Goal: Task Accomplishment & Management: Use online tool/utility

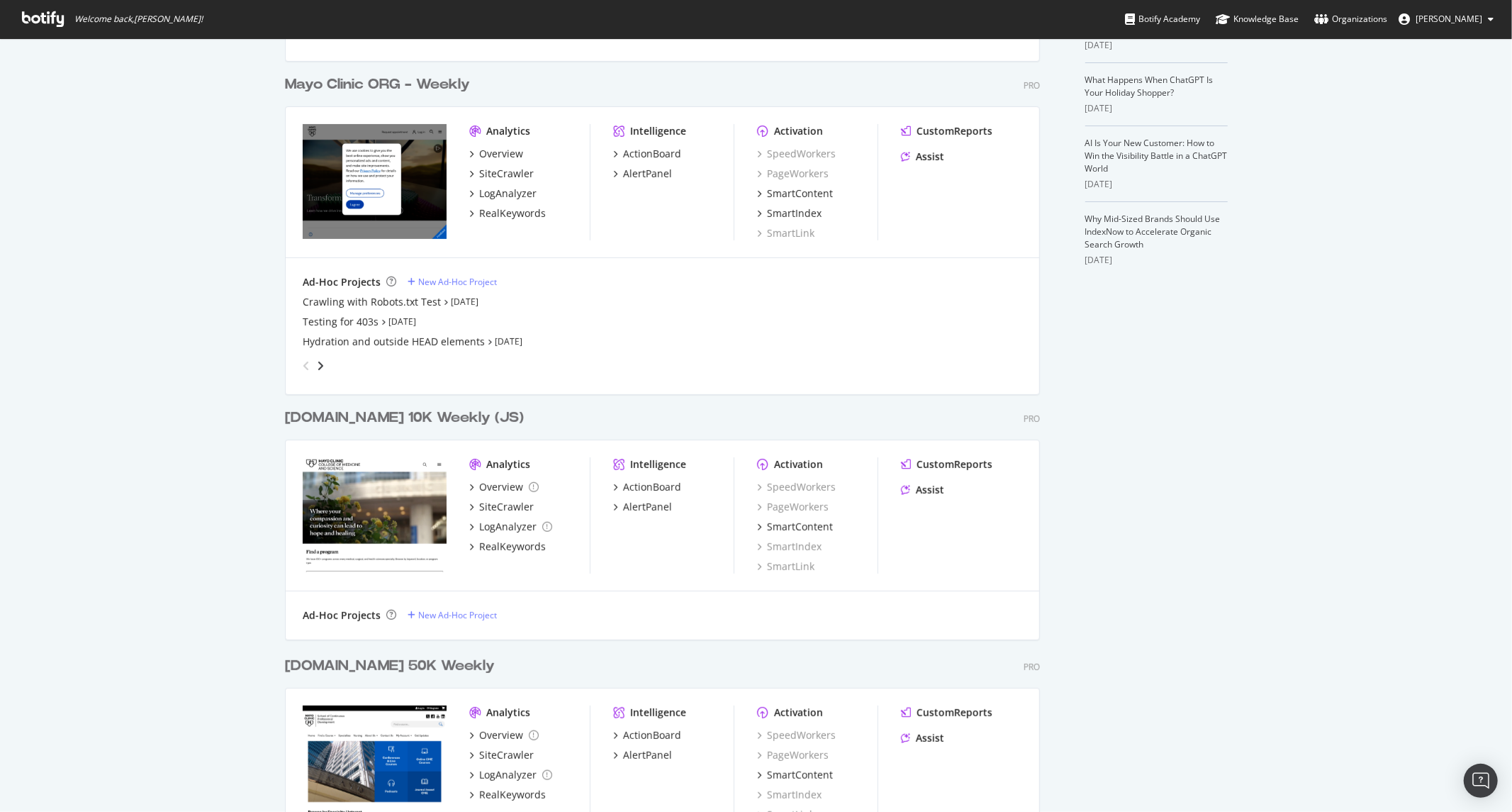
scroll to position [393, 0]
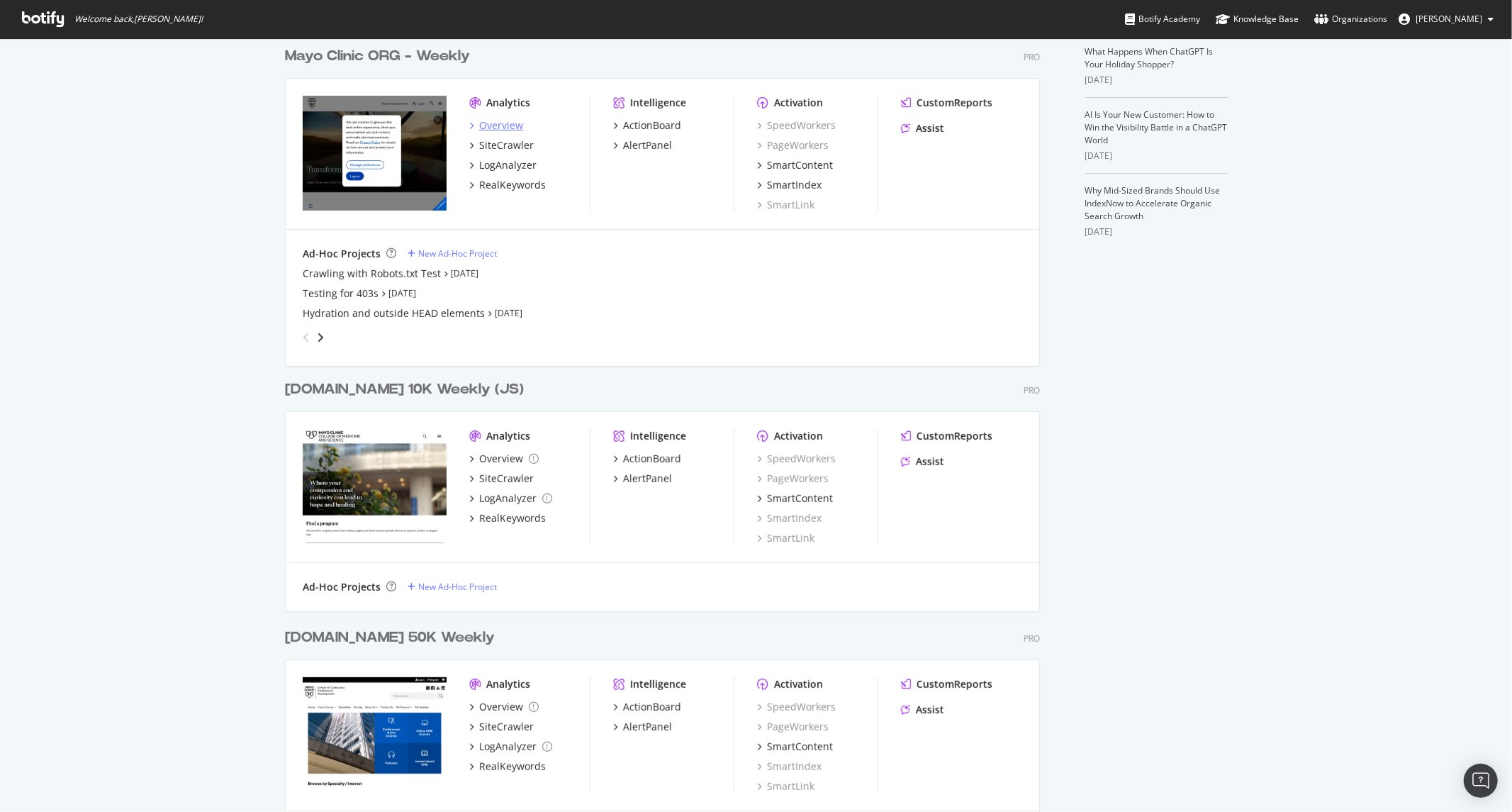
click at [493, 125] on div "Overview" at bounding box center [501, 125] width 44 height 14
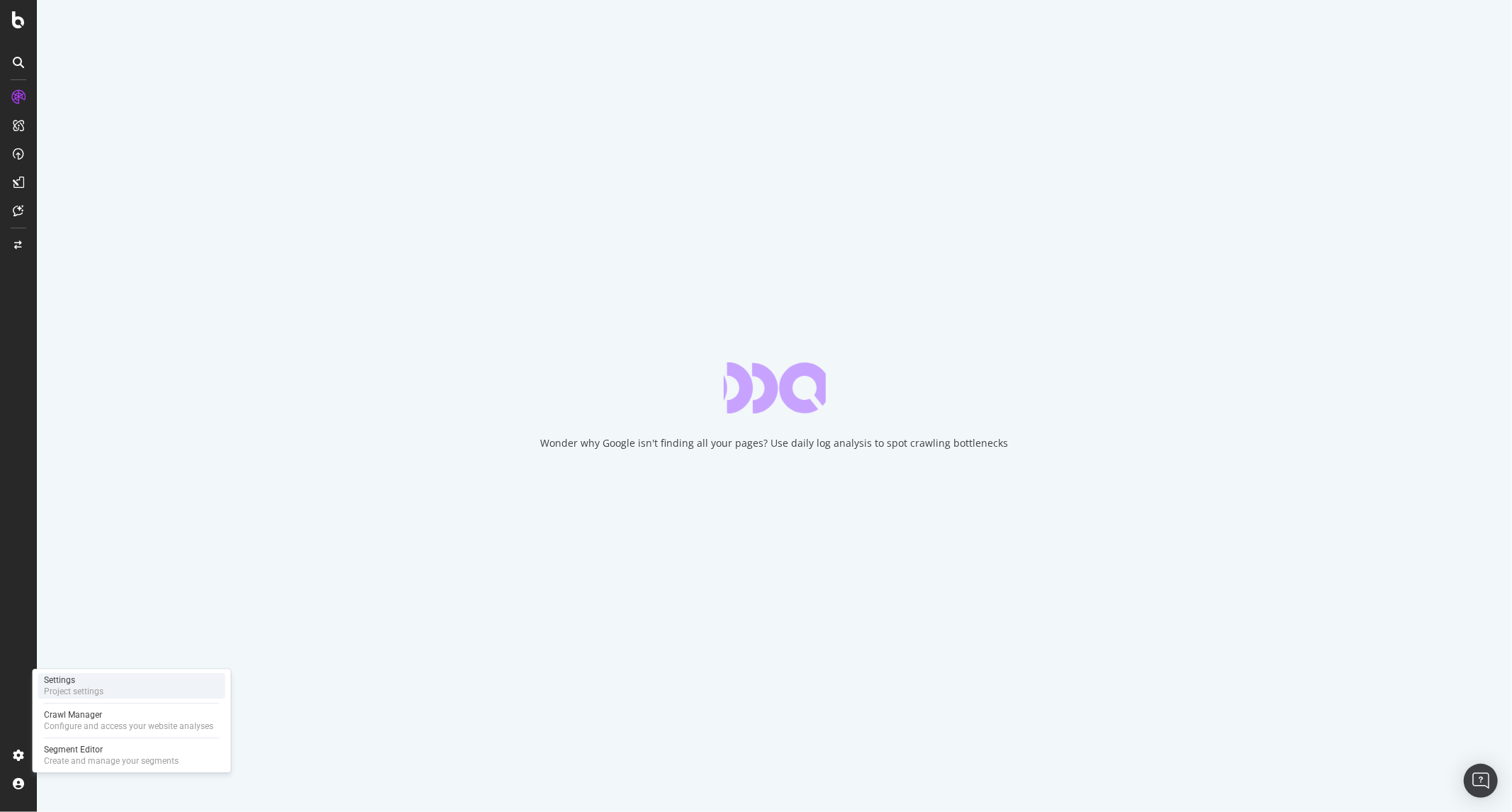
click at [78, 692] on div "Project settings" at bounding box center [74, 691] width 60 height 11
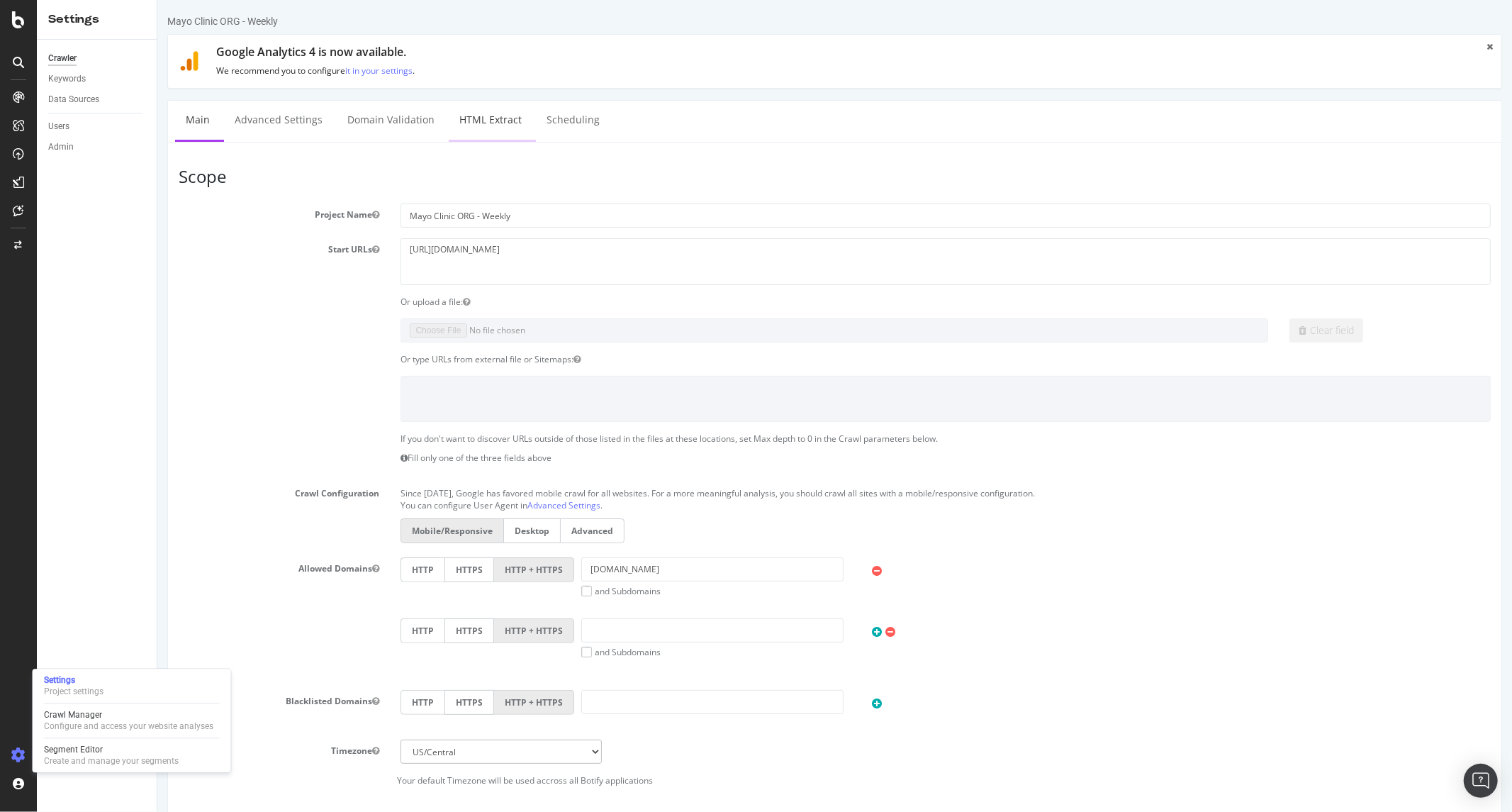
click at [504, 104] on link "HTML Extract" at bounding box center [490, 120] width 84 height 39
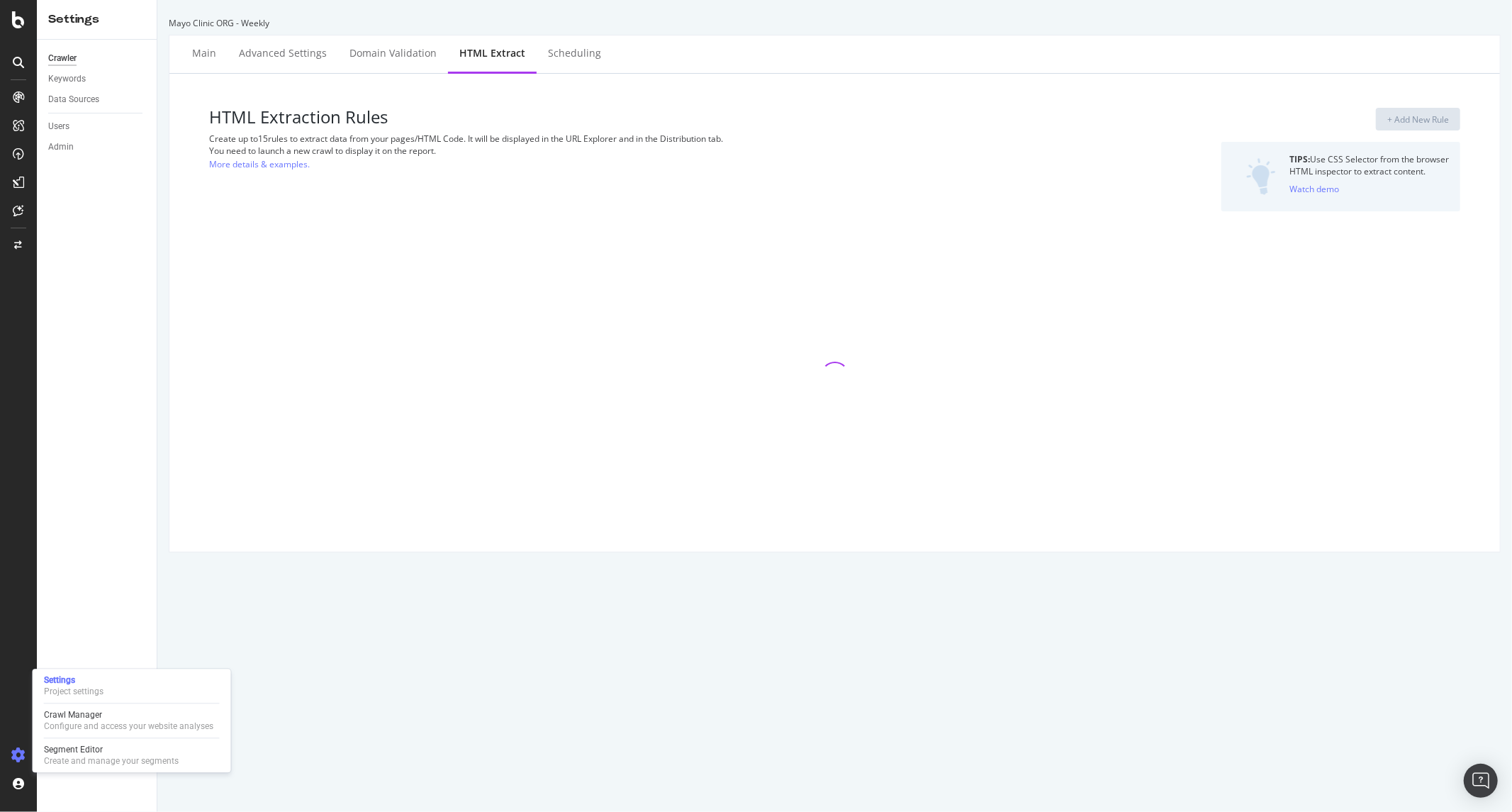
select select "exist"
select select "list"
select select "exist"
select select "count"
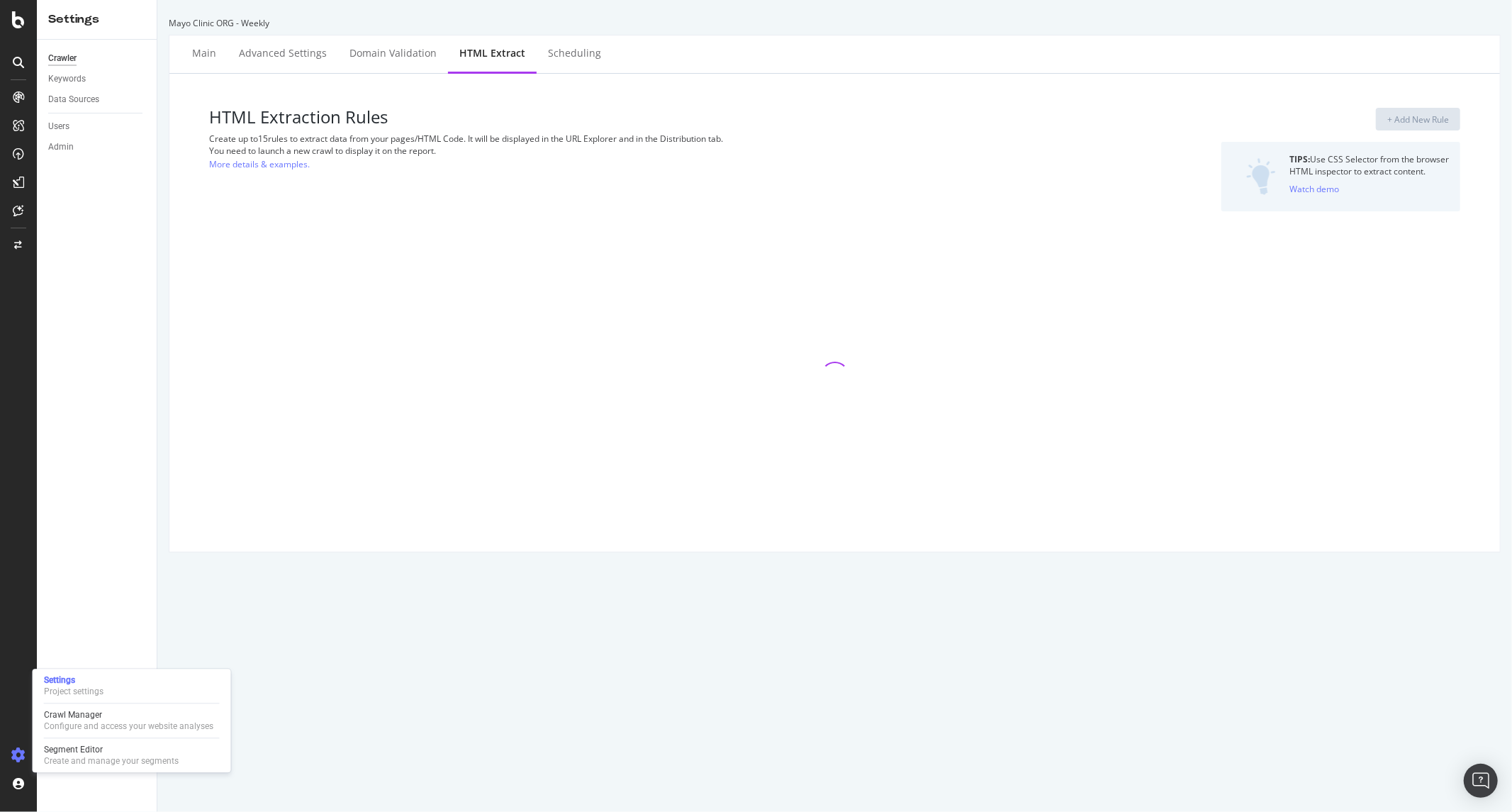
select select "list"
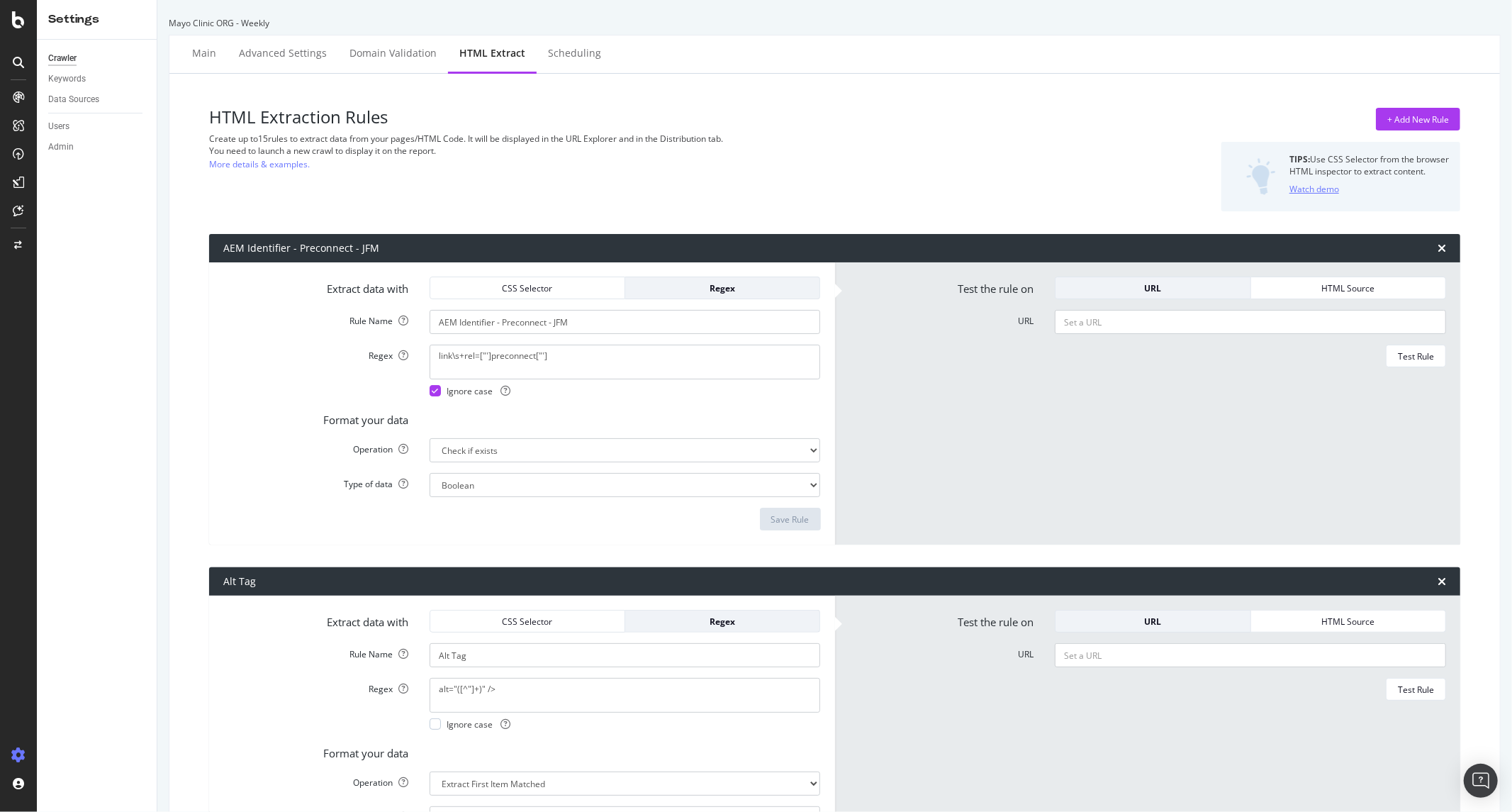
click at [1295, 187] on div "Watch demo" at bounding box center [1314, 189] width 50 height 12
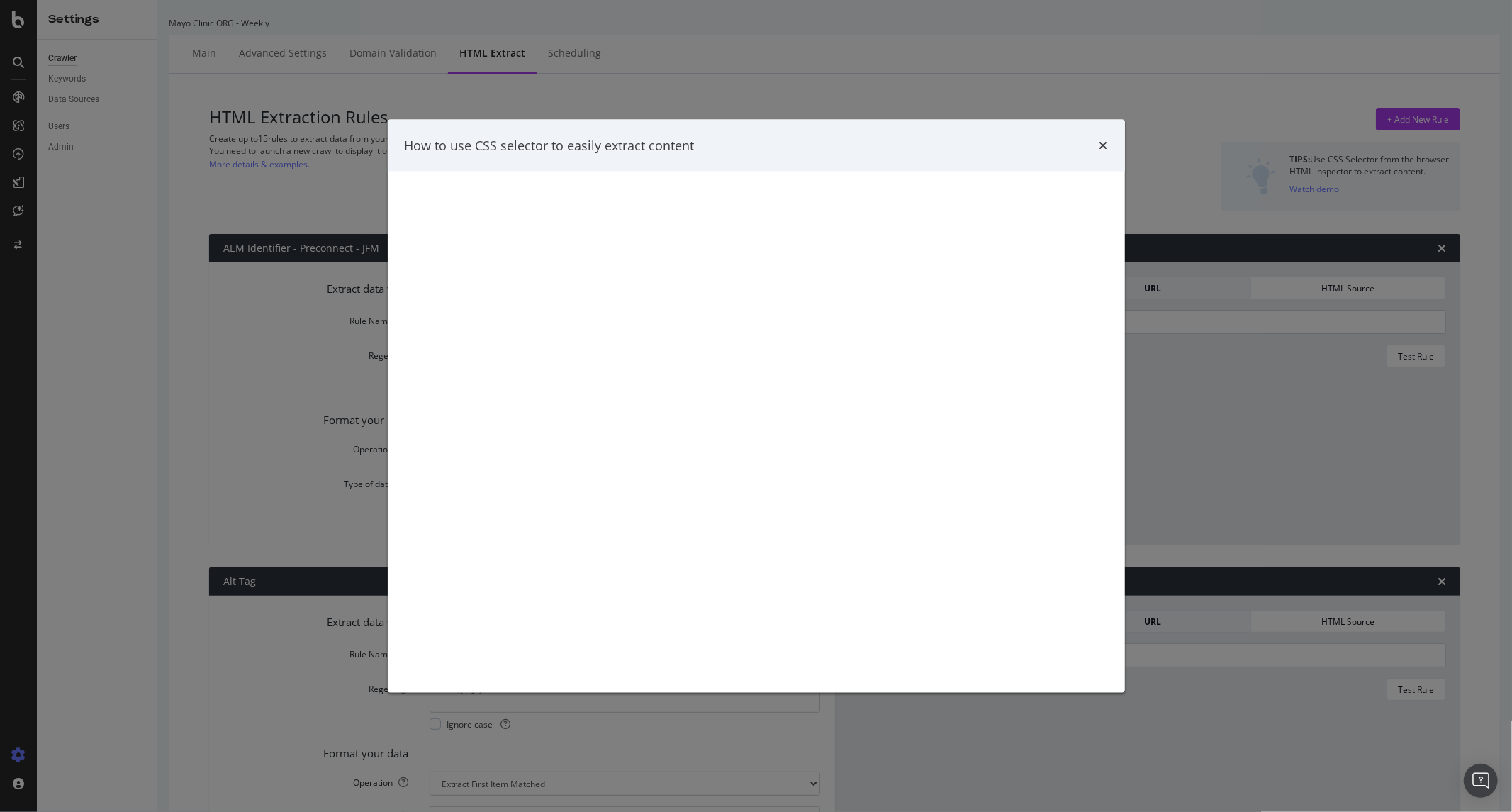
click at [768, 104] on div "How to use CSS selector to easily extract content" at bounding box center [756, 406] width 1512 height 812
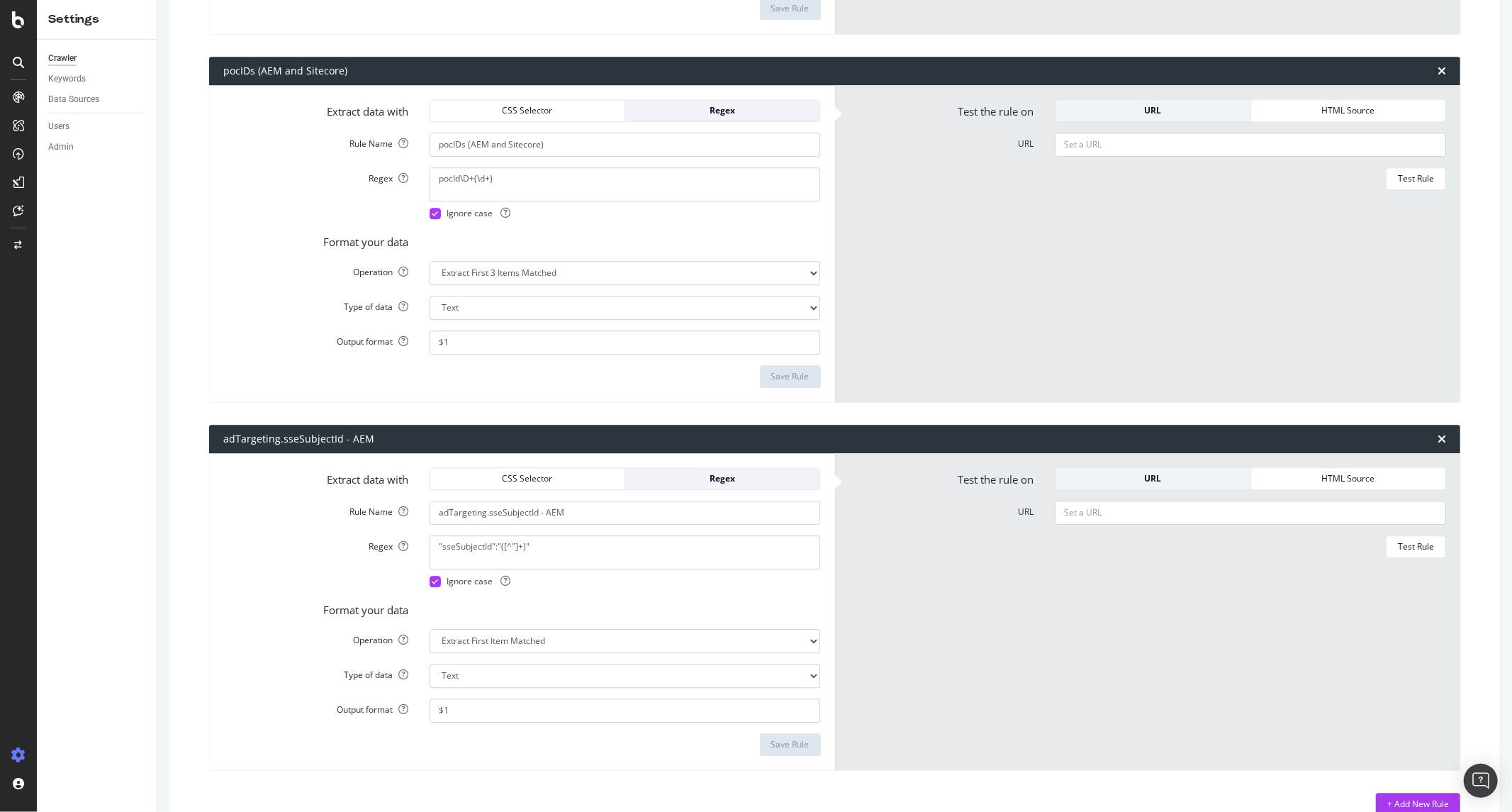
scroll to position [3050, 0]
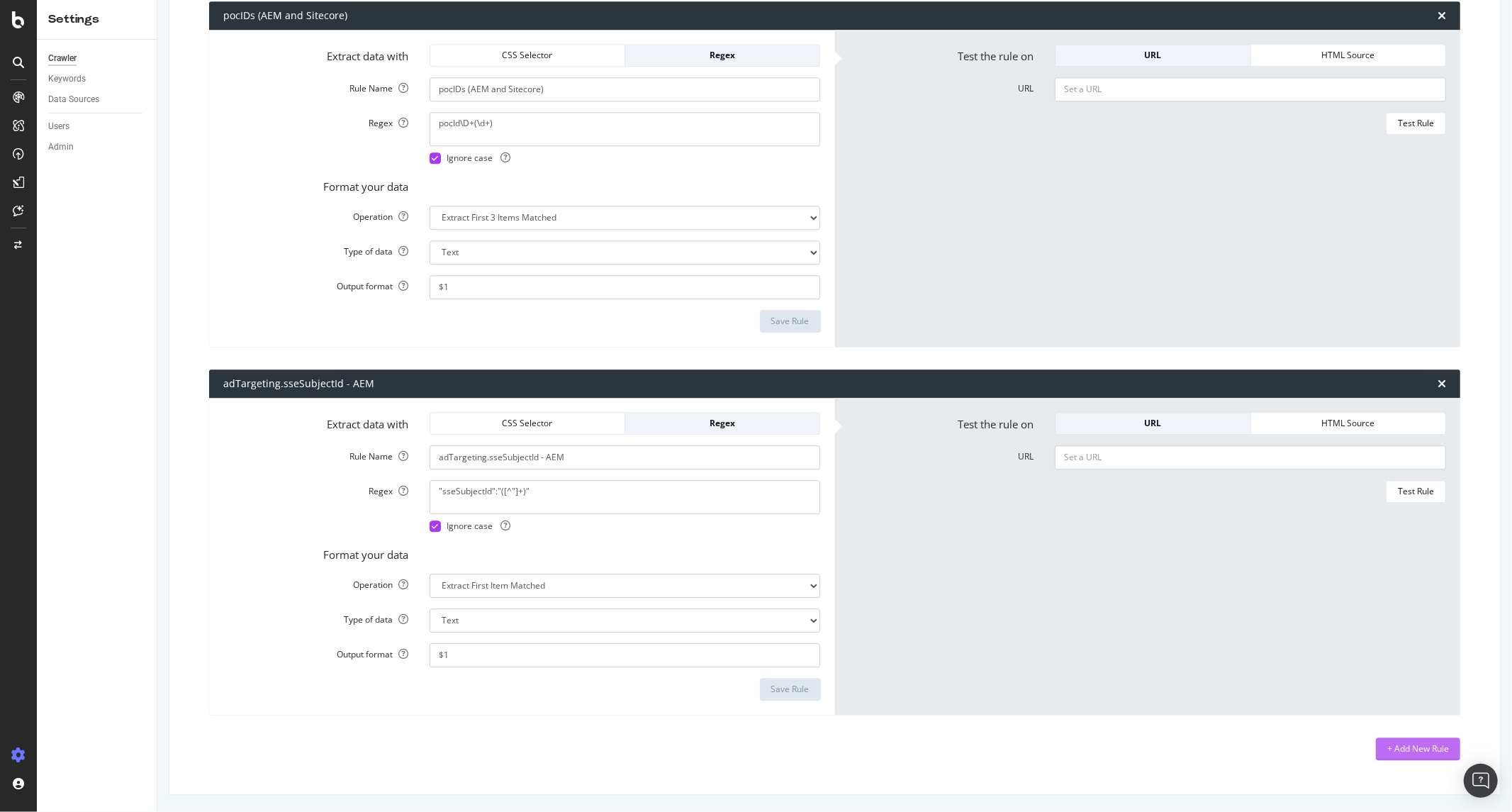
click at [1433, 754] on div "+ Add New Rule" at bounding box center [1418, 748] width 61 height 12
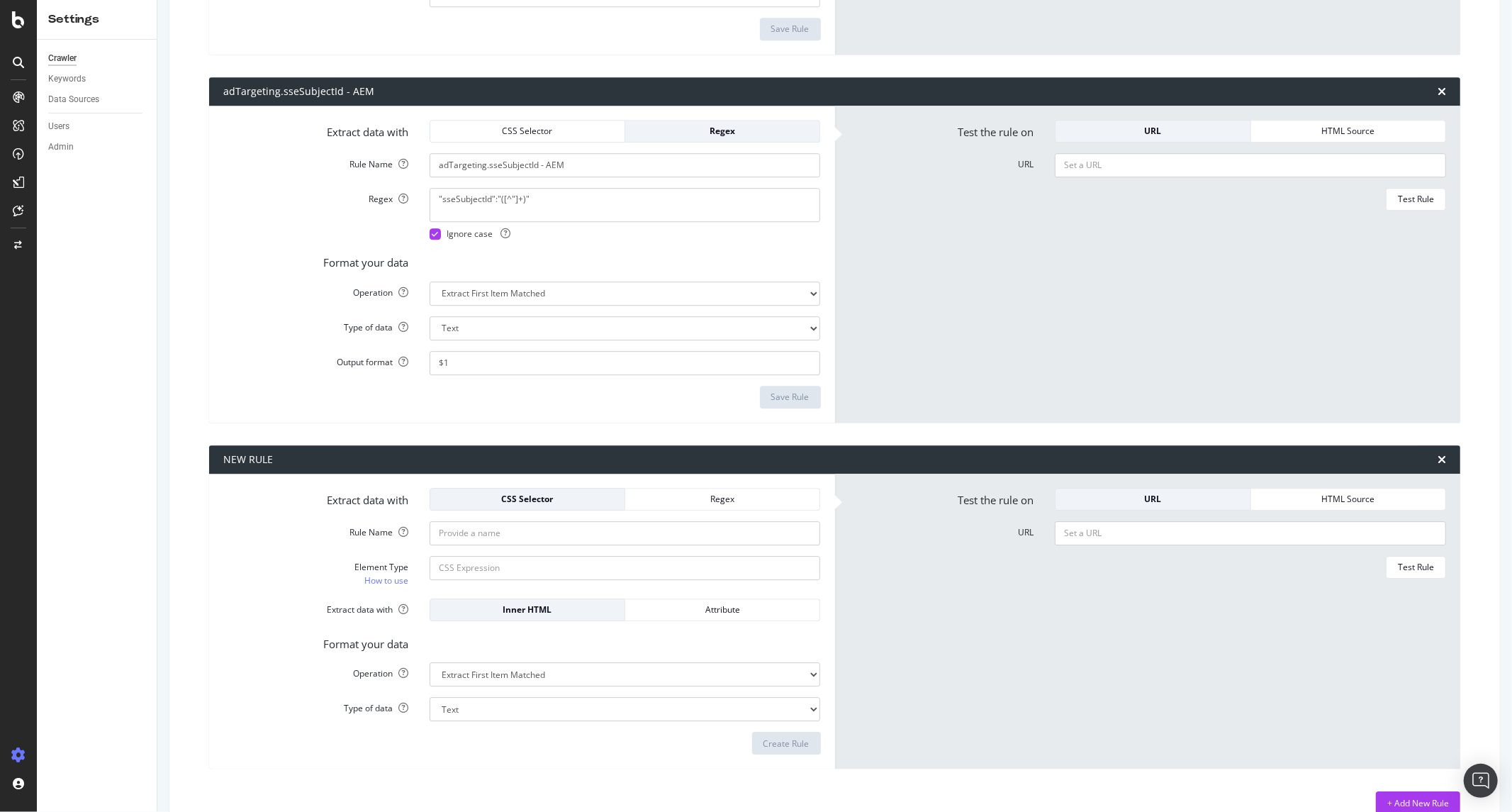
scroll to position [3369, 0]
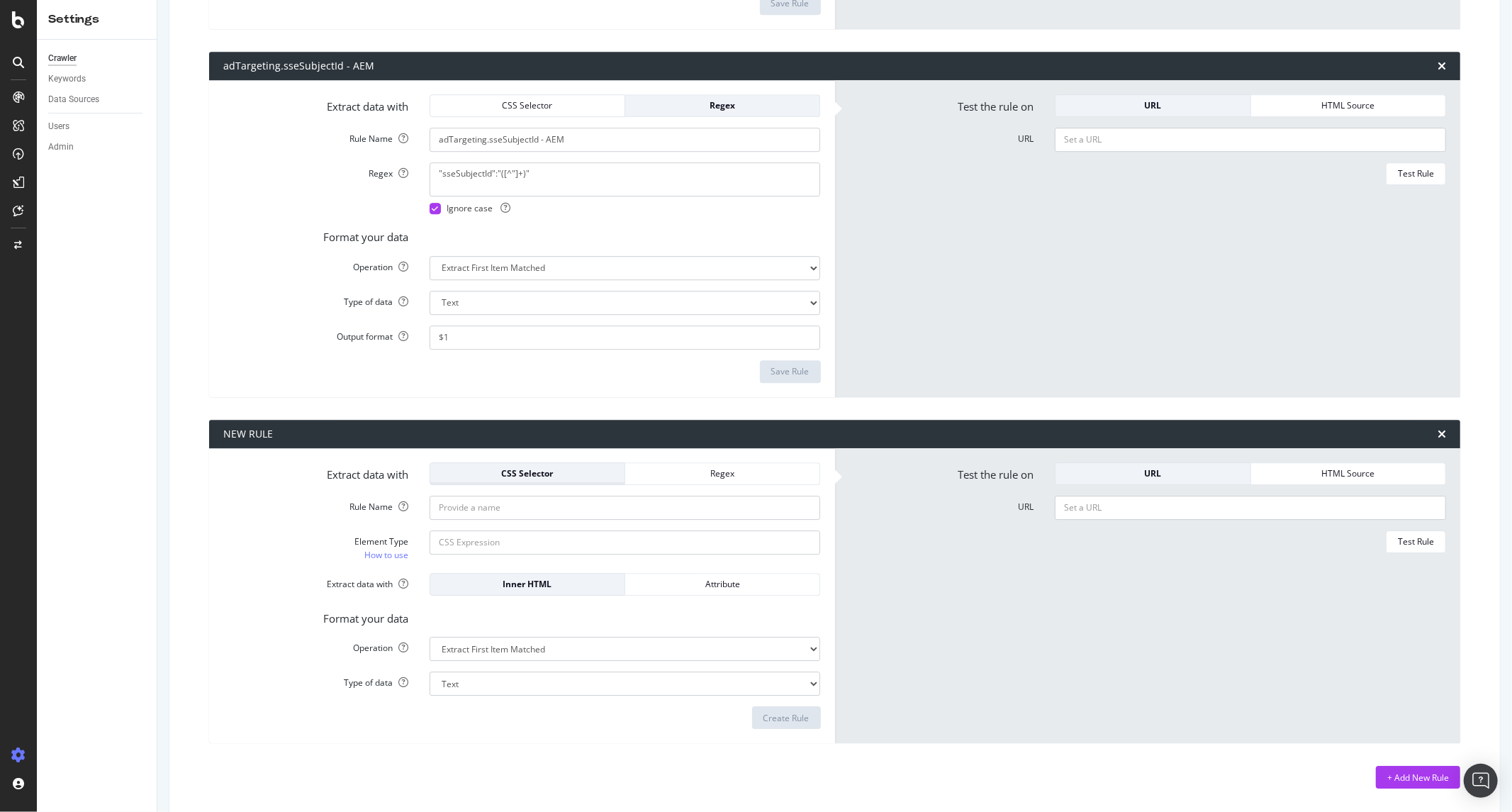
click at [557, 475] on div "CSS Selector" at bounding box center [527, 473] width 172 height 12
click at [491, 507] on input "Rule Name" at bounding box center [626, 508] width 391 height 25
click at [402, 536] on div "Element Type" at bounding box center [316, 541] width 185 height 12
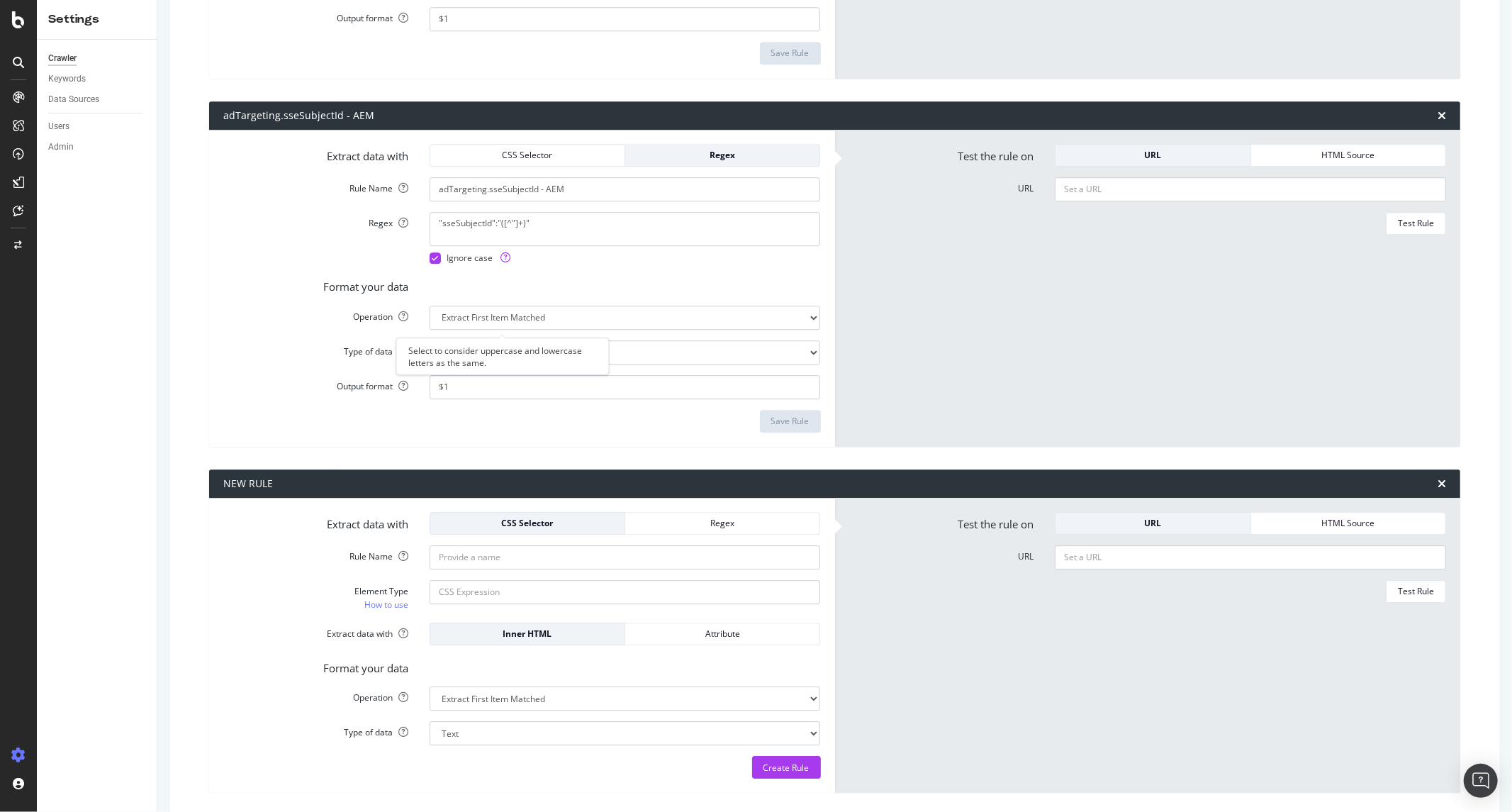
scroll to position [3397, 0]
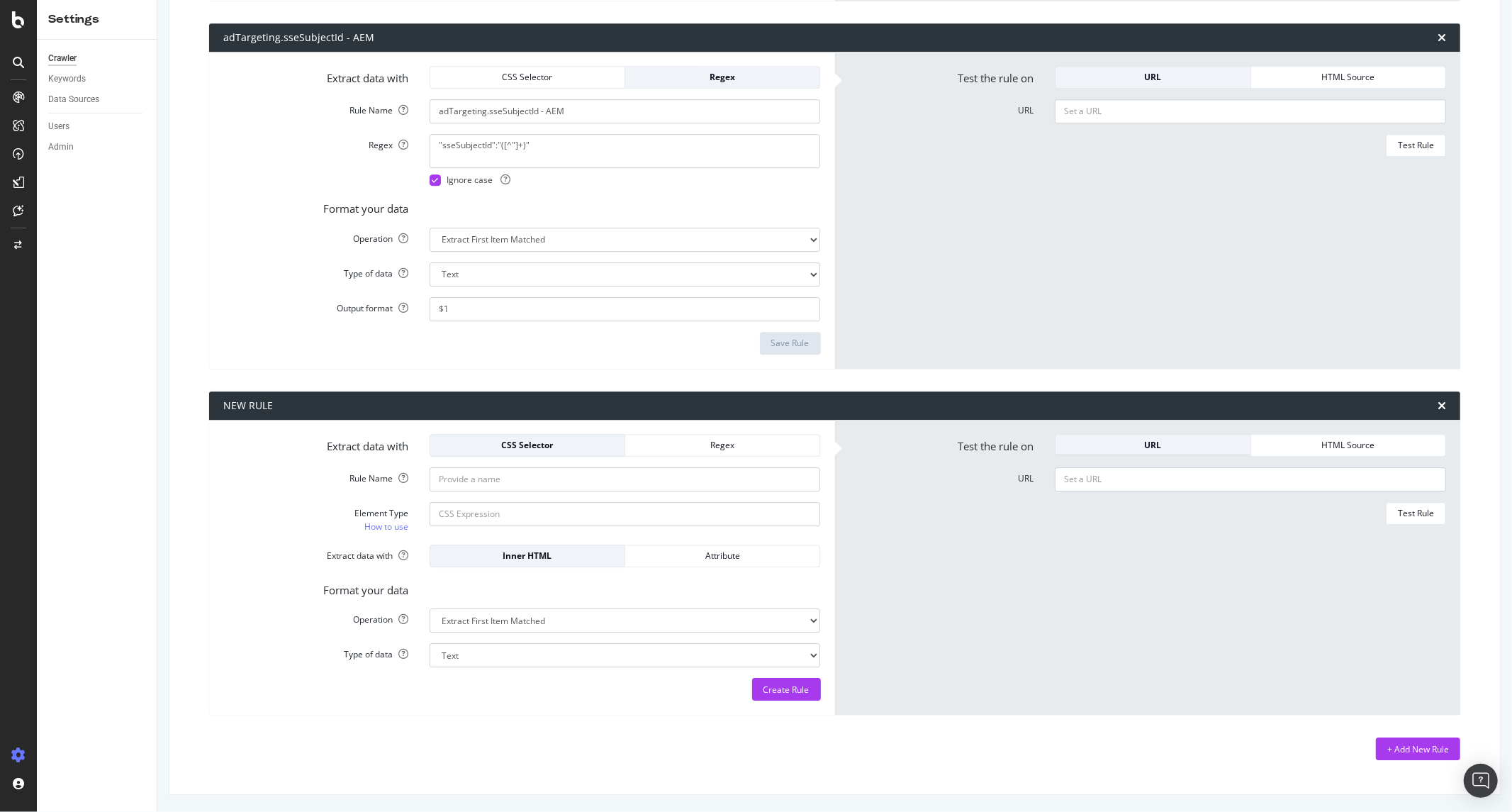
click at [1202, 439] on div "URL" at bounding box center [1153, 444] width 172 height 12
click at [1300, 438] on div "HTML Source" at bounding box center [1349, 445] width 172 height 20
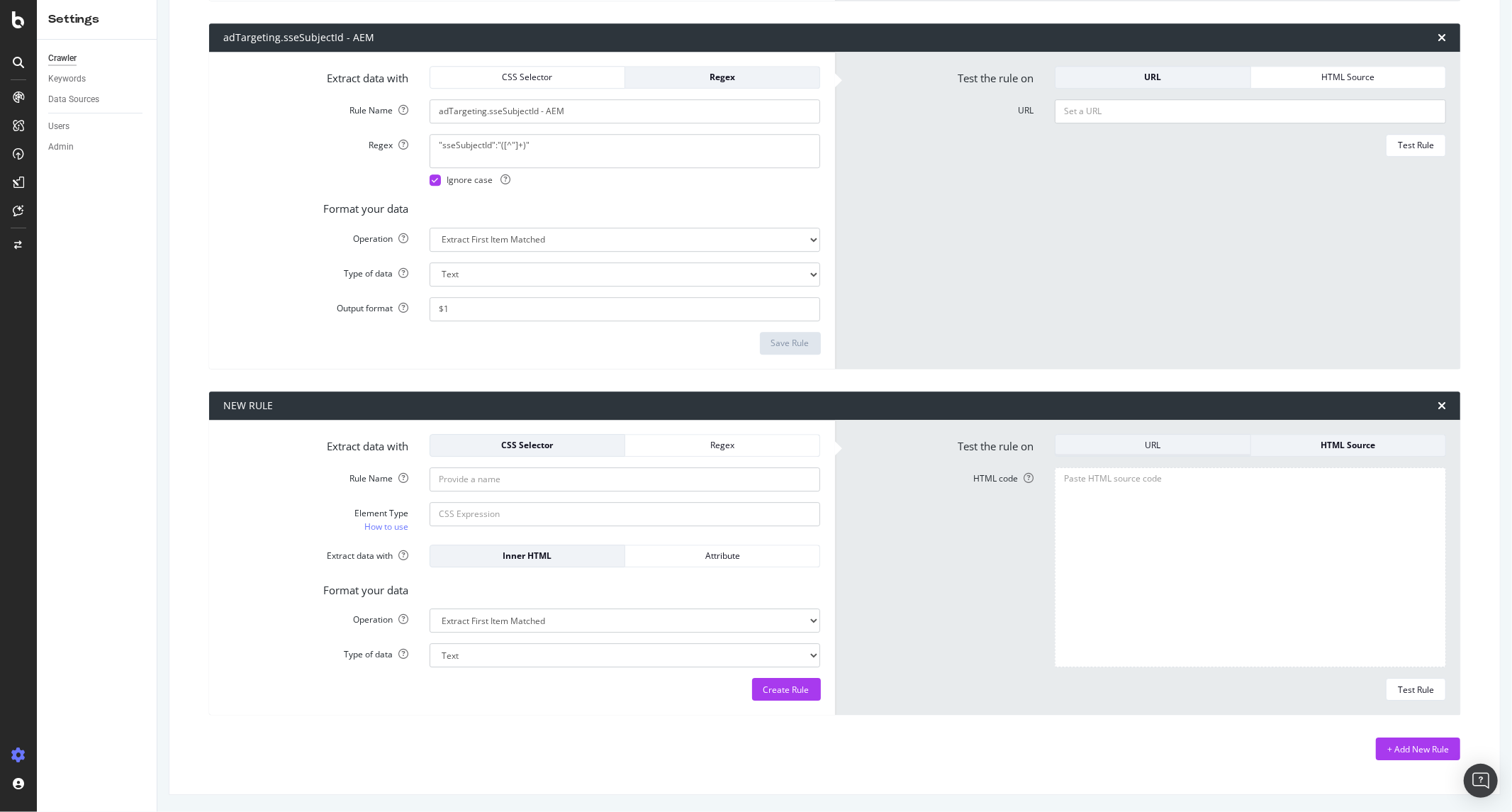
click at [1176, 448] on div "URL" at bounding box center [1153, 444] width 172 height 12
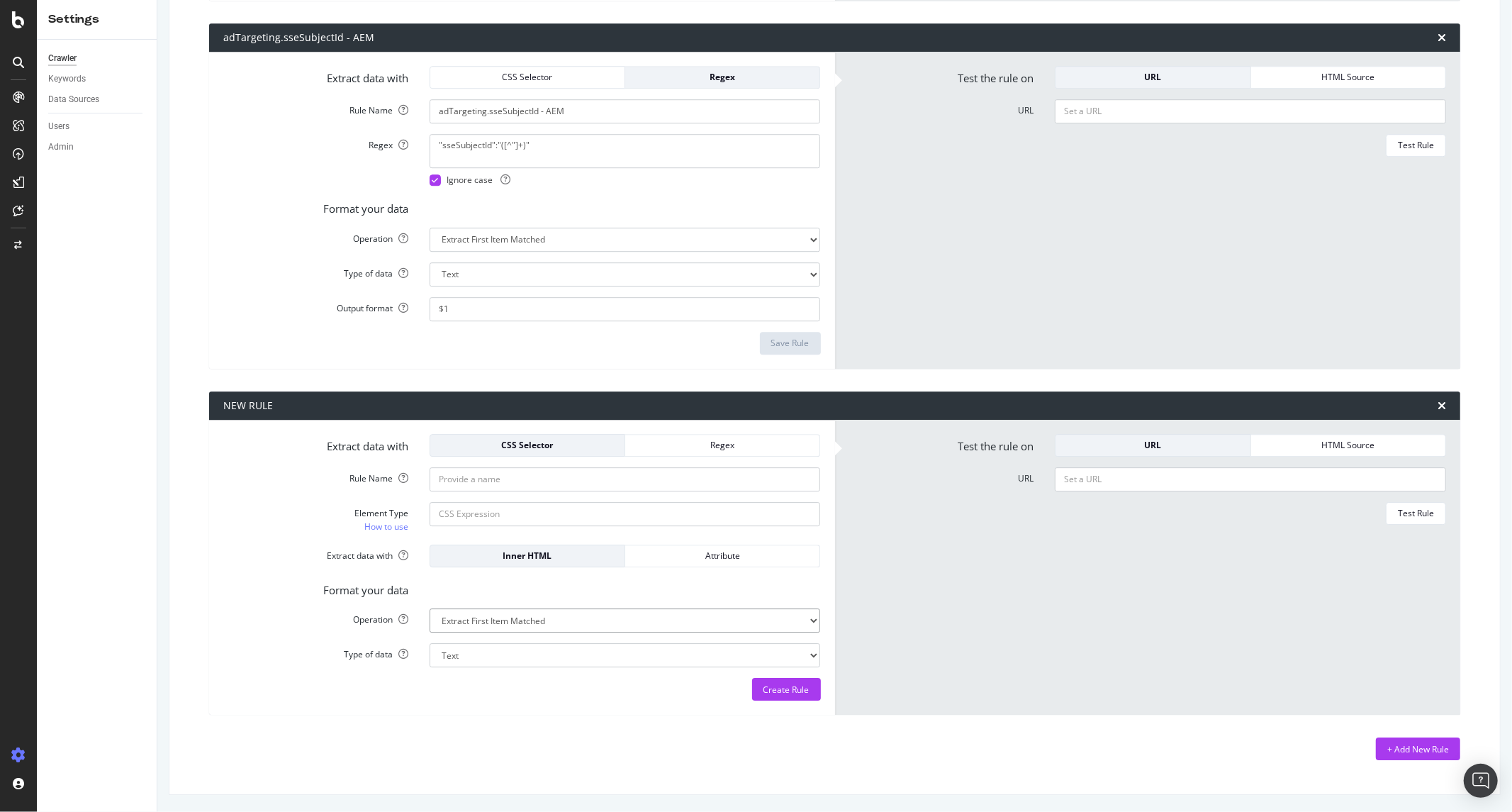
click at [478, 627] on select "Extract First Item Matched Extract First 3 Items Matched Count Number of Occure…" at bounding box center [626, 621] width 391 height 25
click at [478, 626] on select "Extract First Item Matched Extract First 3 Items Matched Count Number of Occure…" at bounding box center [626, 621] width 391 height 25
click at [478, 664] on select "Text Integer number Floating point number Date" at bounding box center [626, 655] width 391 height 25
click at [485, 631] on select "Extract First Item Matched Extract First 3 Items Matched Count Number of Occure…" at bounding box center [626, 621] width 391 height 25
click at [495, 589] on div "Format your data" at bounding box center [522, 587] width 619 height 20
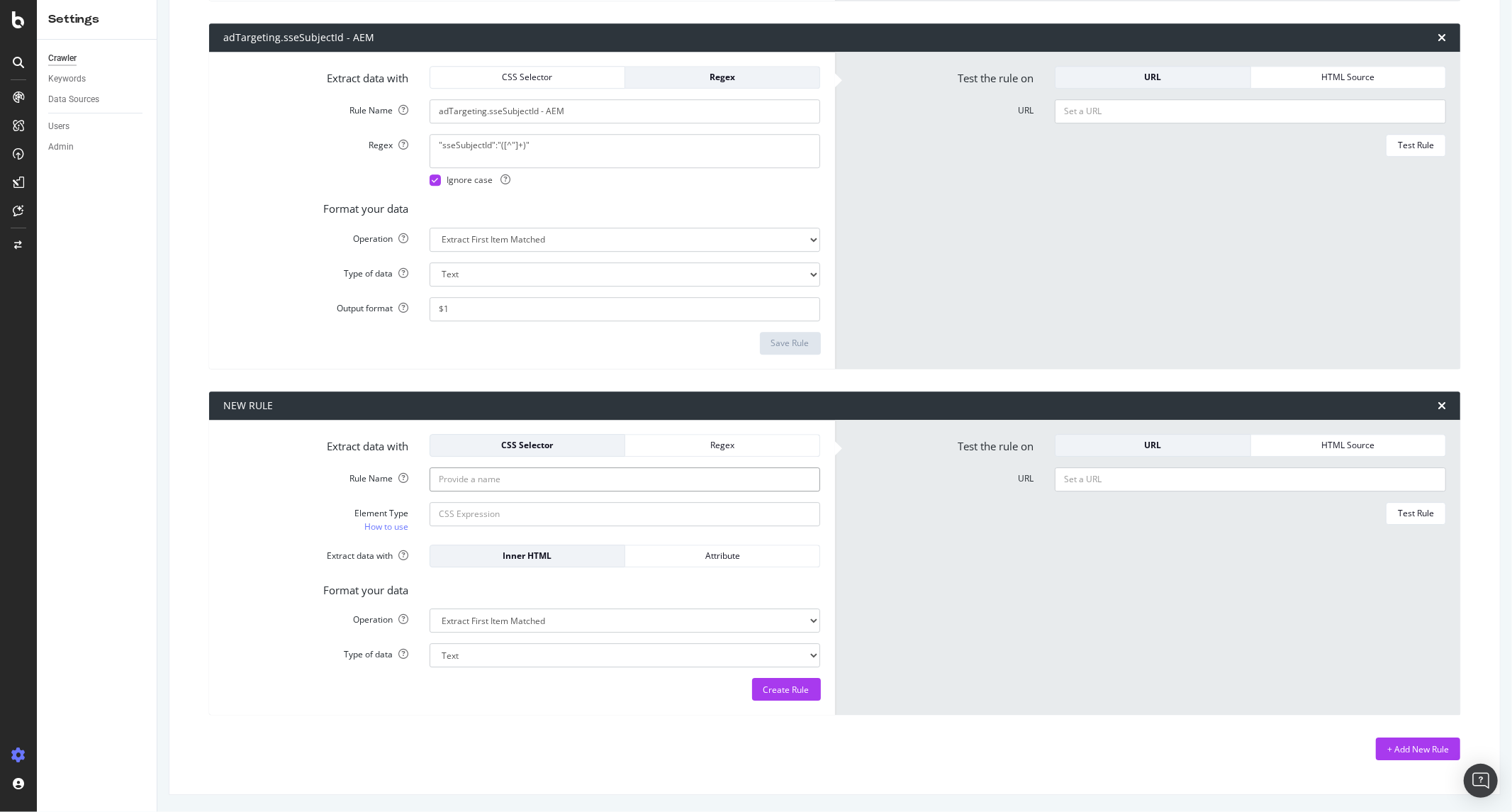
drag, startPoint x: 477, startPoint y: 479, endPoint x: 477, endPoint y: 492, distance: 13.0
click at [477, 479] on input "Rule Name" at bounding box center [626, 479] width 391 height 25
click at [478, 526] on input "Element Type How to use" at bounding box center [626, 514] width 391 height 25
click at [387, 525] on link "How to use" at bounding box center [387, 527] width 44 height 15
click at [466, 510] on input "Element Type How to use" at bounding box center [626, 514] width 391 height 25
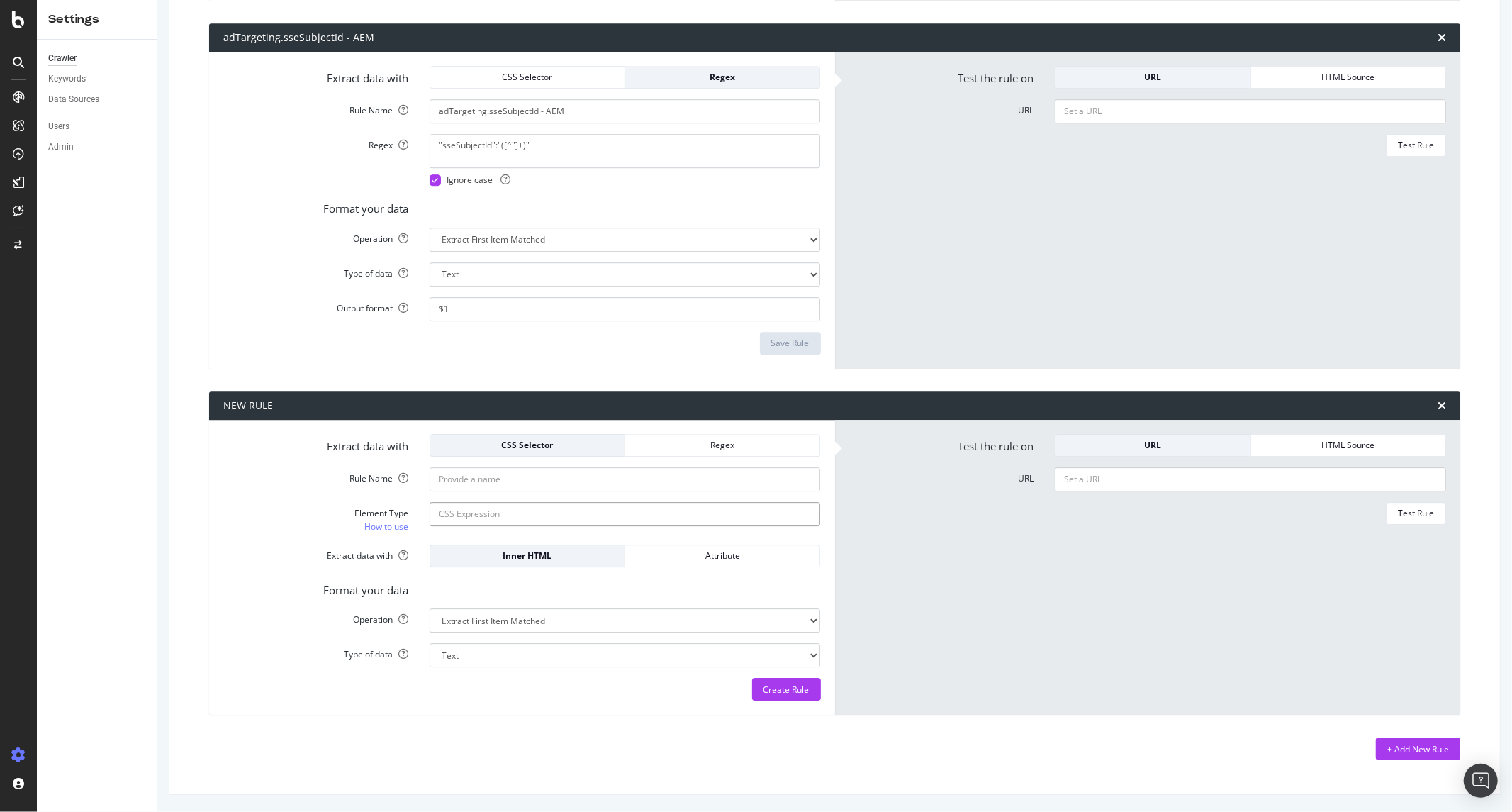
paste input "head > meta:nth-child(44)"
click at [596, 515] on input "head > meta:nth-child(44)" at bounding box center [626, 514] width 391 height 25
click at [618, 516] on input "head > meta:nth-child(44)" at bounding box center [626, 514] width 391 height 25
type input "head > meta:nth-child(44)"
click at [1158, 475] on input "URL" at bounding box center [1250, 479] width 391 height 25
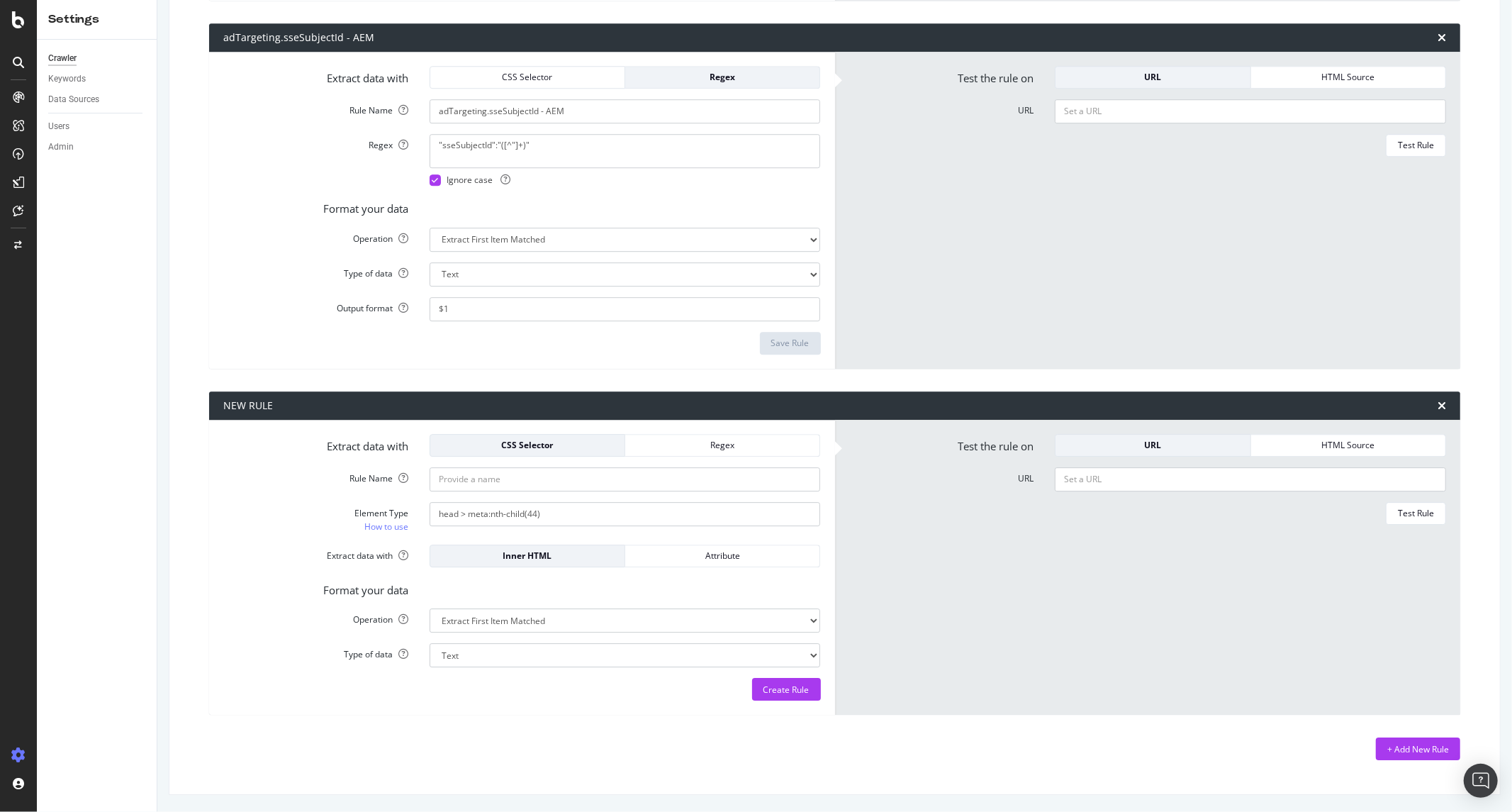
click at [1363, 515] on div "Test Rule" at bounding box center [1148, 513] width 597 height 23
click at [716, 554] on div "Attribute" at bounding box center [723, 555] width 172 height 12
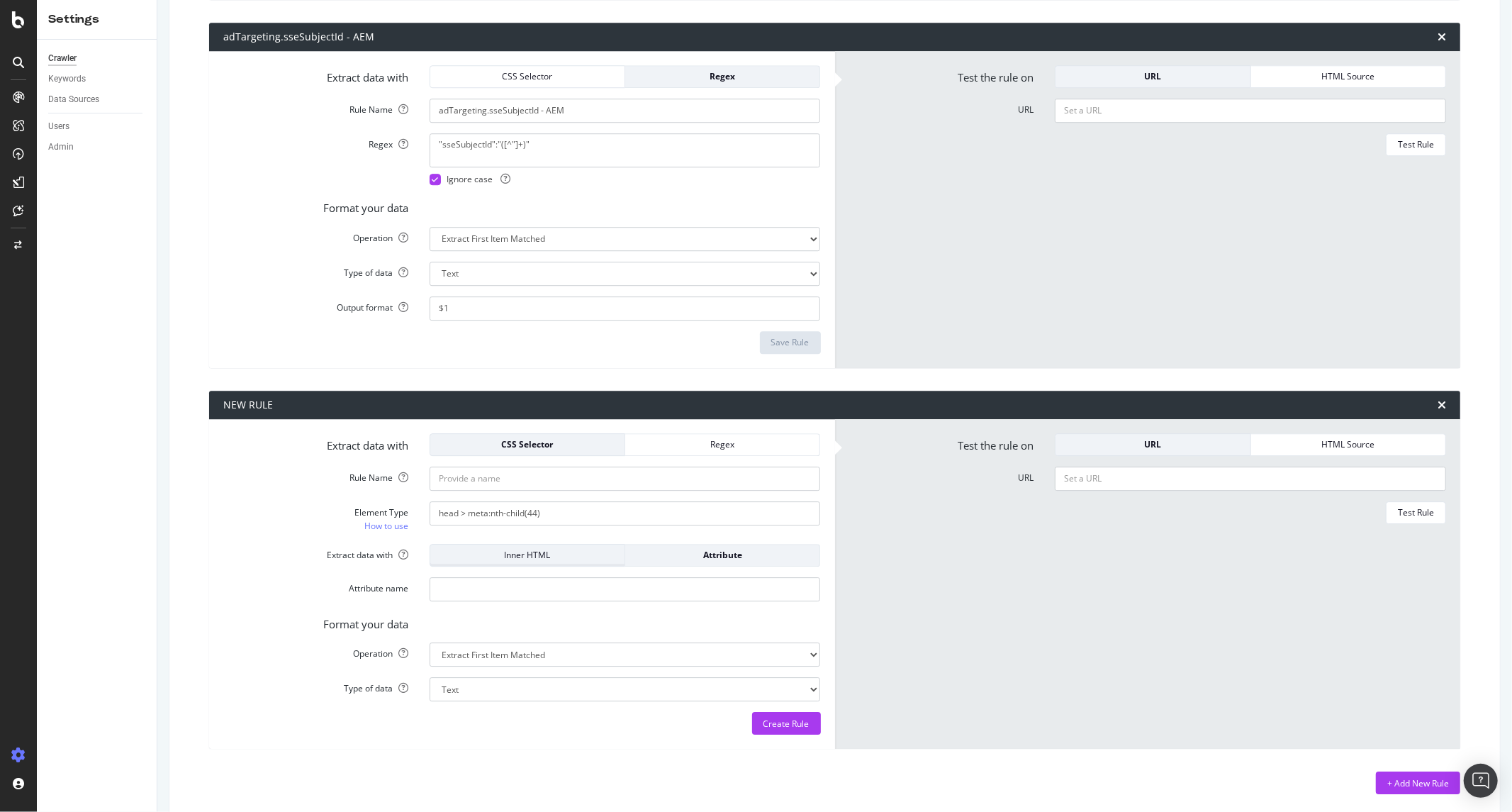
click at [536, 561] on div "Inner HTML" at bounding box center [527, 555] width 172 height 12
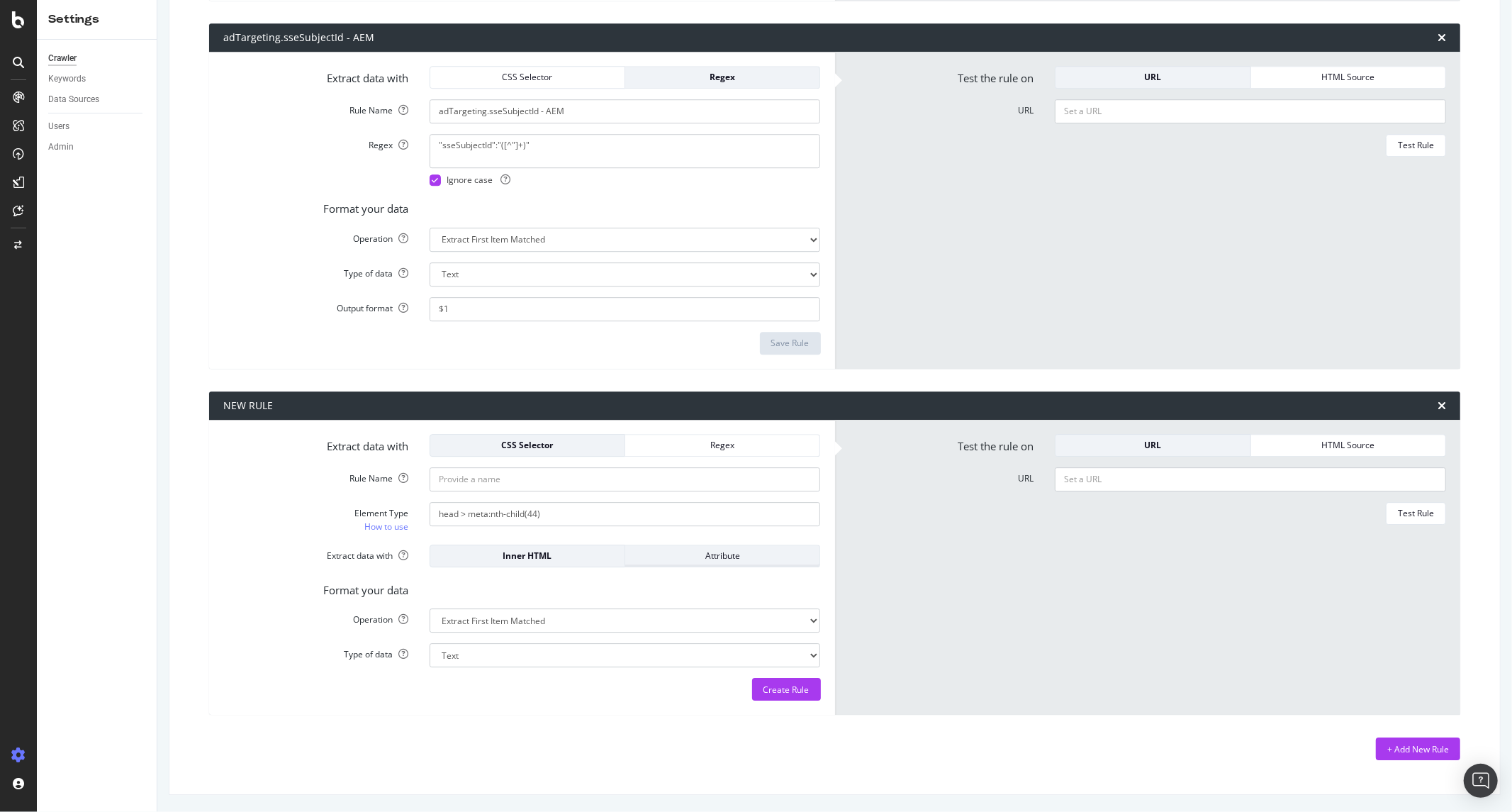
click at [669, 555] on div "Attribute" at bounding box center [723, 555] width 172 height 12
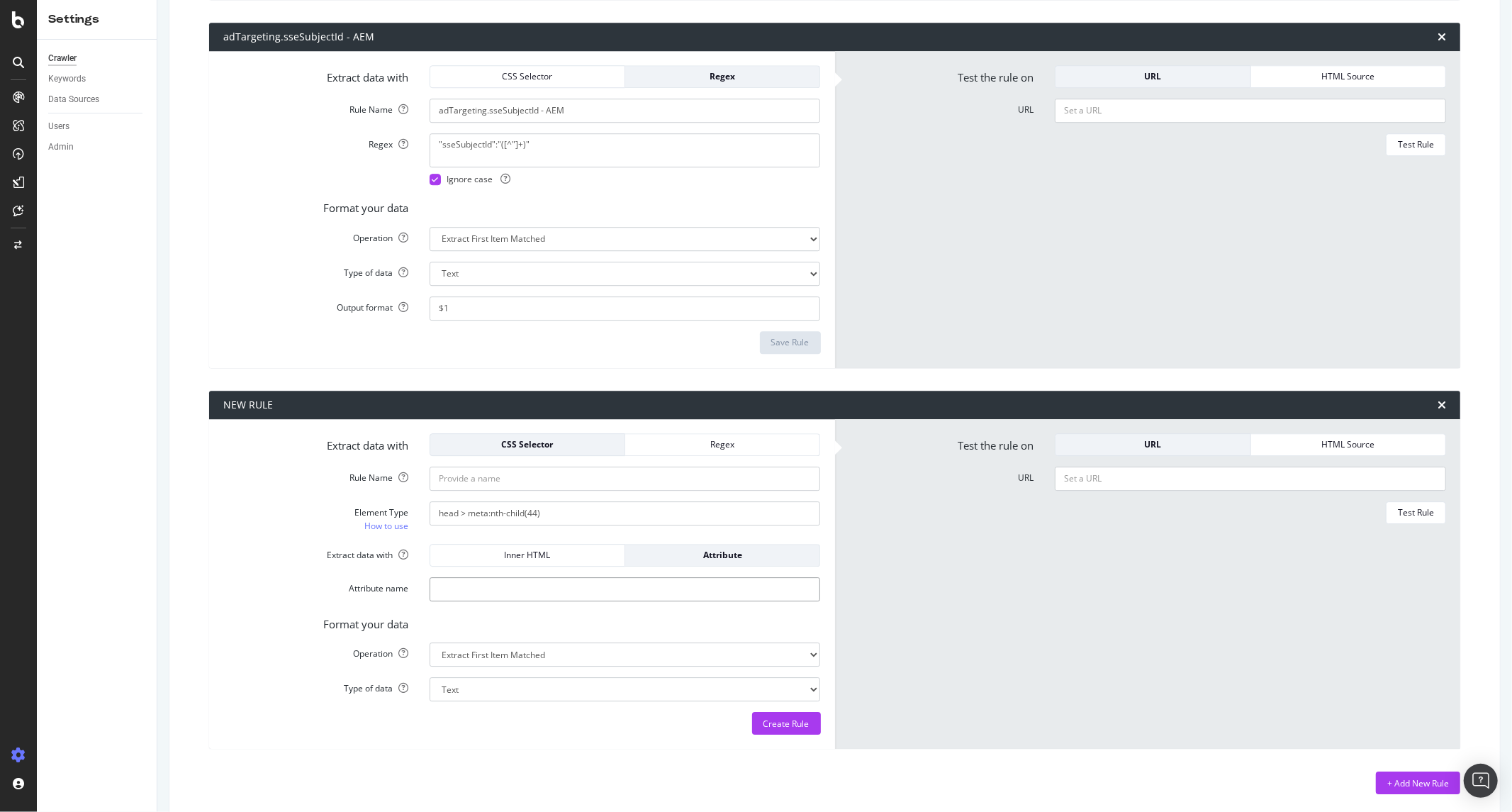
click at [562, 597] on input "Attribute name" at bounding box center [626, 590] width 391 height 25
click at [570, 558] on div "Inner HTML" at bounding box center [527, 555] width 172 height 12
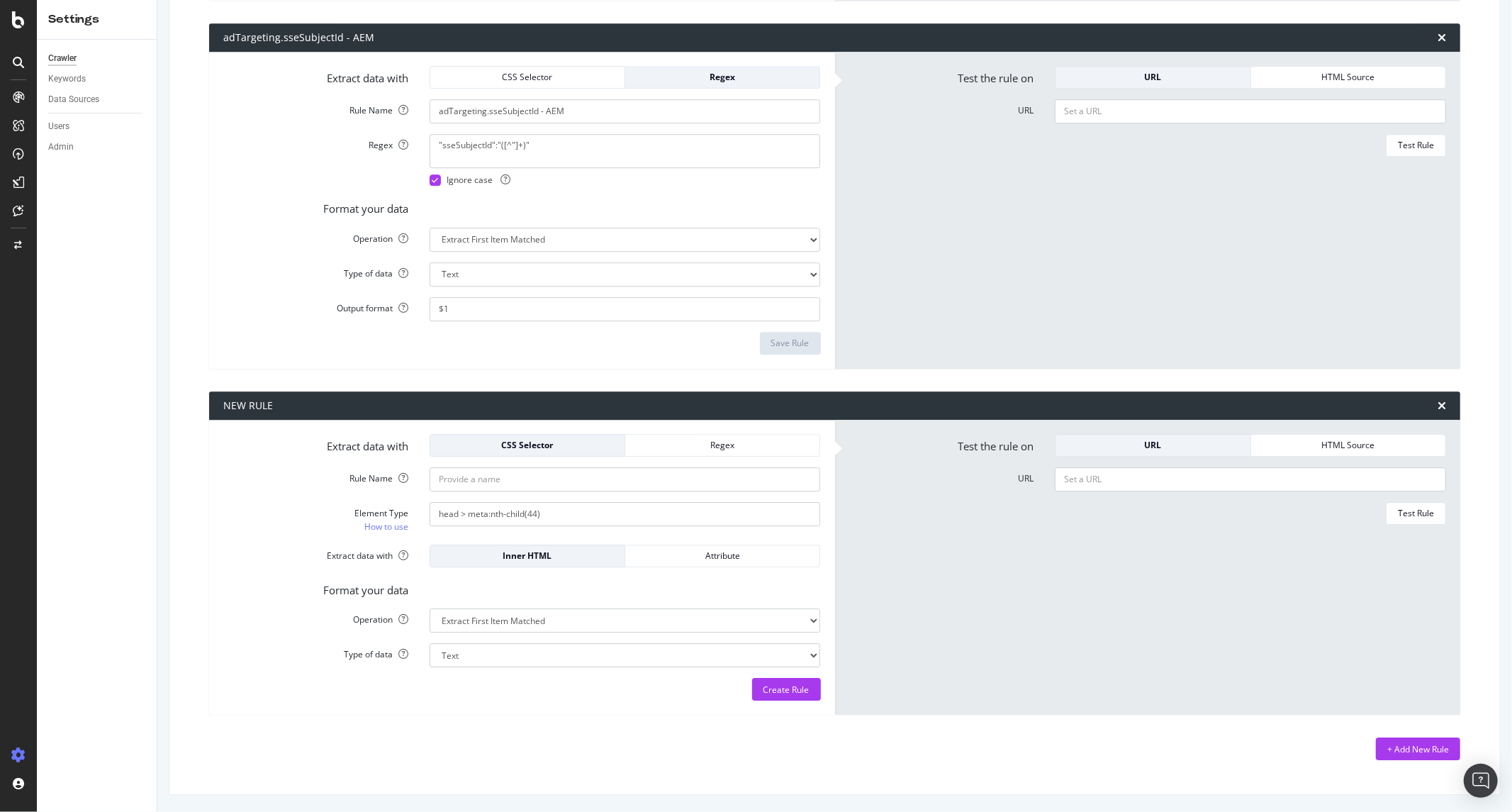
click at [461, 529] on div "Element Type How to use head > meta:nth-child(44)" at bounding box center [522, 518] width 619 height 32
click at [471, 510] on input "head > meta:nth-child(44)" at bounding box center [626, 514] width 391 height 25
click at [478, 484] on input "Rule Name" at bounding box center [626, 479] width 391 height 25
type input "PublishDate - JFM"
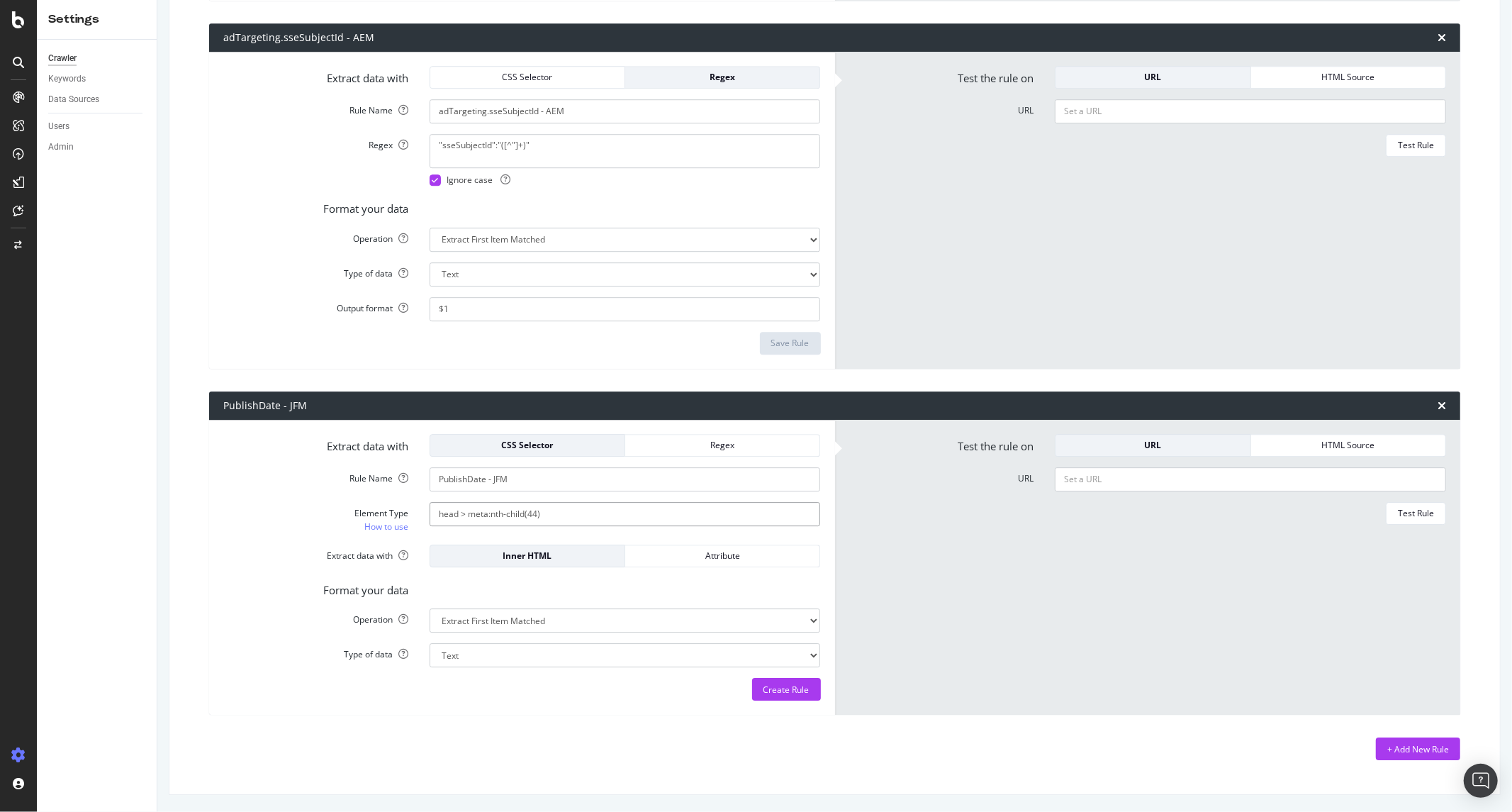
click at [573, 522] on input "head > meta:nth-child(44)" at bounding box center [626, 514] width 391 height 25
click at [572, 521] on input "head > meta:nth-child(44)" at bounding box center [626, 514] width 391 height 25
click at [541, 456] on button "CSS Selector" at bounding box center [527, 445] width 196 height 23
click at [546, 448] on div "CSS Selector" at bounding box center [527, 444] width 172 height 12
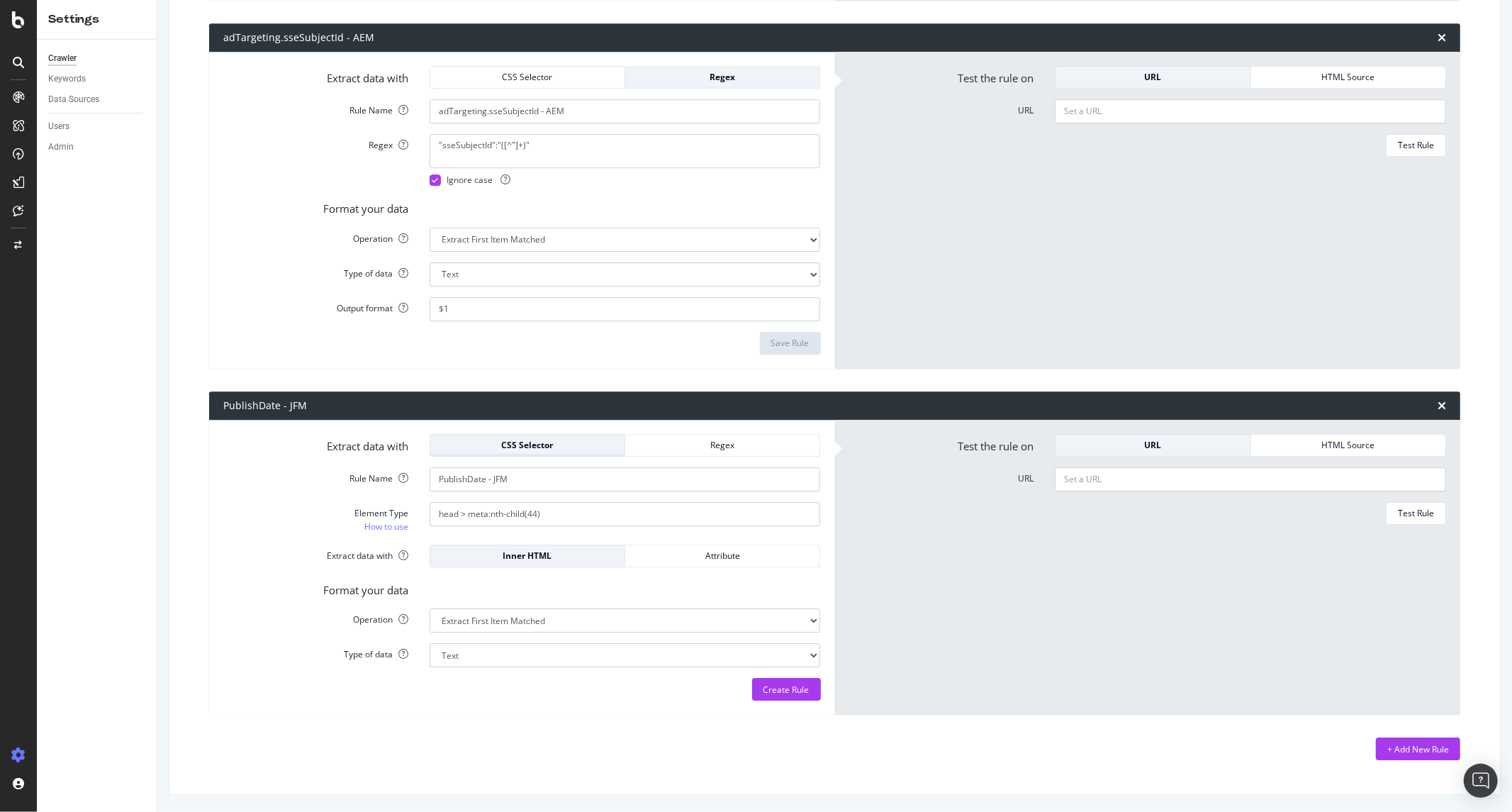
click at [560, 448] on div "CSS Selector" at bounding box center [527, 444] width 172 height 12
click at [549, 512] on input "head > meta:nth-child(44)" at bounding box center [626, 514] width 391 height 25
paste input "meta[name="PublishDate"]"
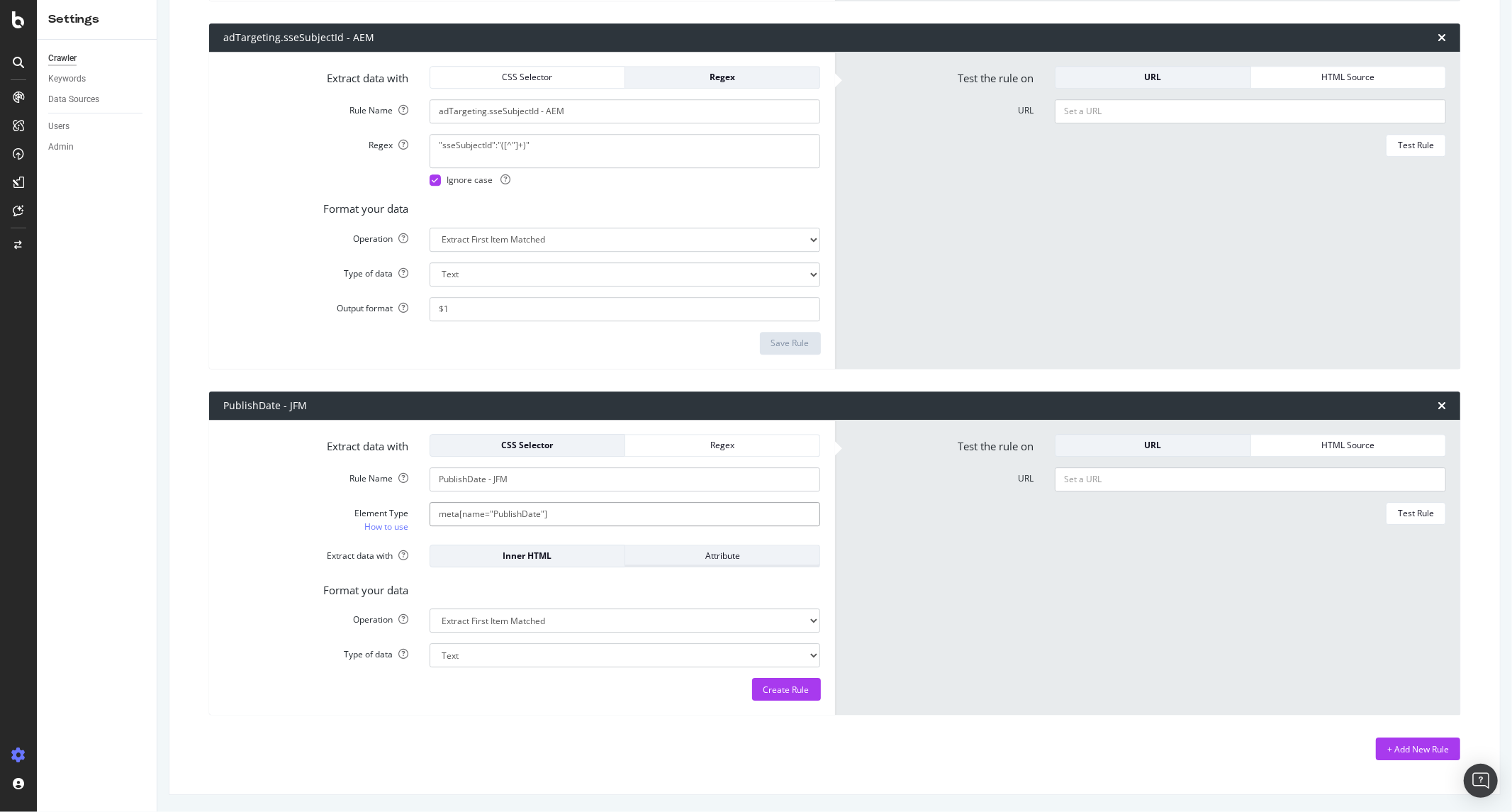
type input "meta[name="PublishDate"]"
click at [662, 562] on div "Attribute" at bounding box center [723, 556] width 172 height 20
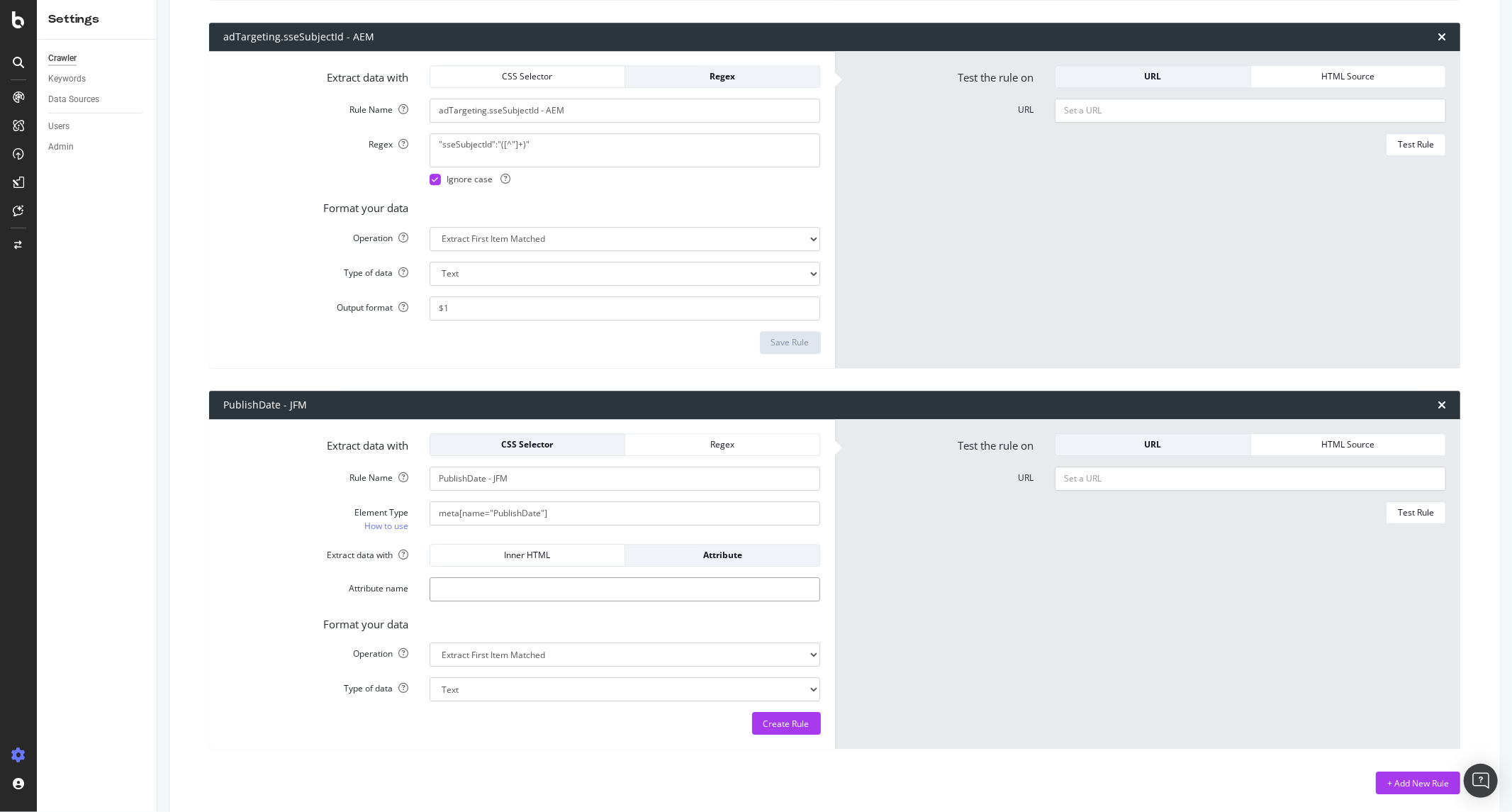
click at [605, 584] on input "Attribute name" at bounding box center [626, 590] width 391 height 25
click at [689, 566] on button "Attribute" at bounding box center [723, 555] width 195 height 23
click at [600, 635] on form "Extract data with CSS Selector Regex Rule Name PublishDate - JFM Element Type H…" at bounding box center [522, 584] width 597 height 302
click at [598, 617] on div "Format your data" at bounding box center [522, 621] width 619 height 20
click at [480, 597] on input "Attribute name" at bounding box center [626, 590] width 391 height 25
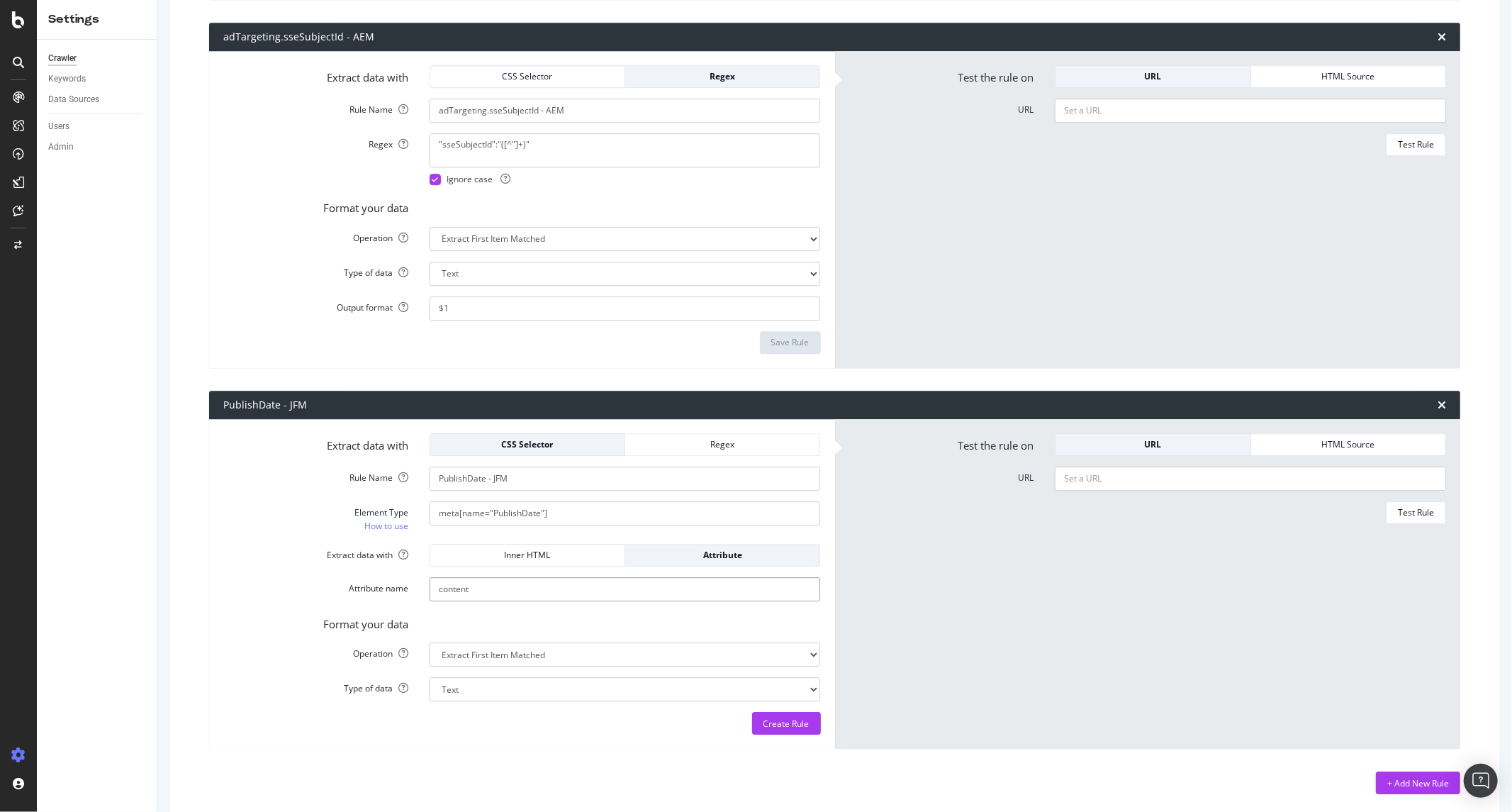
type input "content"
click at [601, 662] on select "Extract First Item Matched Extract First 3 Items Matched Count Number of Occure…" at bounding box center [626, 655] width 391 height 25
select select "list"
click at [430, 643] on select "Extract First Item Matched Extract First 3 Items Matched Count Number of Occure…" at bounding box center [626, 655] width 391 height 25
click at [672, 605] on form "Extract data with CSS Selector Regex Rule Name PublishDate - JFM Element Type H…" at bounding box center [522, 584] width 597 height 302
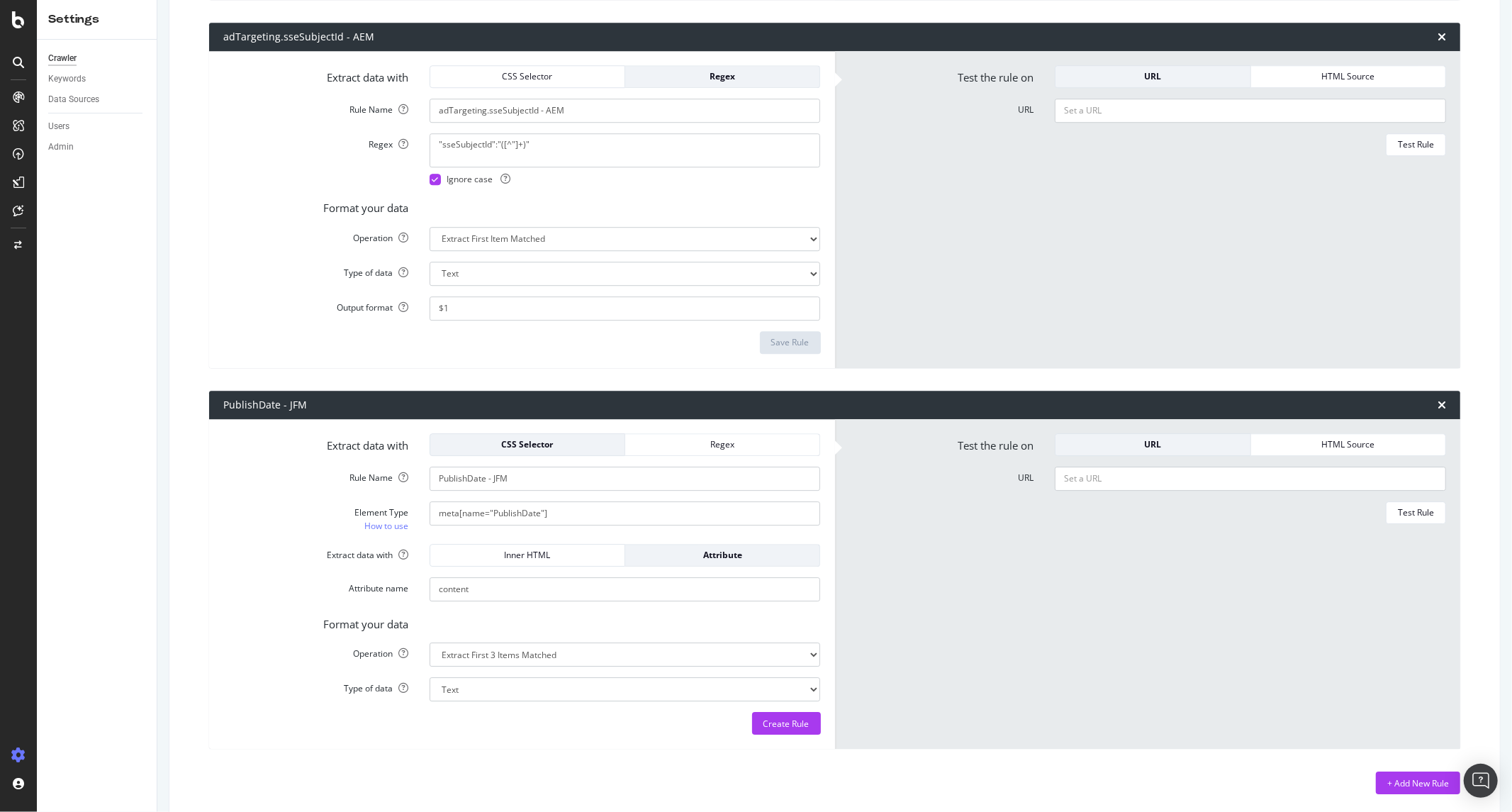
drag, startPoint x: 671, startPoint y: 621, endPoint x: 893, endPoint y: 549, distance: 233.4
click at [677, 621] on div "Format your data" at bounding box center [522, 621] width 619 height 20
drag, startPoint x: 1334, startPoint y: 438, endPoint x: 1505, endPoint y: 343, distance: 195.6
click at [1335, 436] on div "HTML Source" at bounding box center [1349, 444] width 172 height 20
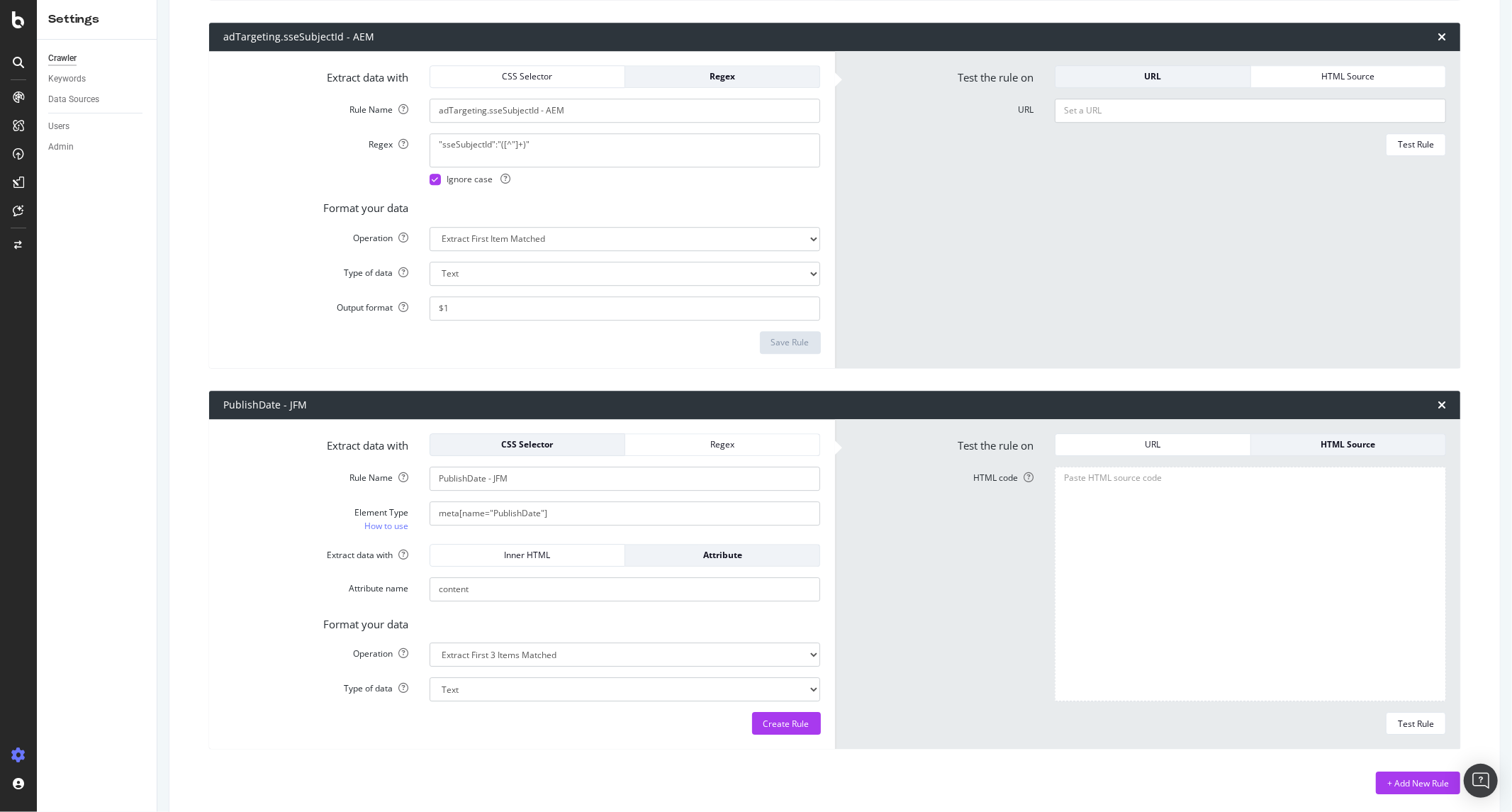
drag, startPoint x: 1294, startPoint y: 512, endPoint x: 1271, endPoint y: 513, distance: 23.0
click at [1294, 512] on textarea "HTML code" at bounding box center [1250, 584] width 391 height 235
paste textarea "<!DOCTYPE html> <html lang="en" dir="ltr"> <head> <!--googleoff: all--><title> …"
click at [1398, 725] on div "Test Rule" at bounding box center [1416, 723] width 36 height 12
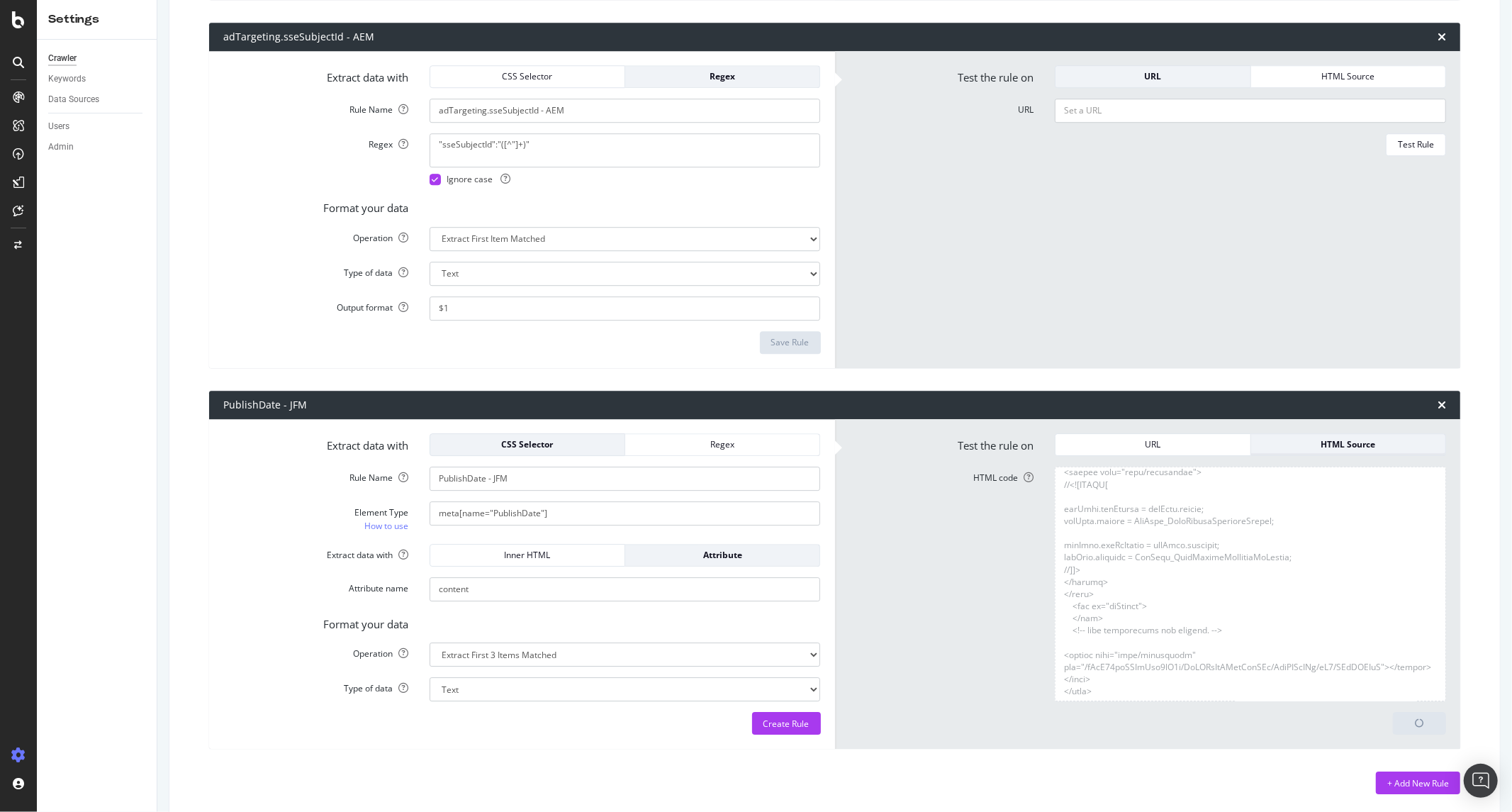
click at [1278, 439] on div "HTML Source" at bounding box center [1349, 444] width 172 height 12
click at [1281, 443] on div "HTML Source" at bounding box center [1349, 444] width 172 height 12
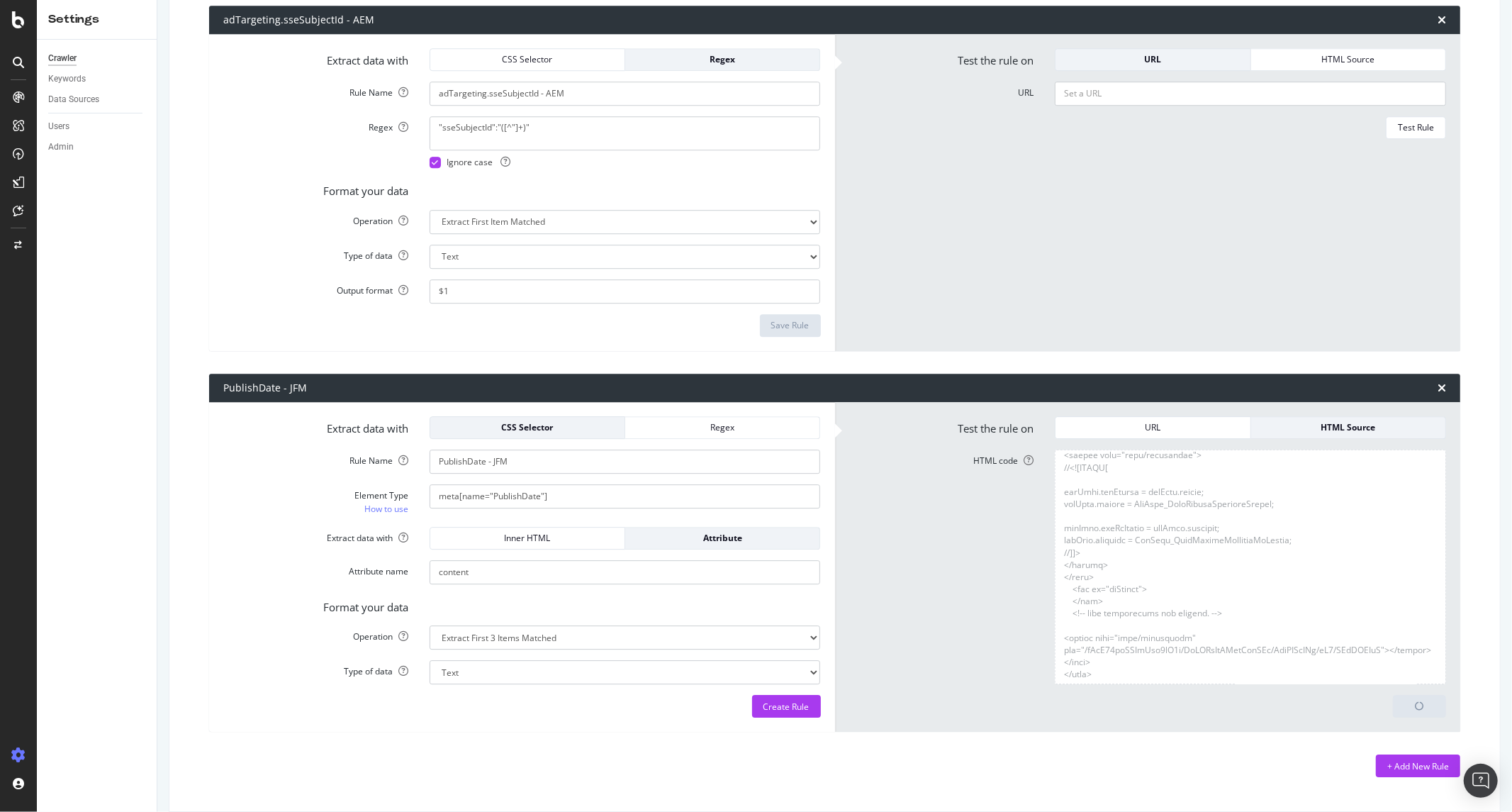
scroll to position [3432, 0]
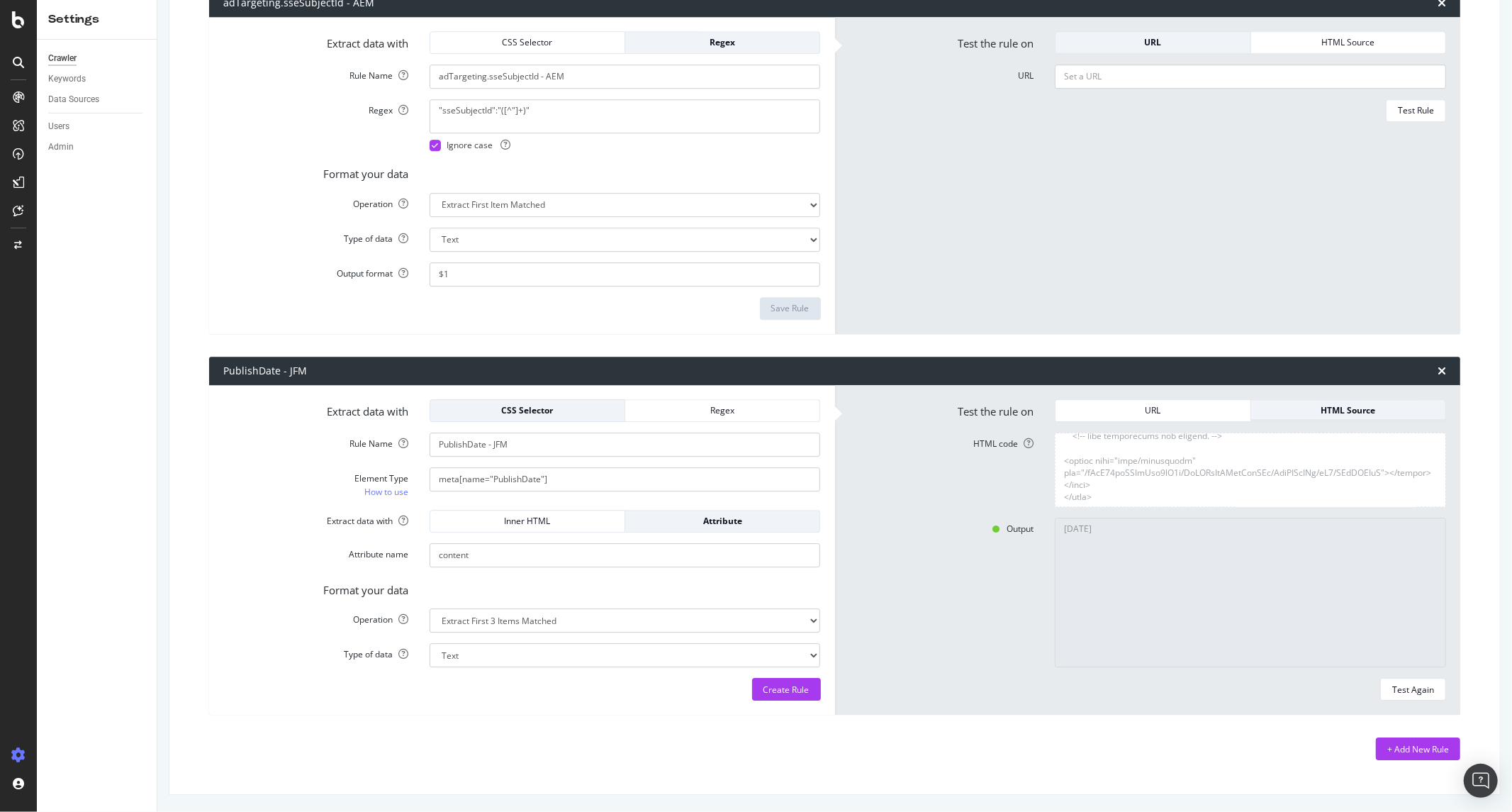
click at [1333, 411] on div "HTML Source" at bounding box center [1349, 410] width 172 height 12
click at [1323, 411] on div "HTML Source" at bounding box center [1349, 410] width 172 height 12
click at [1308, 405] on div "HTML Source" at bounding box center [1349, 410] width 172 height 12
click at [1179, 536] on textarea "2022-09-21" at bounding box center [1250, 593] width 391 height 149
click at [1128, 501] on textarea "HTML code" at bounding box center [1250, 471] width 391 height 76
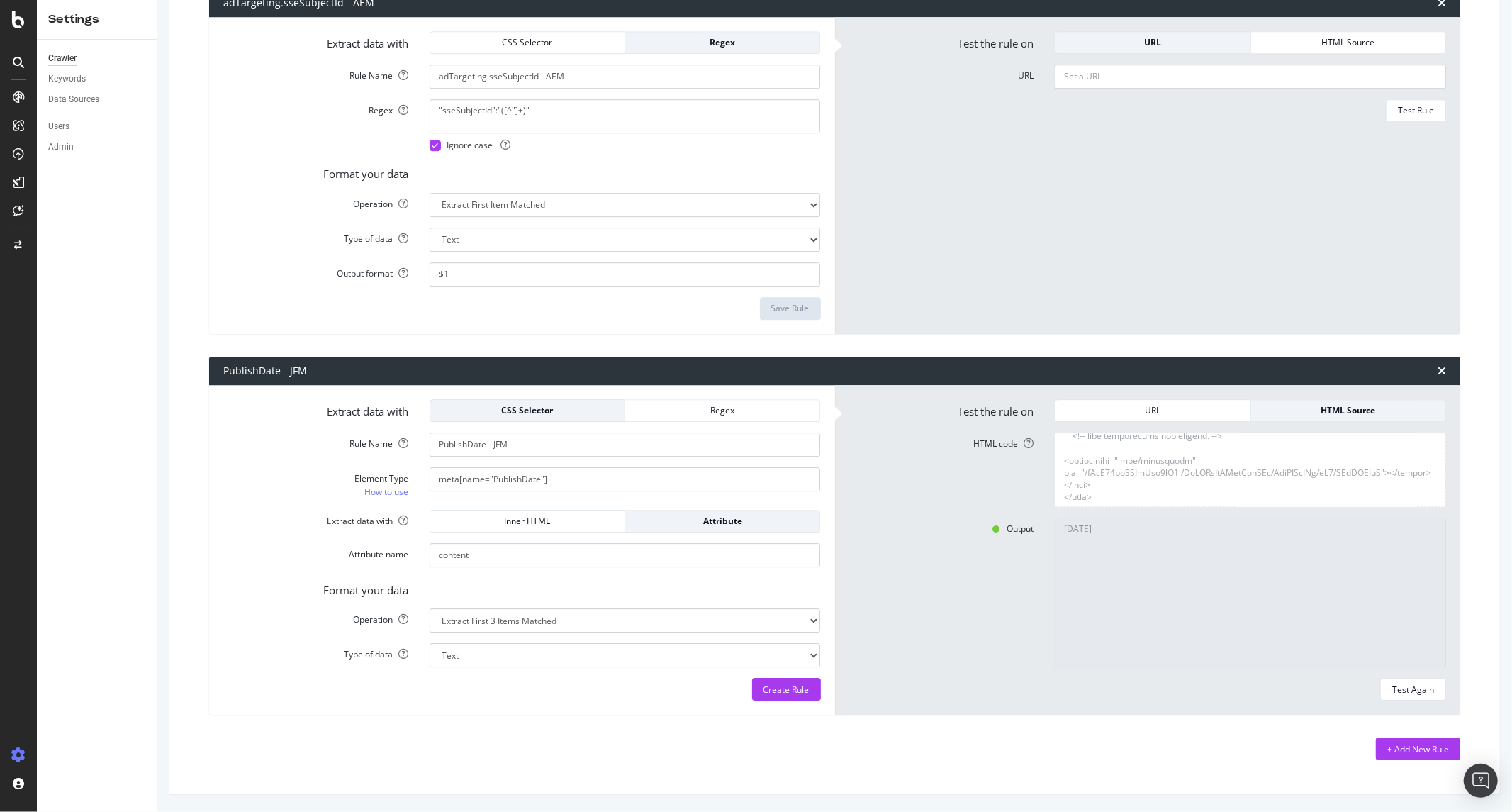
paste textarea "Pregnancy week by week Healthy pregnancy - Mayo Clinic </title><!--googleon: al…"
type textarea "<!DOCTYPE html> <html lang="en" dir="ltr"> <head> <!--googleoff: all--><title> …"
click at [1407, 686] on div "Test Again" at bounding box center [1413, 689] width 42 height 12
type textarea "2022-11-04"
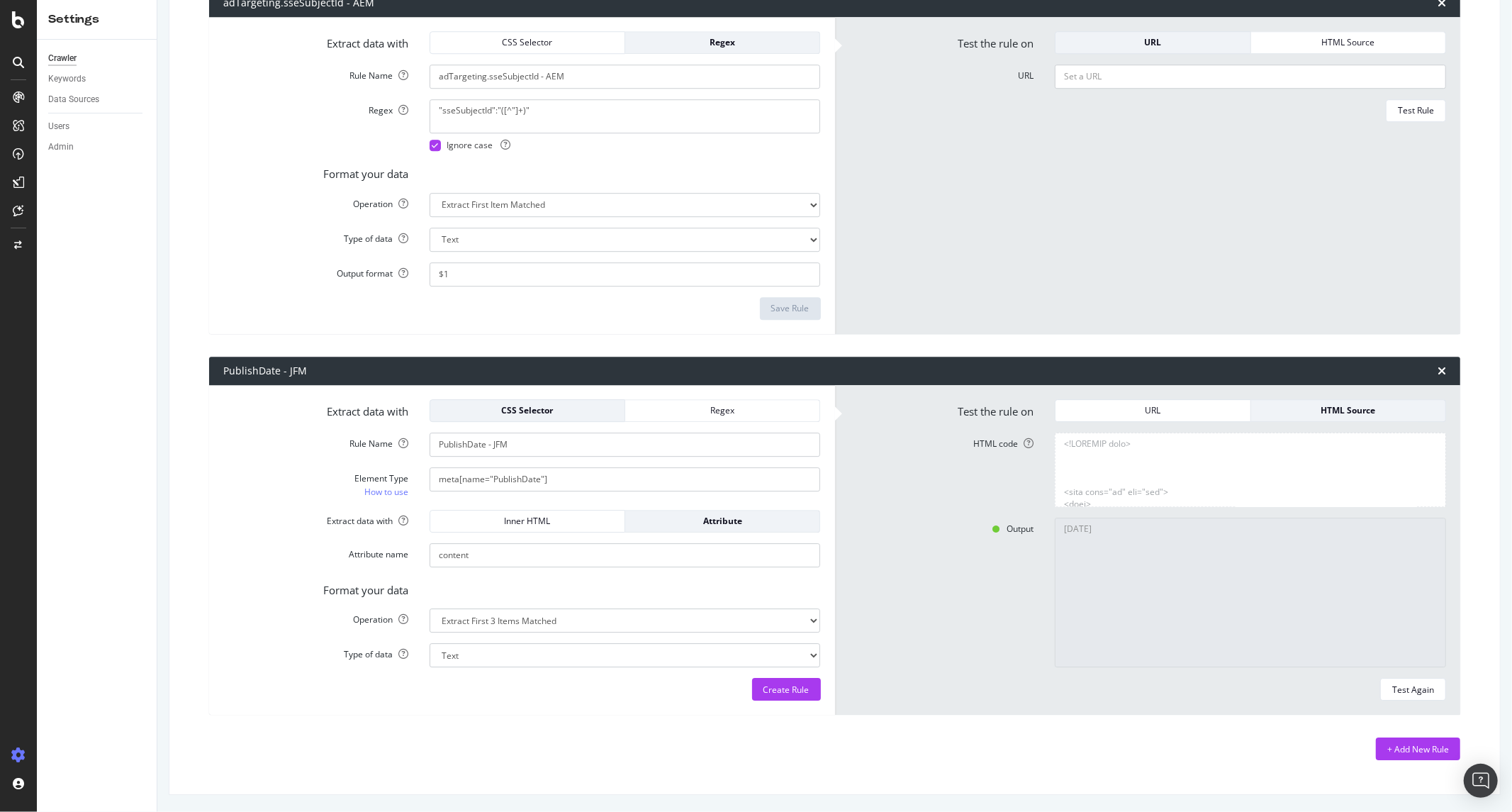
click at [1195, 478] on textarea "HTML code" at bounding box center [1250, 471] width 391 height 76
paste textarea "<html dir="ltr" lang="en"><head><meta charSet="utf-8"/><meta name="viewport" co…"
type textarea "<!DOCTYPE html><html dir="ltr" lang="en"><head><meta charSet="utf-8"/><meta nam…"
click at [1409, 688] on div "Test Again" at bounding box center [1413, 689] width 42 height 12
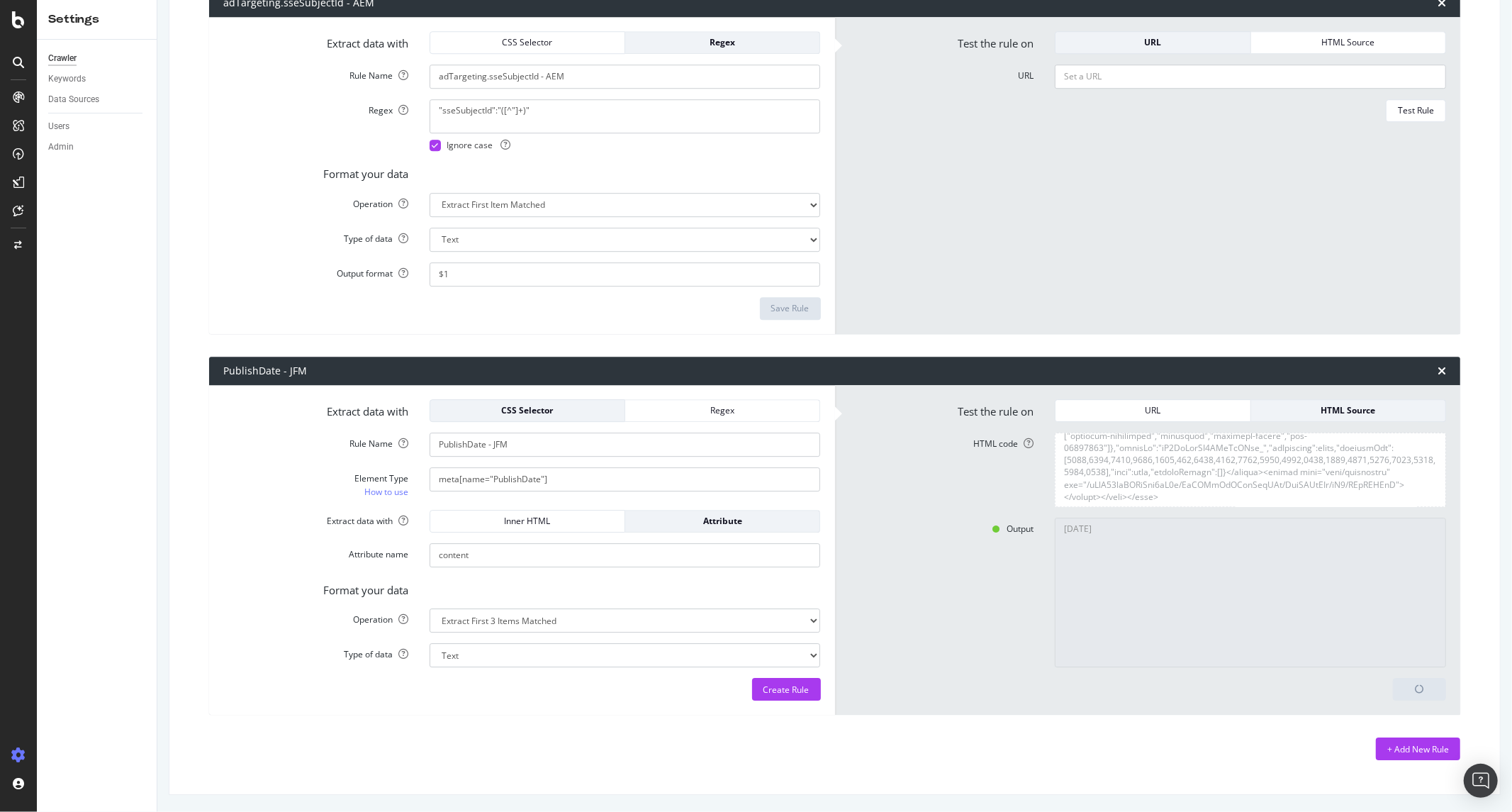
type textarea "2021-10-12T05:00:00.000-05:00"
click at [685, 402] on div "Regex" at bounding box center [723, 410] width 172 height 20
click at [650, 411] on div "Extract data with CSS Selector Regex Rule Name PublishDate - JFM Element Type H…" at bounding box center [522, 550] width 626 height 331
click at [759, 403] on div "Extract data with CSS Selector Regex Rule Name PublishDate - JFM Element Type H…" at bounding box center [522, 550] width 626 height 331
click at [705, 413] on button "Regex" at bounding box center [723, 410] width 195 height 23
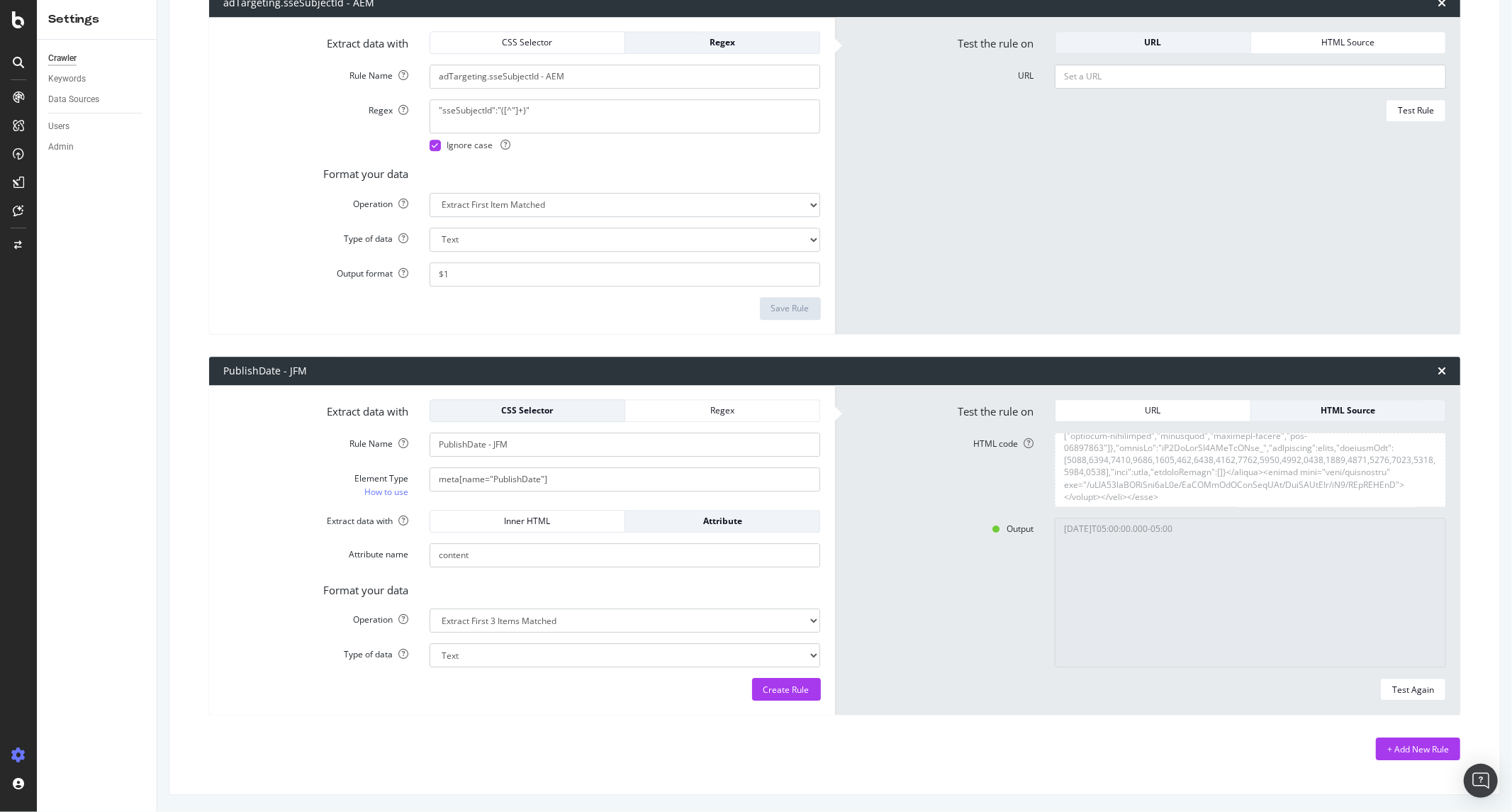
click at [501, 407] on div "Extract data with CSS Selector Regex Rule Name PublishDate - JFM Element Type H…" at bounding box center [522, 550] width 626 height 331
click at [570, 402] on div "Extract data with CSS Selector Regex Rule Name PublishDate - JFM Element Type H…" at bounding box center [522, 550] width 626 height 331
click at [693, 416] on div "Regex" at bounding box center [723, 410] width 172 height 12
click at [695, 416] on div "Regex" at bounding box center [723, 410] width 172 height 20
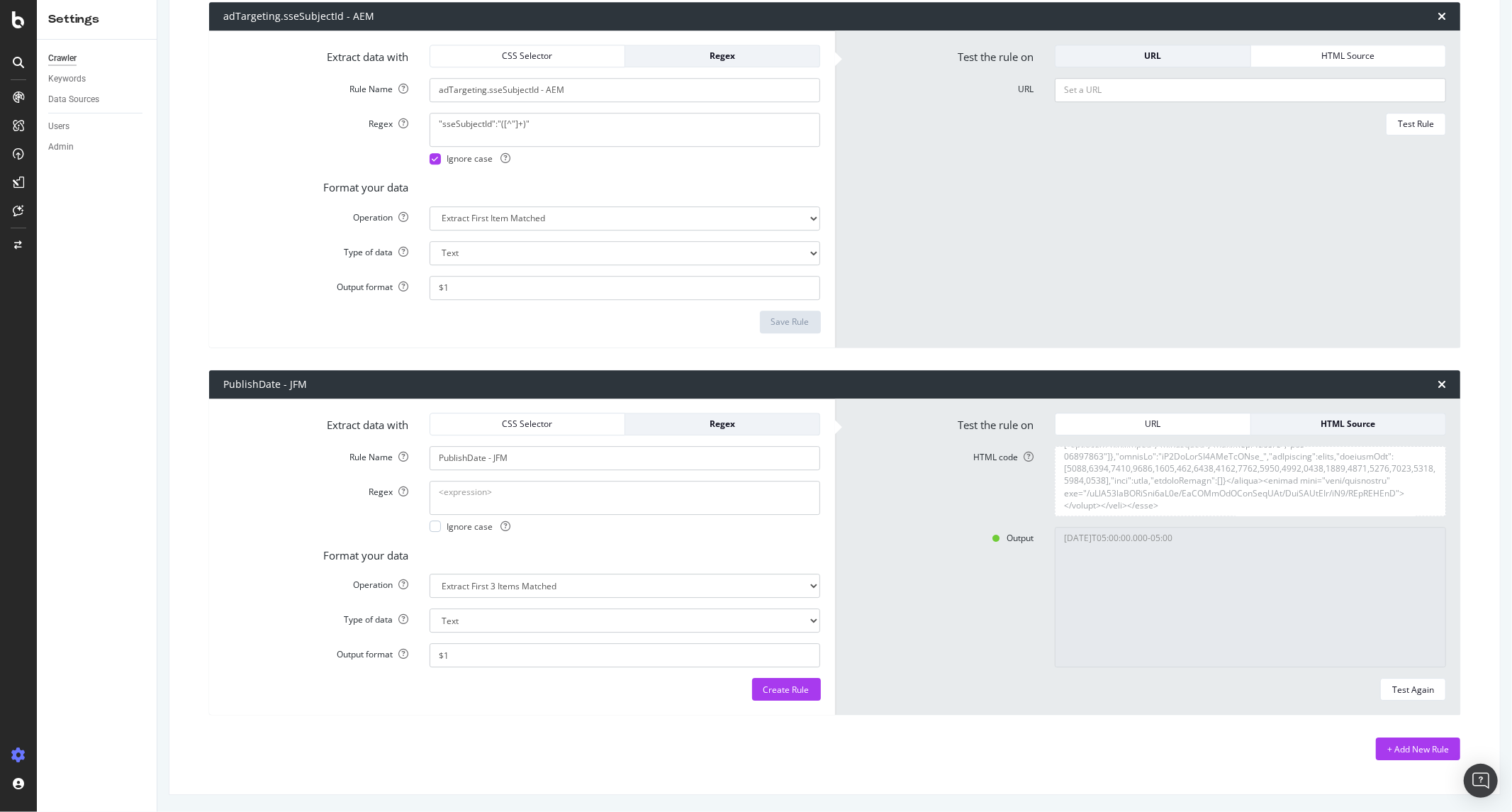
click at [1172, 555] on textarea "2021-10-12T05:00:00.000-05:00" at bounding box center [1250, 596] width 391 height 141
click at [1194, 492] on textarea "HTML code" at bounding box center [1250, 481] width 391 height 70
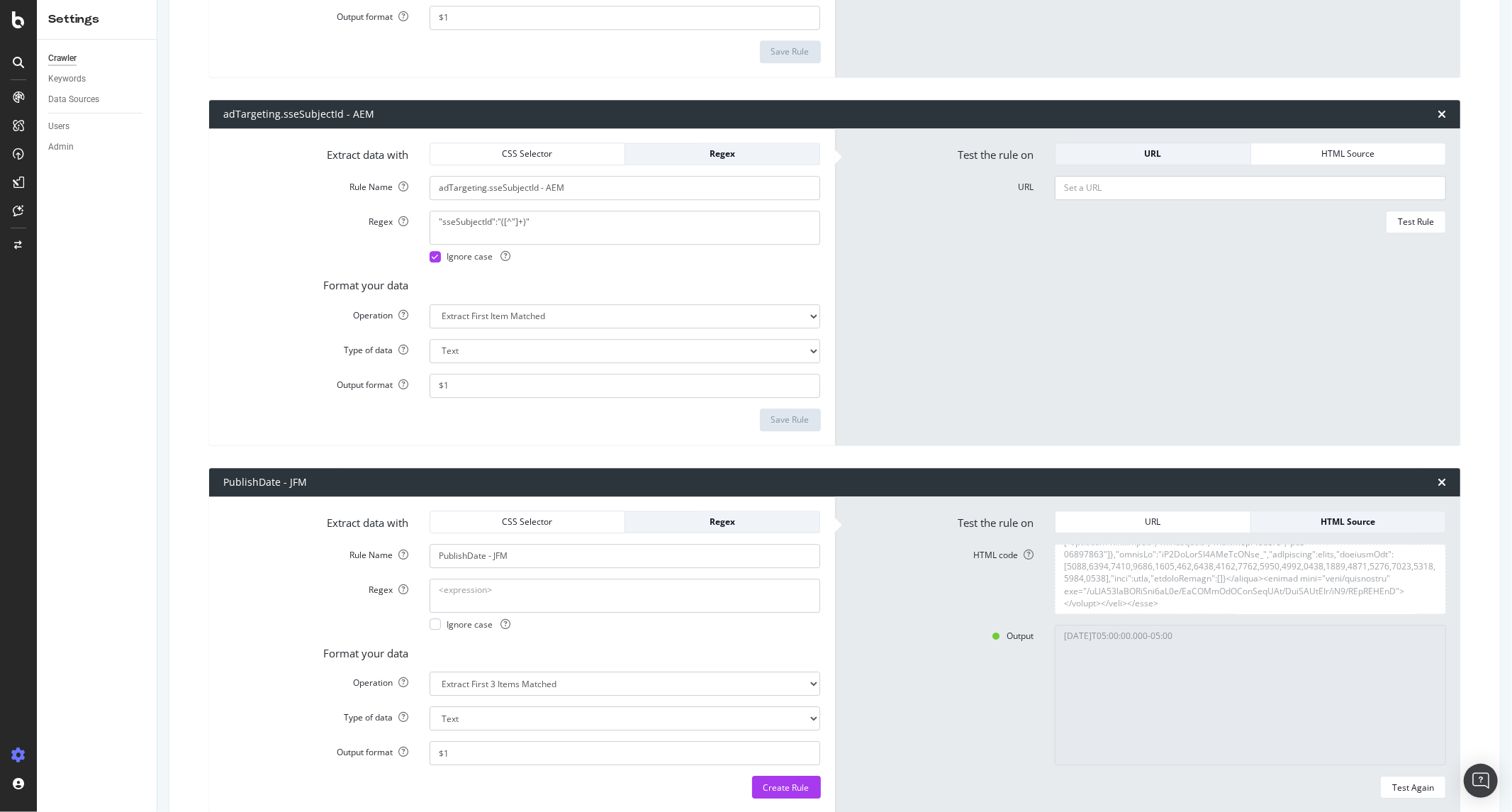
scroll to position [3419, 0]
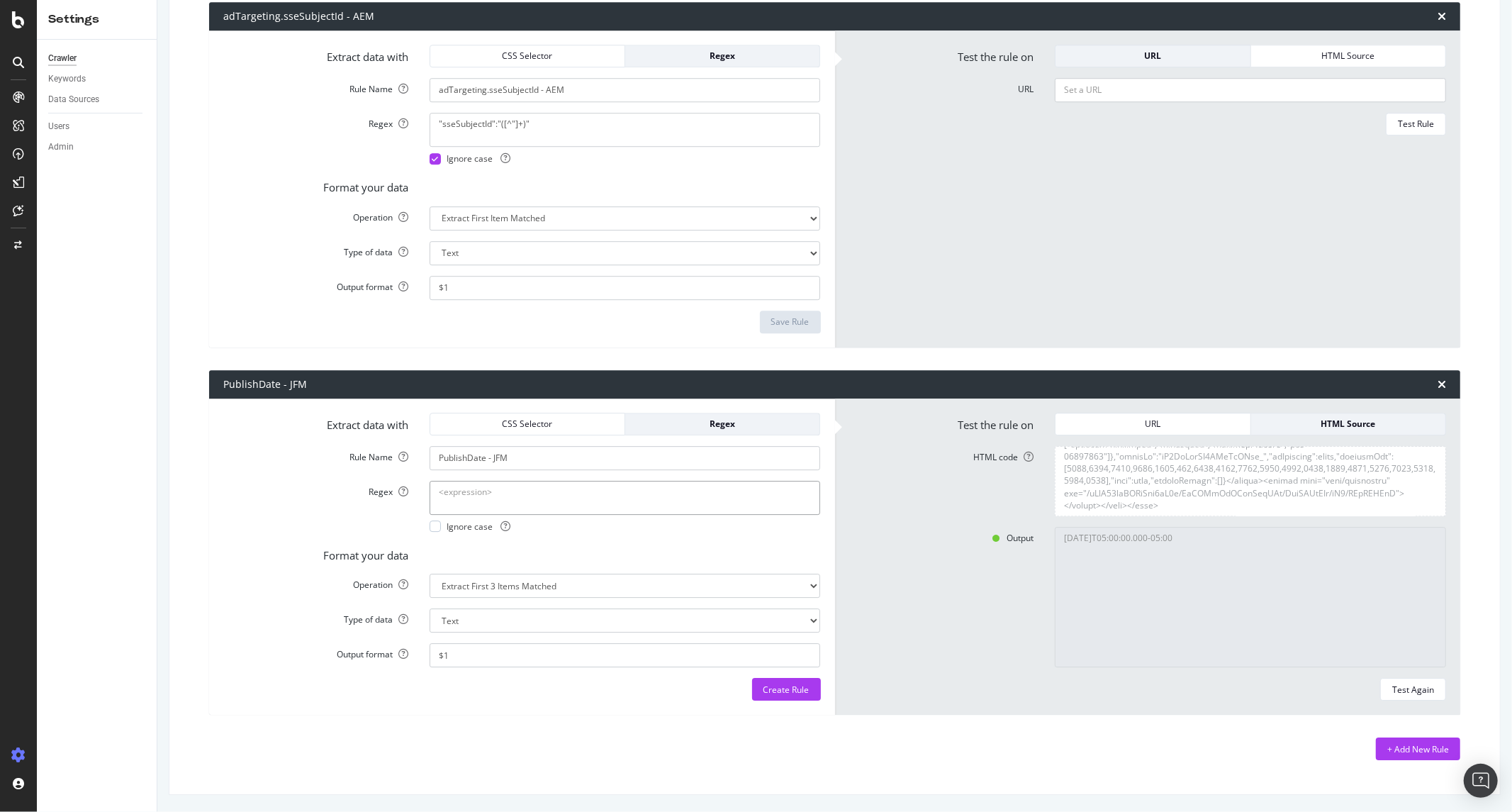
click at [524, 502] on textarea "Regex" at bounding box center [626, 498] width 391 height 34
paste textarea "<meta[^>]*name=["']PublishDate["'][^>]*content=["'](\d{4}-\d{2}-\d{2})"
type textarea "<meta[^>]*name=["']PublishDate["'][^>]*content=["'](\d{4}-\d{2}-\d{2})"
click at [1407, 697] on div "Test Again" at bounding box center [1413, 689] width 42 height 20
type textarea "2021-10-12"
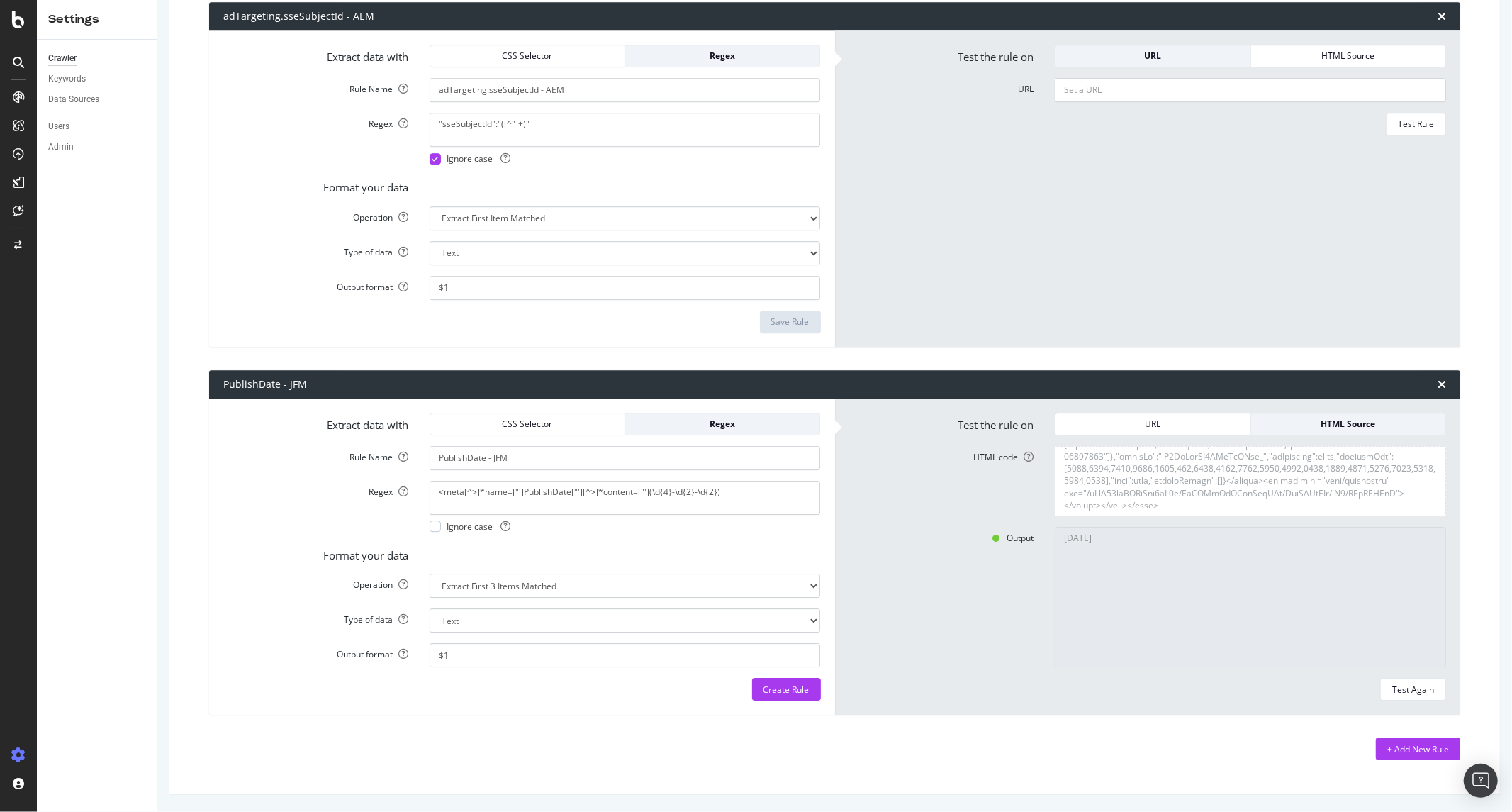
click at [641, 546] on div "Format your data" at bounding box center [522, 553] width 619 height 20
click at [1149, 543] on textarea "2021-10-12" at bounding box center [1250, 596] width 391 height 141
click at [747, 527] on div "Ignore case" at bounding box center [626, 527] width 391 height 12
click at [582, 427] on div "CSS Selector" at bounding box center [527, 423] width 172 height 12
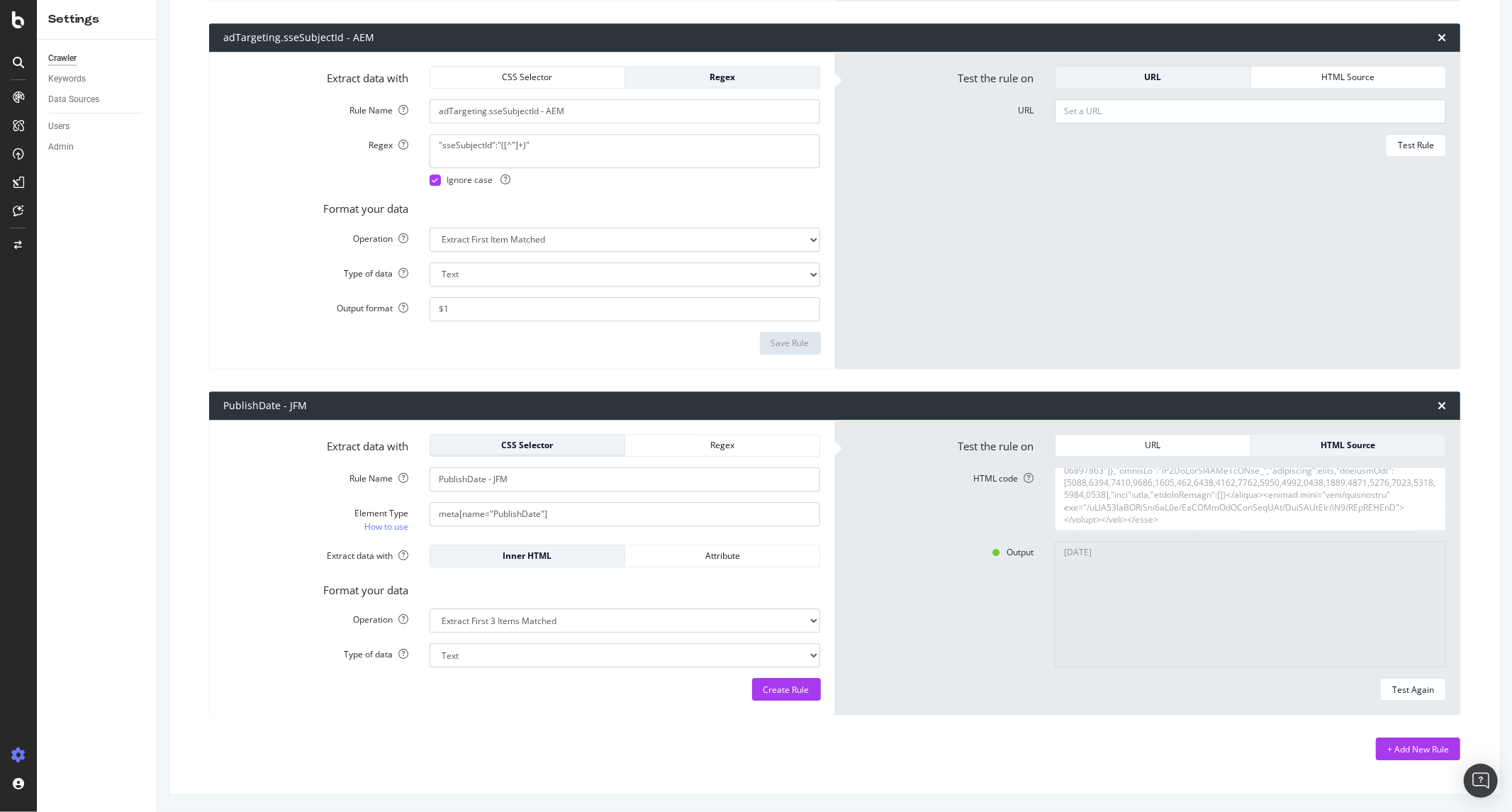
scroll to position [3397, 0]
click at [1405, 684] on div "Test Again" at bounding box center [1413, 689] width 42 height 12
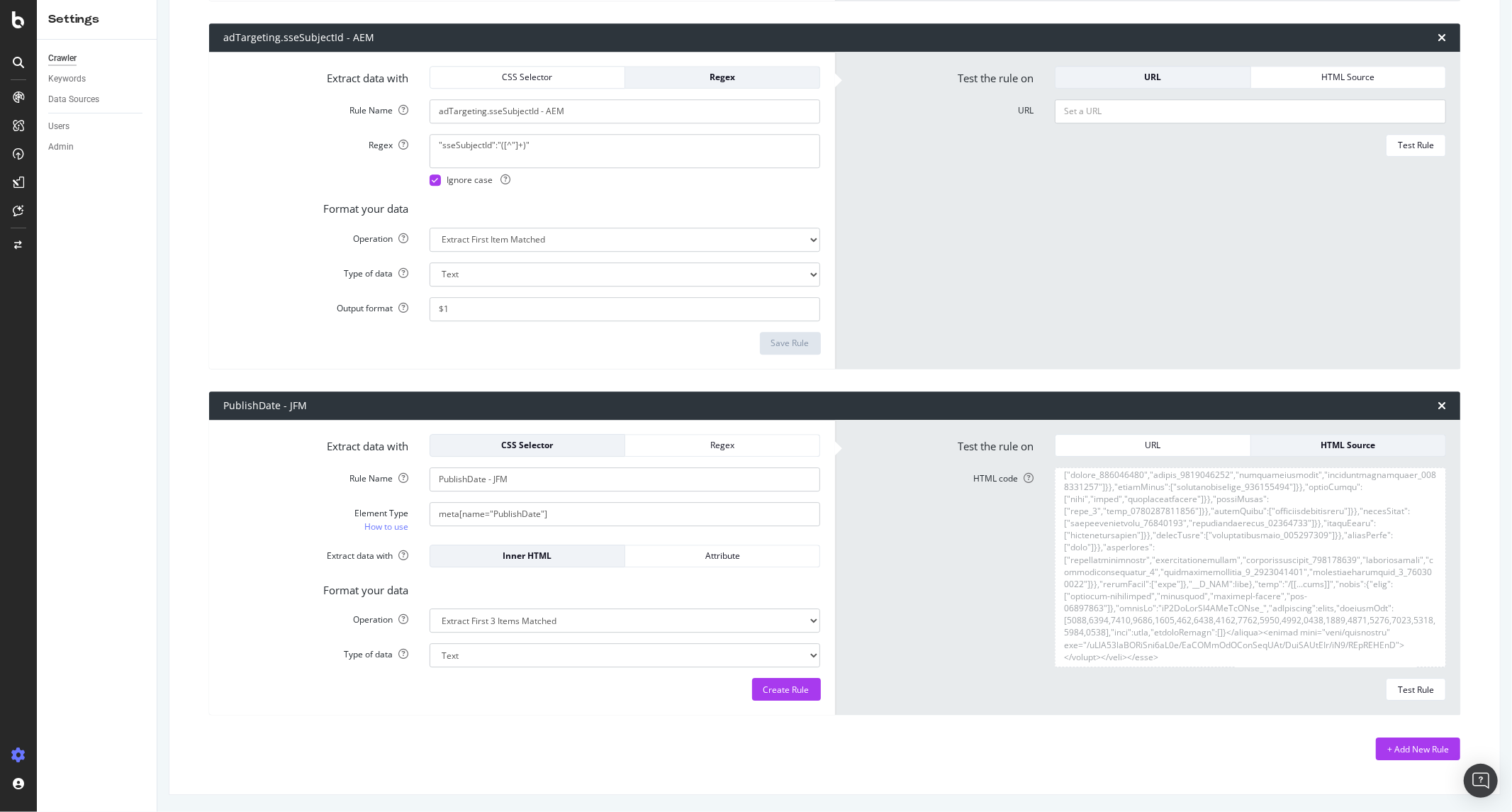
scroll to position [0, 0]
click at [519, 477] on input "PublishDate - JFM" at bounding box center [626, 479] width 391 height 25
click at [563, 512] on input "meta[name="PublishDate"]" at bounding box center [626, 514] width 391 height 25
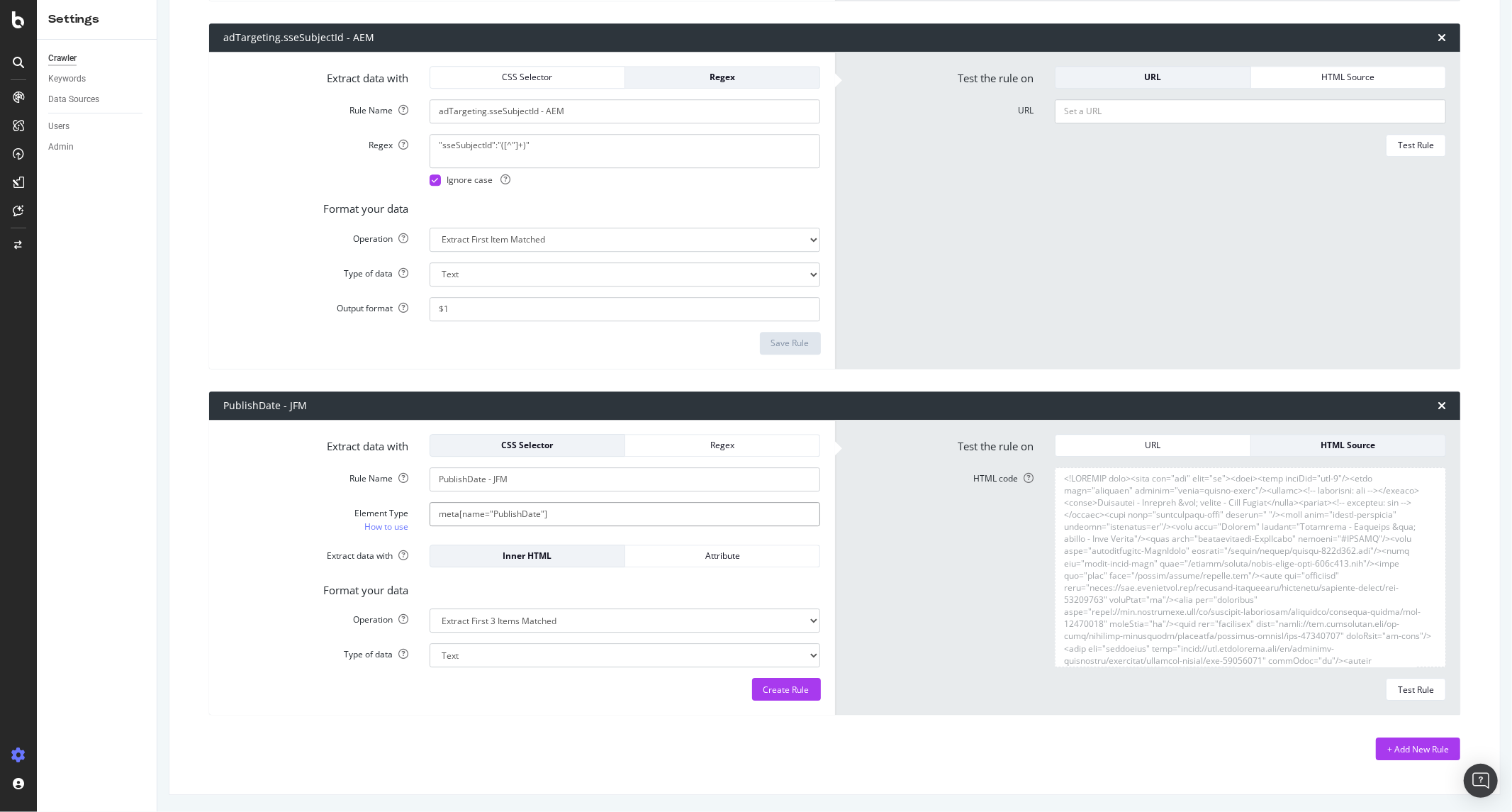
click at [563, 512] on input "meta[name="PublishDate"]" at bounding box center [626, 514] width 391 height 25
click at [714, 441] on div "Regex" at bounding box center [723, 444] width 172 height 12
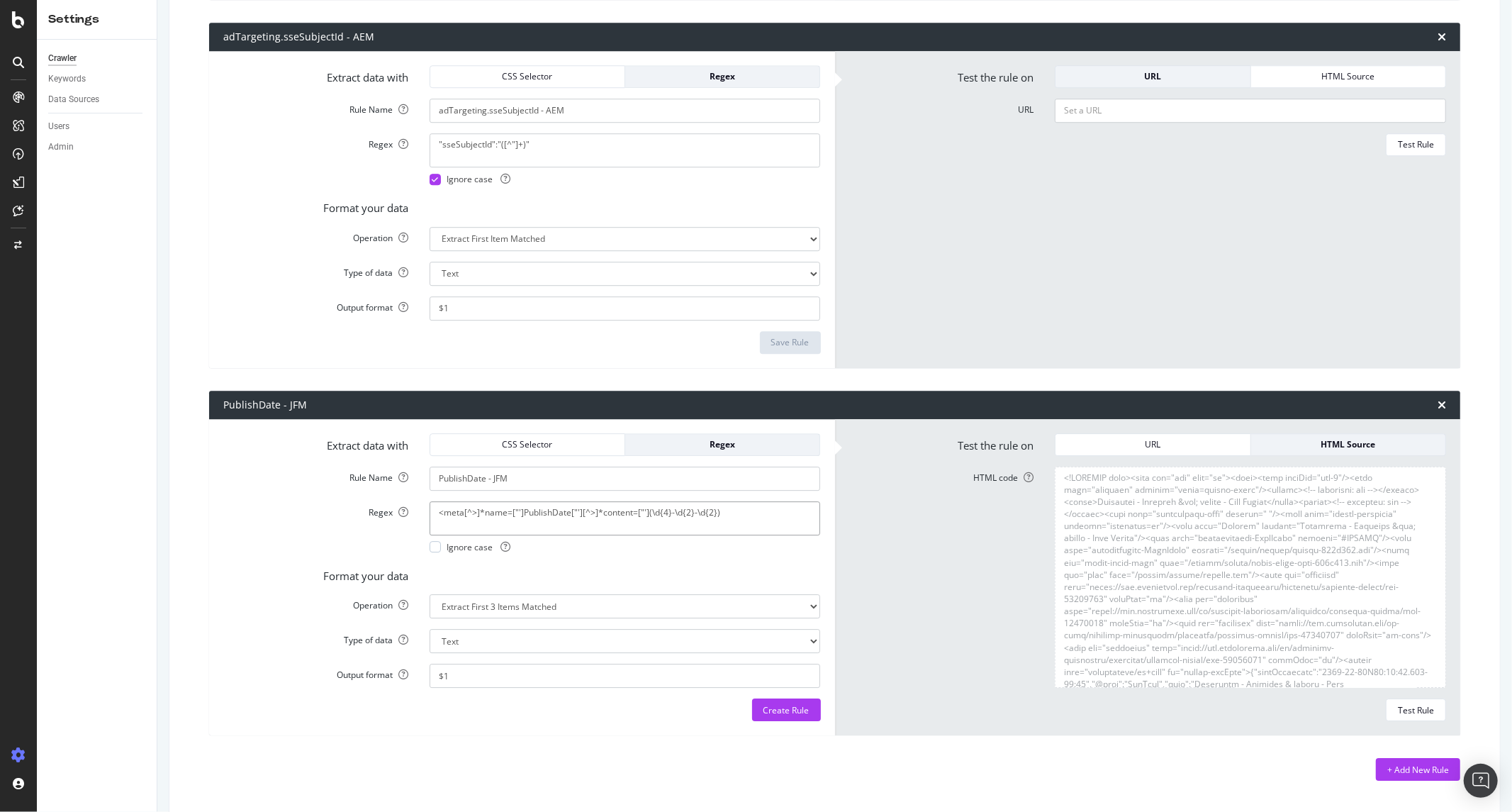
click at [564, 508] on textarea "<meta[^>]*name=["']PublishDate["'][^>]*content=["'](\d{4}-\d{2}-\d{2})" at bounding box center [626, 518] width 391 height 34
paste textarea "[^"']+)"
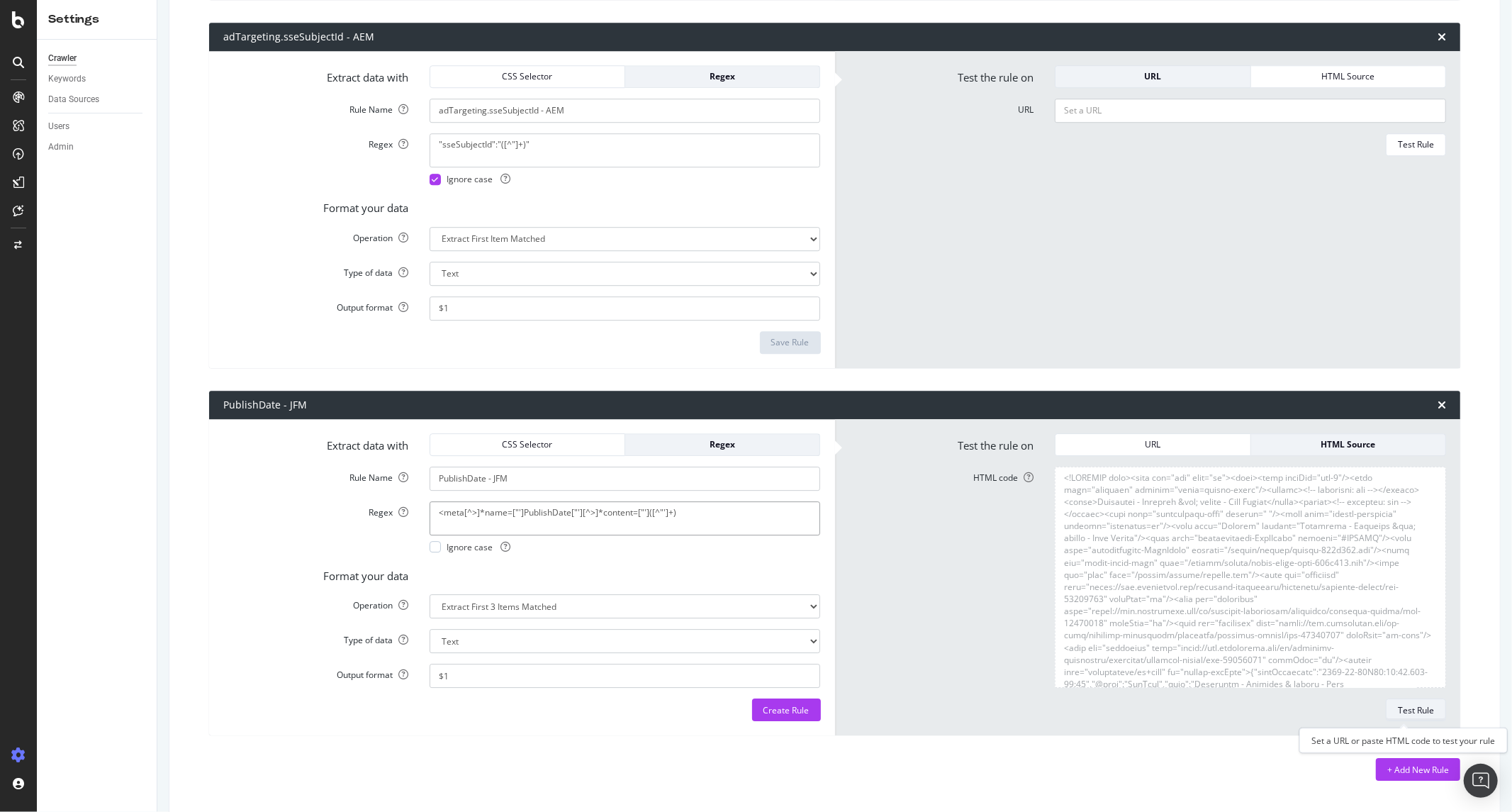
type textarea "<meta[^>]*name=["']PublishDate["'][^>]*content=["']([^"']+)"
click at [1398, 709] on div "Test Rule" at bounding box center [1416, 710] width 36 height 12
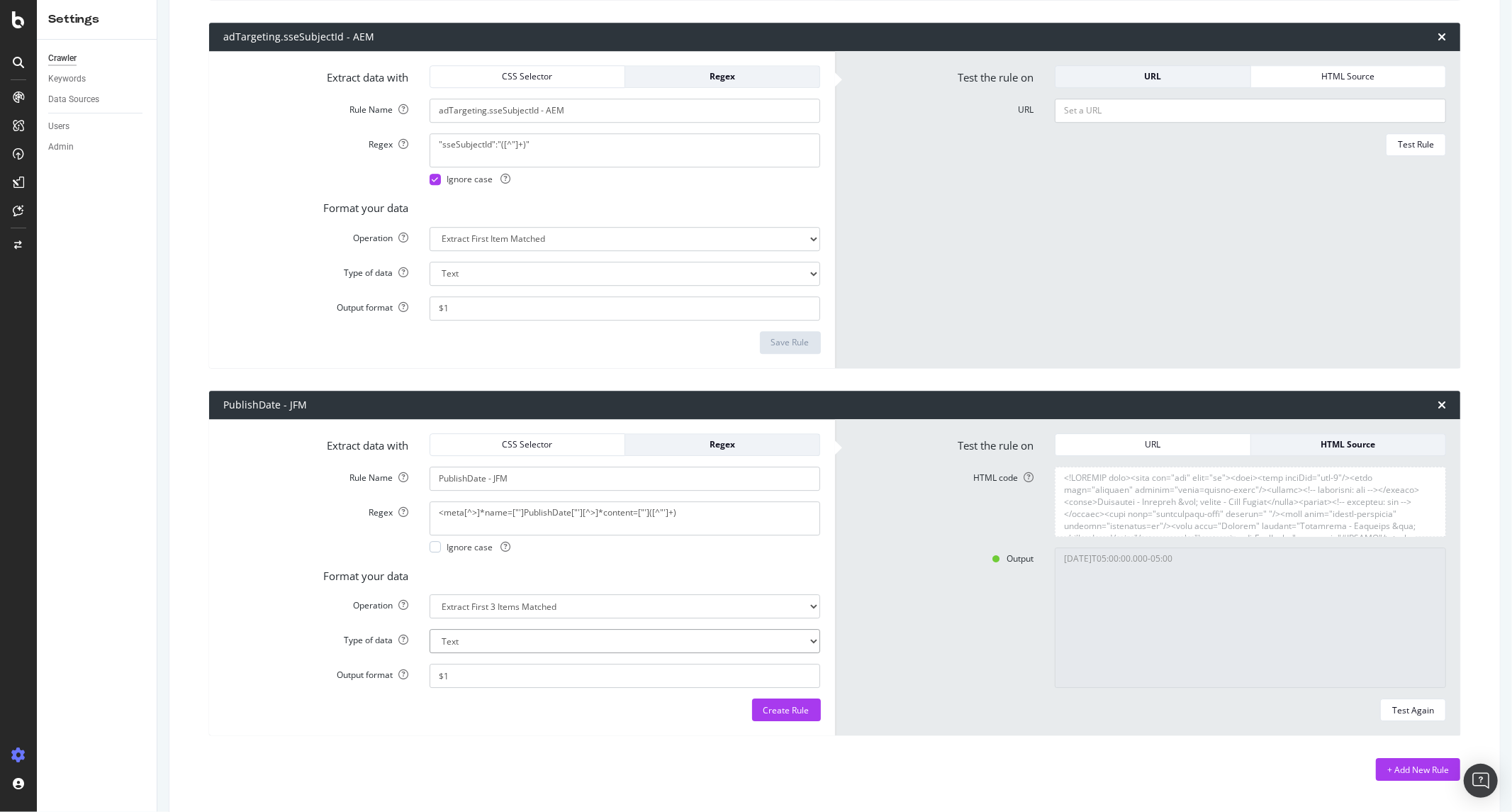
click at [563, 646] on select "Text Integer number Floating point number Date" at bounding box center [626, 641] width 391 height 25
select select "d"
click at [430, 630] on select "Text Integer number Floating point number Date" at bounding box center [626, 641] width 391 height 25
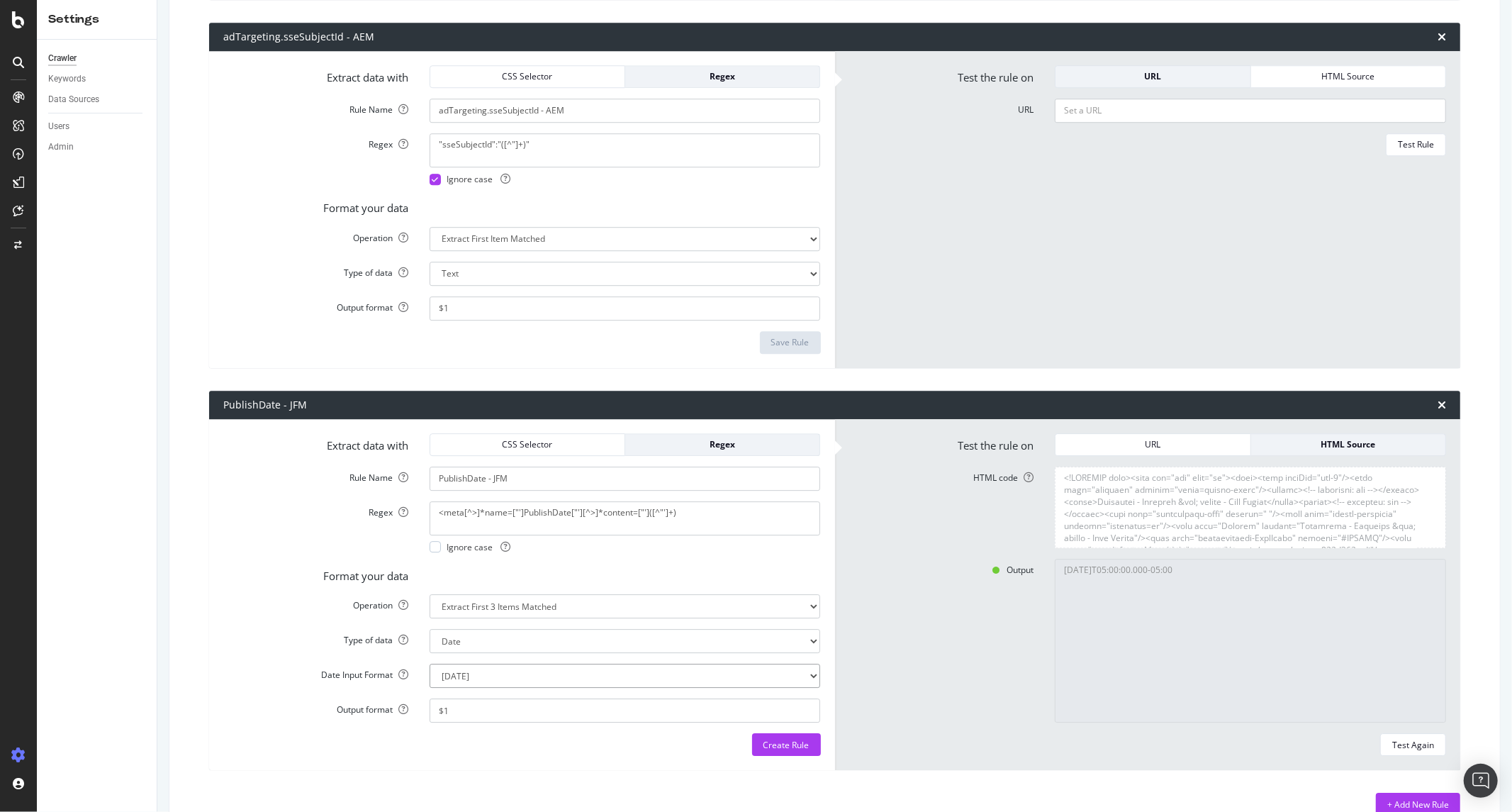
click at [513, 678] on select "Mon Jan 22 15:04:05 MST 2018 Mon Jan 22 15:04:05 -0700 2018 2018-01-22T15:04:05…" at bounding box center [626, 676] width 391 height 25
select select "year_month_day"
click at [430, 665] on select "Mon Jan 22 15:04:05 MST 2018 Mon Jan 22 15:04:05 -0700 2018 2018-01-22T15:04:05…" at bounding box center [626, 676] width 391 height 25
click at [502, 711] on input "$1" at bounding box center [626, 711] width 391 height 25
click at [777, 742] on div "Create Rule" at bounding box center [786, 745] width 46 height 12
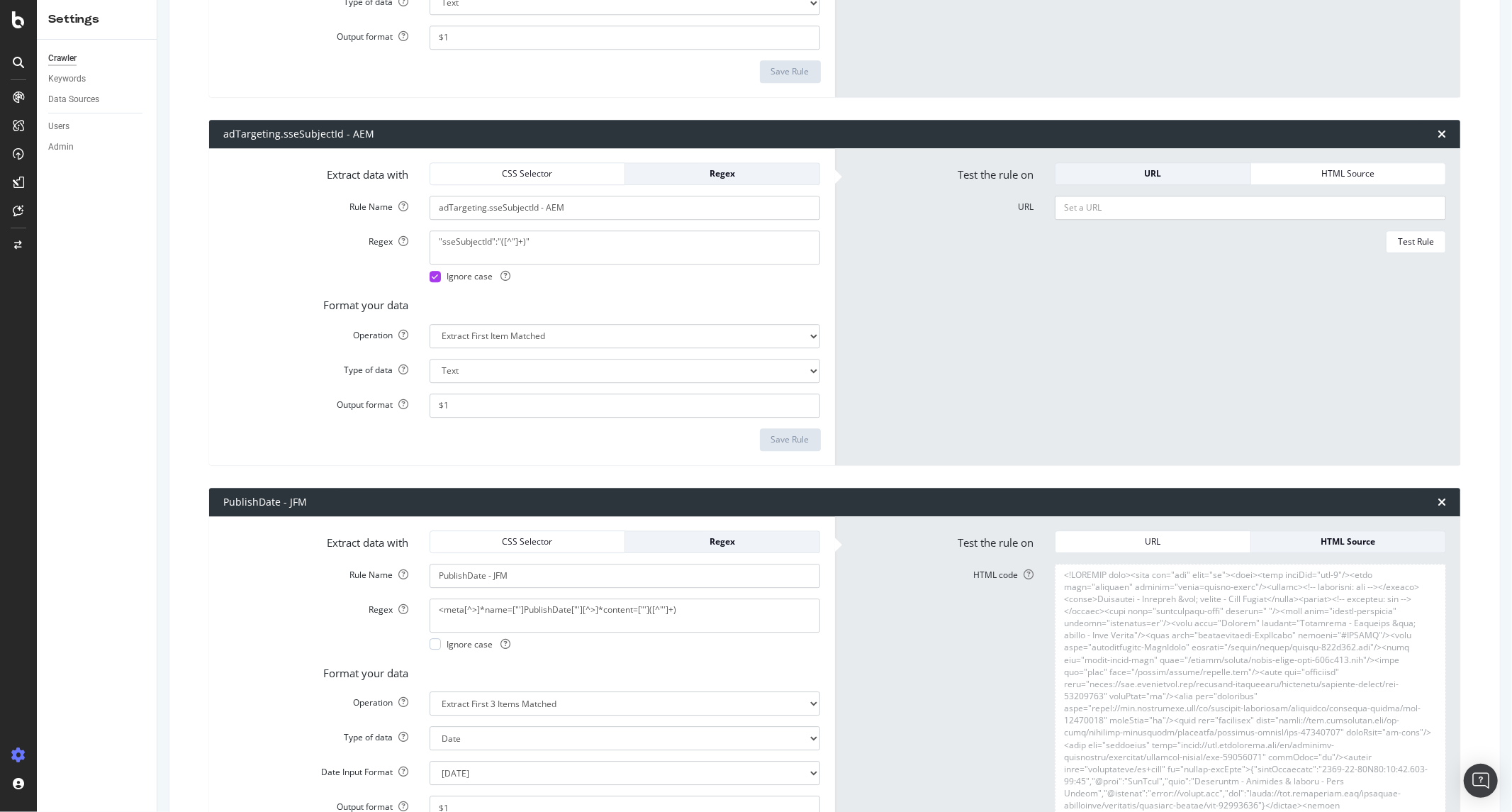
scroll to position [3454, 0]
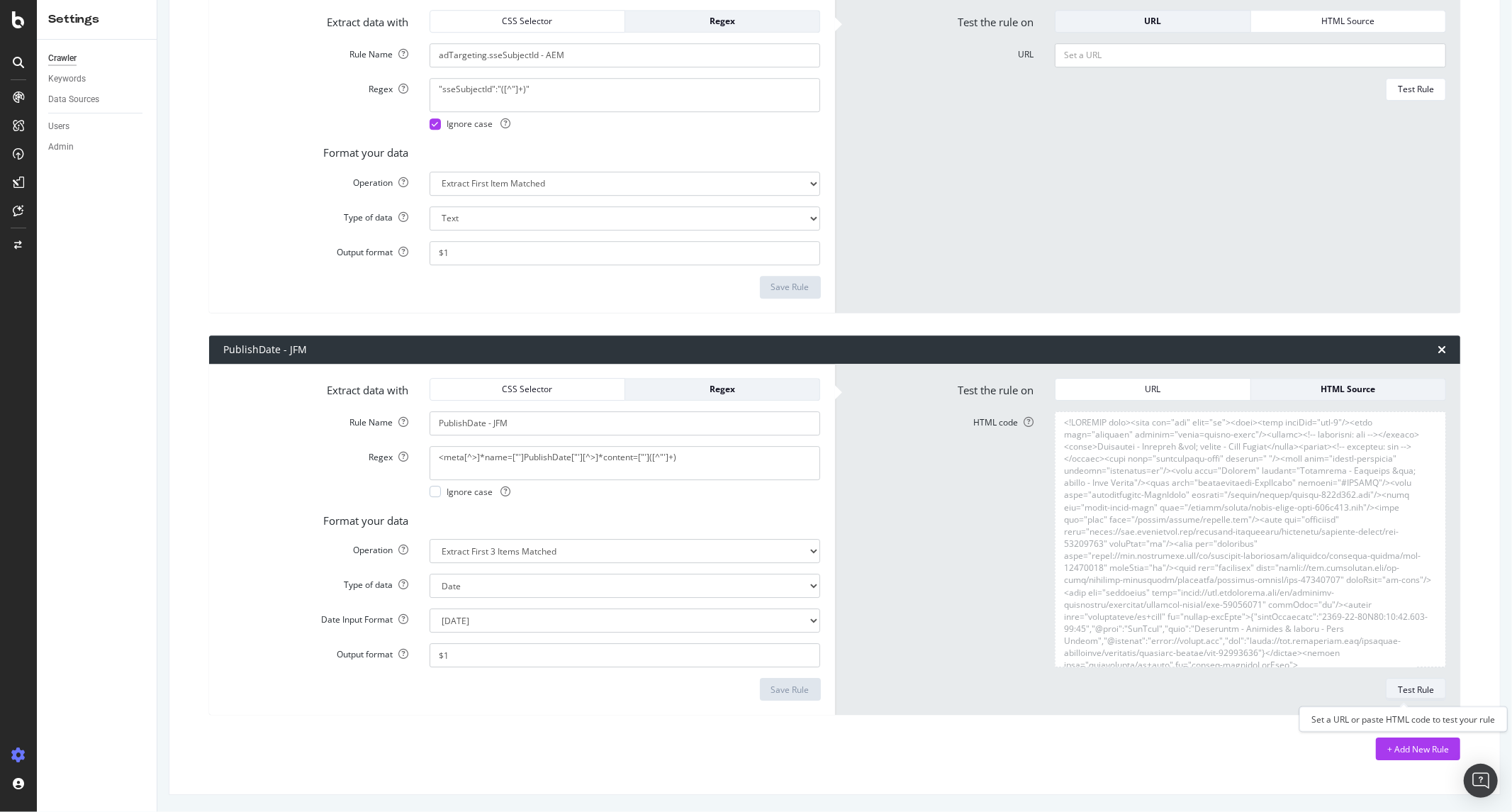
click at [1398, 686] on div "Test Rule" at bounding box center [1416, 689] width 36 height 12
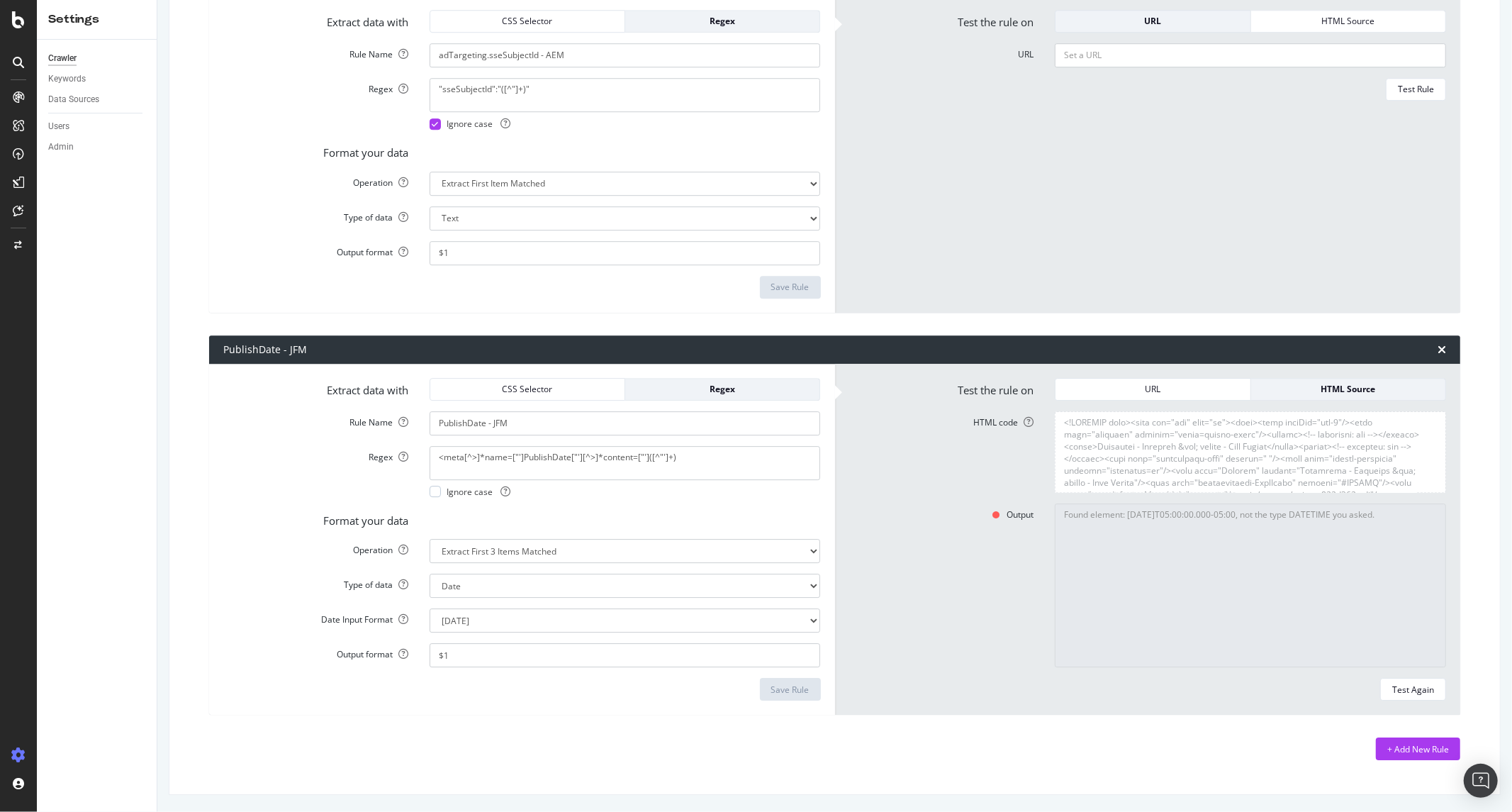
click at [526, 607] on form "Extract data with CSS Selector Regex Rule Name PublishDate - JFM Regex <meta[^>…" at bounding box center [522, 540] width 597 height 323
click at [526, 618] on select "Mon Jan 22 15:04:05 MST 2018 Mon Jan 22 15:04:05 -0700 2018 2018-01-22T15:04:05…" at bounding box center [626, 621] width 391 height 25
click at [353, 525] on label "Format your data" at bounding box center [316, 518] width 206 height 20
click at [636, 466] on textarea "<meta[^>]*name=["']PublishDate["'][^>]*content=["']([^"']+)" at bounding box center [626, 463] width 391 height 34
click at [544, 542] on select "Extract First Item Matched Extract First 3 Items Matched Count Number of Occure…" at bounding box center [626, 551] width 391 height 25
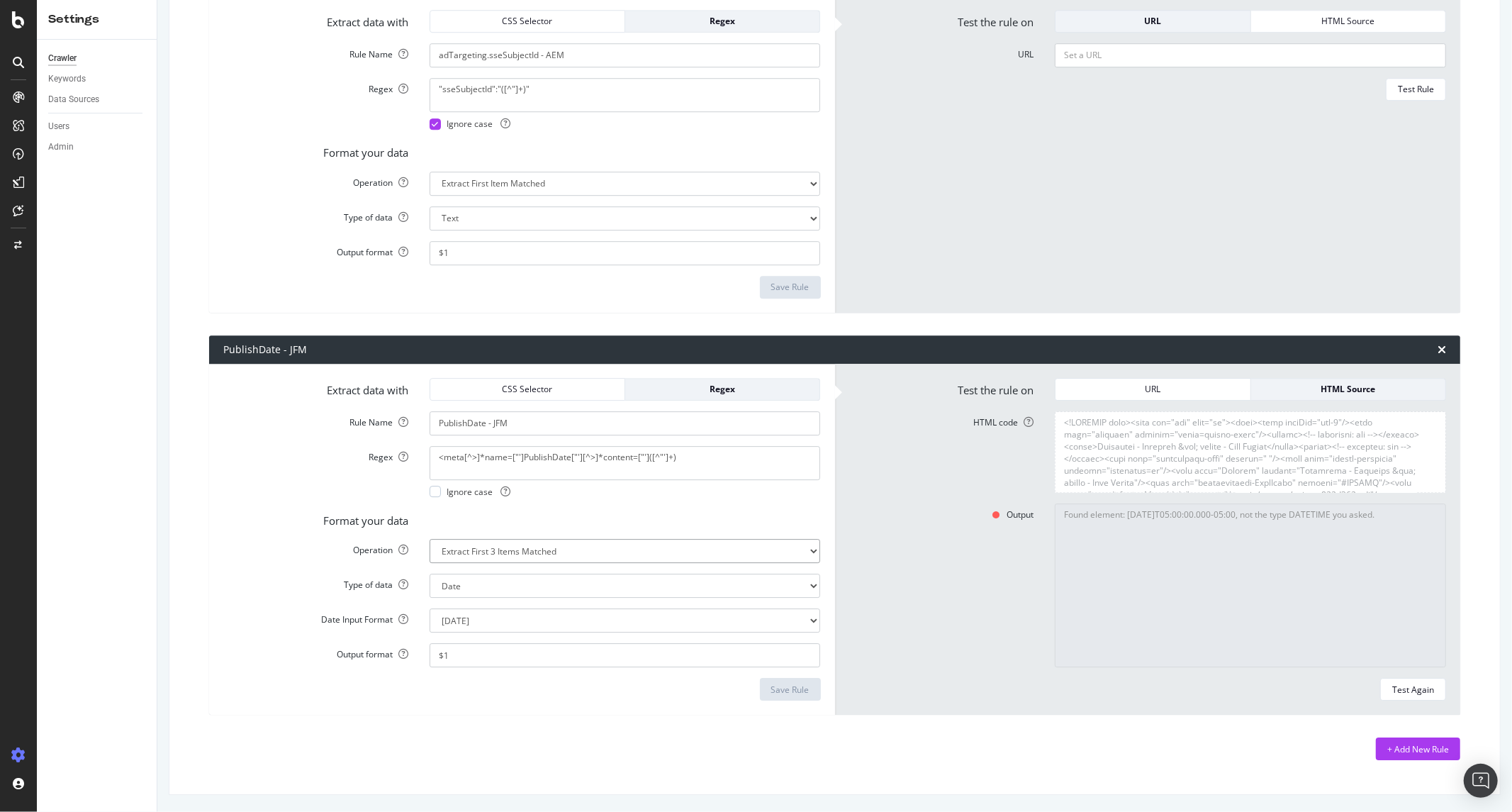
select select "first"
click at [430, 563] on select "Extract First Item Matched Extract First 3 Items Matched Count Number of Occure…" at bounding box center [626, 551] width 391 height 25
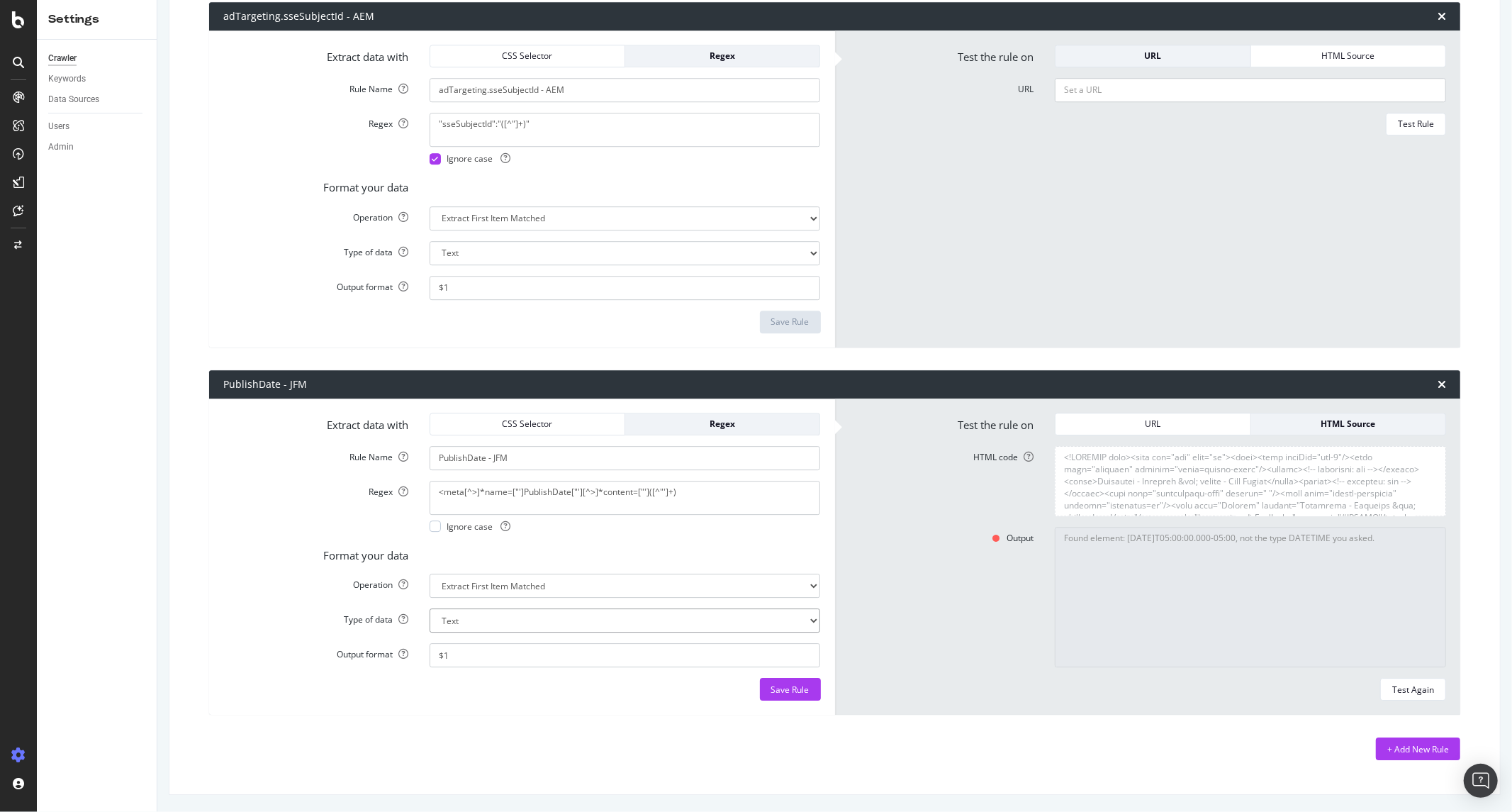
click at [504, 617] on select "Text Integer number Floating point number Date" at bounding box center [626, 621] width 391 height 25
select select "d"
click at [430, 609] on select "Text Integer number Floating point number Date" at bounding box center [626, 621] width 391 height 25
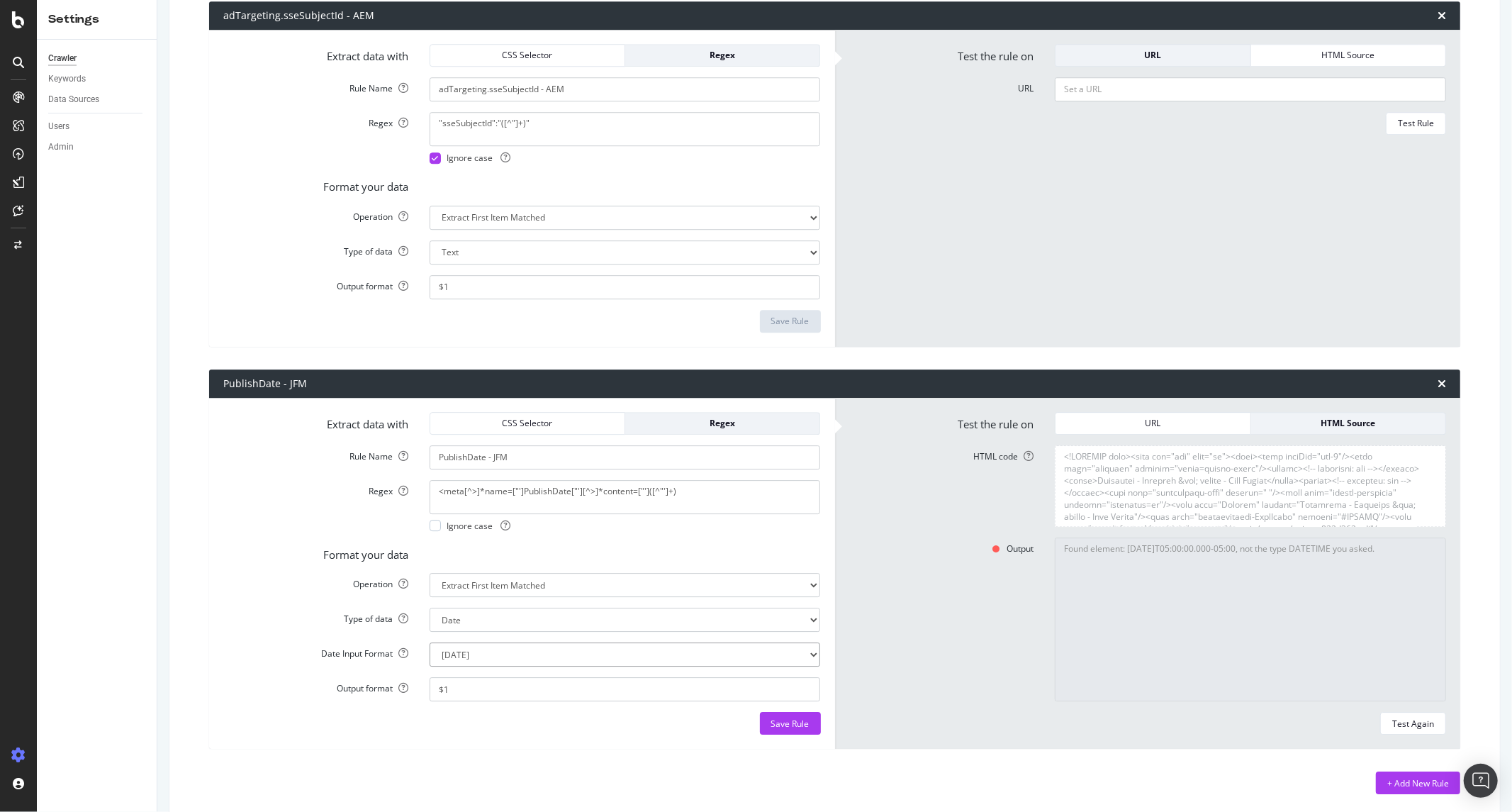
click at [490, 654] on select "Mon Jan 22 15:04:05 MST 2018 Mon Jan 22 15:04:05 -0700 2018 2018-01-22T15:04:05…" at bounding box center [626, 655] width 391 height 25
select select "year_month_day"
click at [430, 643] on select "Mon Jan 22 15:04:05 MST 2018 Mon Jan 22 15:04:05 -0700 2018 2018-01-22T15:04:05…" at bounding box center [626, 655] width 391 height 25
click at [583, 419] on div "CSS Selector" at bounding box center [527, 423] width 172 height 12
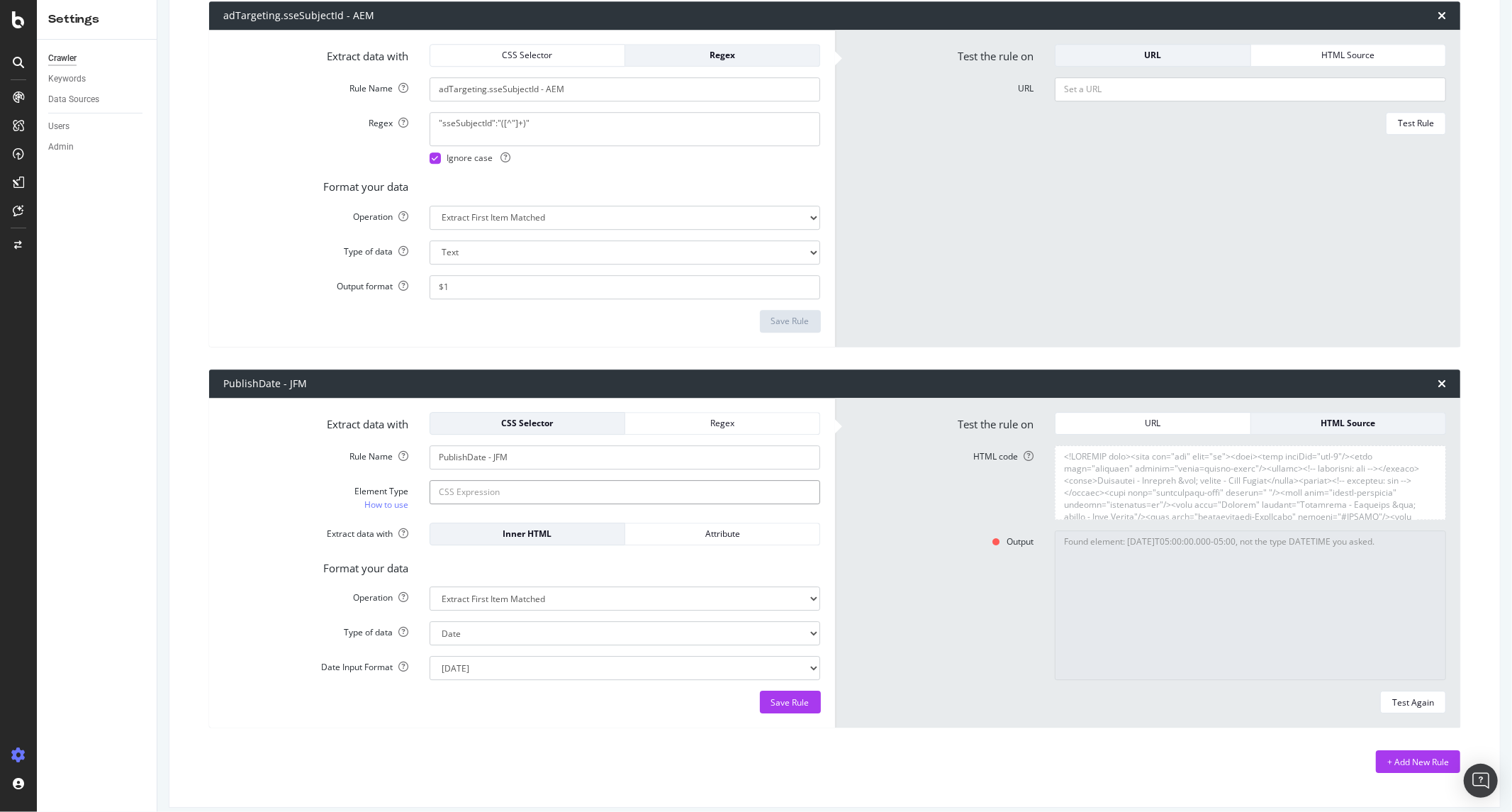
click at [578, 491] on input "Element Type How to use" at bounding box center [626, 492] width 391 height 25
paste input "meta[name="PublishDate"]"
type input "meta[name="PublishDate"]"
drag, startPoint x: 656, startPoint y: 539, endPoint x: 647, endPoint y: 542, distance: 9.5
click at [657, 539] on div "Attribute" at bounding box center [723, 533] width 172 height 12
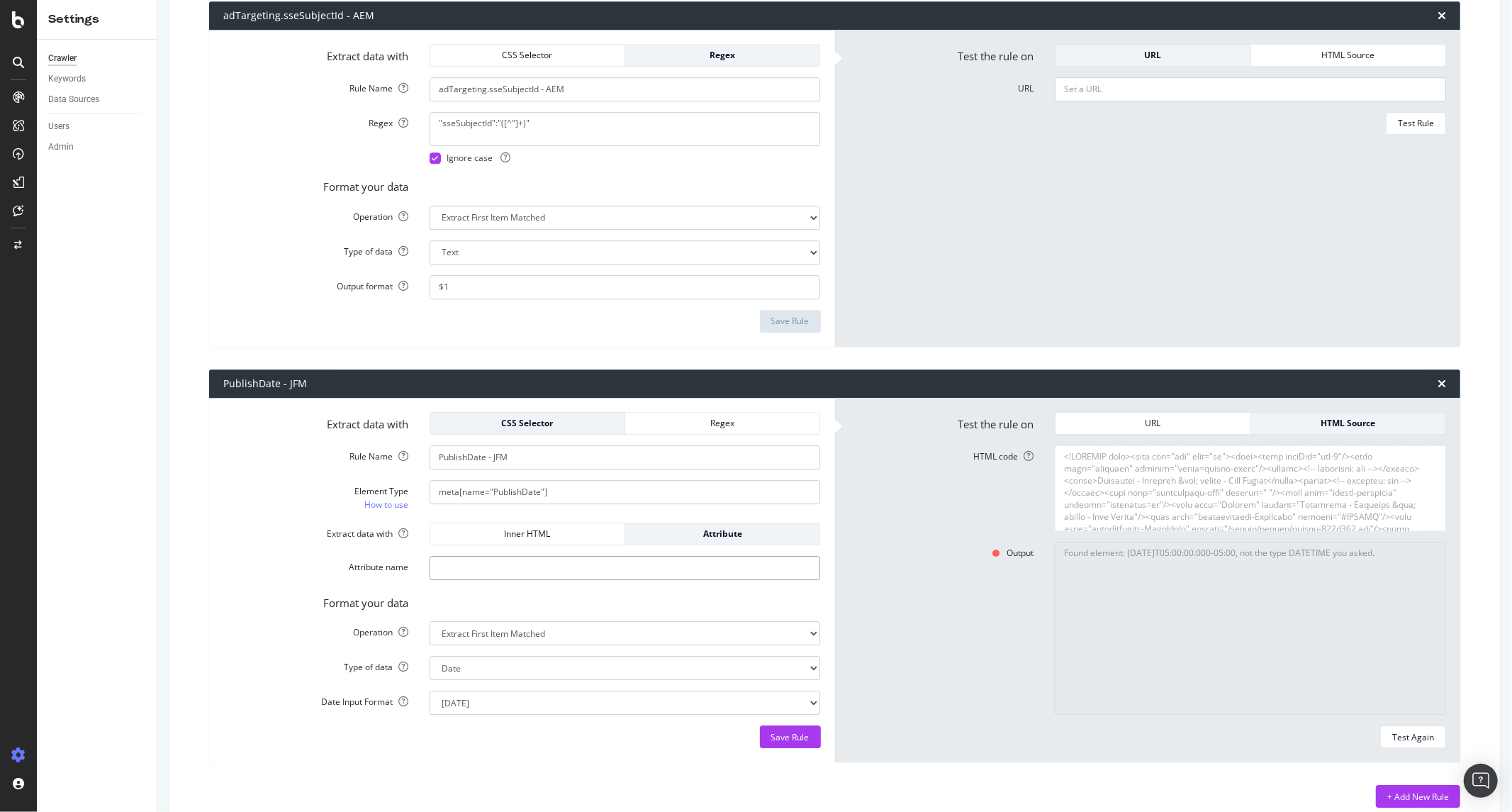
click at [560, 562] on input "Attribute name" at bounding box center [626, 568] width 391 height 25
type input "content"
click at [578, 597] on div "Format your data" at bounding box center [522, 600] width 619 height 20
click at [540, 427] on div "CSS Selector" at bounding box center [527, 423] width 172 height 12
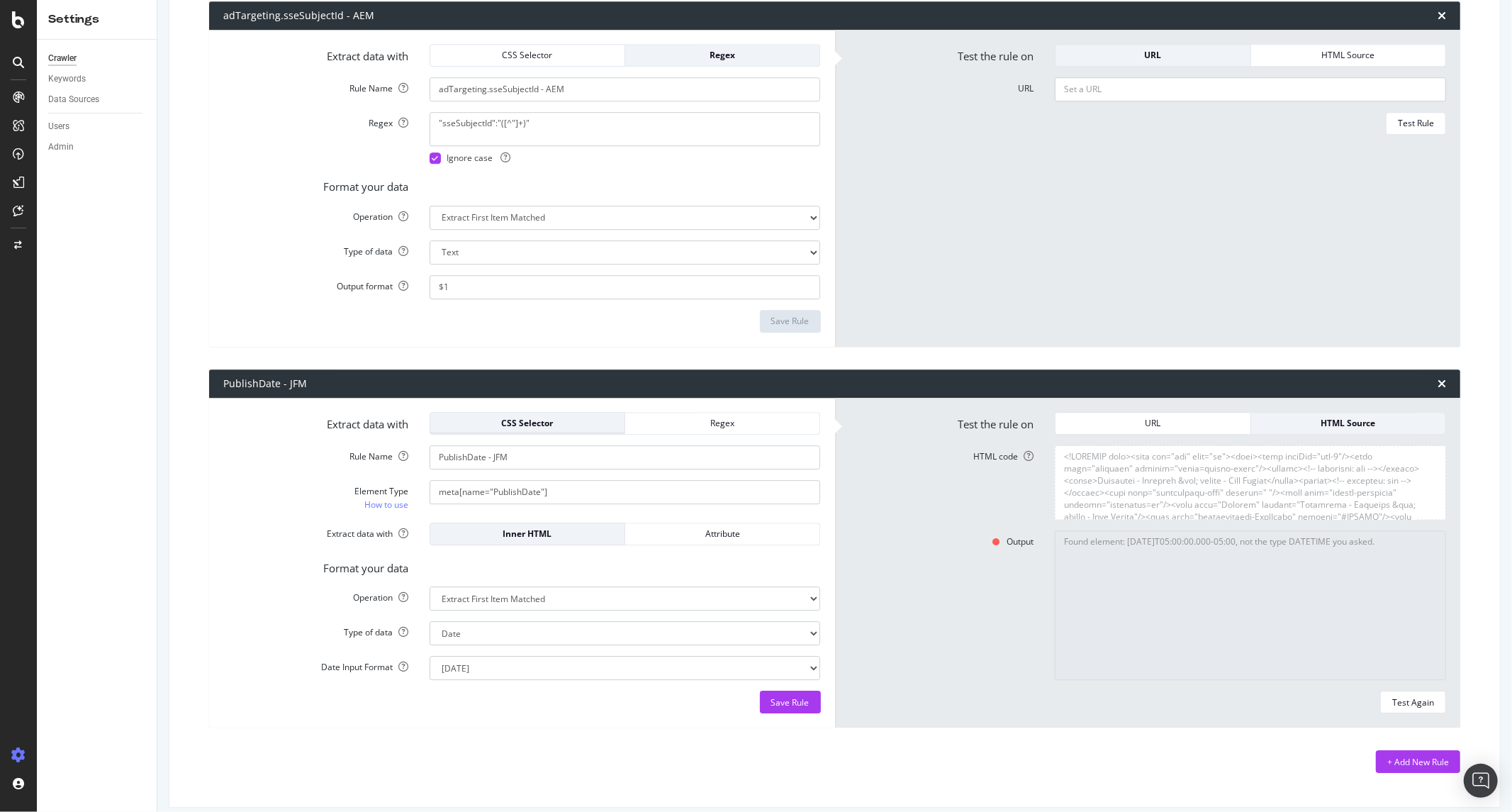
click at [540, 427] on div "CSS Selector" at bounding box center [527, 423] width 172 height 12
click at [472, 596] on select "Extract First Item Matched Extract First 3 Items Matched Count Number of Occure…" at bounding box center [626, 598] width 391 height 25
drag, startPoint x: 472, startPoint y: 596, endPoint x: 478, endPoint y: 592, distance: 7.2
click at [472, 596] on select "Extract First Item Matched Extract First 3 Items Matched Count Number of Occure…" at bounding box center [626, 598] width 391 height 25
click at [472, 605] on select "Extract First Item Matched Extract First 3 Items Matched Count Number of Occure…" at bounding box center [626, 598] width 391 height 25
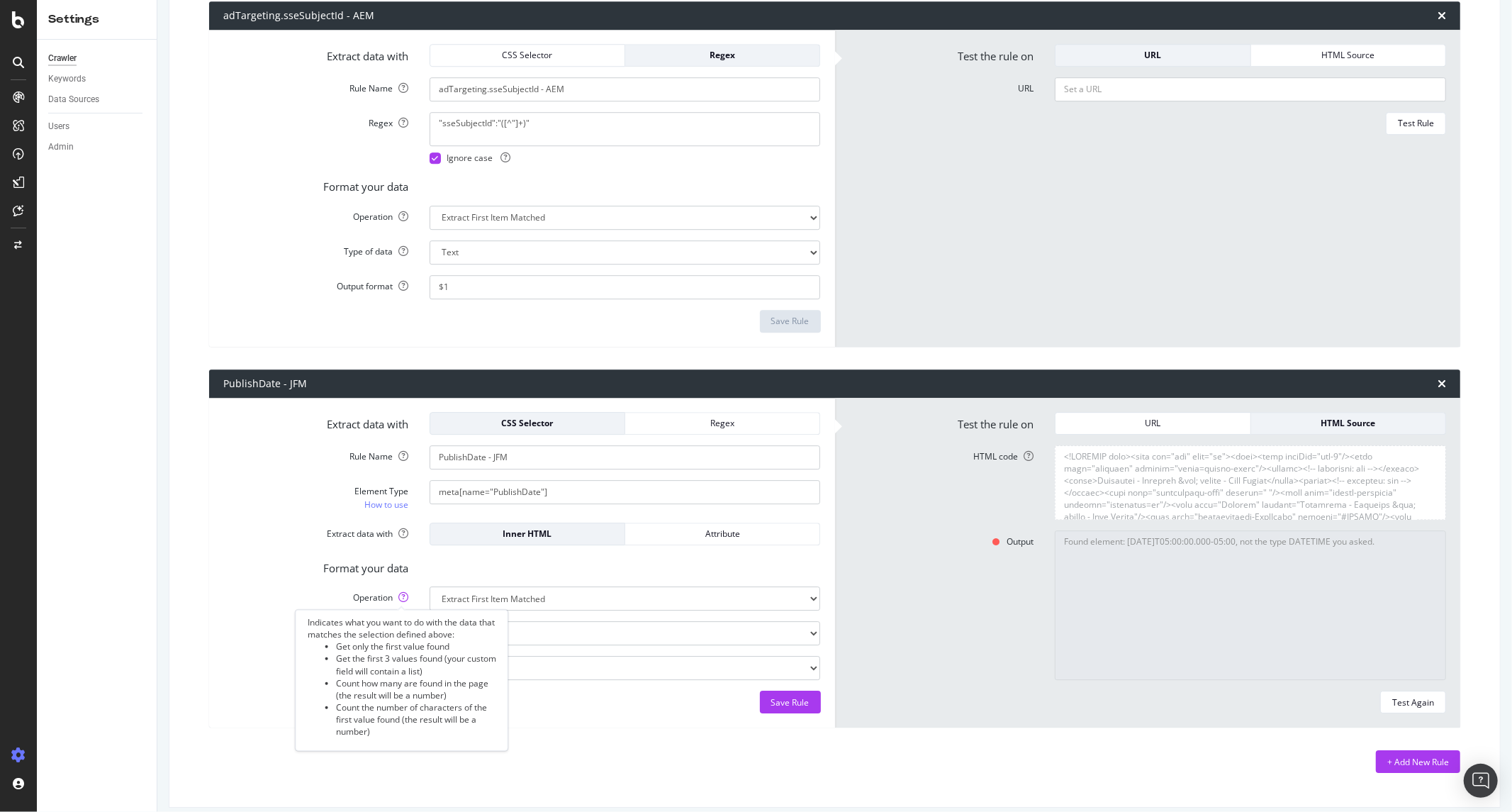
drag, startPoint x: 363, startPoint y: 603, endPoint x: 367, endPoint y: 614, distance: 11.7
click at [363, 603] on label "Operation" at bounding box center [316, 595] width 206 height 17
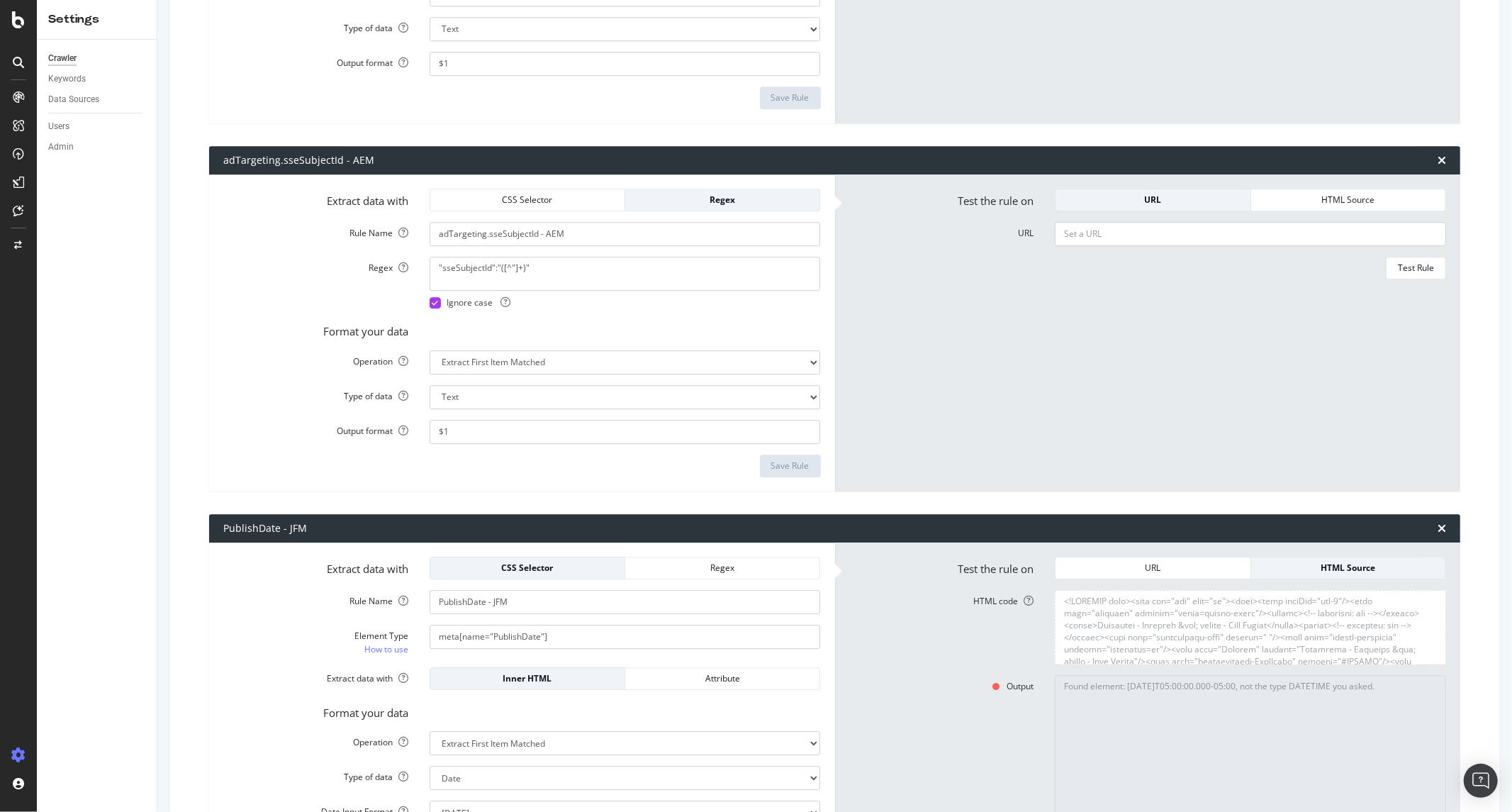
scroll to position [3432, 0]
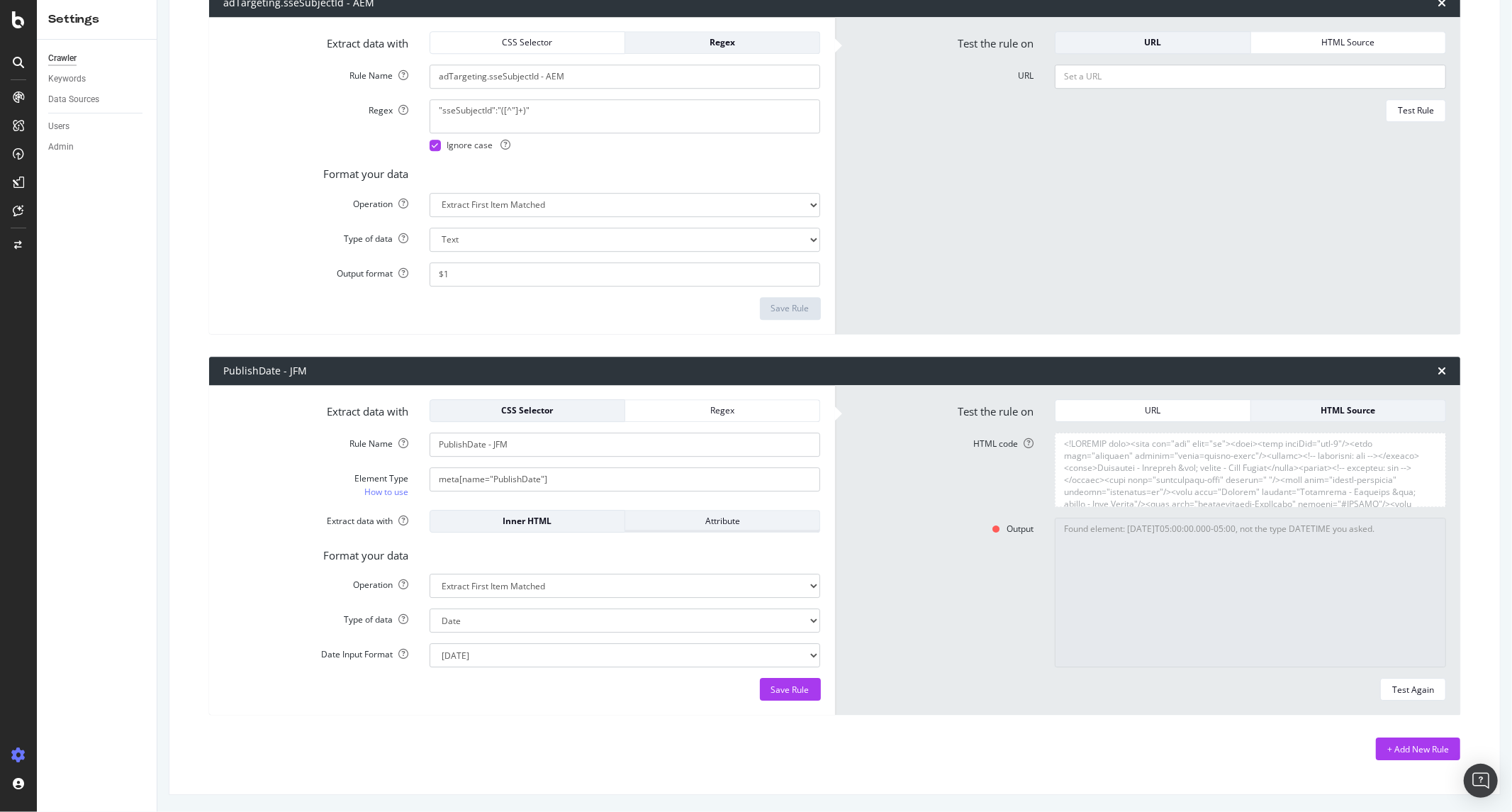
click at [676, 527] on div "Attribute" at bounding box center [723, 521] width 172 height 12
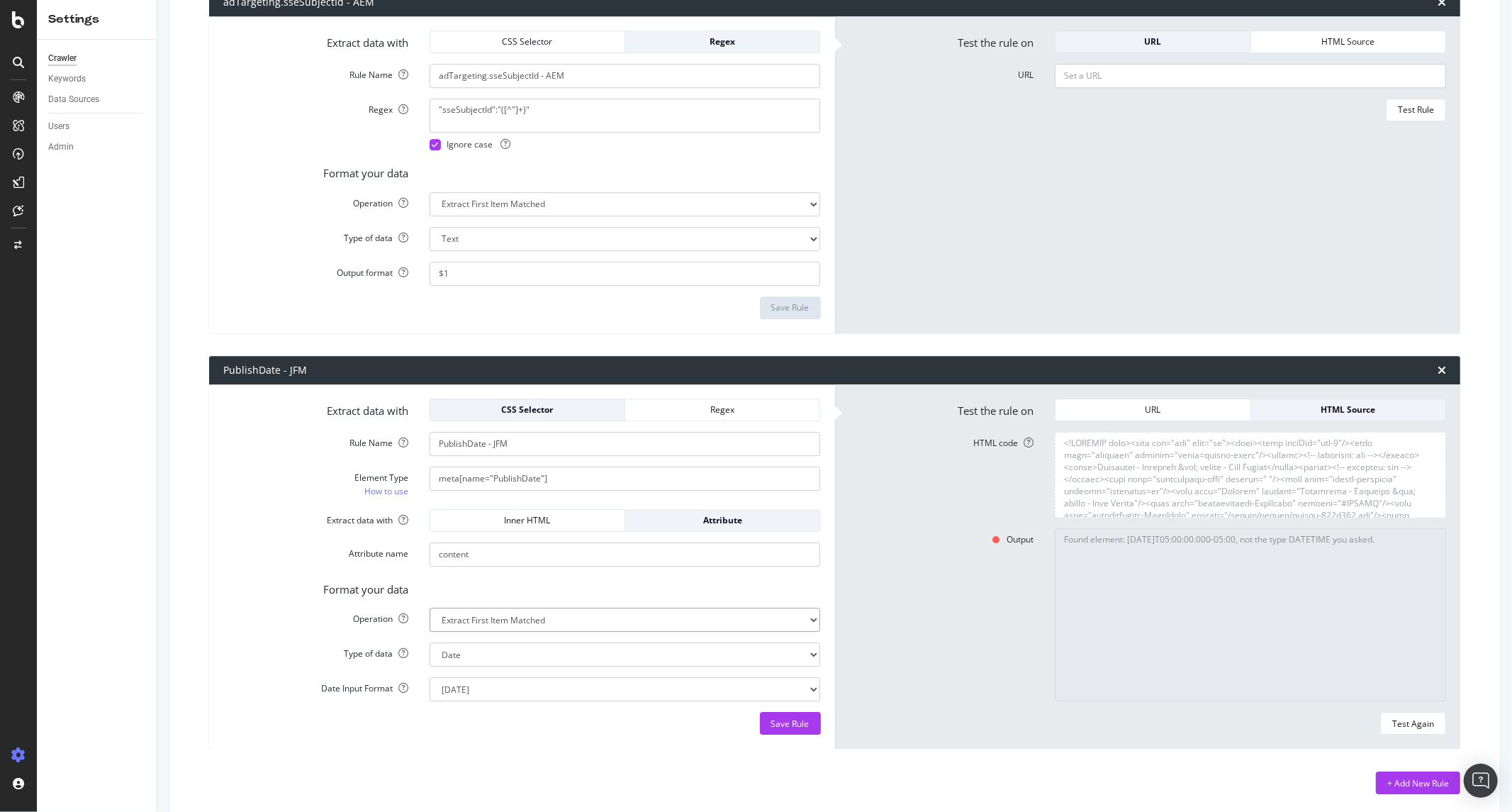
click at [496, 631] on select "Extract First Item Matched Extract First 3 Items Matched Count Number of Occure…" at bounding box center [626, 620] width 391 height 25
click at [504, 618] on select "Extract First Item Matched Extract First 3 Items Matched Count Number of Occure…" at bounding box center [626, 620] width 391 height 25
click at [477, 653] on select "Text Integer number Floating point number Date" at bounding box center [626, 655] width 391 height 25
click at [430, 643] on select "Text Integer number Floating point number Date" at bounding box center [626, 655] width 391 height 25
click at [484, 684] on select "Mon Jan 22 15:04:05 MST 2018 Mon Jan 22 15:04:05 -0700 2018 2018-01-22T15:04:05…" at bounding box center [626, 689] width 391 height 25
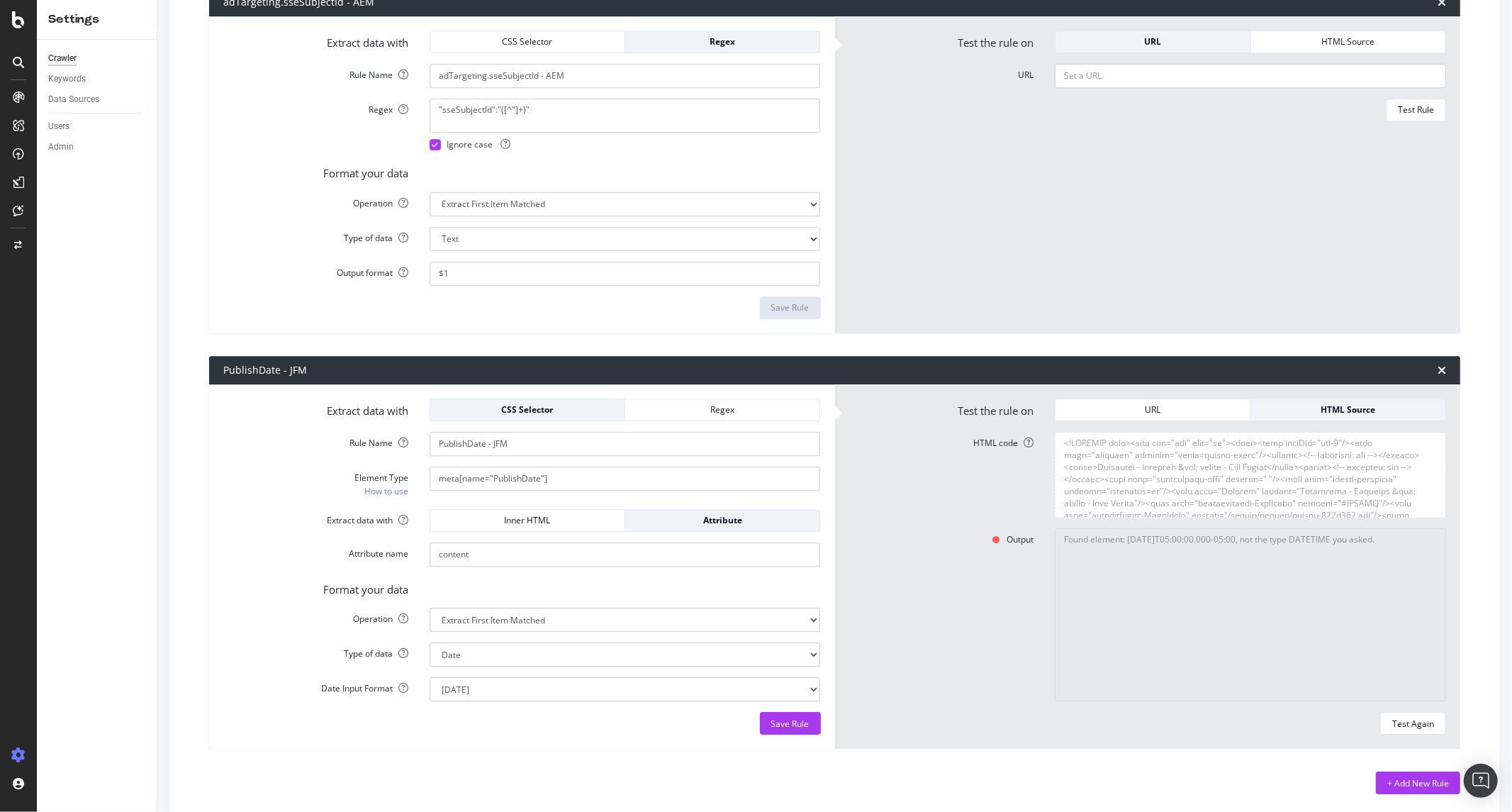
click at [376, 686] on label "Date Input Format" at bounding box center [316, 685] width 206 height 17
click at [430, 686] on select "Mon Jan 22 15:04:05 MST 2018 Mon Jan 22 15:04:05 -0700 2018 2018-01-22T15:04:05…" at bounding box center [626, 689] width 391 height 25
drag, startPoint x: 493, startPoint y: 639, endPoint x: 490, endPoint y: 649, distance: 10.4
click at [493, 640] on form "Extract data with CSS Selector Regex Rule Name PublishDate - JFM Element Type H…" at bounding box center [522, 567] width 597 height 337
click at [488, 651] on select "Text Integer number Floating point number Date" at bounding box center [626, 655] width 391 height 25
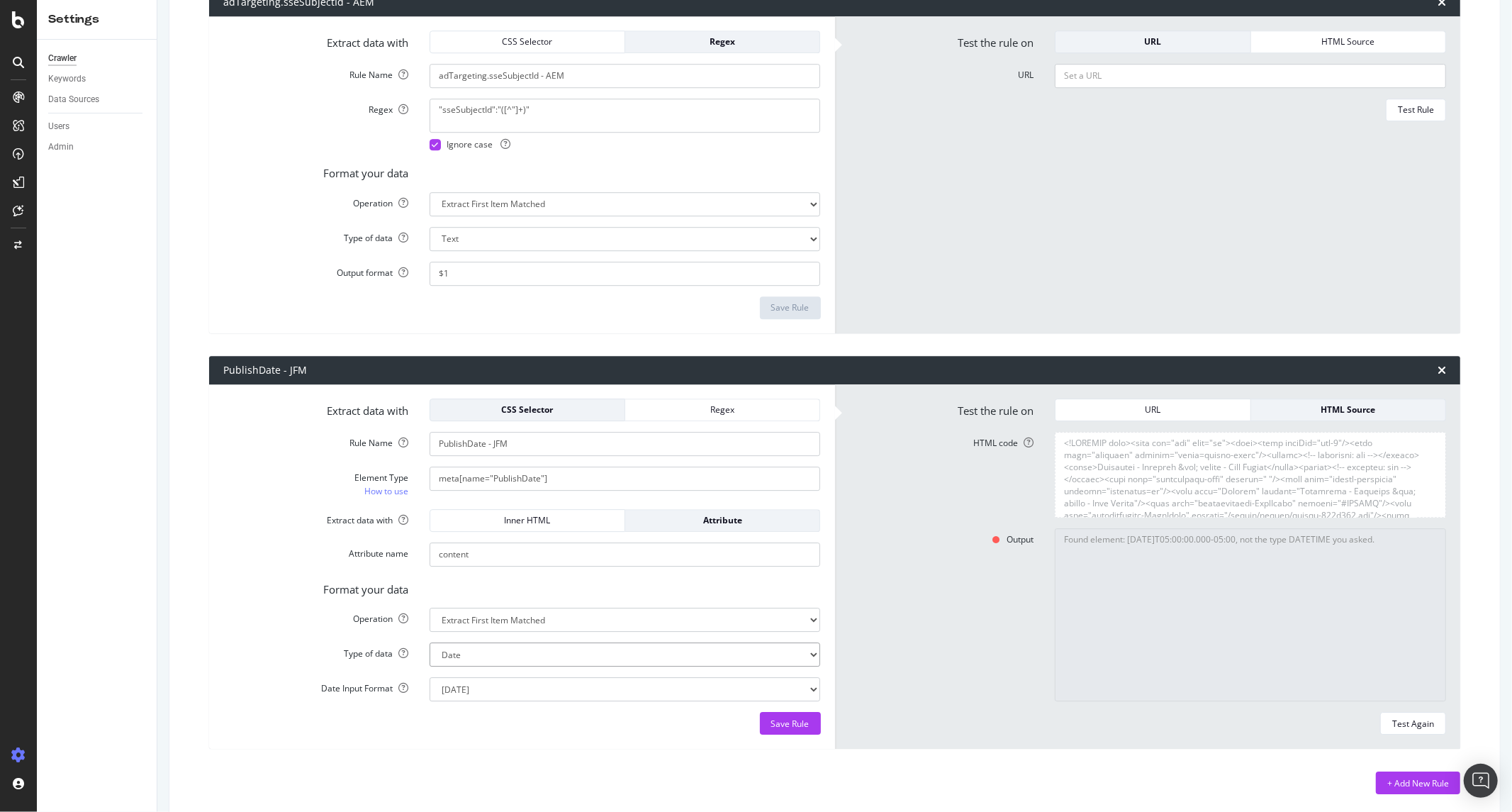
select select "s"
click at [430, 643] on select "Text Integer number Floating point number Date" at bounding box center [626, 655] width 391 height 25
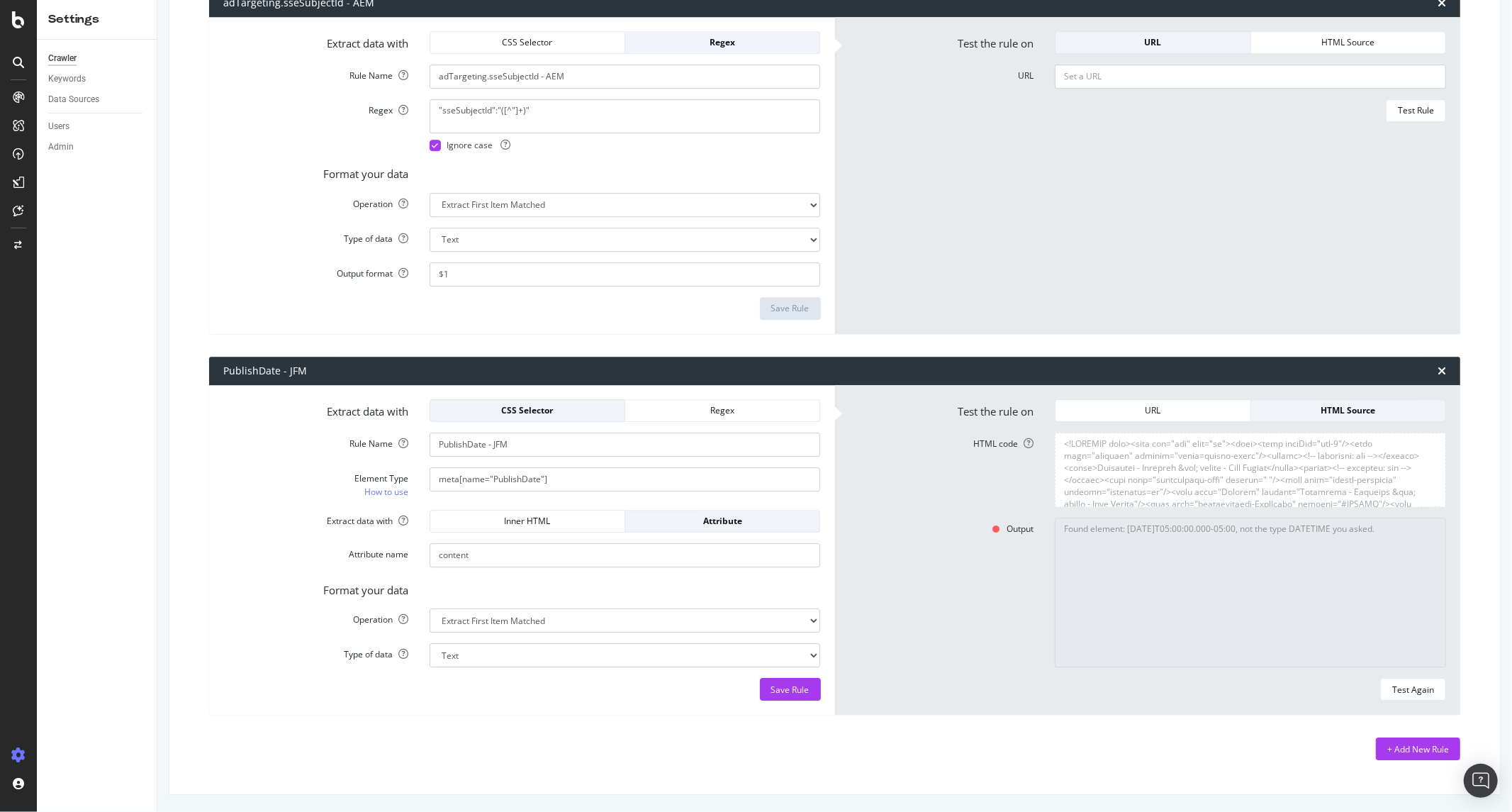
click at [576, 582] on div "Format your data" at bounding box center [522, 587] width 619 height 20
click at [1399, 693] on div "Test Again" at bounding box center [1413, 689] width 42 height 12
type textarea "2021-10-12T05:00:00.000-05:00"
click at [611, 646] on select "Text Integer number Floating point number Date" at bounding box center [626, 655] width 391 height 25
click at [430, 643] on select "Text Integer number Floating point number Date" at bounding box center [626, 655] width 391 height 25
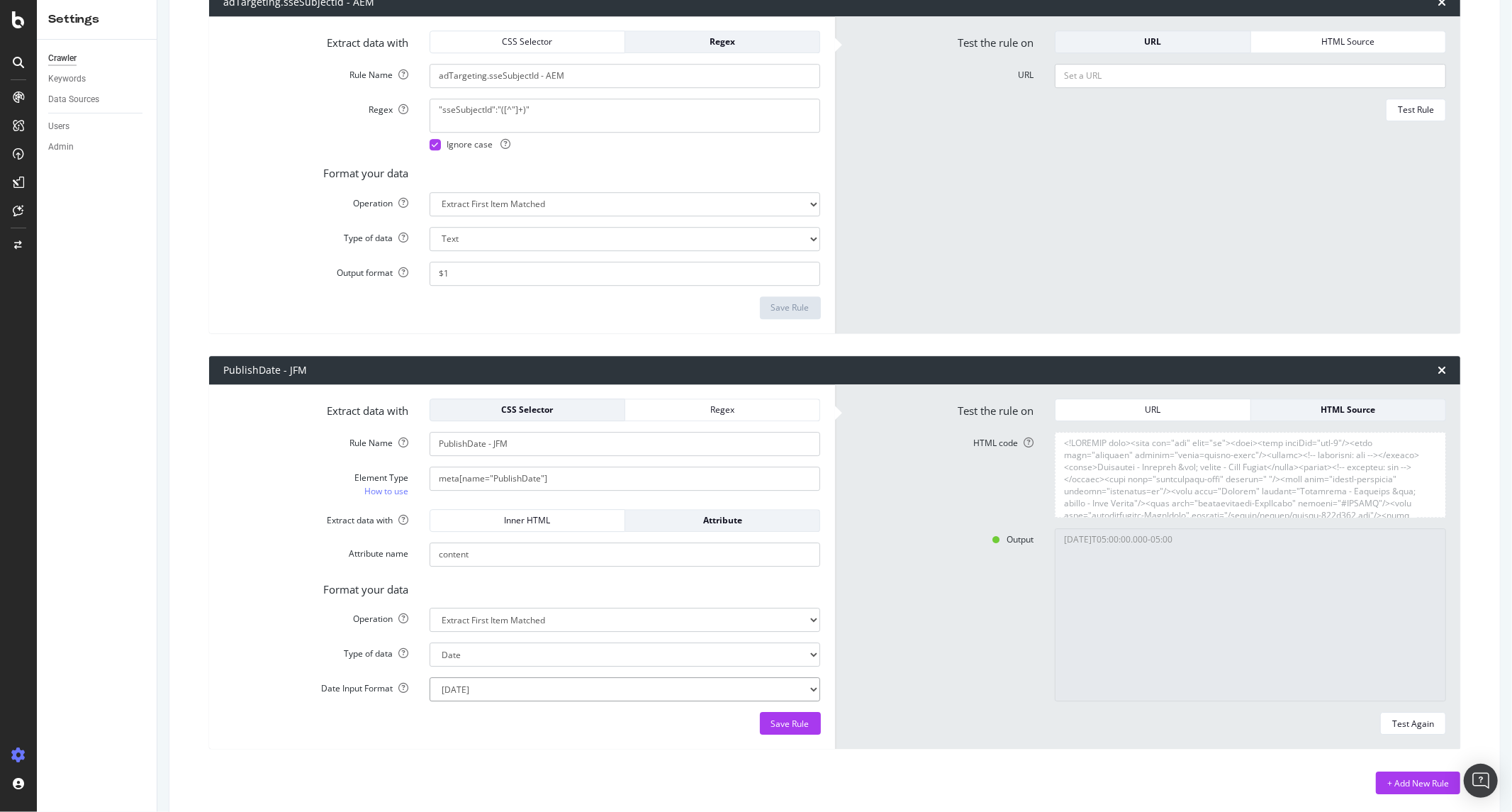
click at [513, 697] on select "Mon Jan 22 15:04:05 MST 2018 Mon Jan 22 15:04:05 -0700 2018 2018-01-22T15:04:05…" at bounding box center [626, 689] width 391 height 25
click at [550, 742] on div "Extract data with CSS Selector Regex Rule Name PublishDate - JFM Element Type H…" at bounding box center [522, 567] width 626 height 365
click at [536, 652] on select "Text Integer number Floating point number Date" at bounding box center [626, 655] width 391 height 25
select select "s"
click at [430, 643] on select "Text Integer number Floating point number Date" at bounding box center [626, 655] width 391 height 25
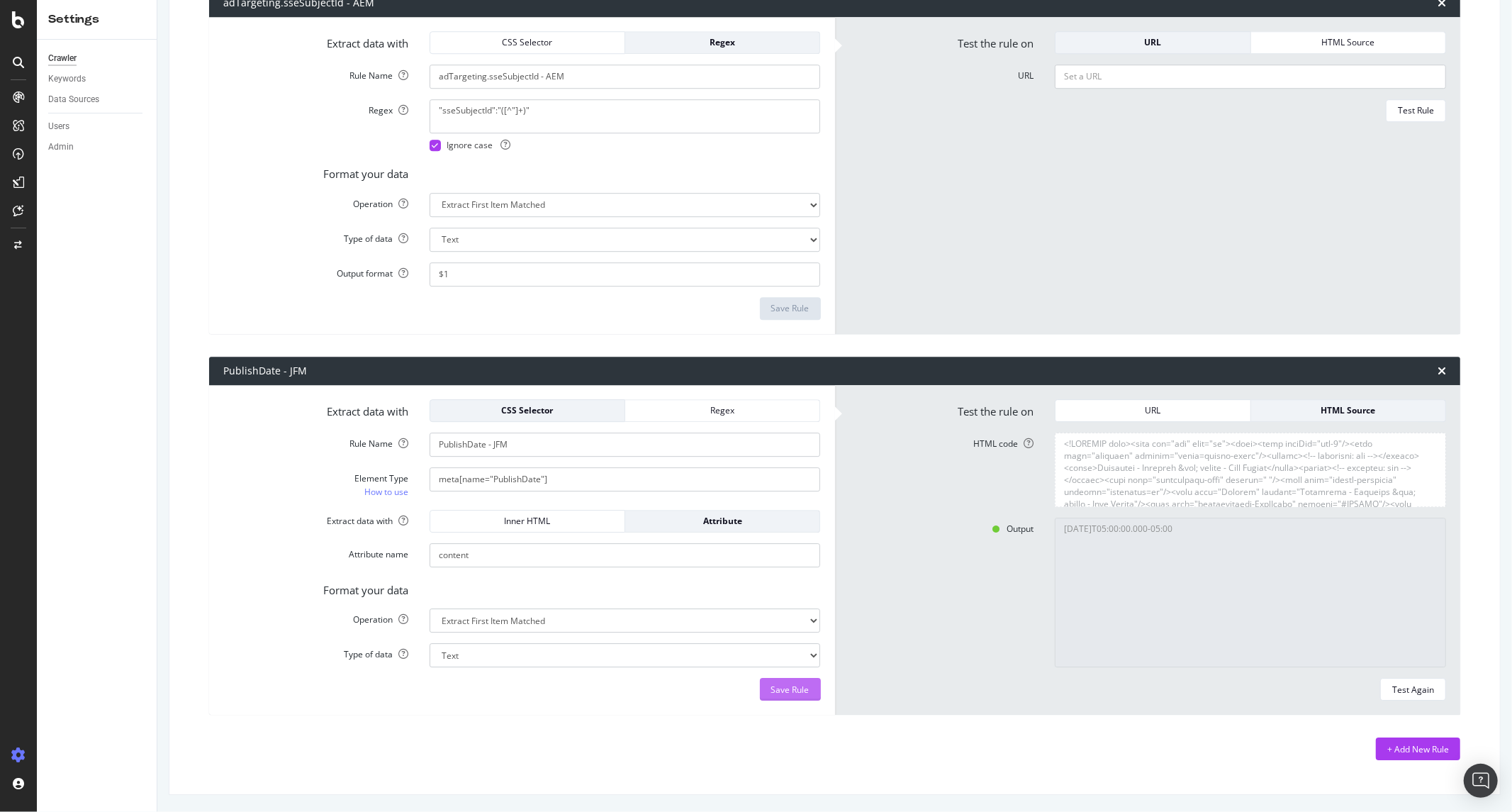
click at [782, 691] on div "Save Rule" at bounding box center [790, 689] width 39 height 12
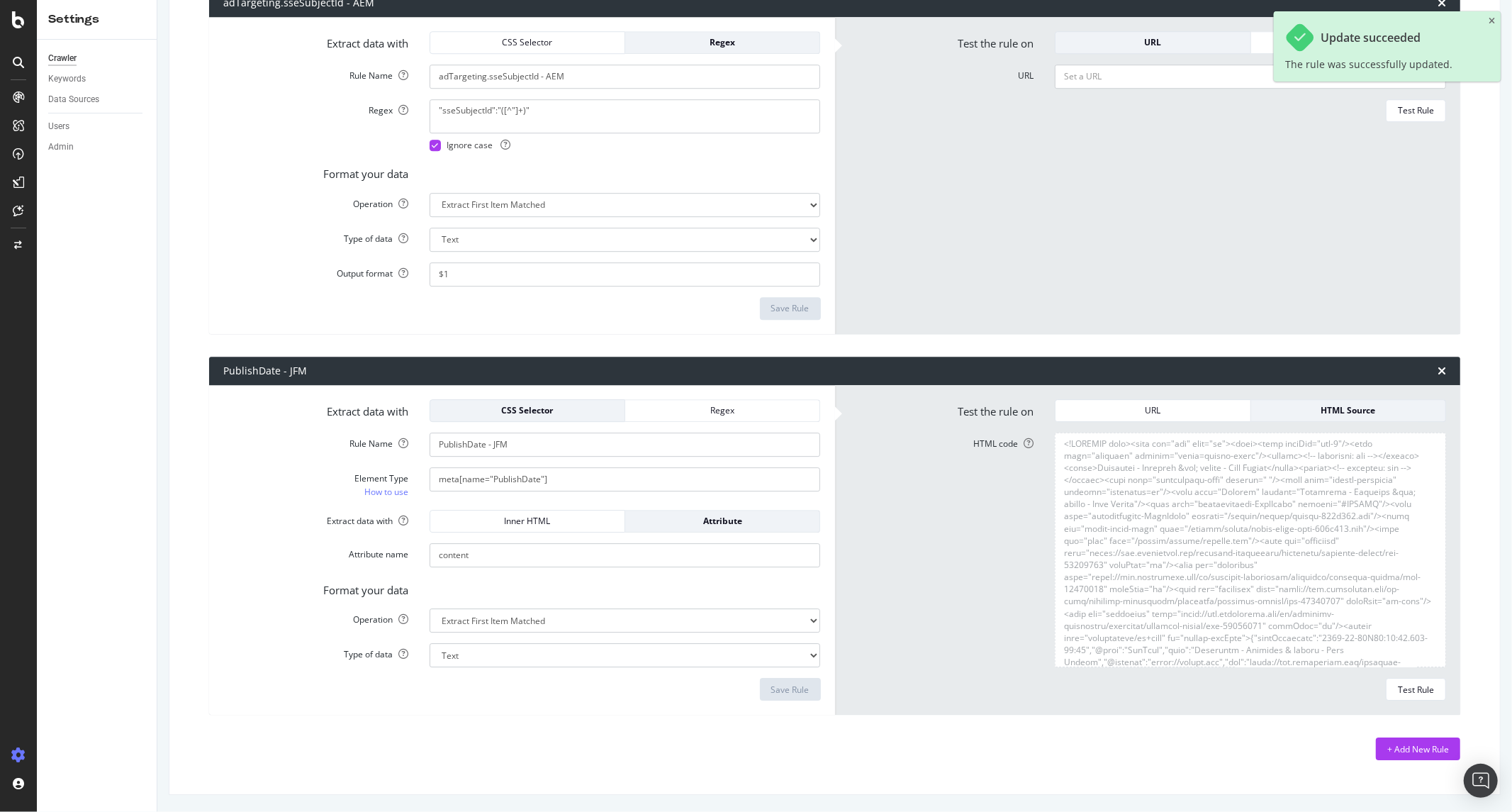
click at [793, 590] on div "Format your data" at bounding box center [522, 587] width 619 height 20
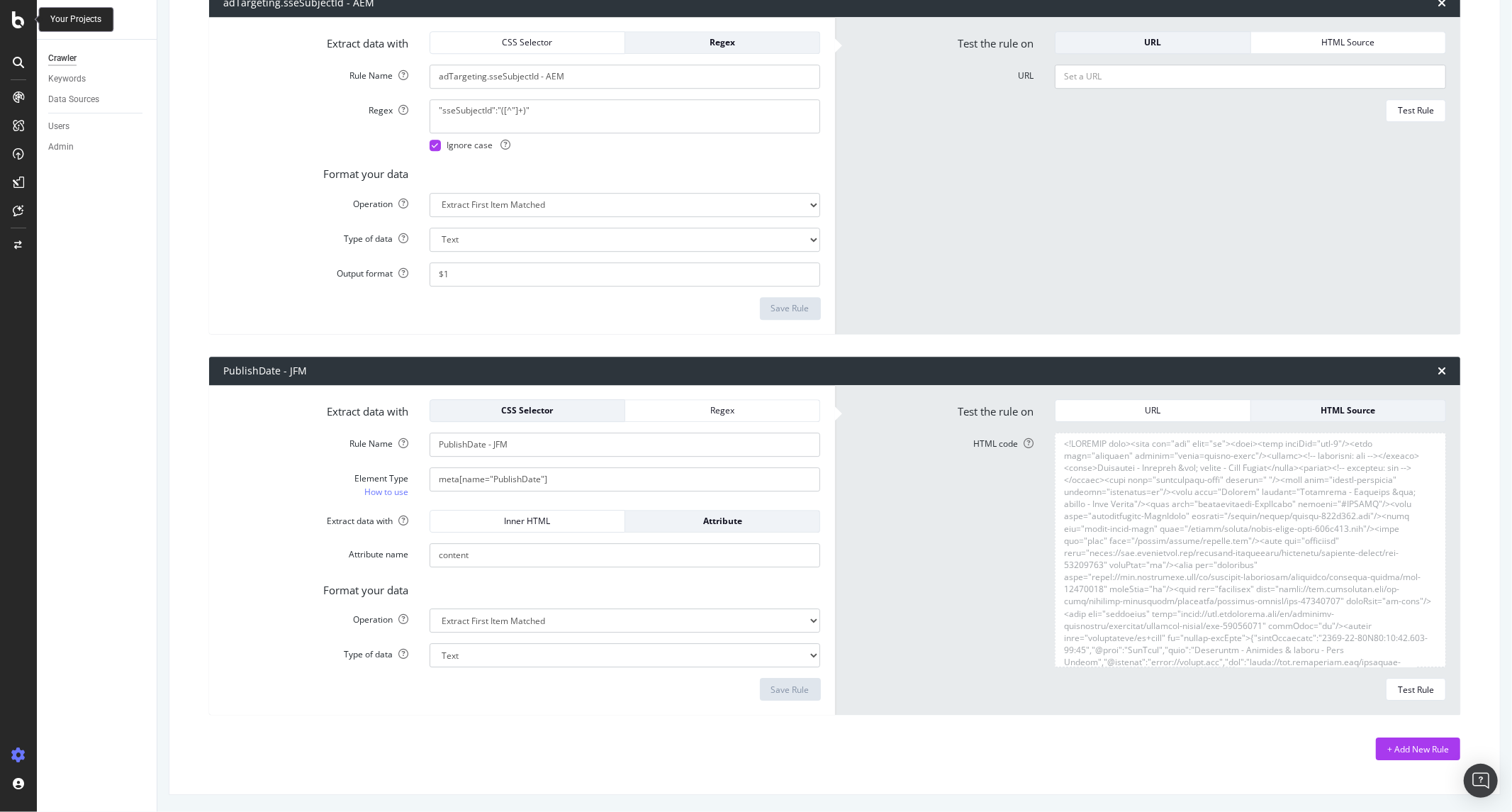
click at [9, 18] on div at bounding box center [19, 20] width 34 height 17
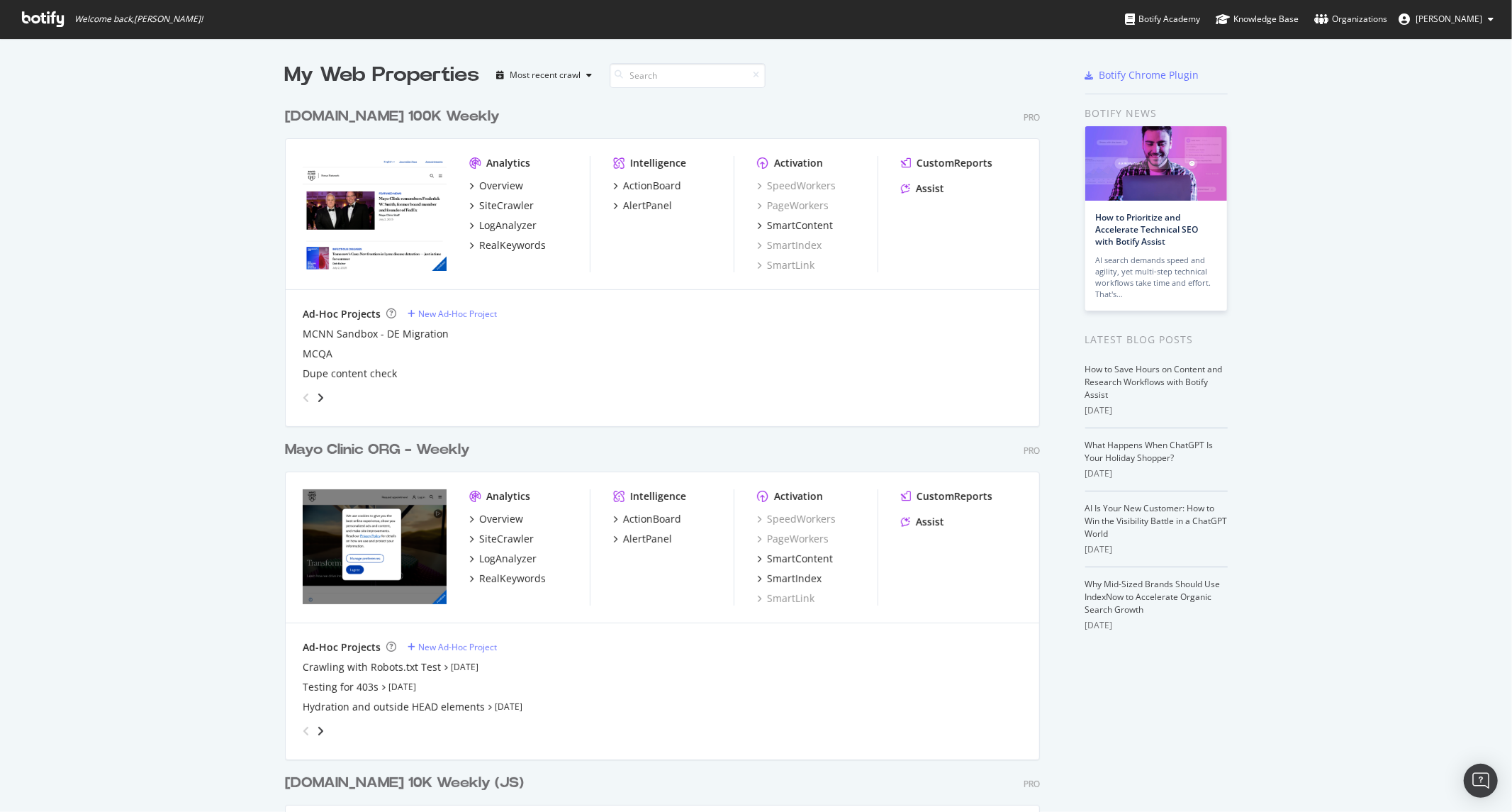
scroll to position [800, 1488]
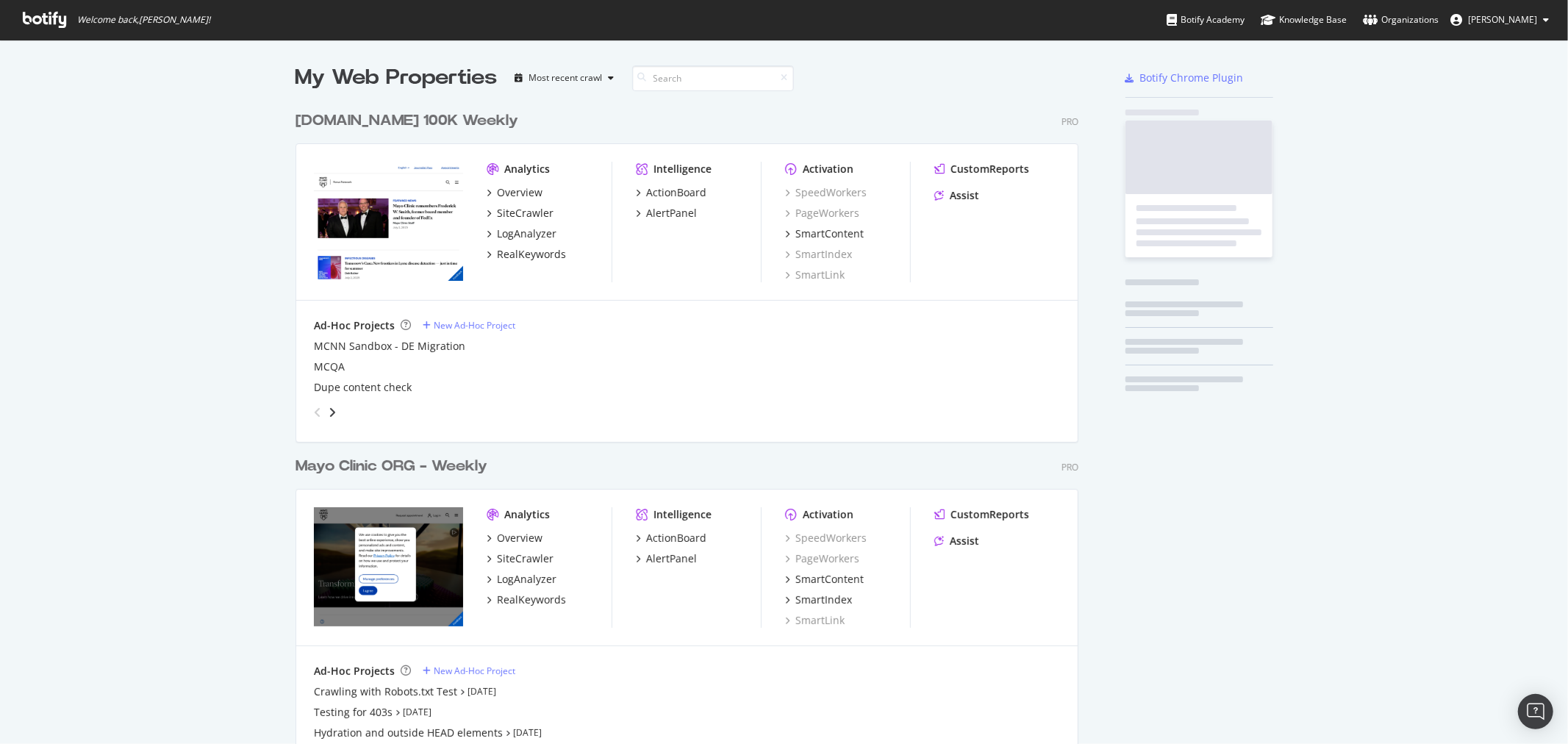
scroll to position [2089, 782]
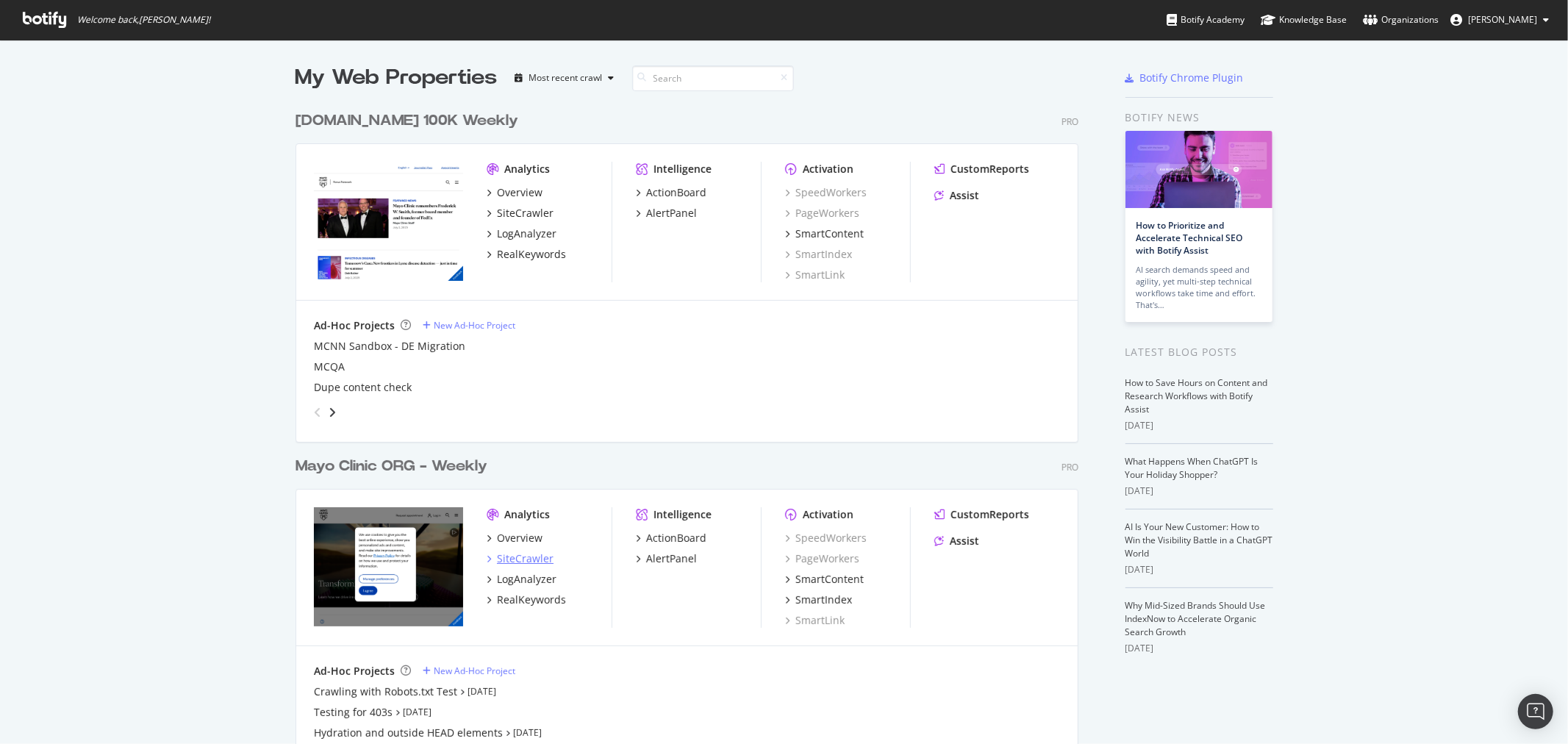
click at [540, 560] on div "SiteCrawler" at bounding box center [525, 559] width 57 height 15
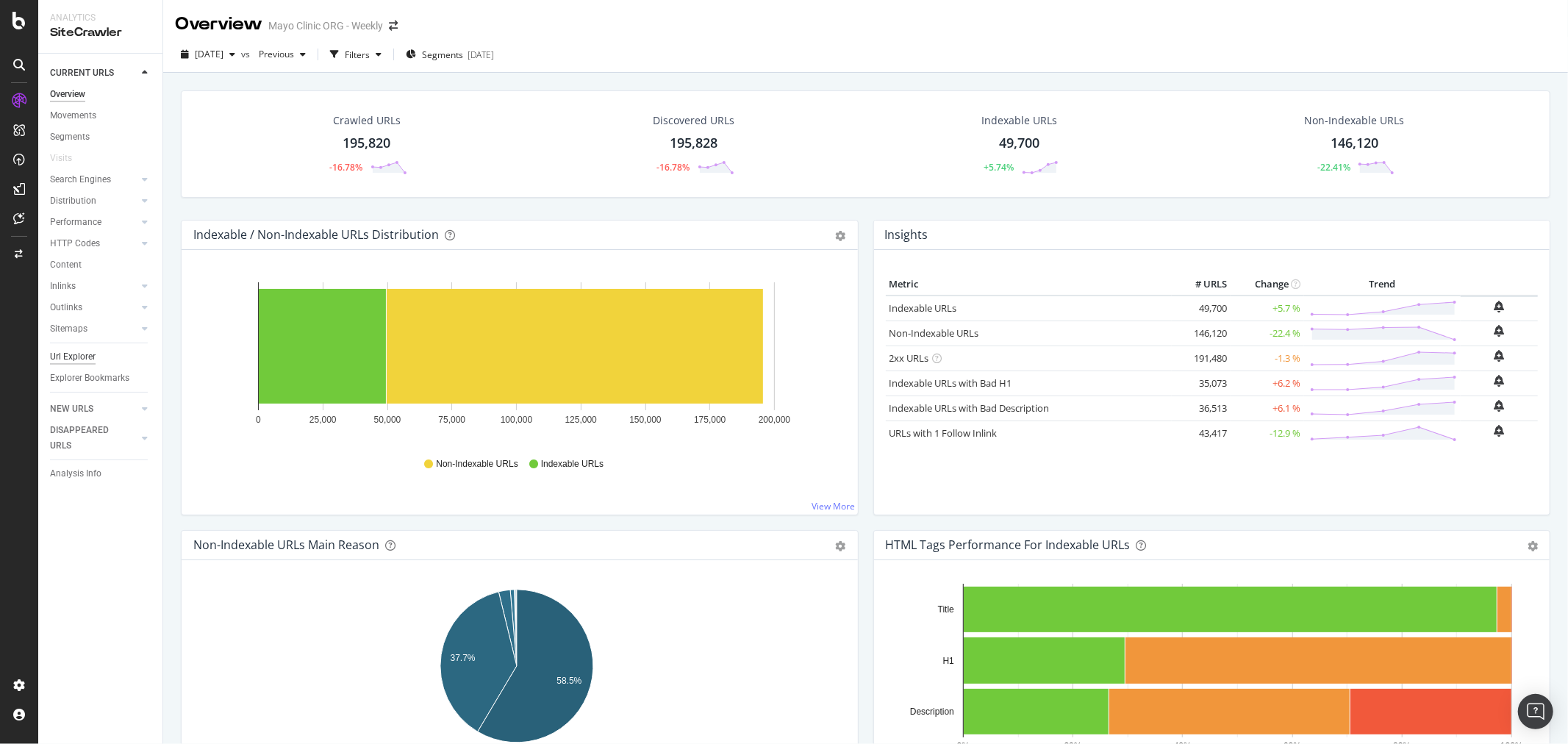
click at [84, 362] on div "Url Explorer" at bounding box center [73, 357] width 46 height 16
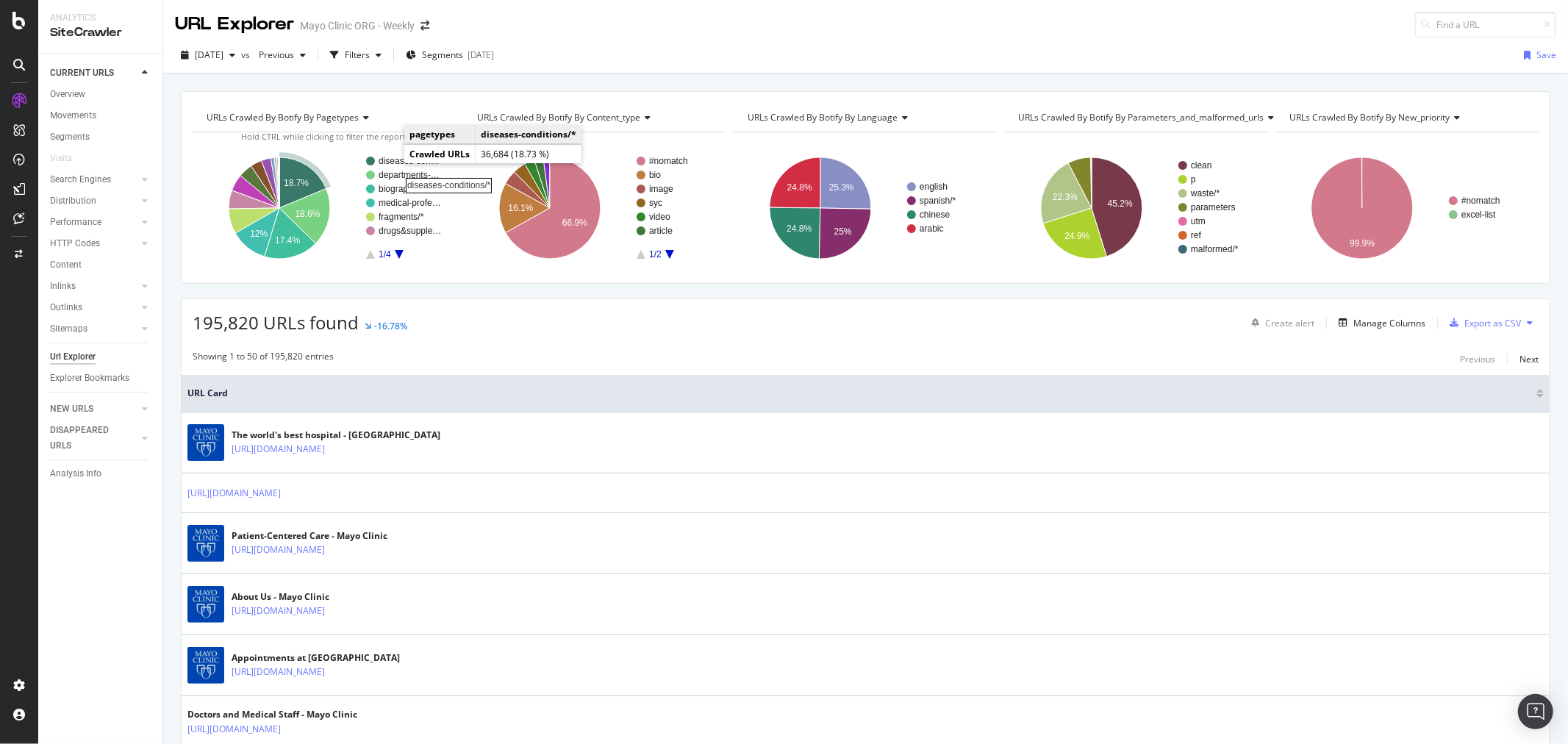
click at [390, 162] on rect "A chart." at bounding box center [410, 161] width 64 height 9
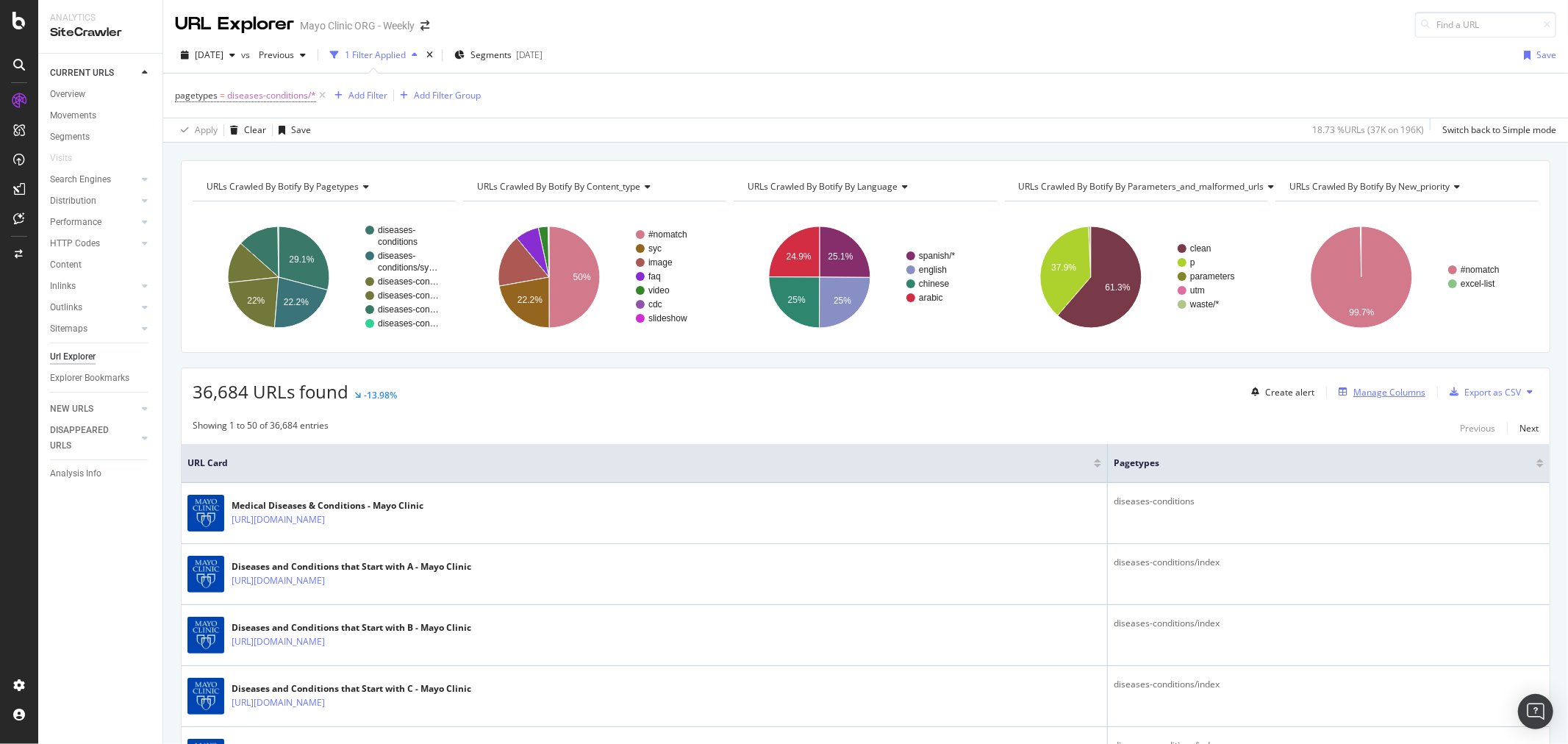
click at [1367, 395] on div "Manage Columns" at bounding box center [1390, 392] width 73 height 13
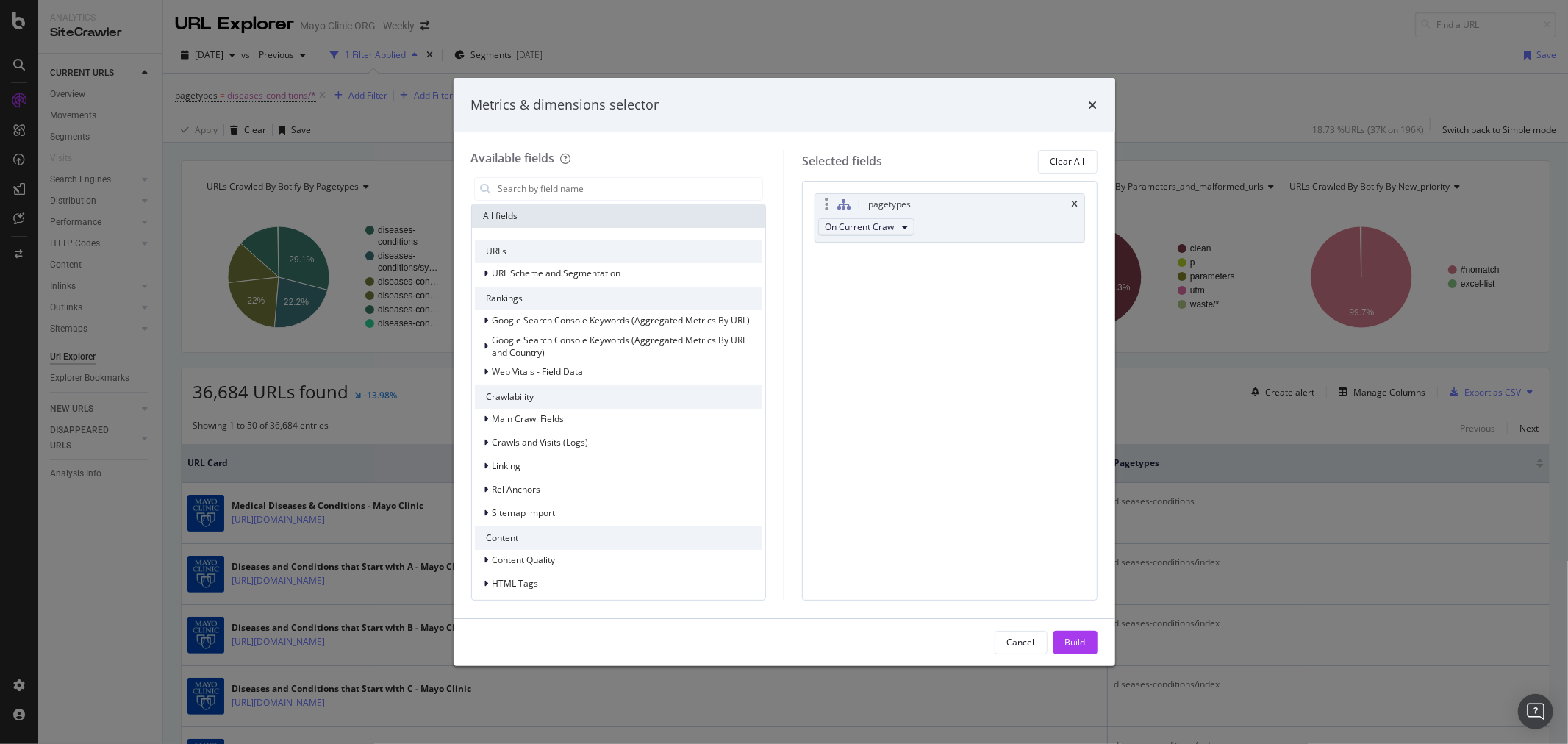
click at [858, 225] on span "On Current Crawl" at bounding box center [860, 226] width 72 height 13
click at [589, 195] on input "modal" at bounding box center [630, 189] width 267 height 23
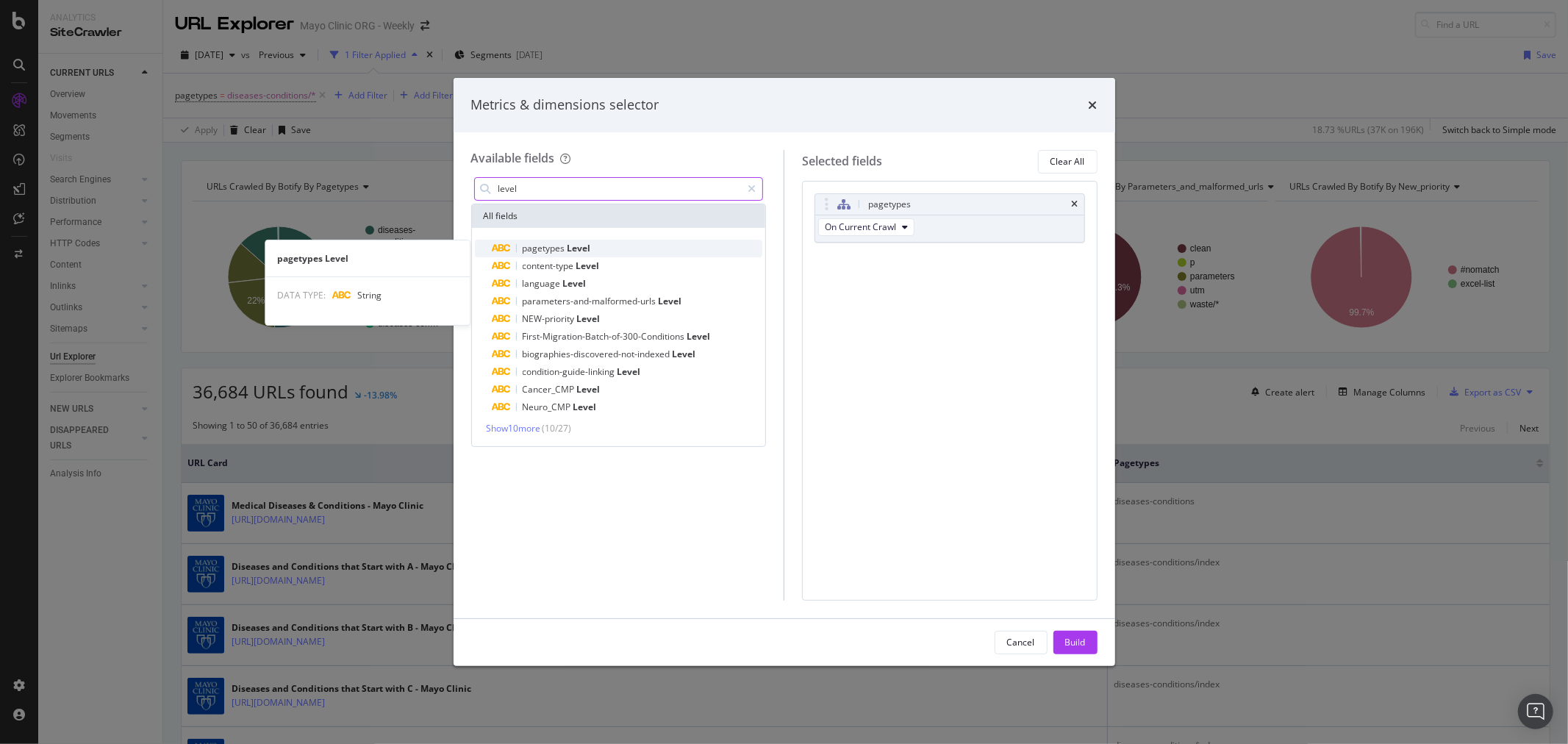
type input "level"
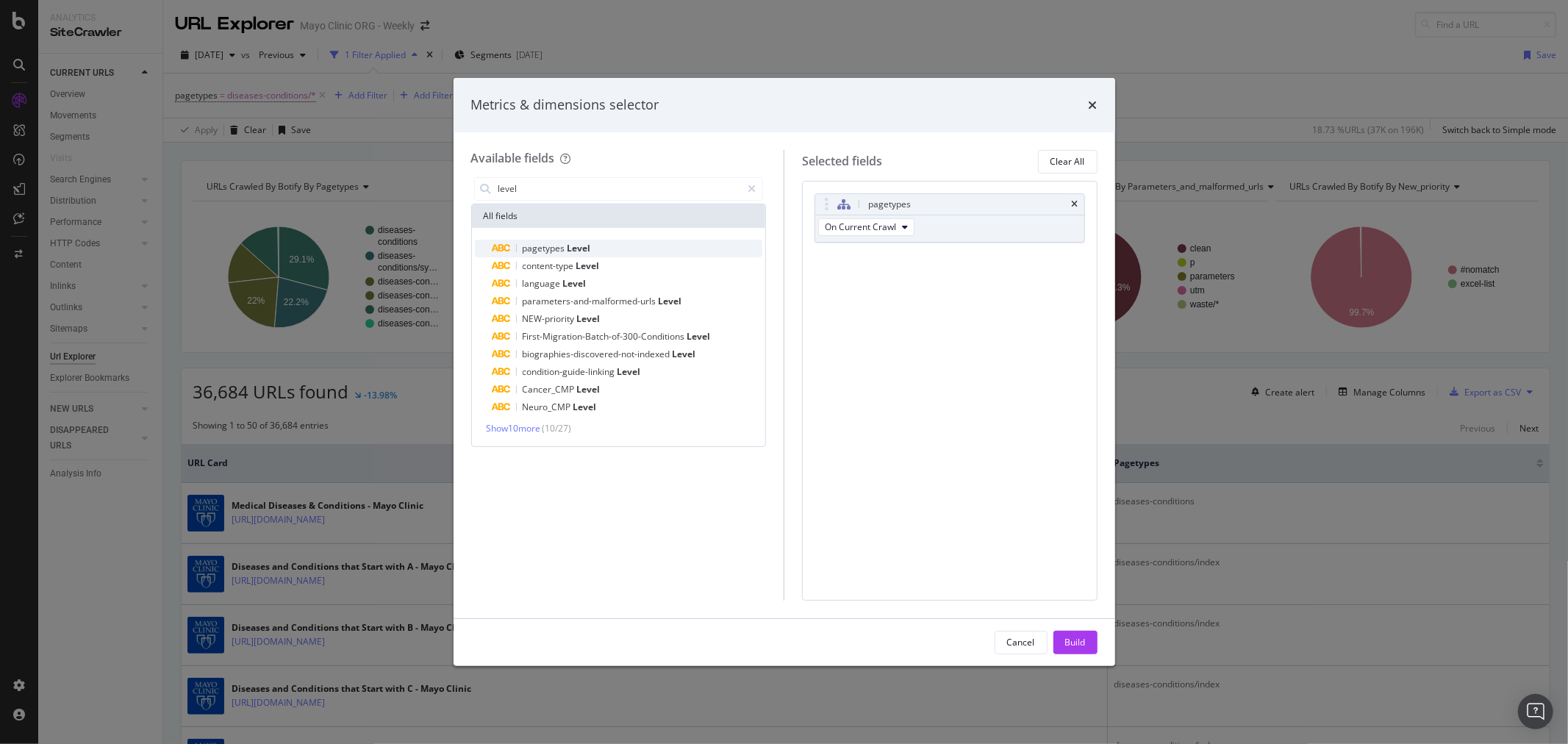
click at [564, 243] on span "pagetypes" at bounding box center [545, 248] width 45 height 13
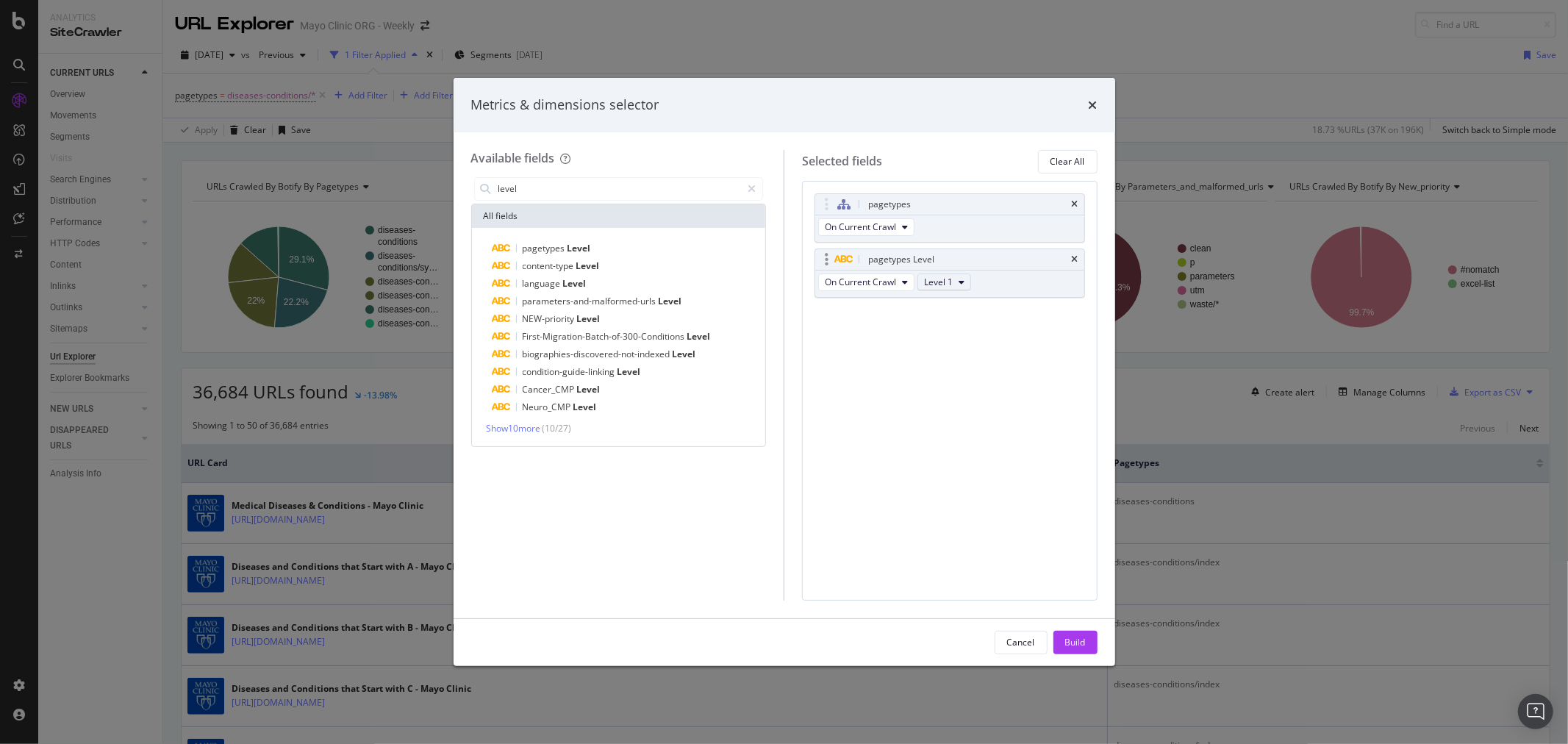
click at [922, 283] on button "Level 1" at bounding box center [944, 282] width 54 height 18
click at [932, 285] on span "Level 1" at bounding box center [938, 281] width 28 height 13
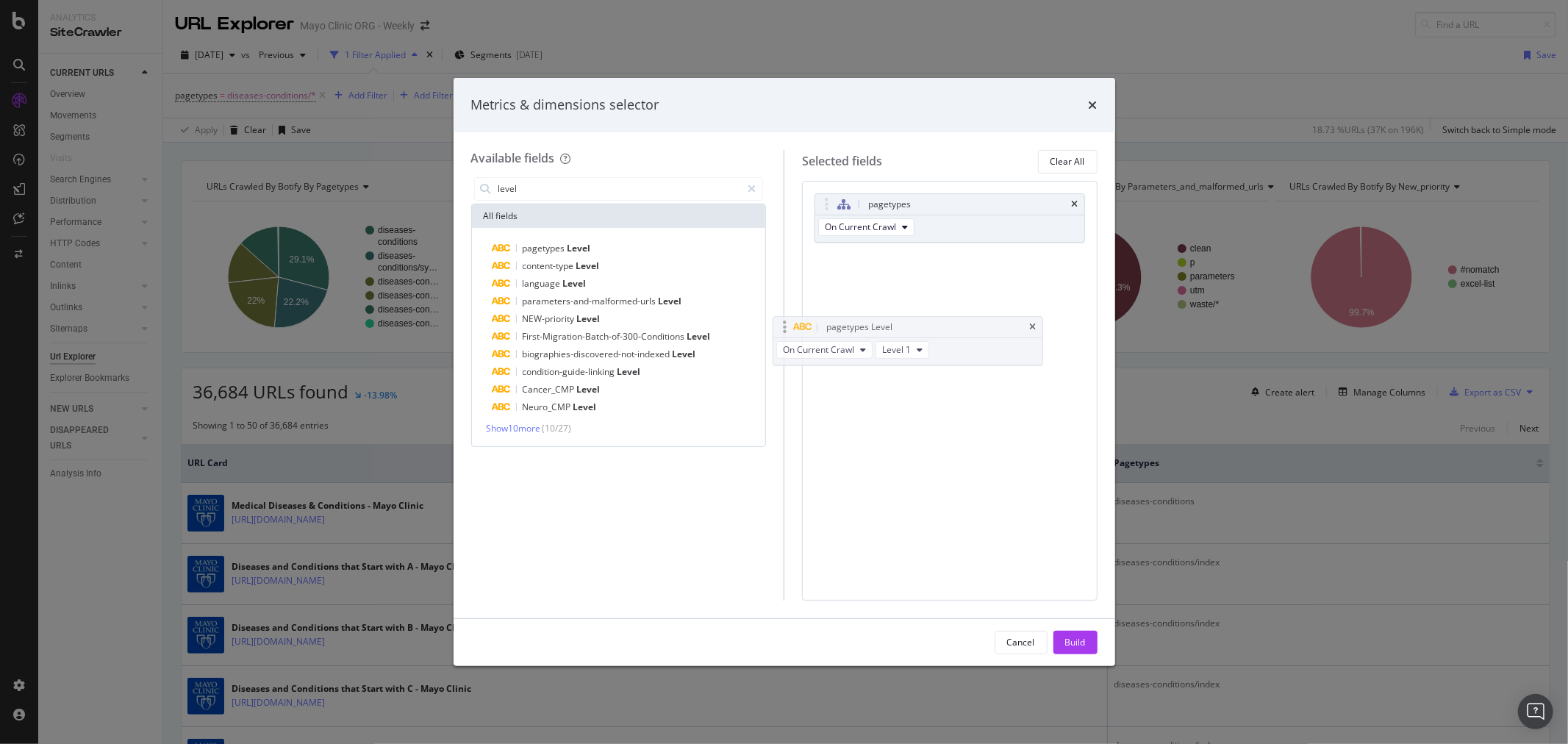
drag, startPoint x: 1079, startPoint y: 260, endPoint x: 1017, endPoint y: 382, distance: 136.9
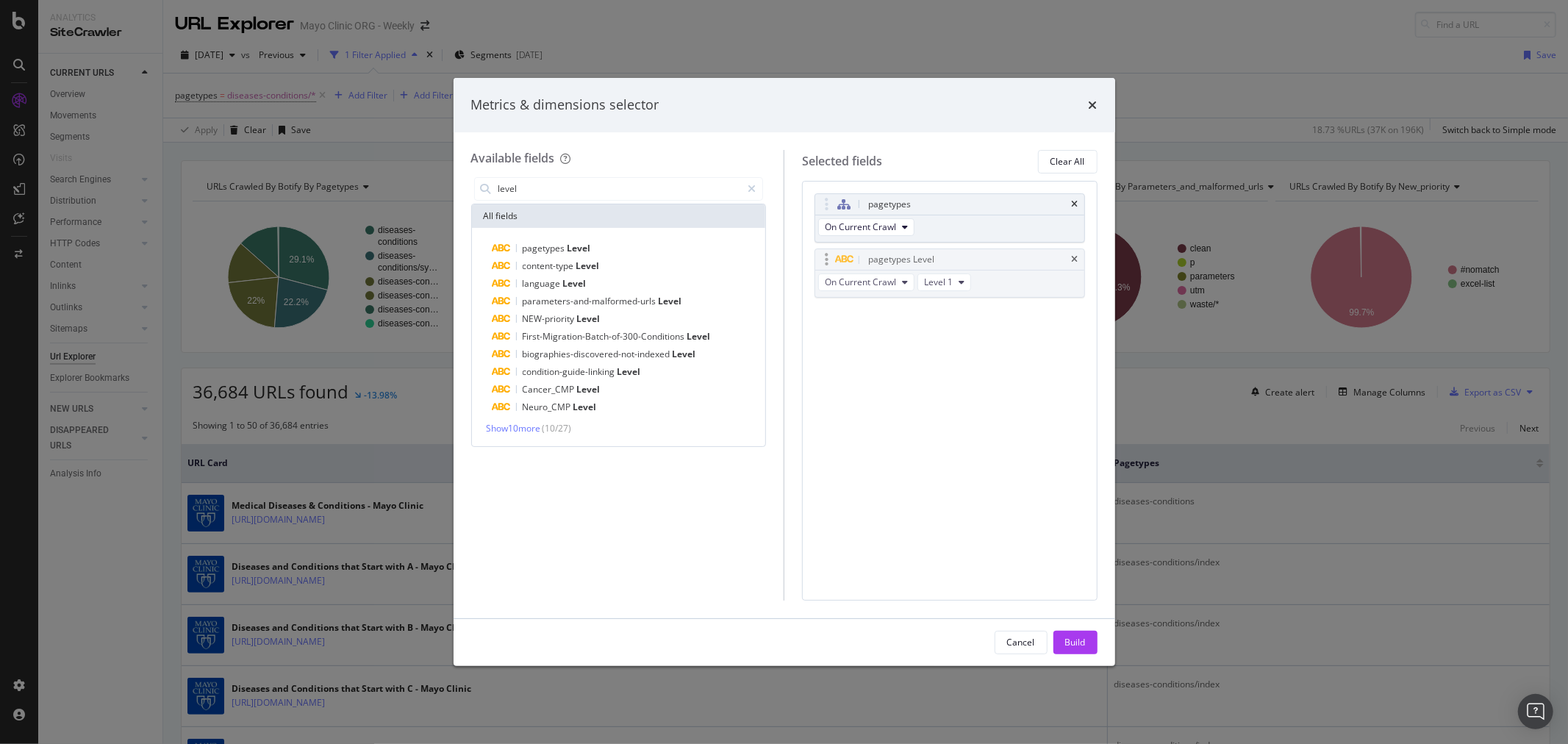
click at [1017, 382] on body "Analytics SiteCrawler CURRENT URLS Overview Movements Segments Visits Search En…" at bounding box center [784, 372] width 1568 height 744
click at [1075, 252] on div "pagetypes Level" at bounding box center [950, 259] width 270 height 21
click at [1076, 265] on div "pagetypes Level" at bounding box center [950, 259] width 270 height 21
click at [1076, 251] on div "pagetypes Level" at bounding box center [950, 259] width 270 height 21
click at [1099, 90] on div "Metrics & dimensions selector" at bounding box center [784, 106] width 662 height 55
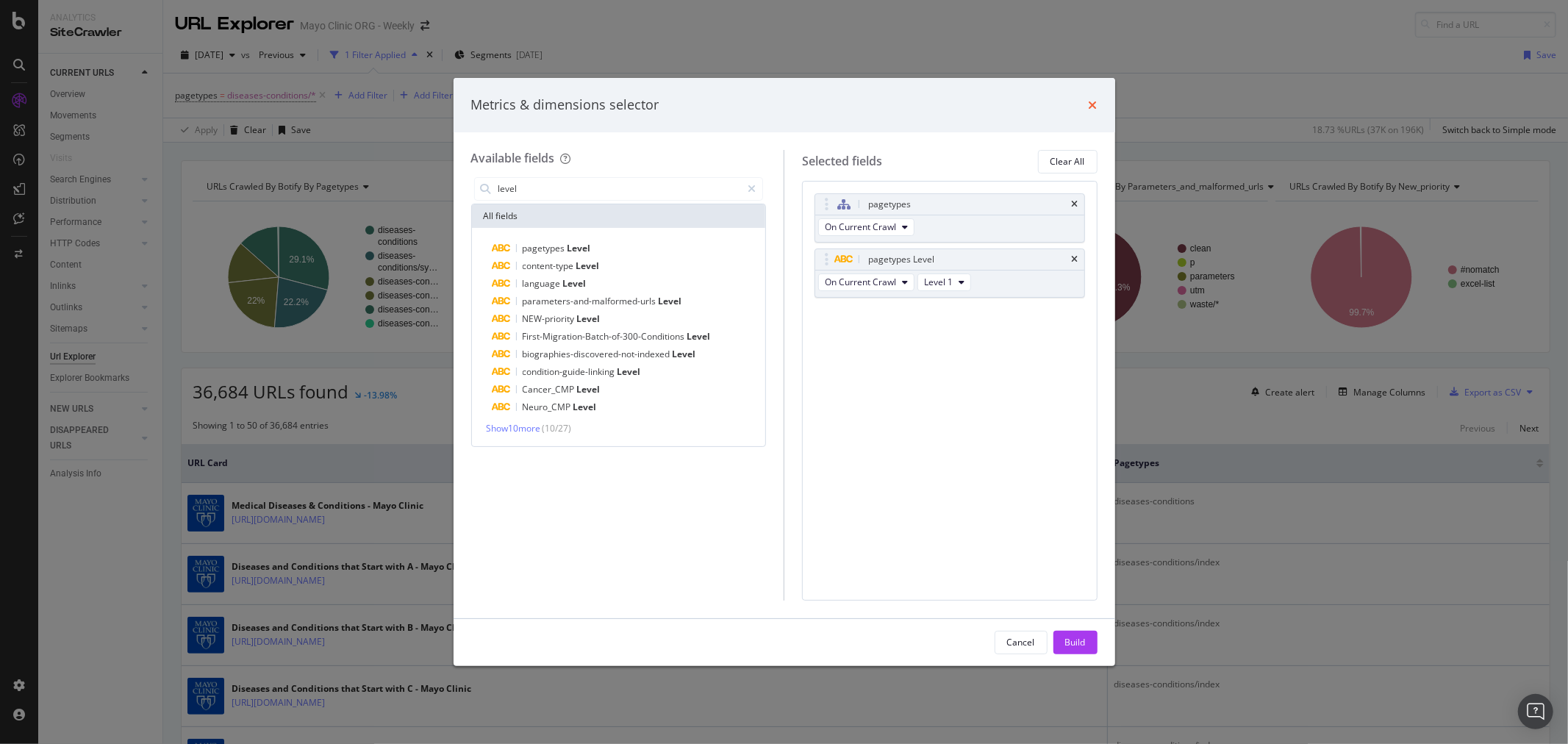
click at [1093, 104] on icon "times" at bounding box center [1093, 105] width 9 height 12
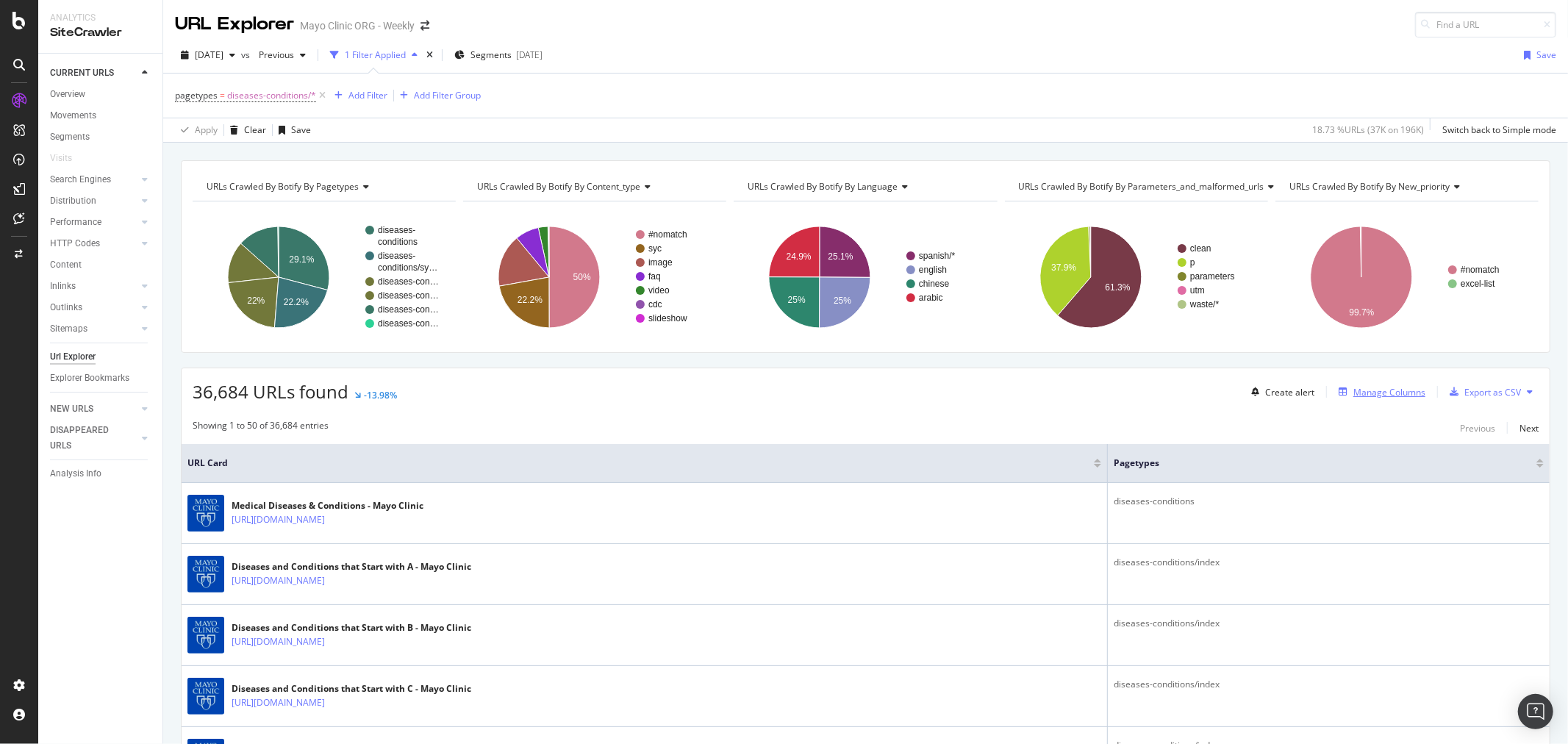
click at [1363, 387] on div "Manage Columns" at bounding box center [1390, 392] width 73 height 13
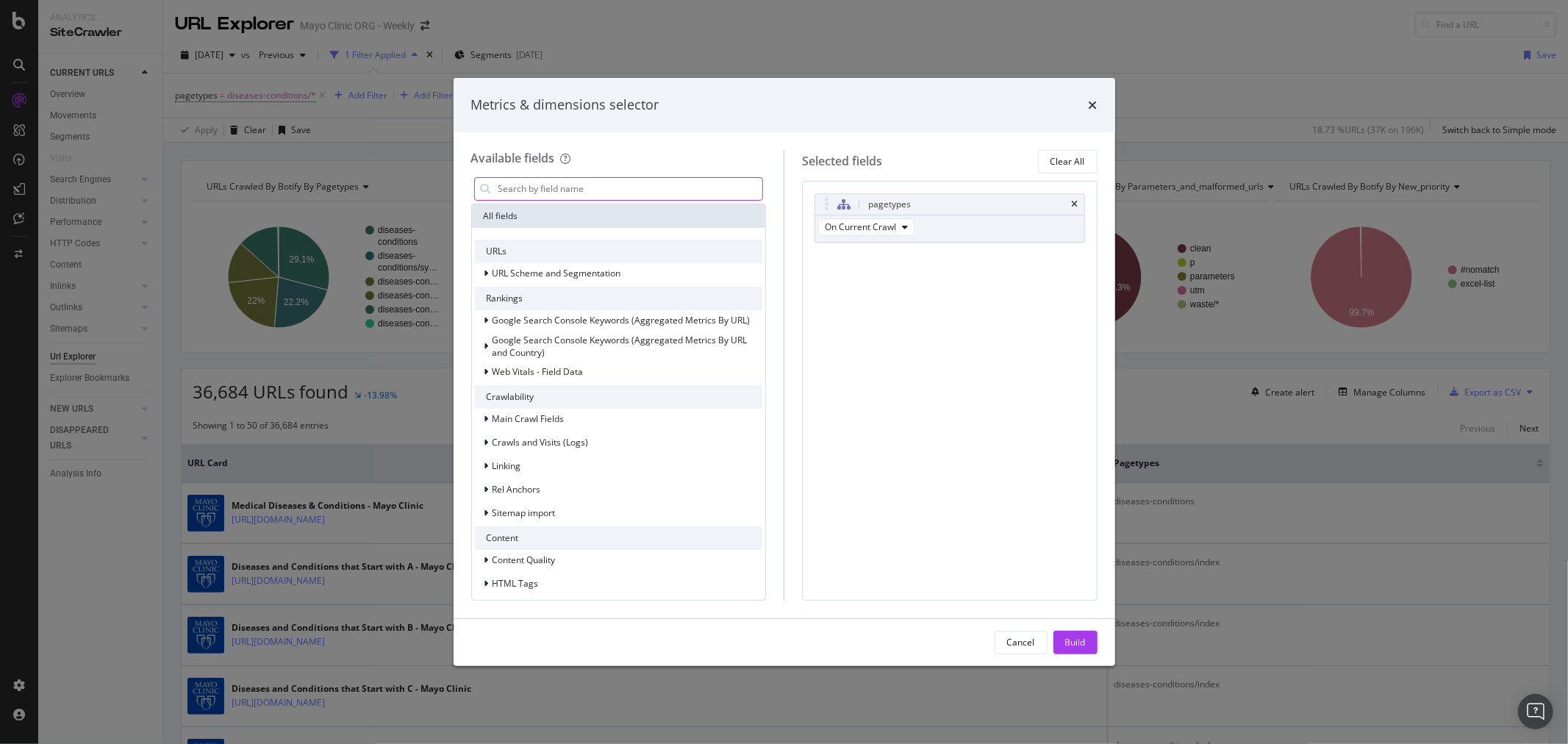
click at [543, 189] on input "modal" at bounding box center [630, 189] width 267 height 23
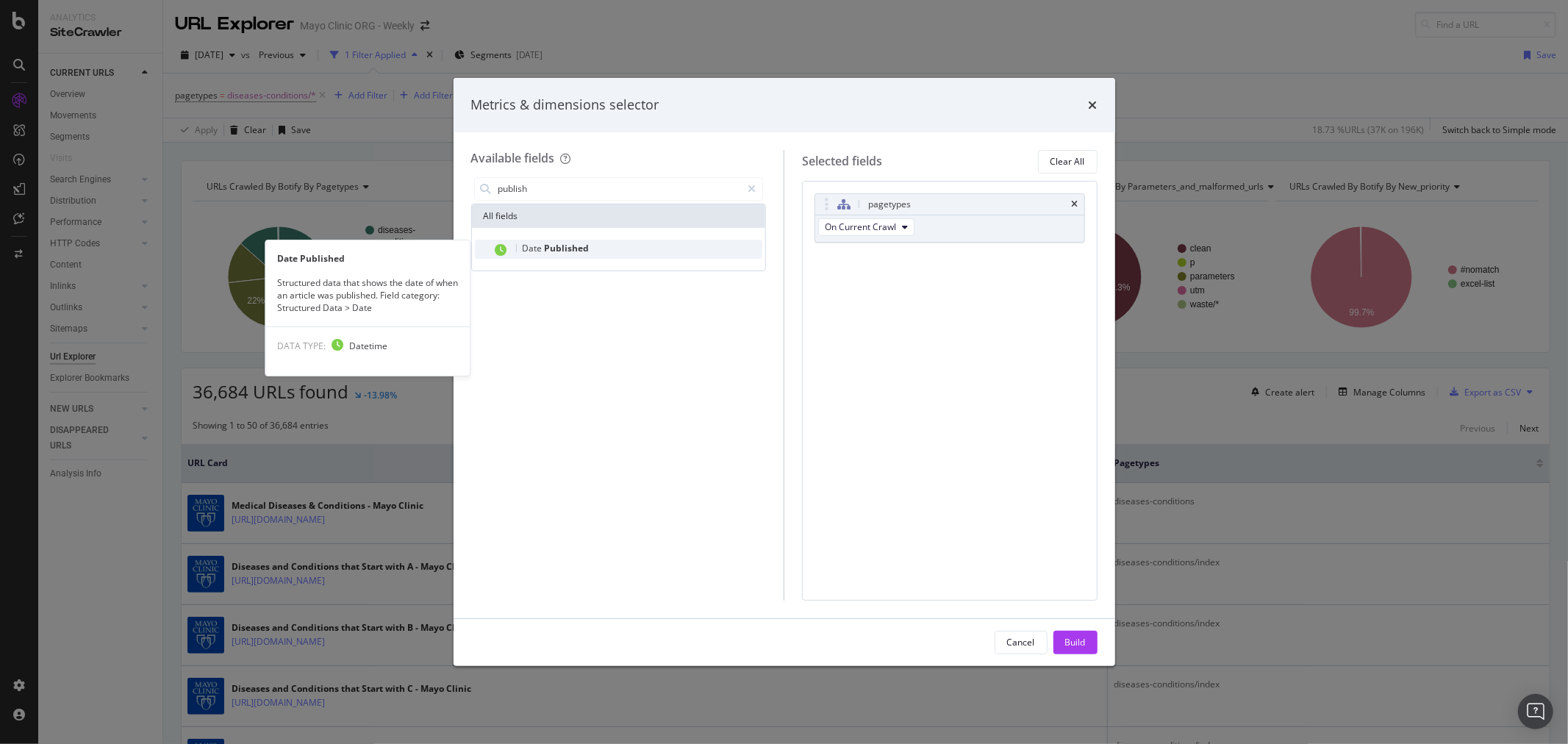
type input "publish"
click at [557, 254] on div "Date Published" at bounding box center [556, 249] width 67 height 12
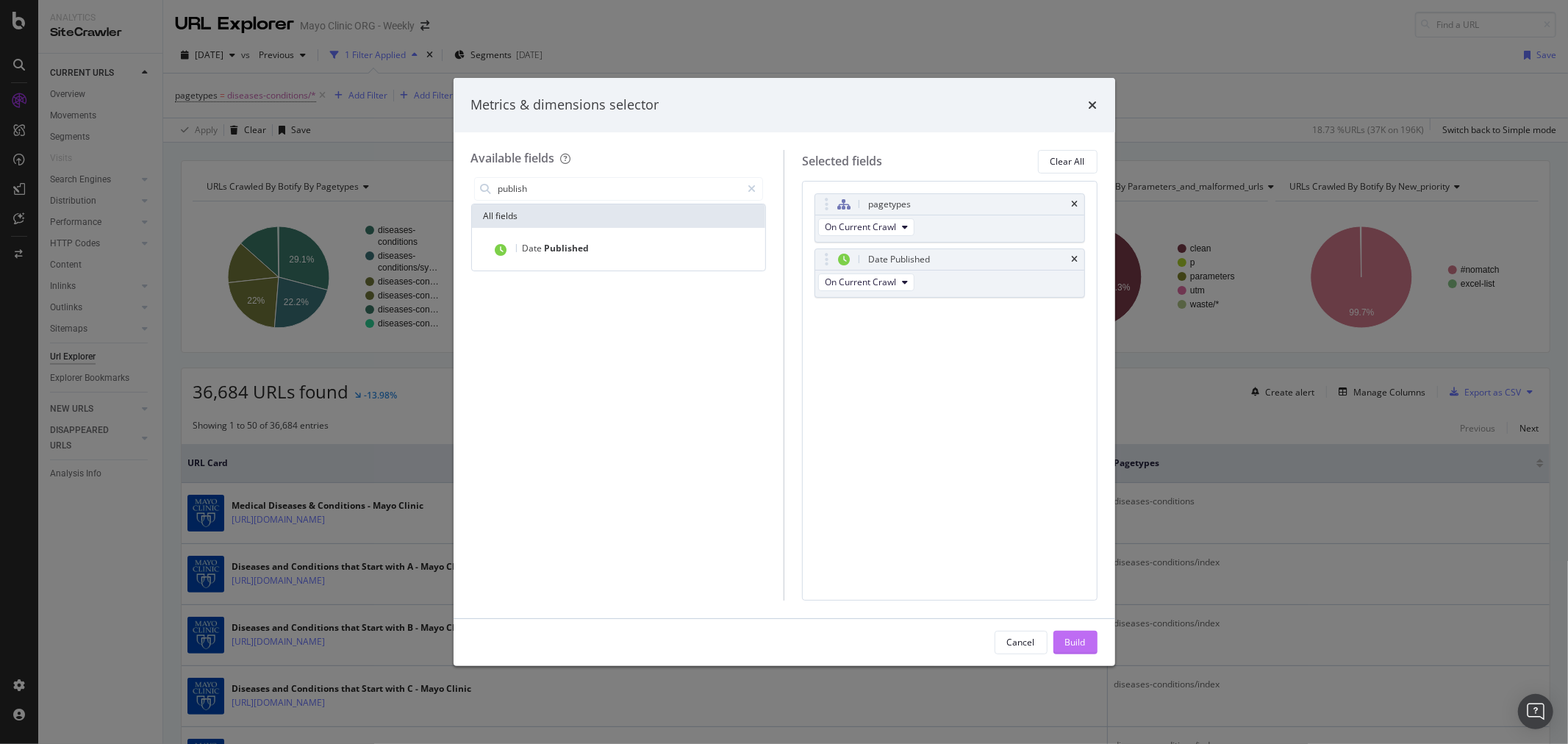
click at [1067, 647] on div "Build" at bounding box center [1075, 642] width 21 height 13
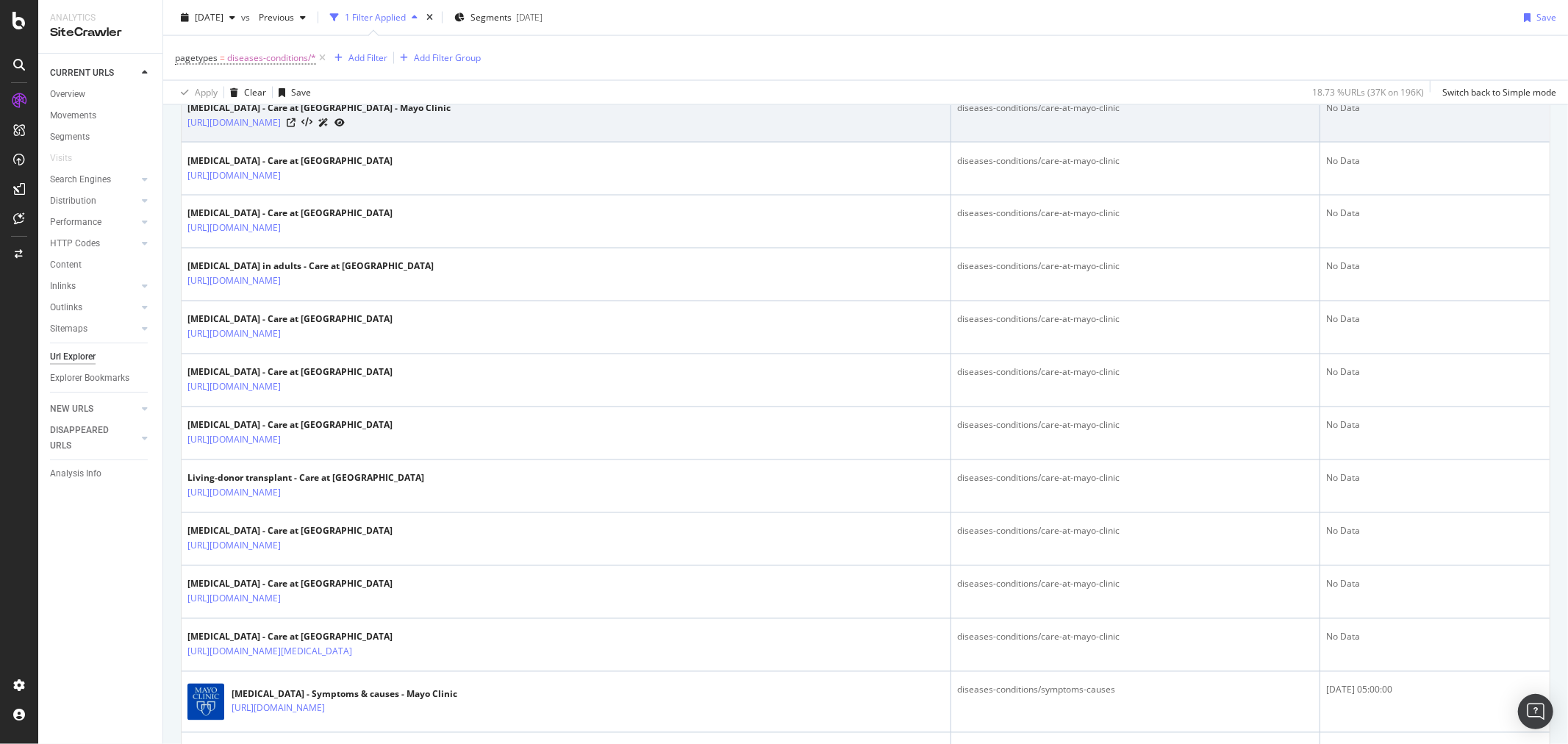
scroll to position [2369, 0]
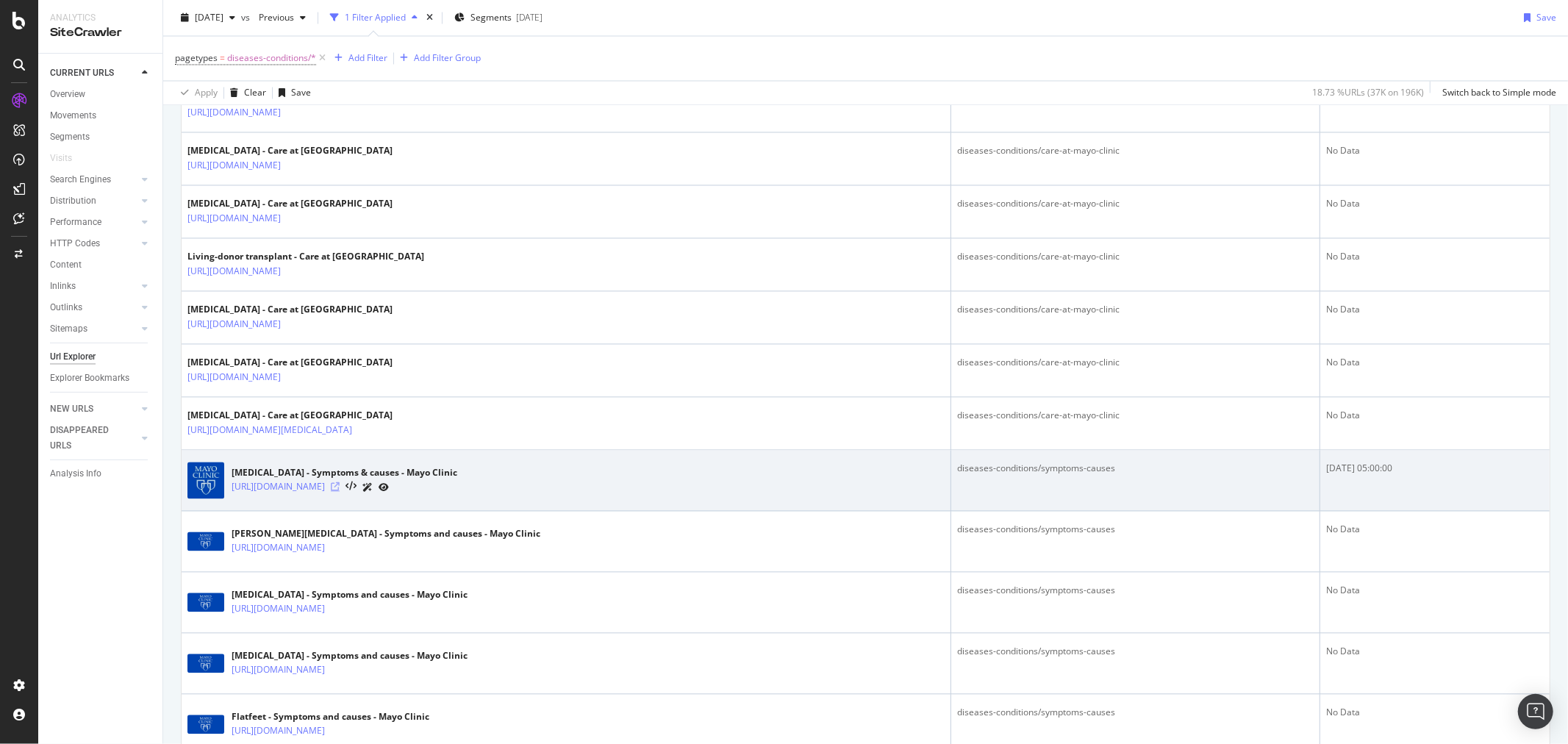
click at [340, 491] on icon at bounding box center [335, 486] width 9 height 9
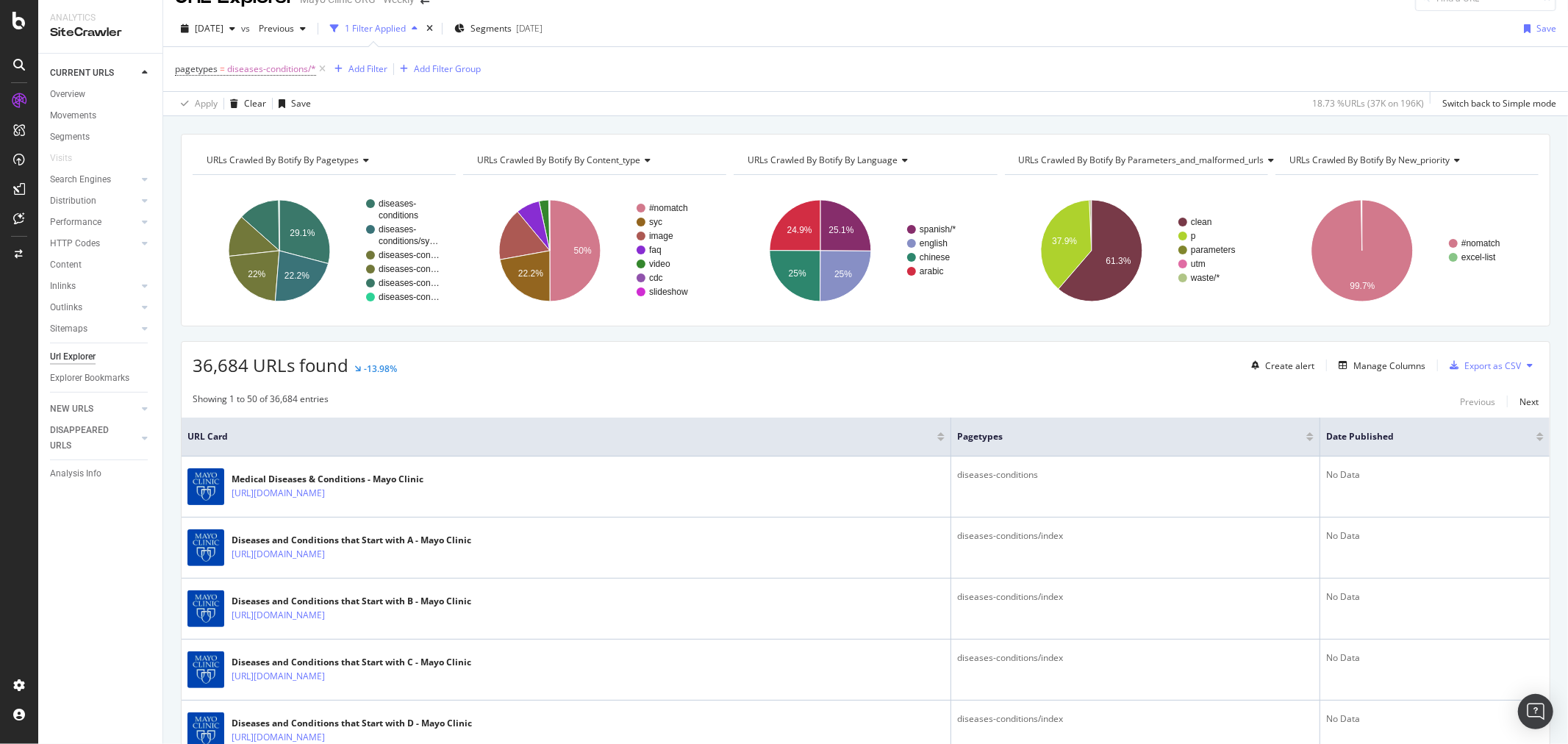
scroll to position [0, 0]
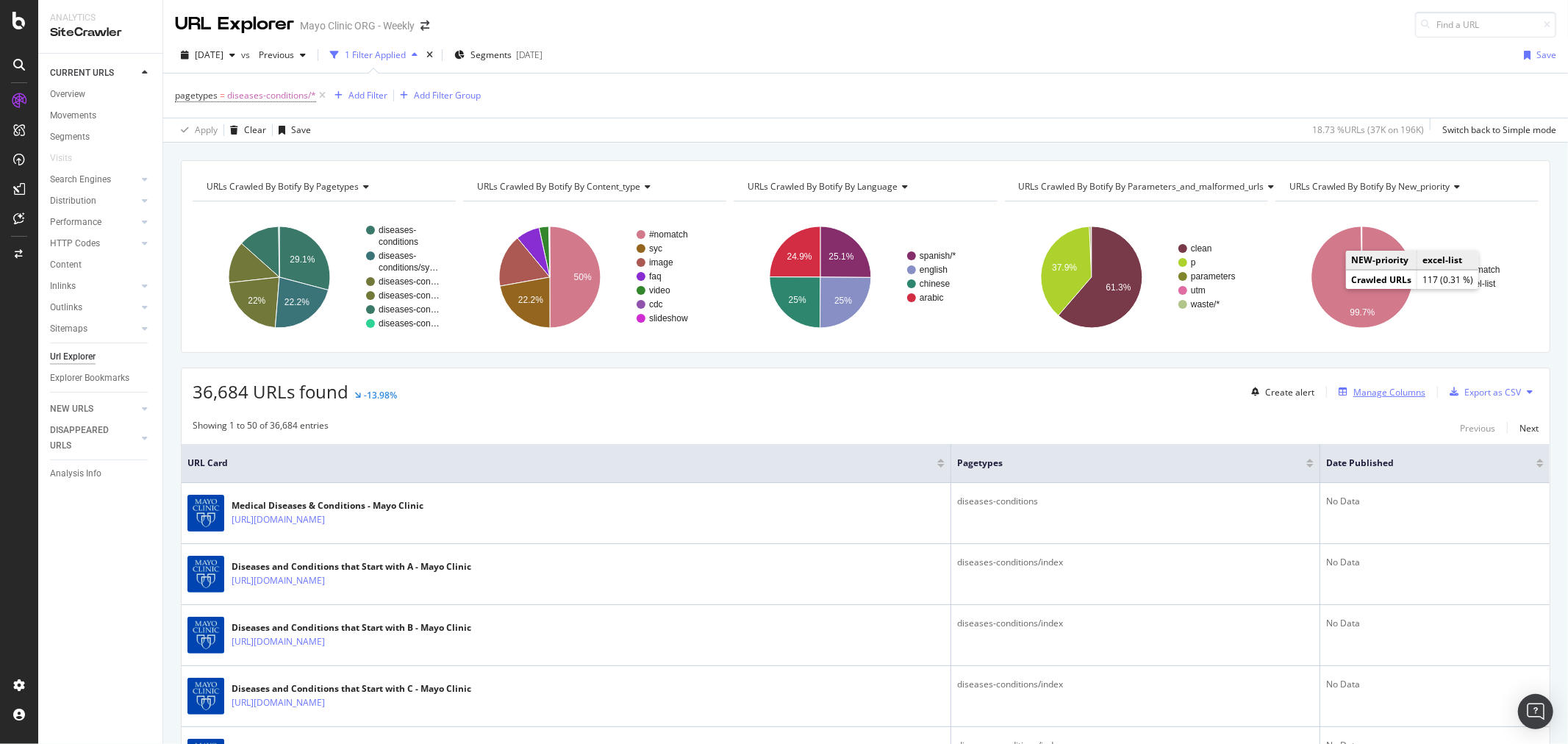
click at [1376, 391] on div "Manage Columns" at bounding box center [1390, 392] width 73 height 13
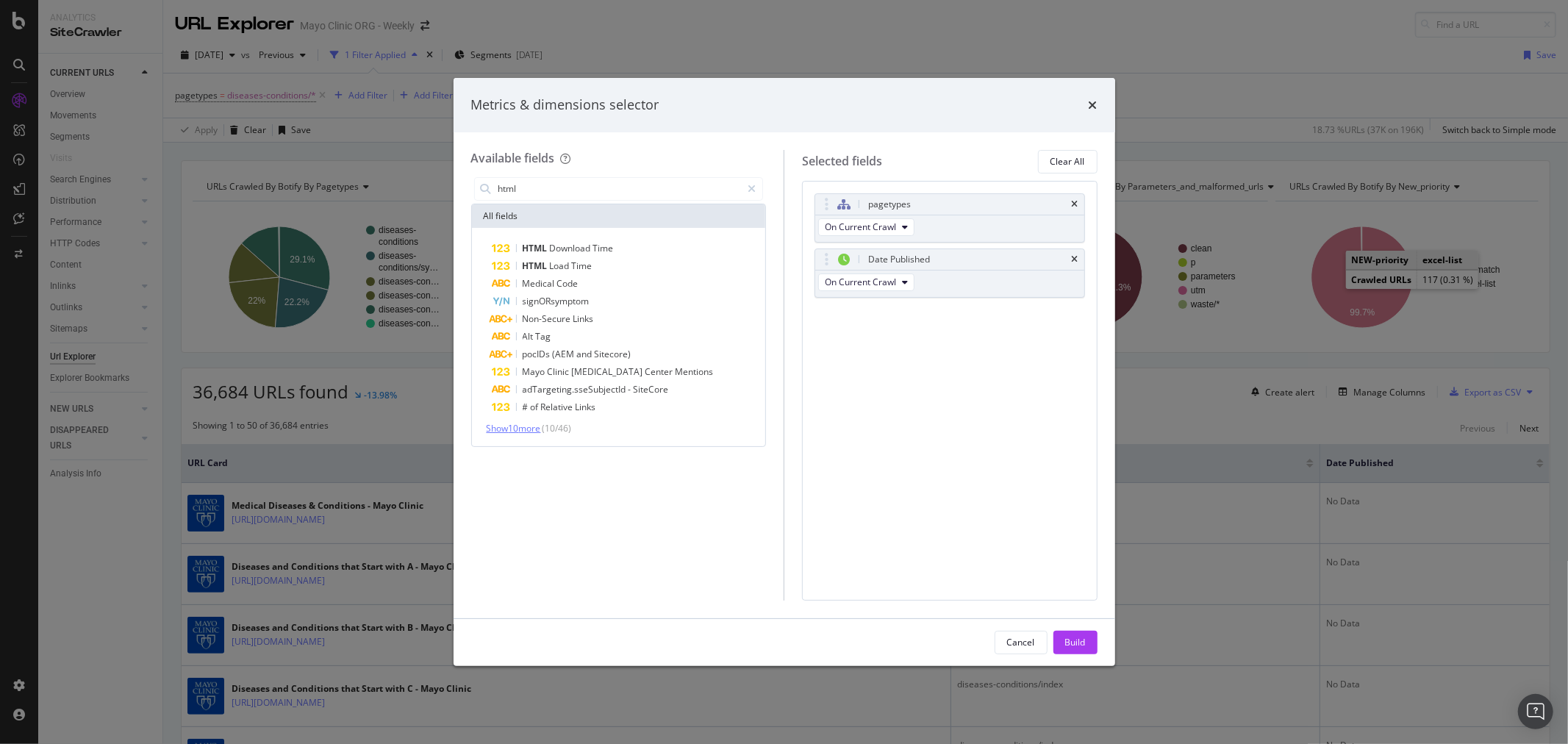
type input "html"
click at [540, 426] on span "Show 10 more" at bounding box center [514, 428] width 55 height 13
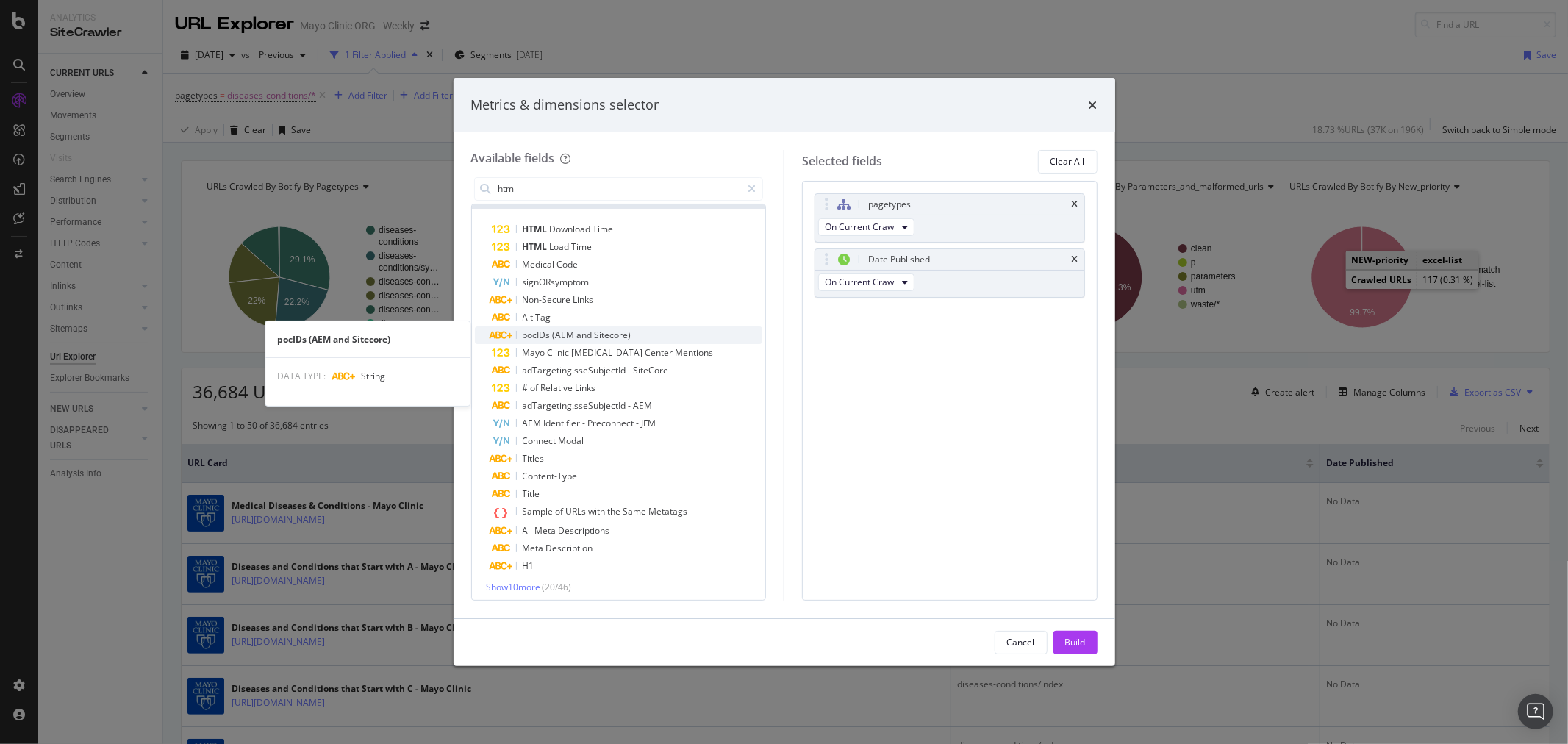
scroll to position [25, 0]
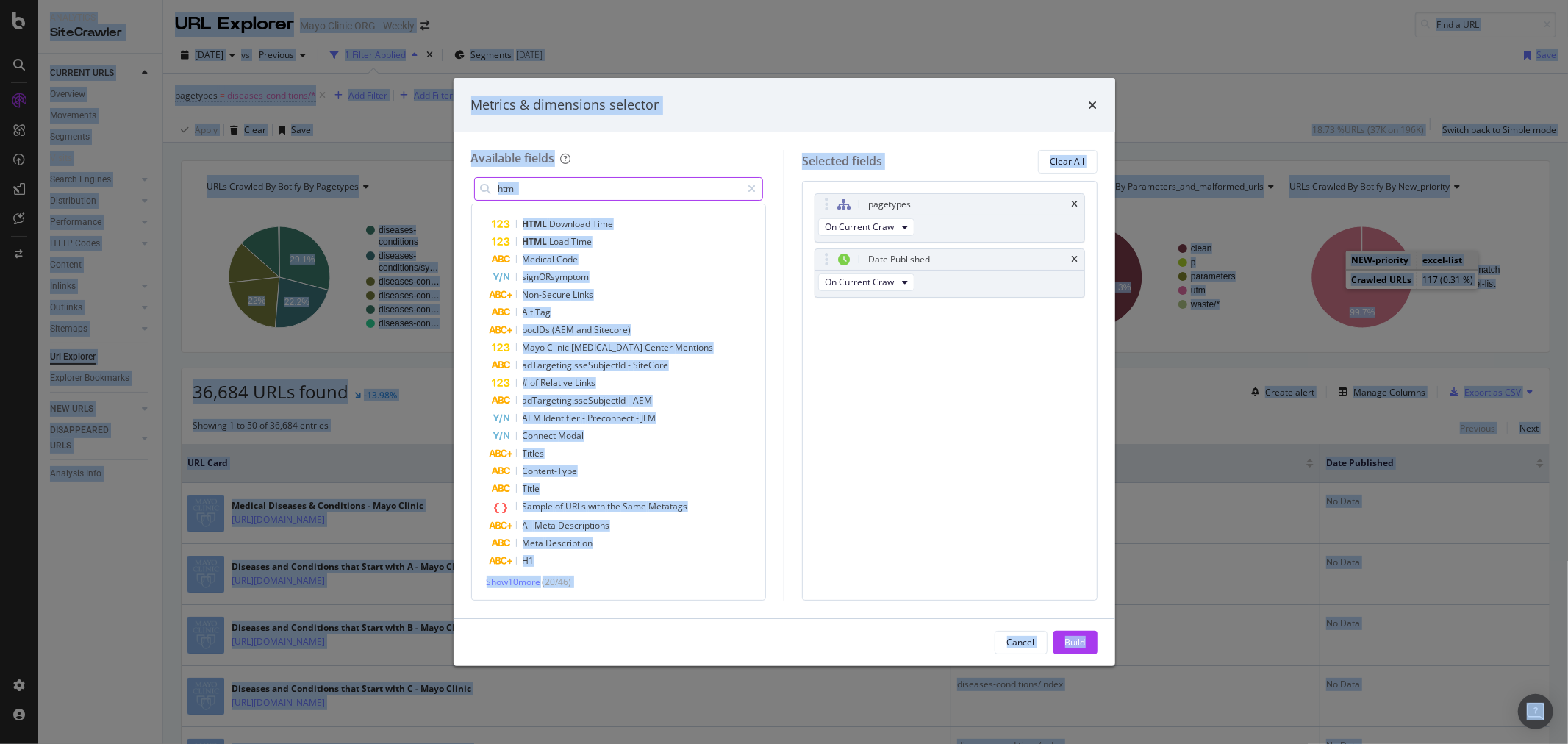
click at [552, 185] on input "html" at bounding box center [619, 189] width 245 height 23
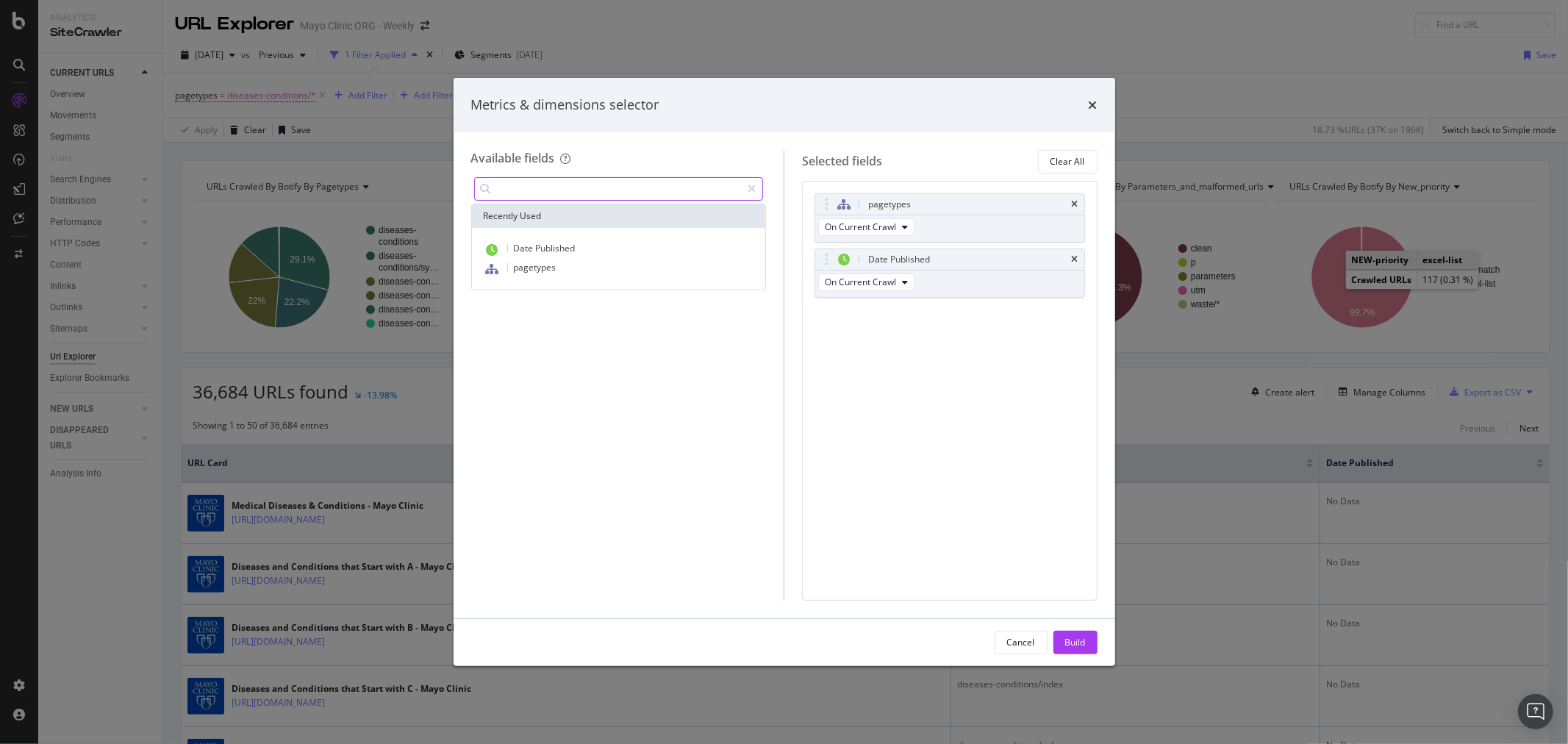
scroll to position [0, 0]
click at [549, 187] on input "modal" at bounding box center [619, 189] width 245 height 23
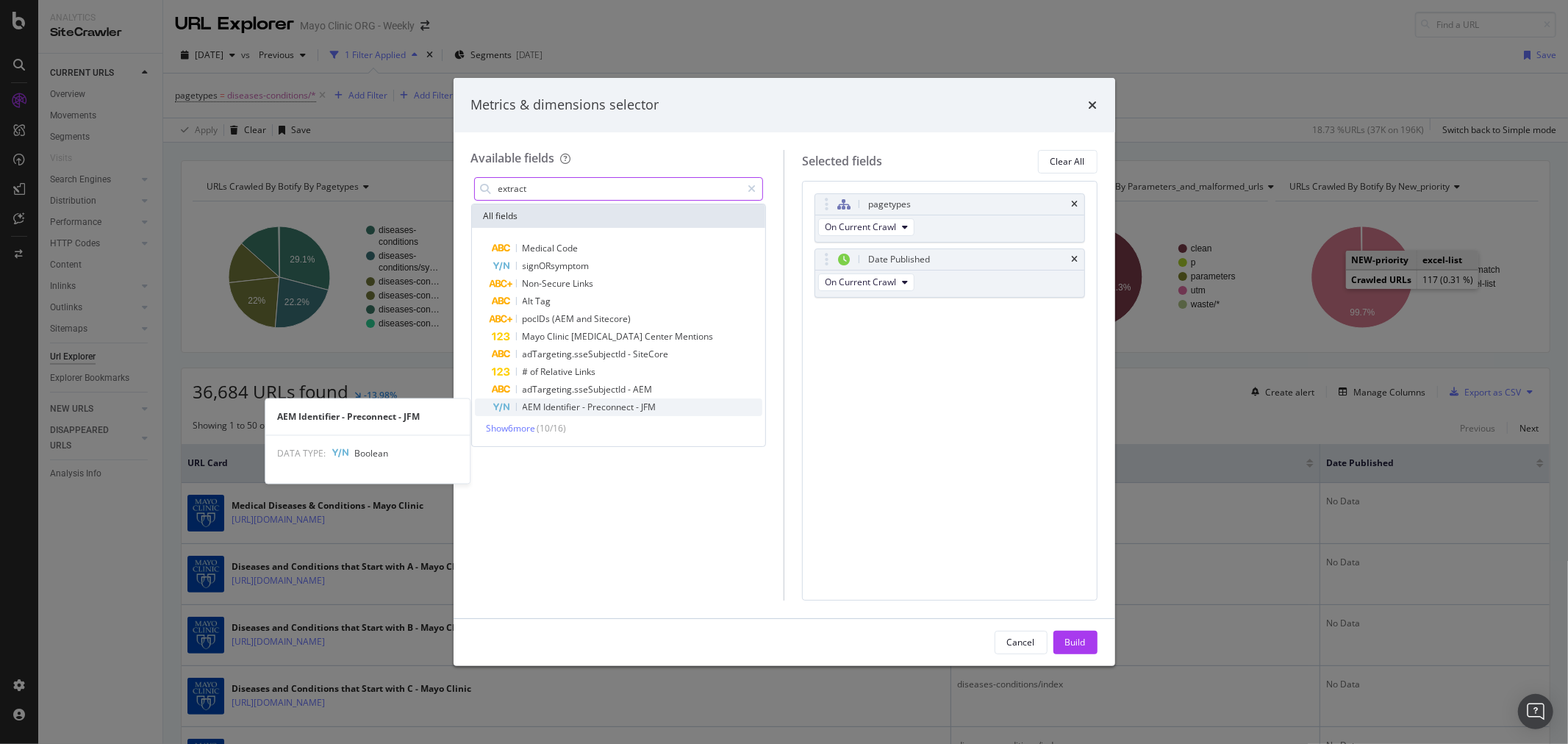
type input "extract"
click at [573, 410] on span "Identifier" at bounding box center [564, 407] width 39 height 13
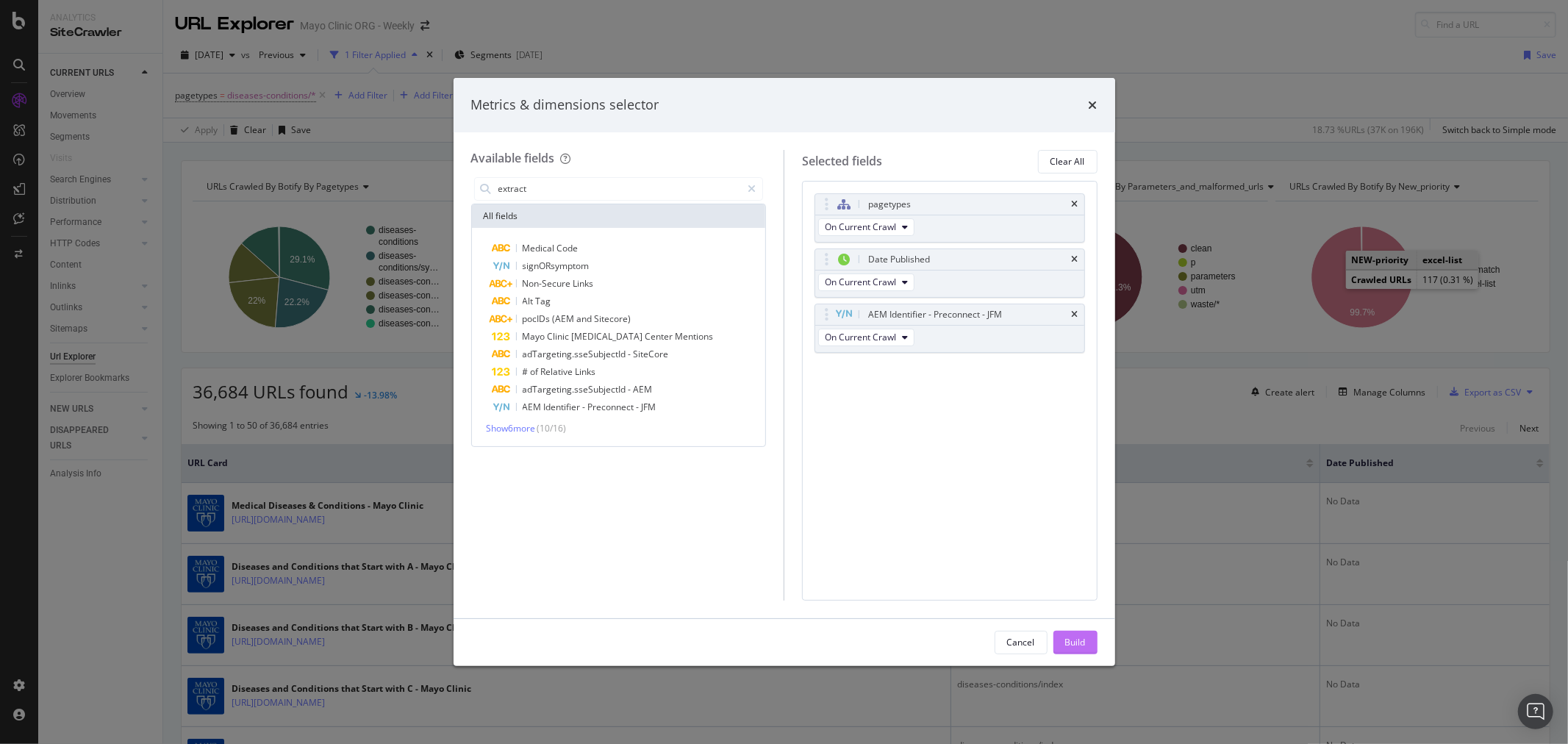
click at [1067, 642] on div "Build" at bounding box center [1075, 642] width 21 height 13
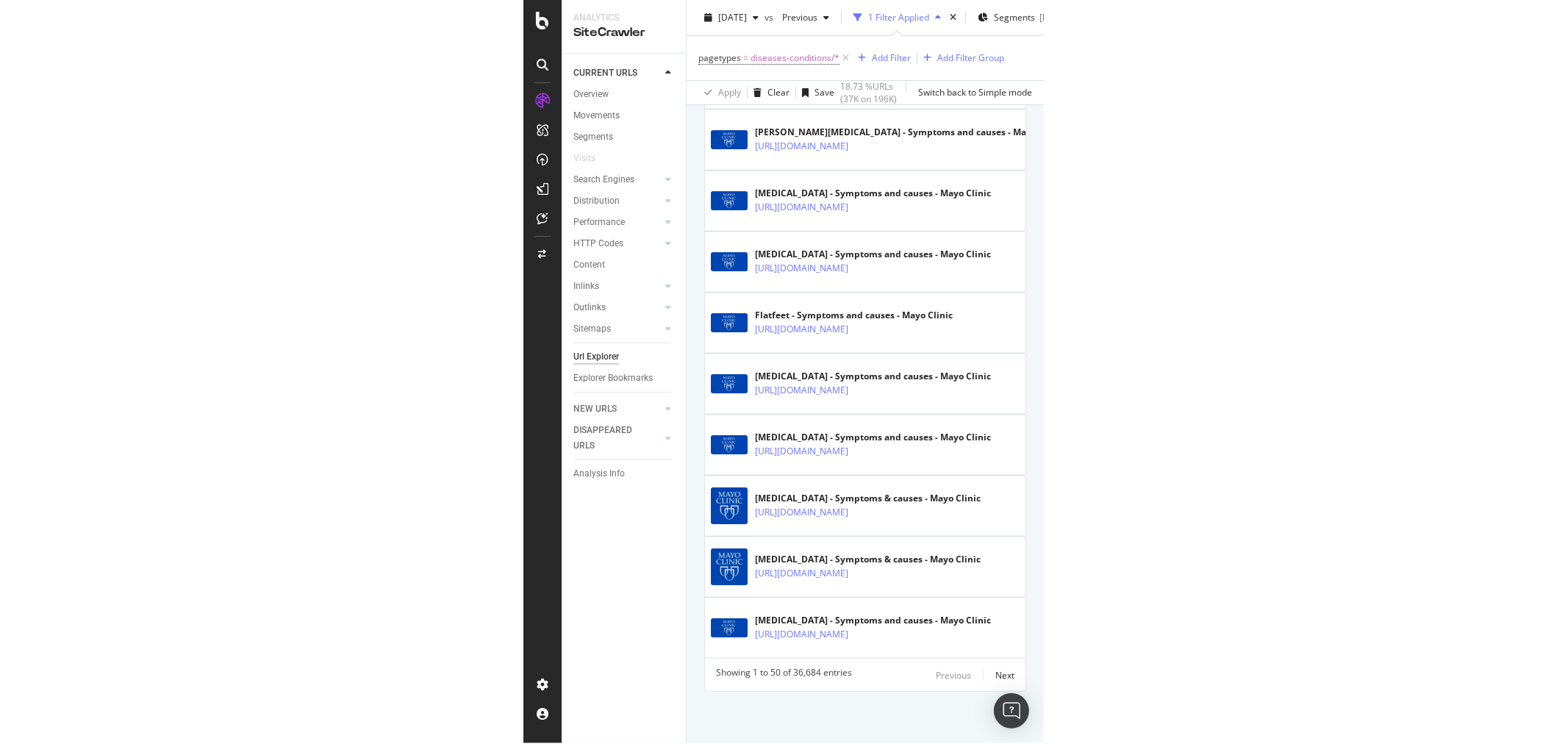
scroll to position [2775, 0]
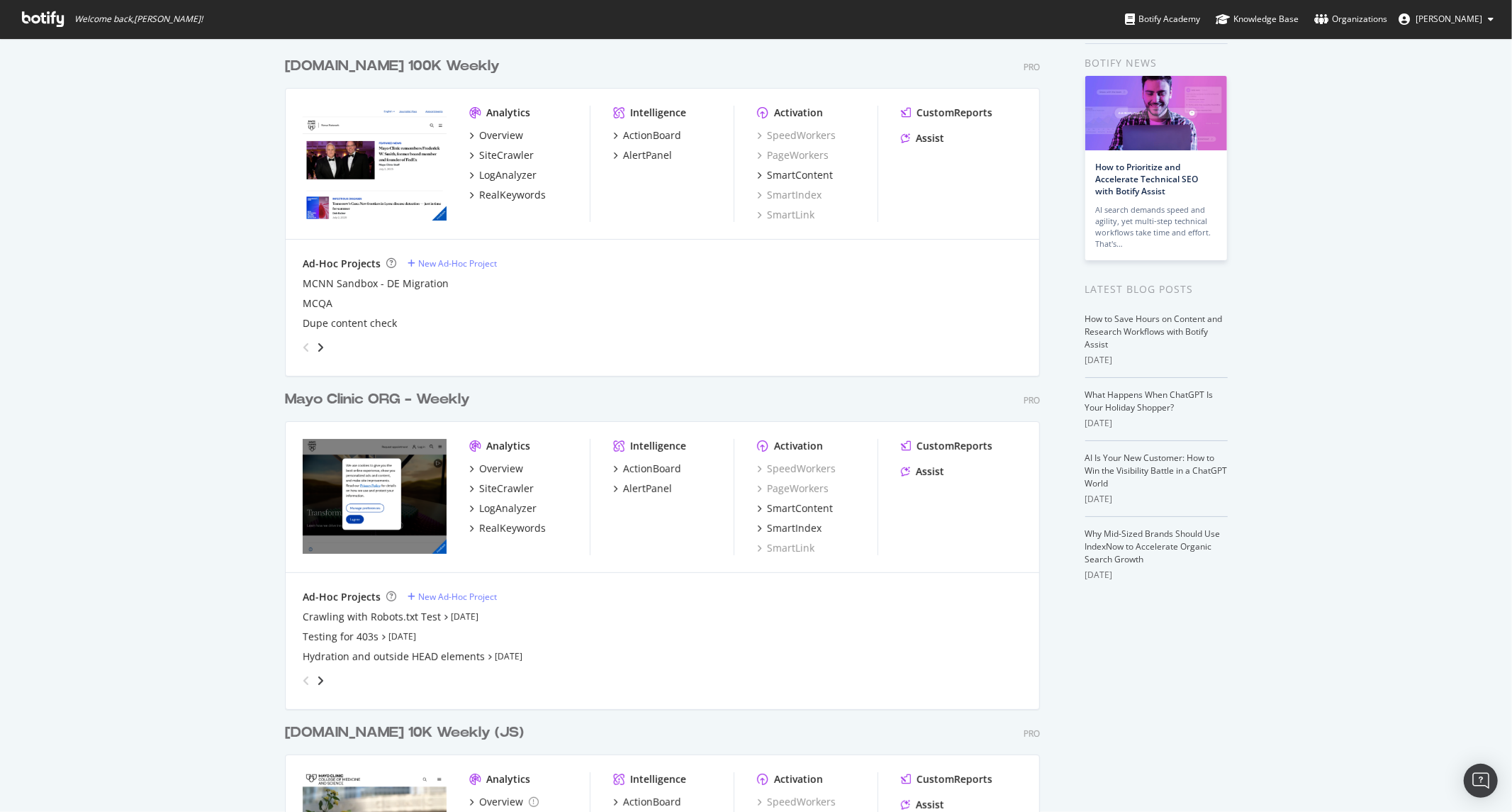
scroll to position [78, 0]
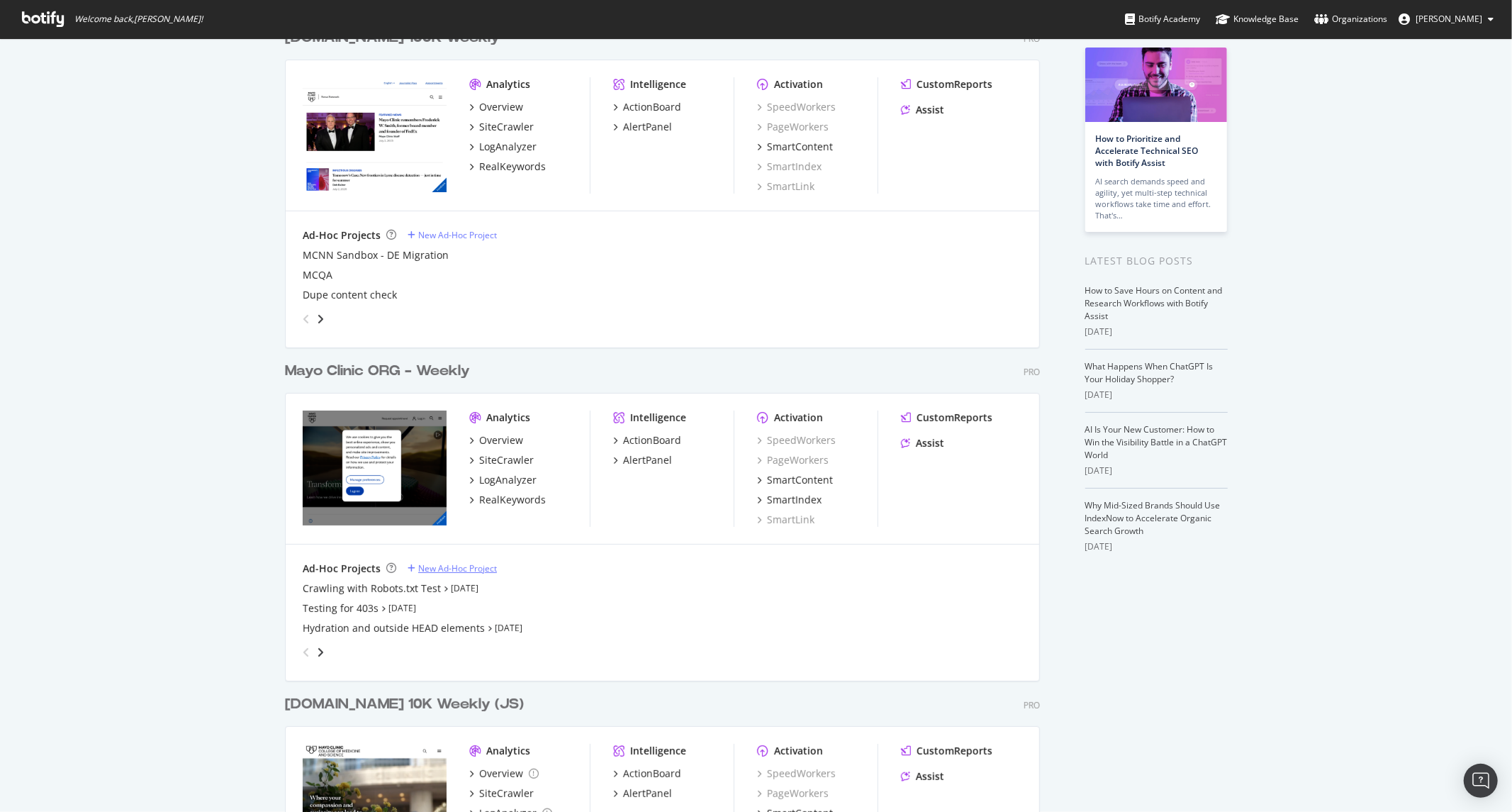
click at [439, 562] on div "New Ad-Hoc Project" at bounding box center [457, 568] width 78 height 12
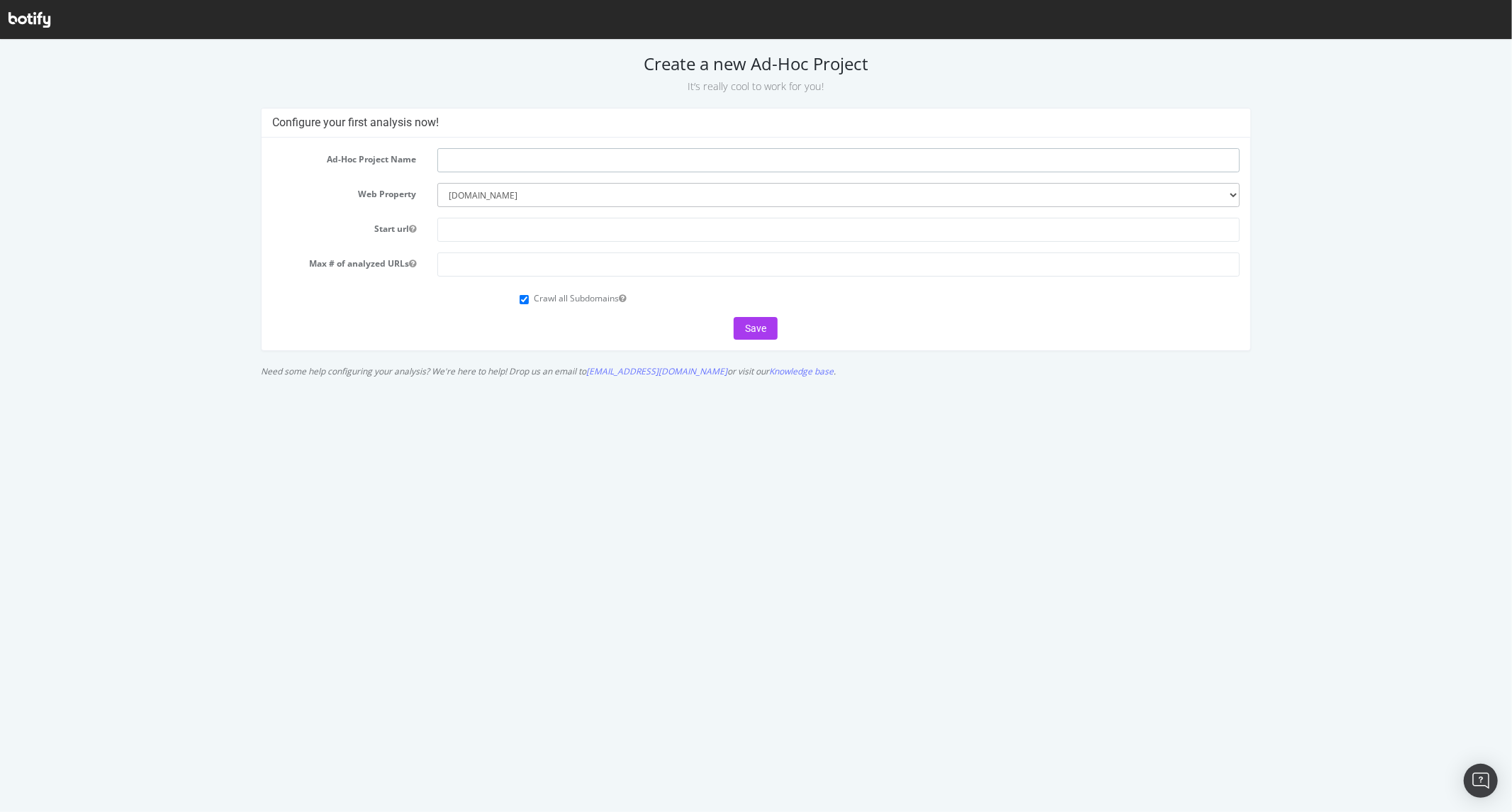
click at [445, 167] on input "text" at bounding box center [838, 160] width 802 height 25
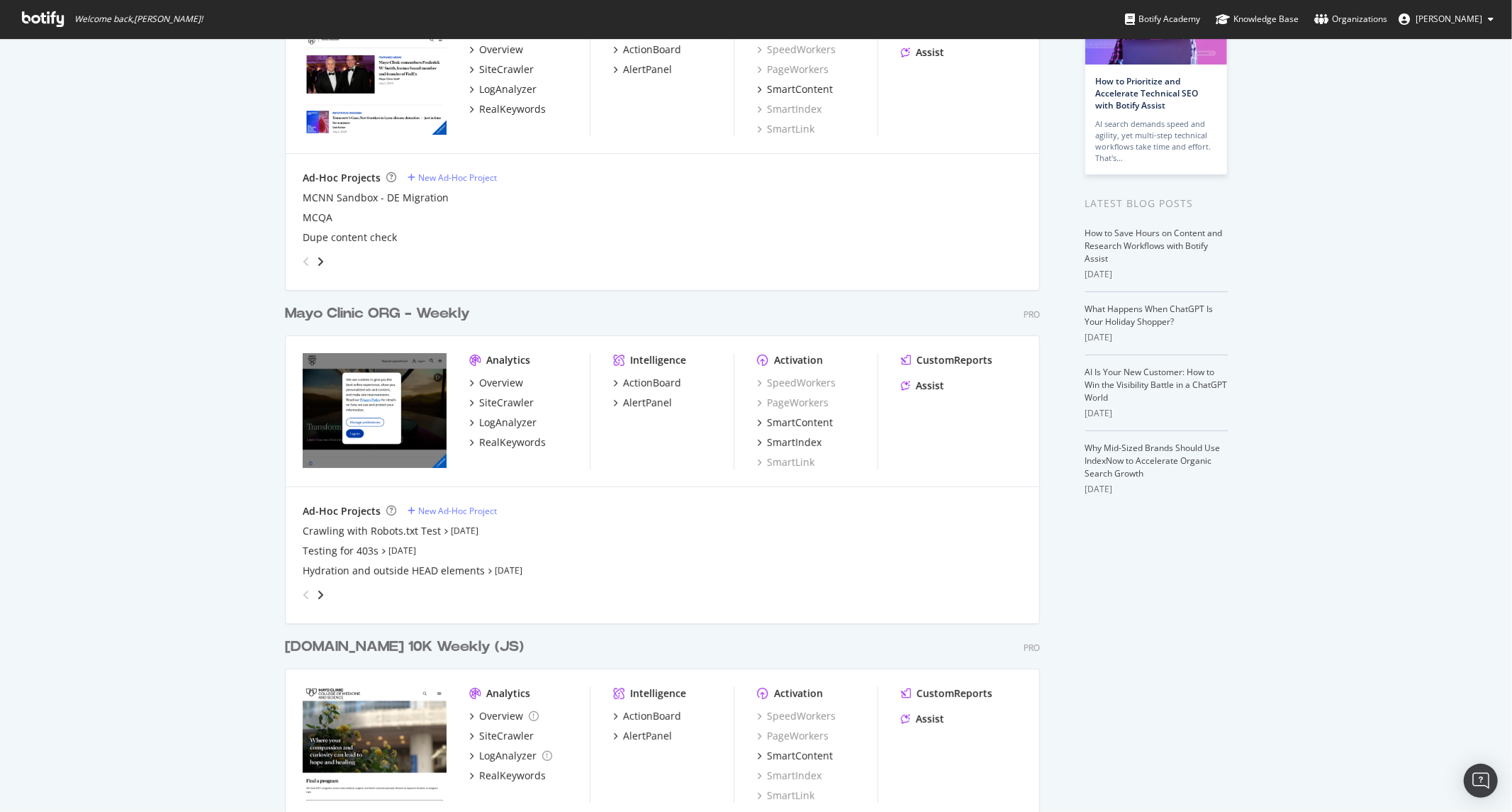
scroll to position [158, 0]
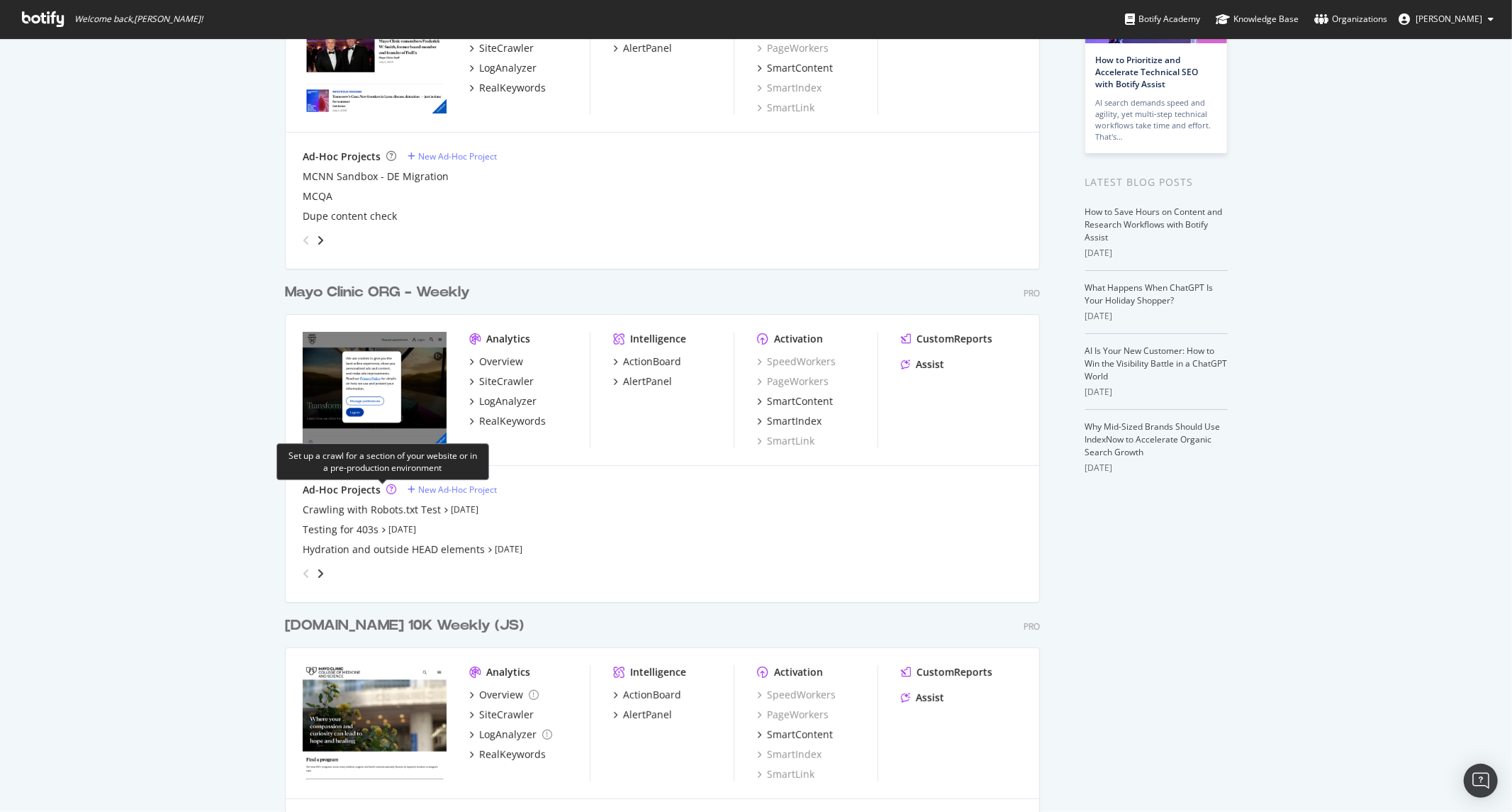
click at [387, 486] on icon "grid" at bounding box center [391, 489] width 10 height 10
click at [342, 487] on div "Ad-Hoc Projects" at bounding box center [341, 490] width 78 height 14
click at [317, 569] on icon "angle-right" at bounding box center [320, 574] width 8 height 11
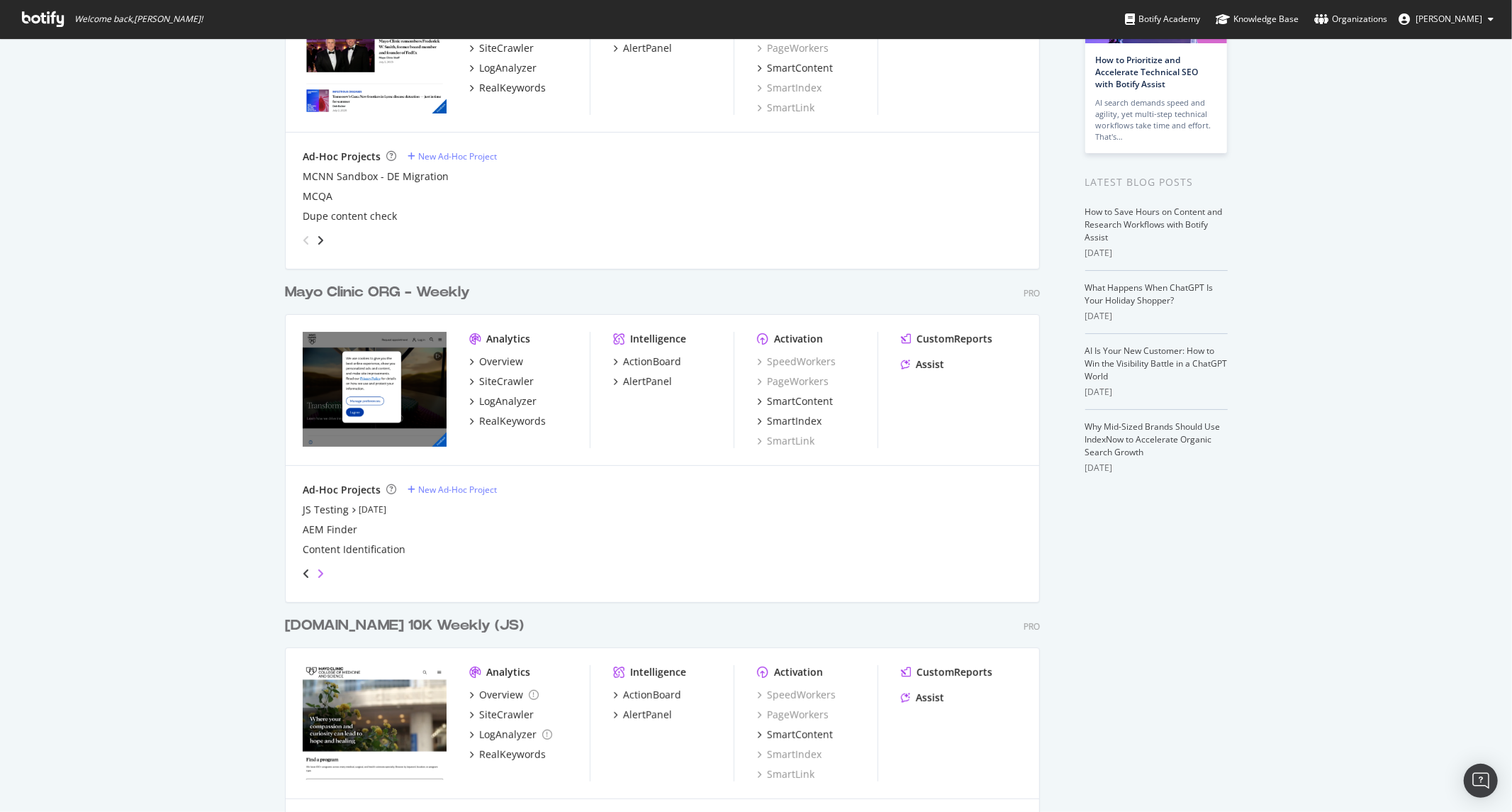
click at [317, 571] on icon "angle-right" at bounding box center [320, 574] width 8 height 11
click at [302, 568] on icon "angle-left" at bounding box center [306, 574] width 8 height 11
click at [317, 578] on icon "angle-right" at bounding box center [320, 574] width 8 height 11
click at [317, 577] on icon "angle-right" at bounding box center [320, 574] width 8 height 11
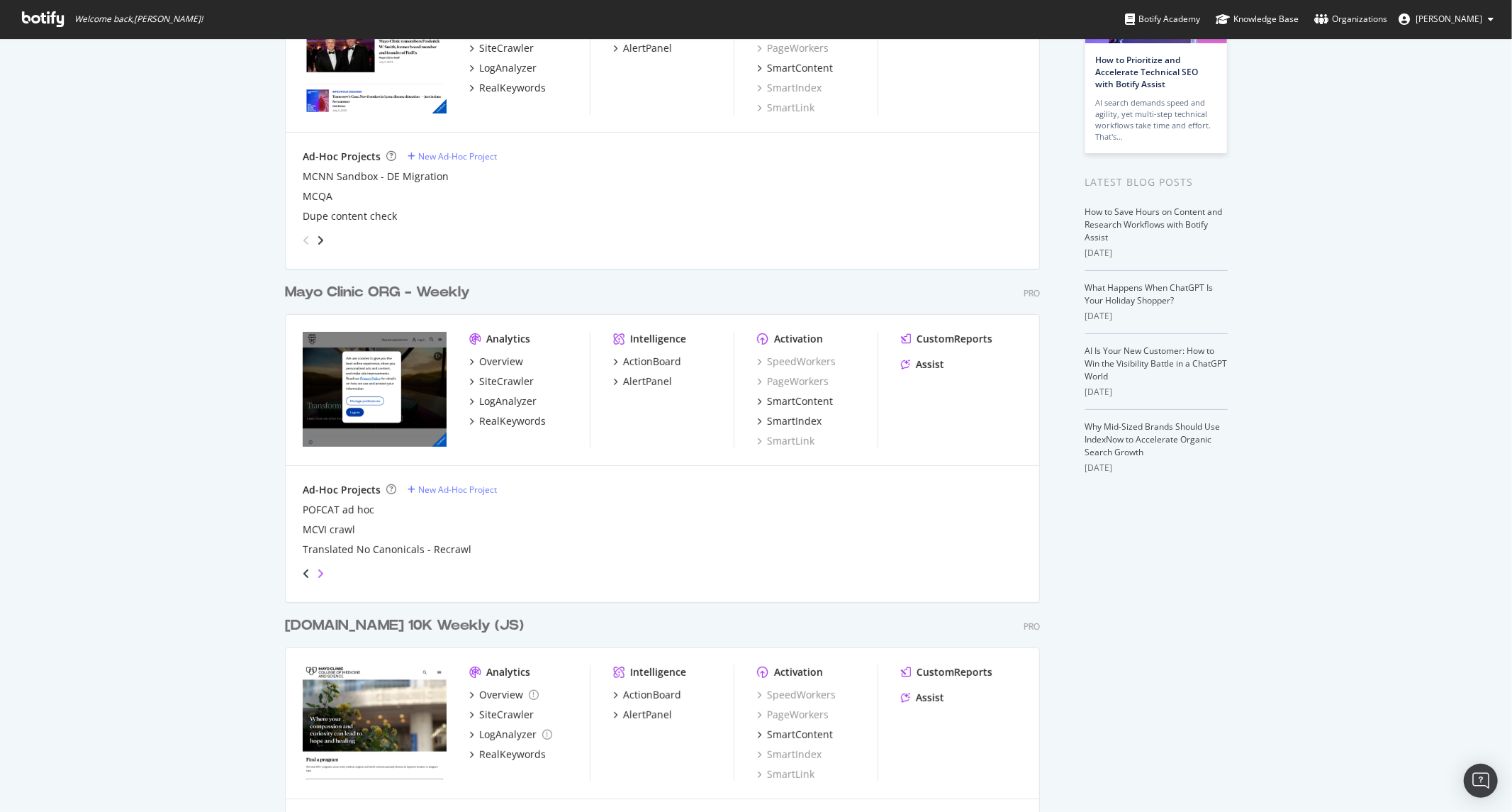
click at [317, 577] on icon "angle-right" at bounding box center [320, 574] width 8 height 11
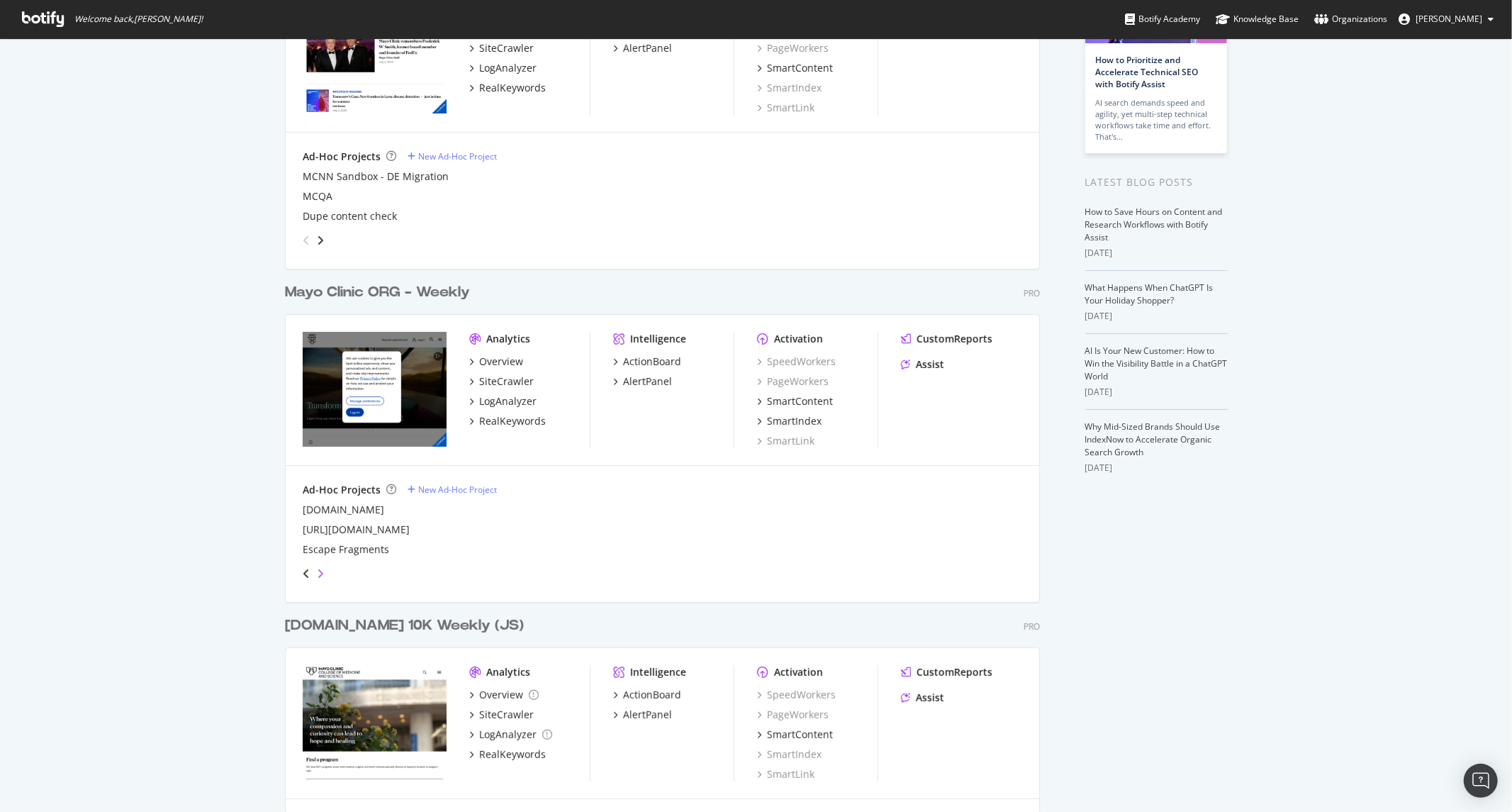
click at [317, 577] on icon "angle-right" at bounding box center [320, 574] width 8 height 11
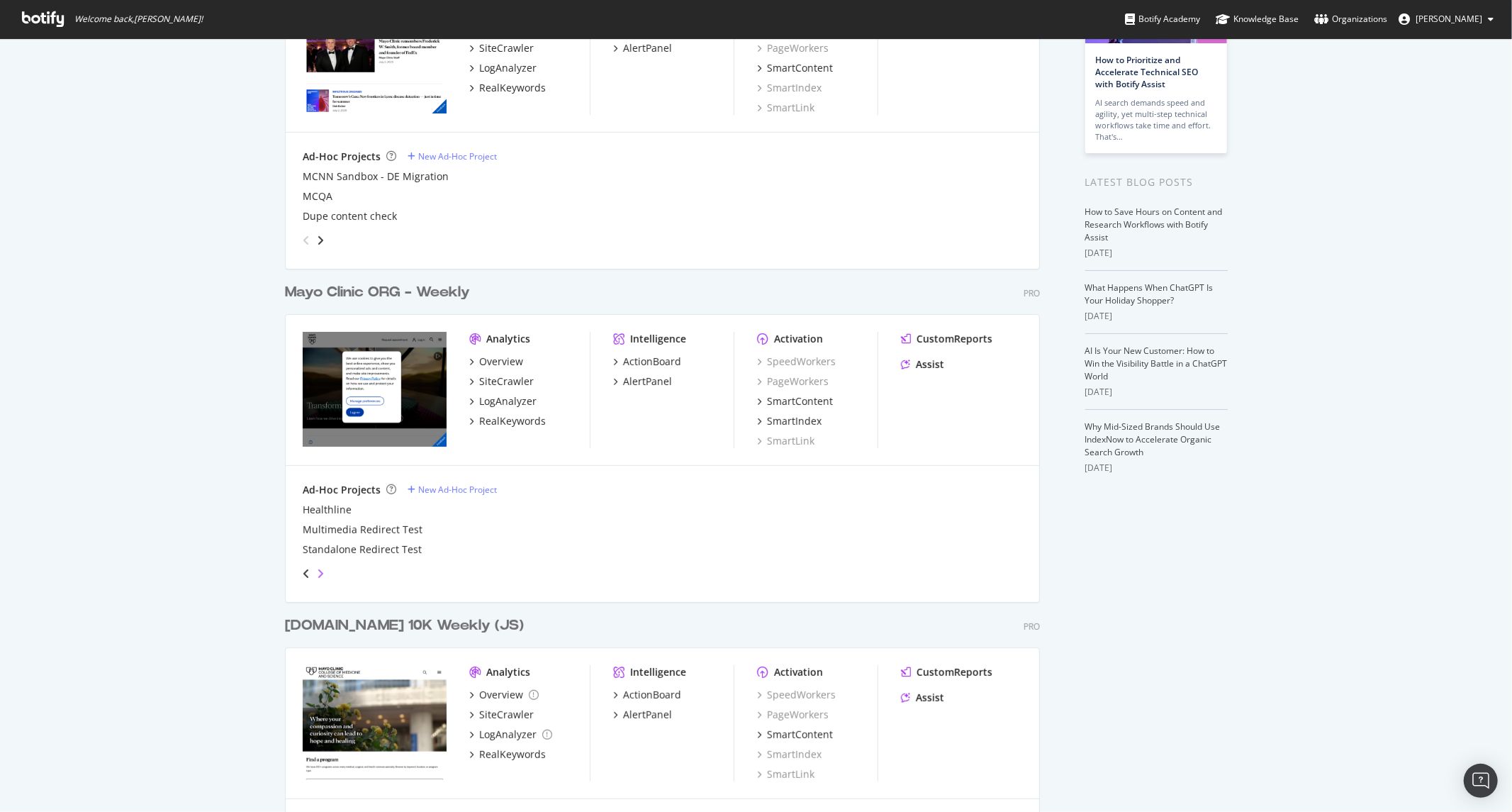
click at [317, 577] on icon "angle-right" at bounding box center [320, 574] width 8 height 11
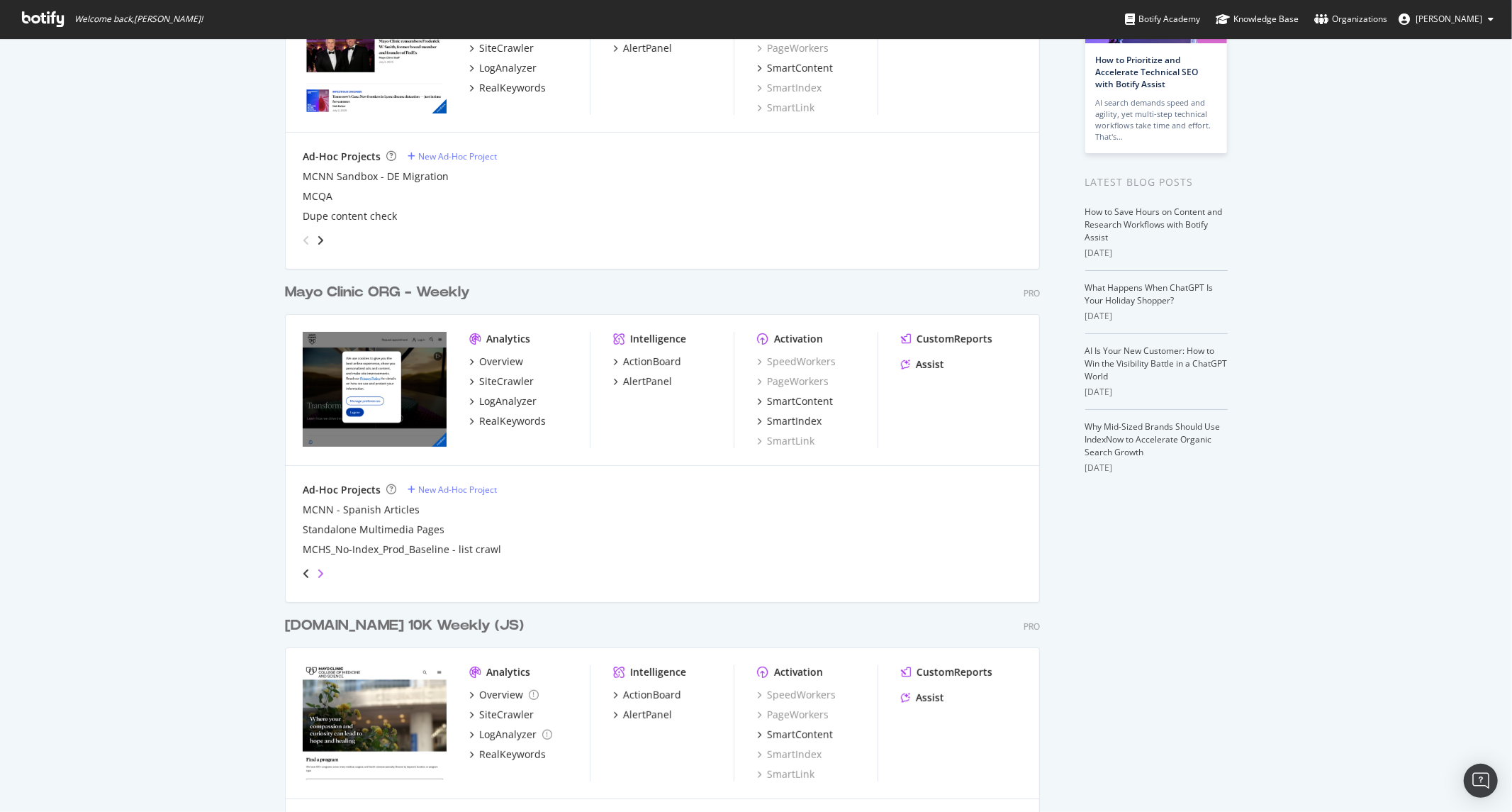
click at [317, 577] on icon "angle-right" at bounding box center [320, 574] width 8 height 11
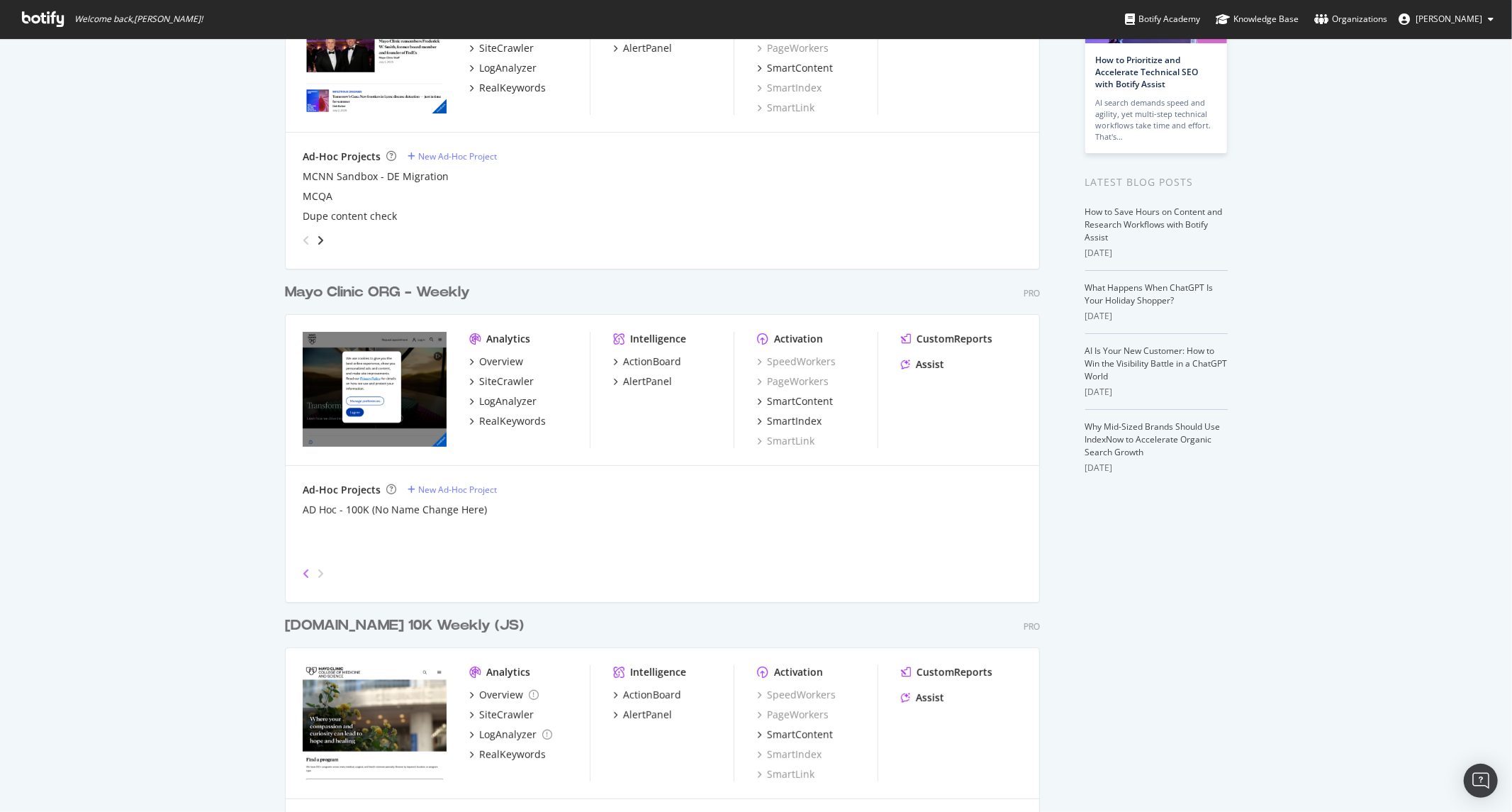
click at [302, 575] on icon "angle-left" at bounding box center [306, 574] width 8 height 11
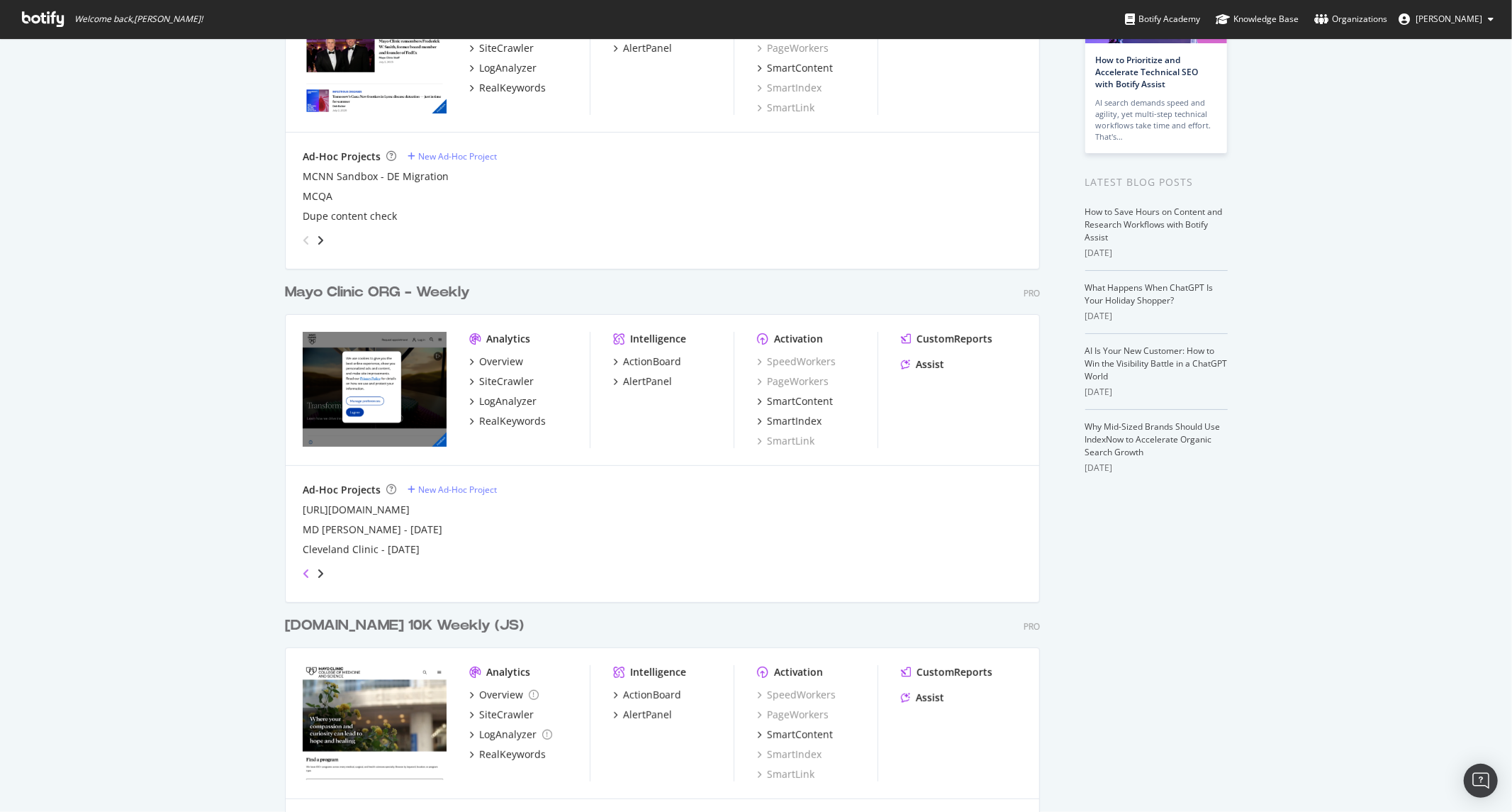
click at [302, 575] on icon "angle-left" at bounding box center [306, 574] width 8 height 11
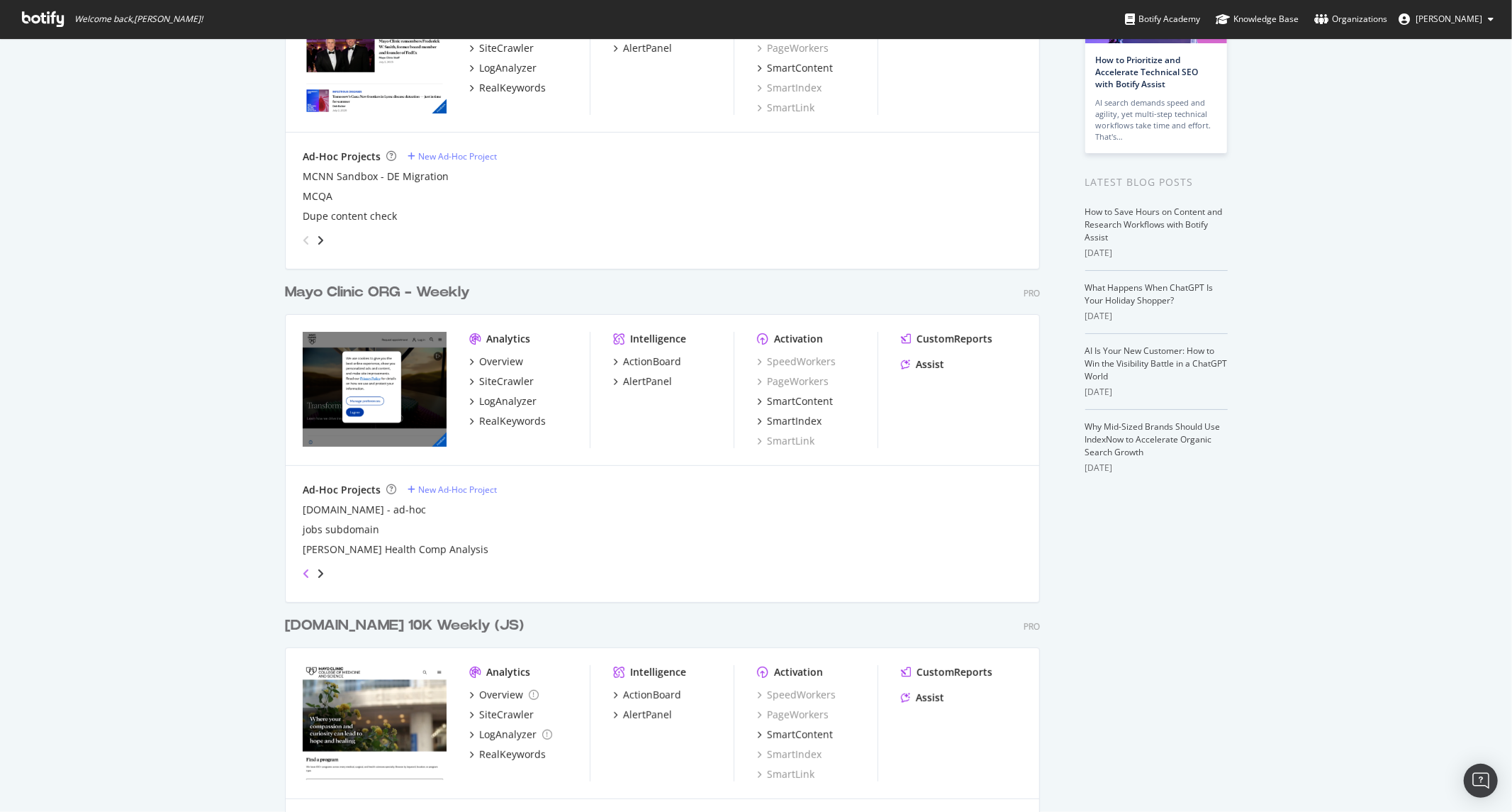
click at [302, 575] on icon "angle-left" at bounding box center [306, 574] width 8 height 11
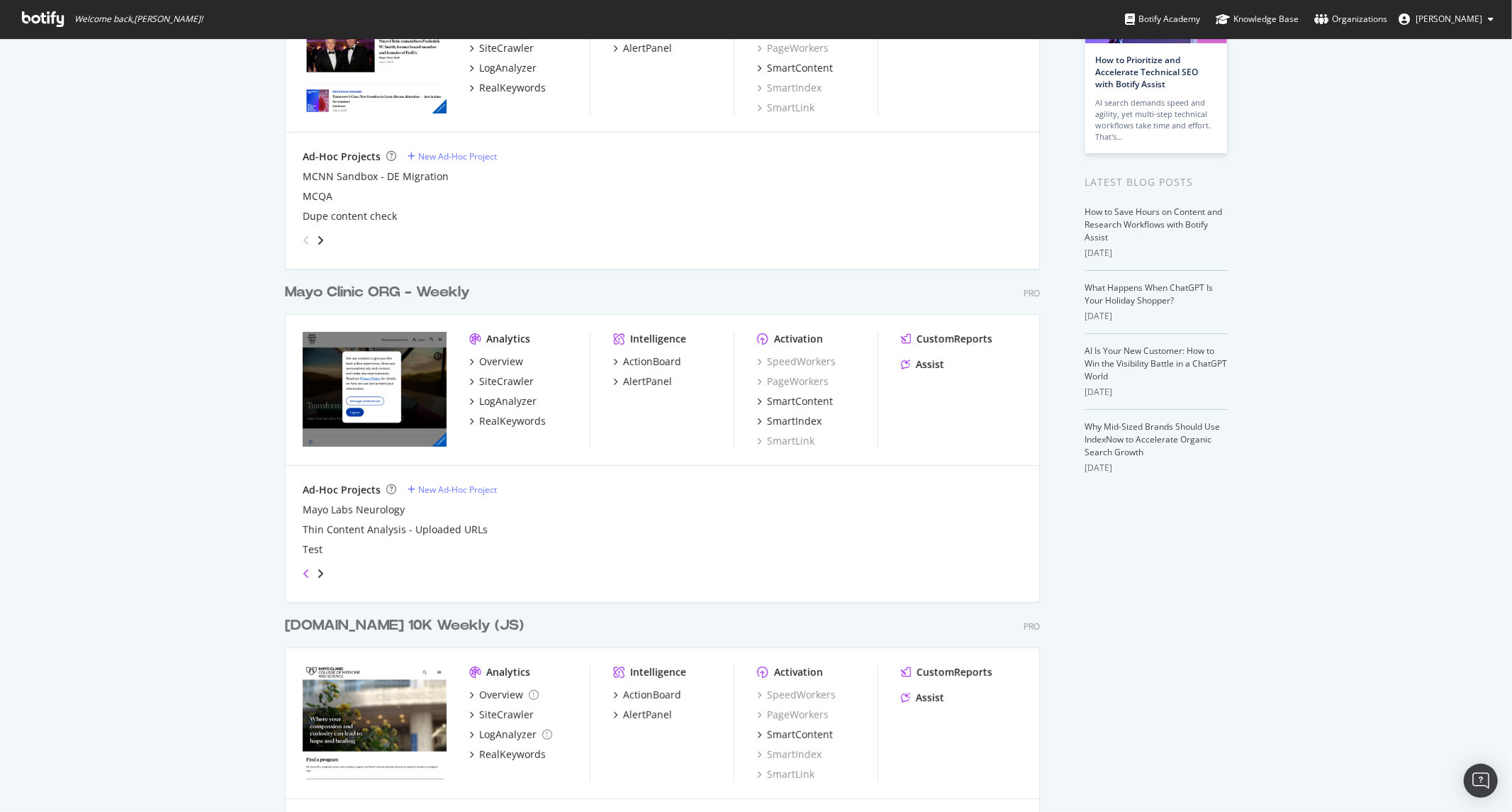
click at [302, 575] on icon "angle-left" at bounding box center [306, 574] width 8 height 11
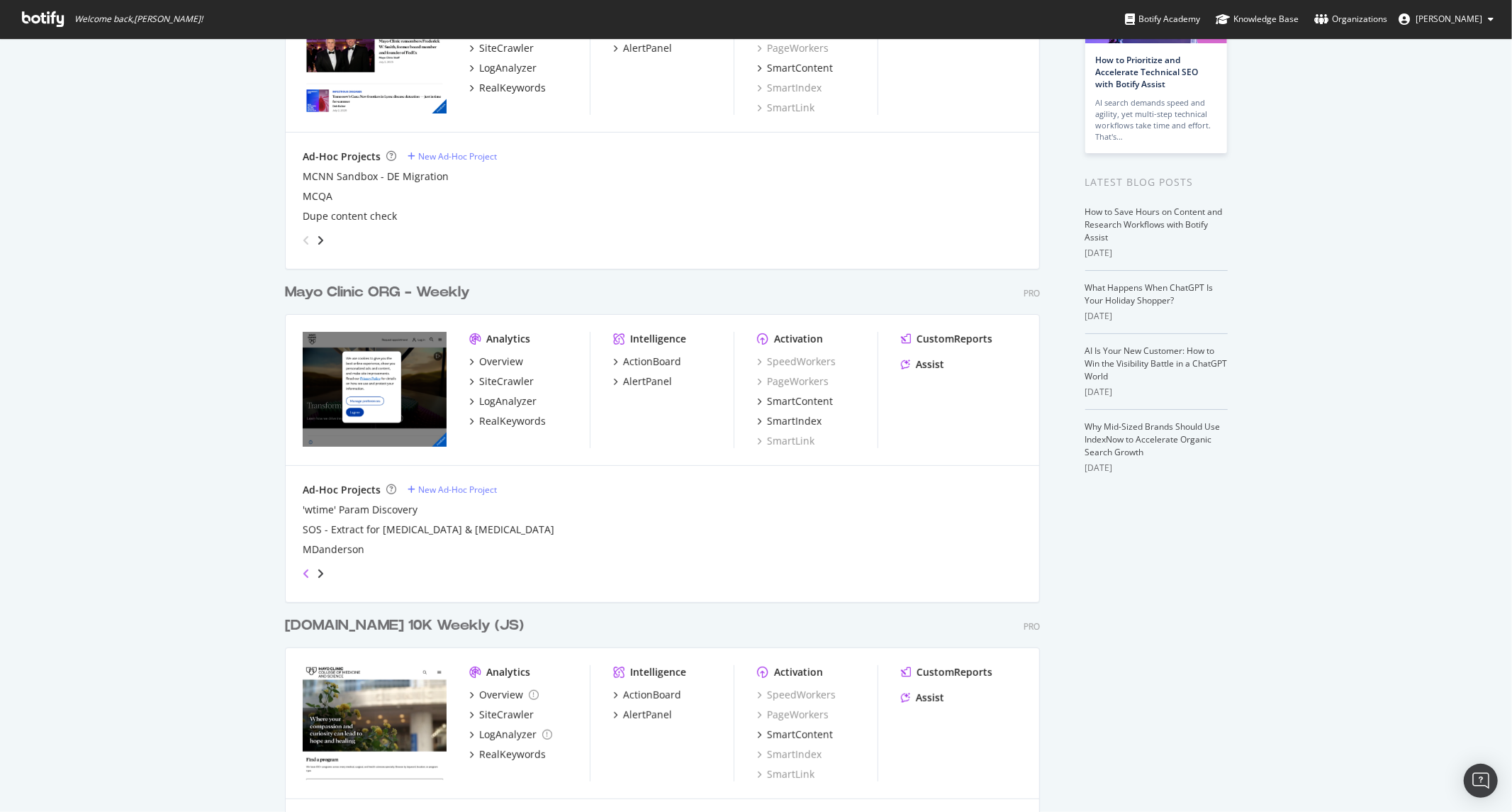
click at [302, 575] on icon "angle-left" at bounding box center [306, 574] width 8 height 11
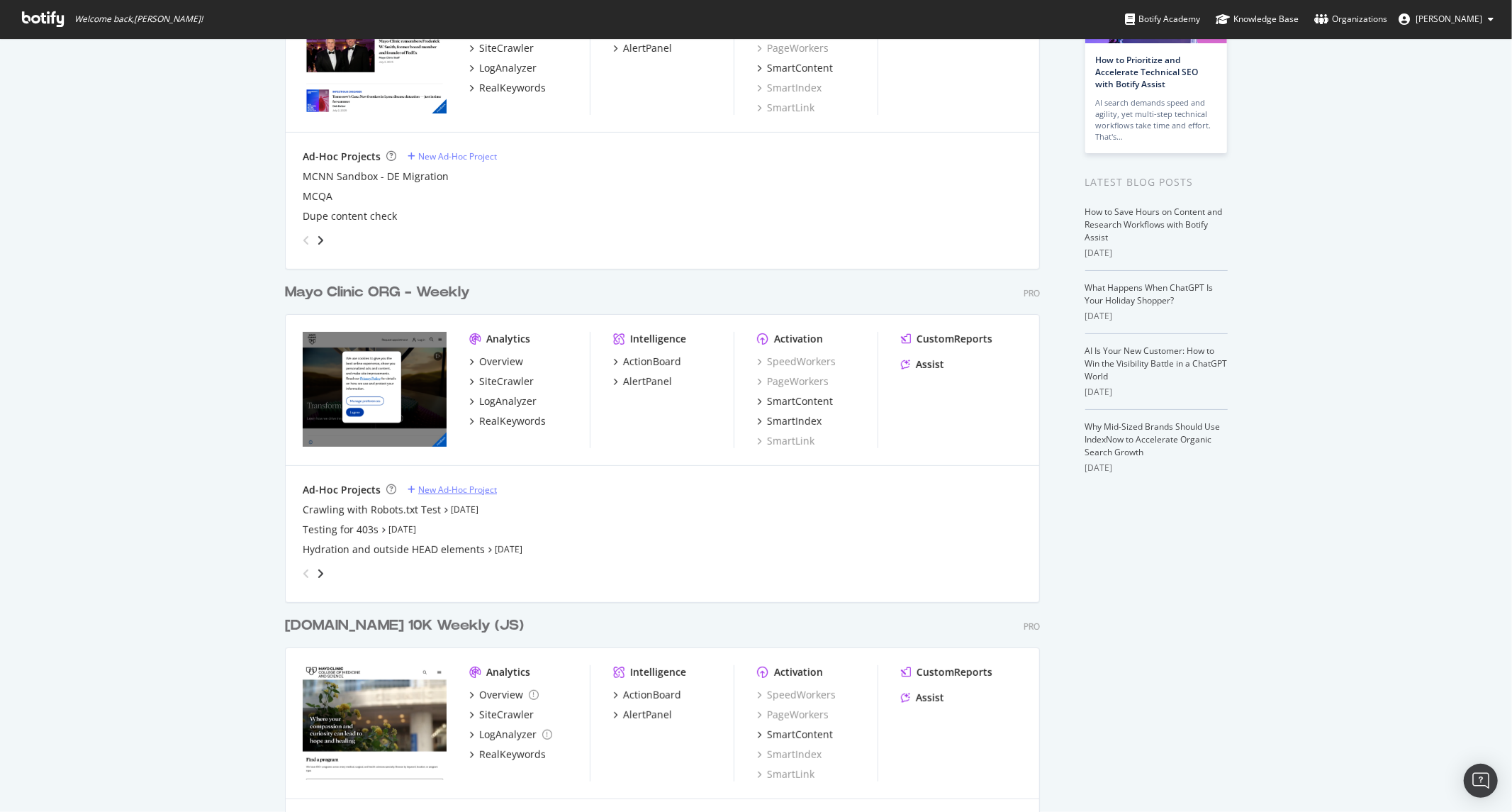
click at [427, 491] on div "New Ad-Hoc Project" at bounding box center [457, 490] width 78 height 12
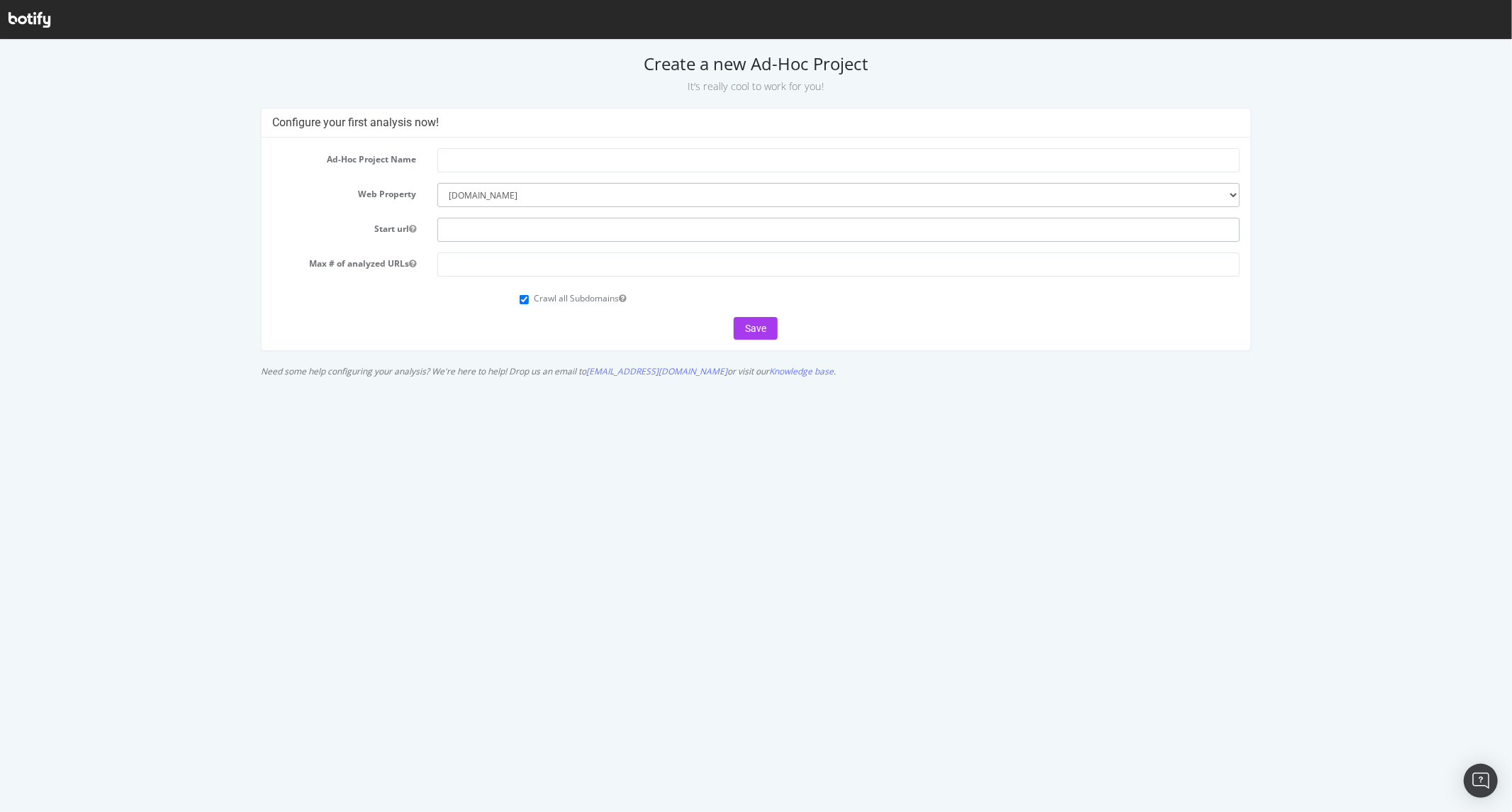
click at [497, 234] on input "text" at bounding box center [838, 230] width 802 height 25
type input "[URL][DOMAIN_NAME]"
click at [526, 149] on input "text" at bounding box center [838, 160] width 802 height 25
click at [505, 164] on input "text" at bounding box center [838, 160] width 802 height 25
type input "Testing HTML Extracts"
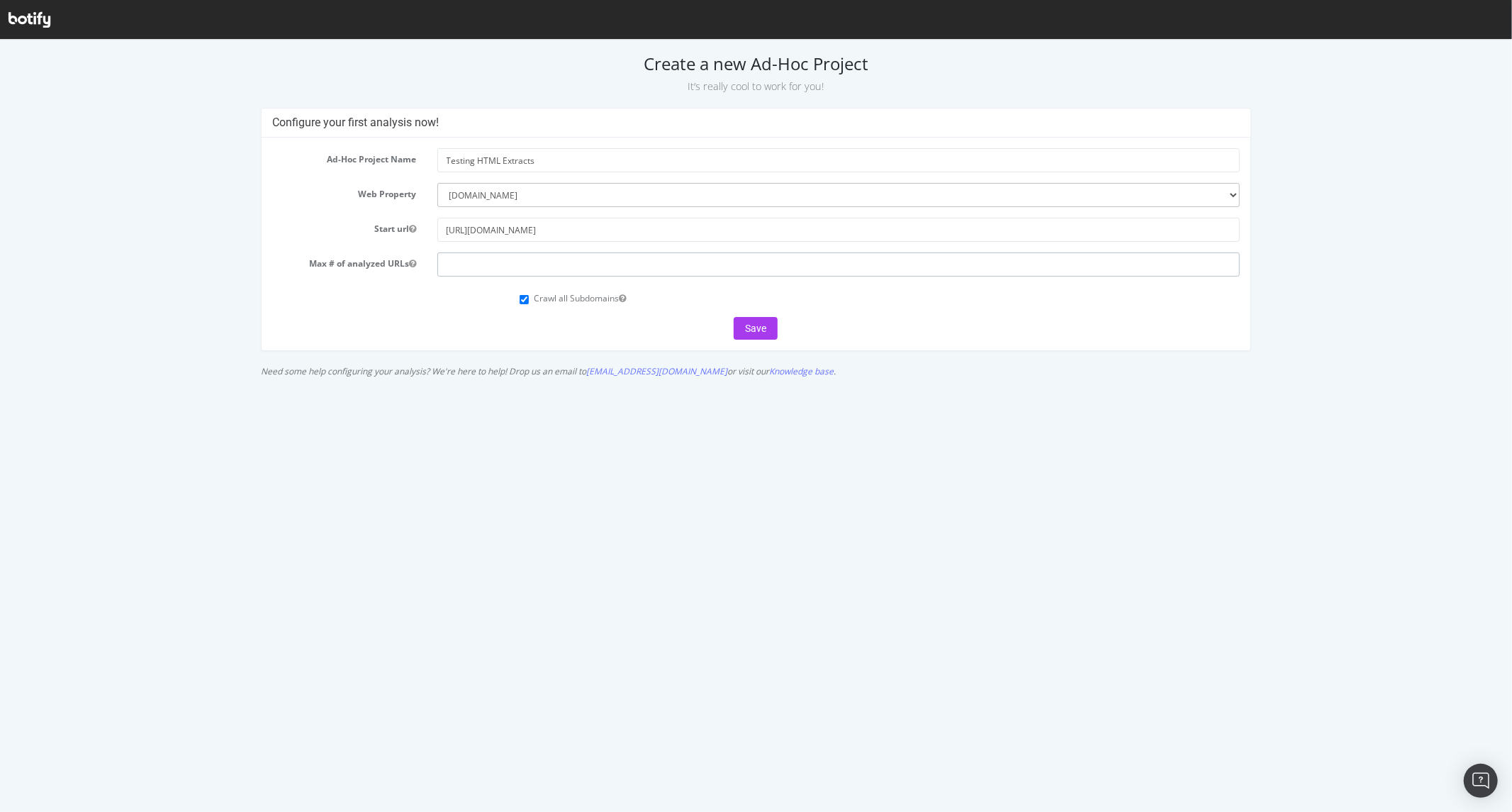
click at [667, 255] on input "number" at bounding box center [838, 264] width 802 height 25
type input "250000"
drag, startPoint x: 729, startPoint y: 331, endPoint x: 756, endPoint y: 330, distance: 27.0
click at [739, 328] on div "Save" at bounding box center [756, 328] width 968 height 23
click at [586, 223] on input "[URL][DOMAIN_NAME]" at bounding box center [838, 230] width 802 height 25
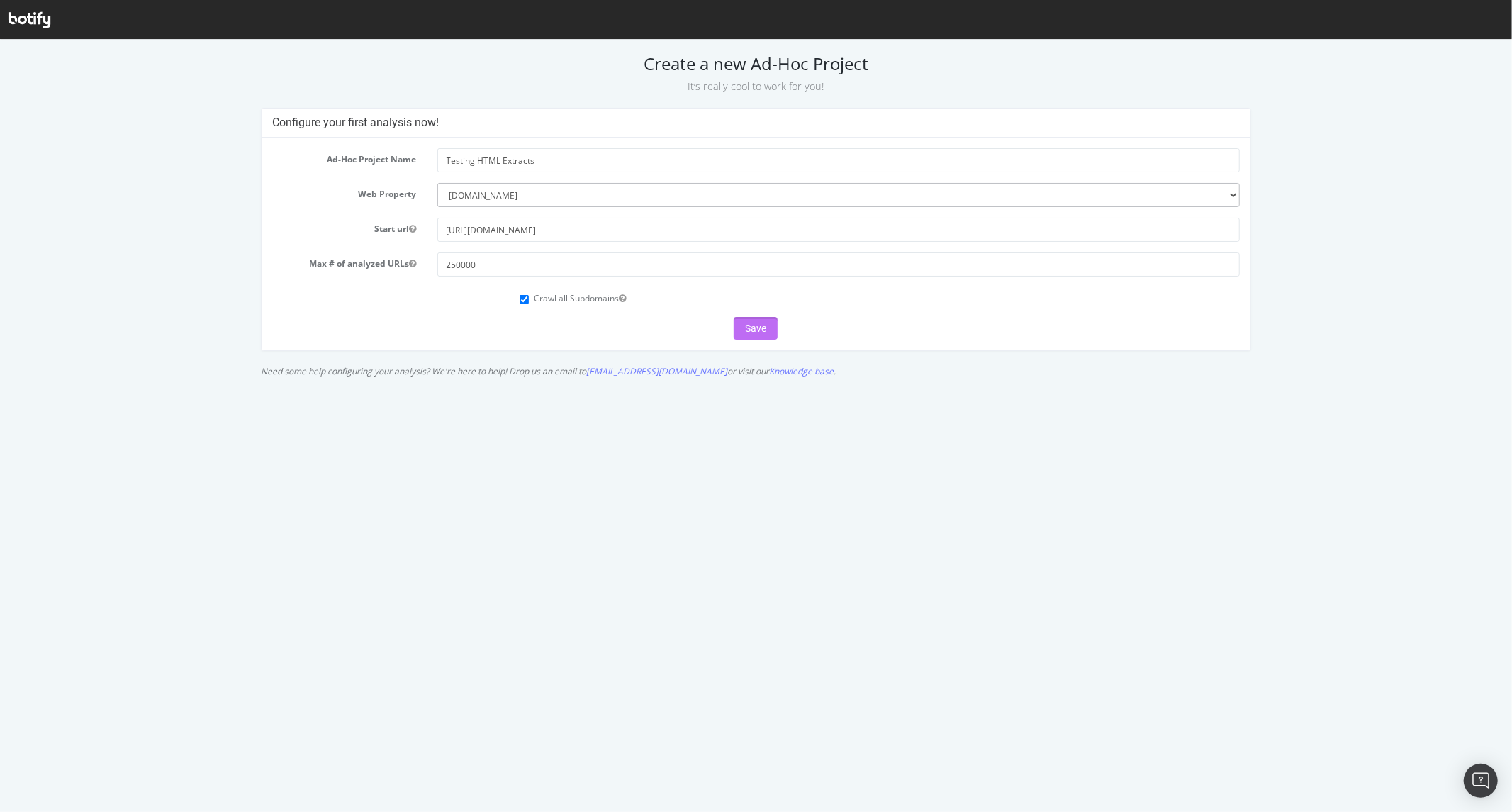
click at [765, 329] on button "Save" at bounding box center [755, 328] width 44 height 23
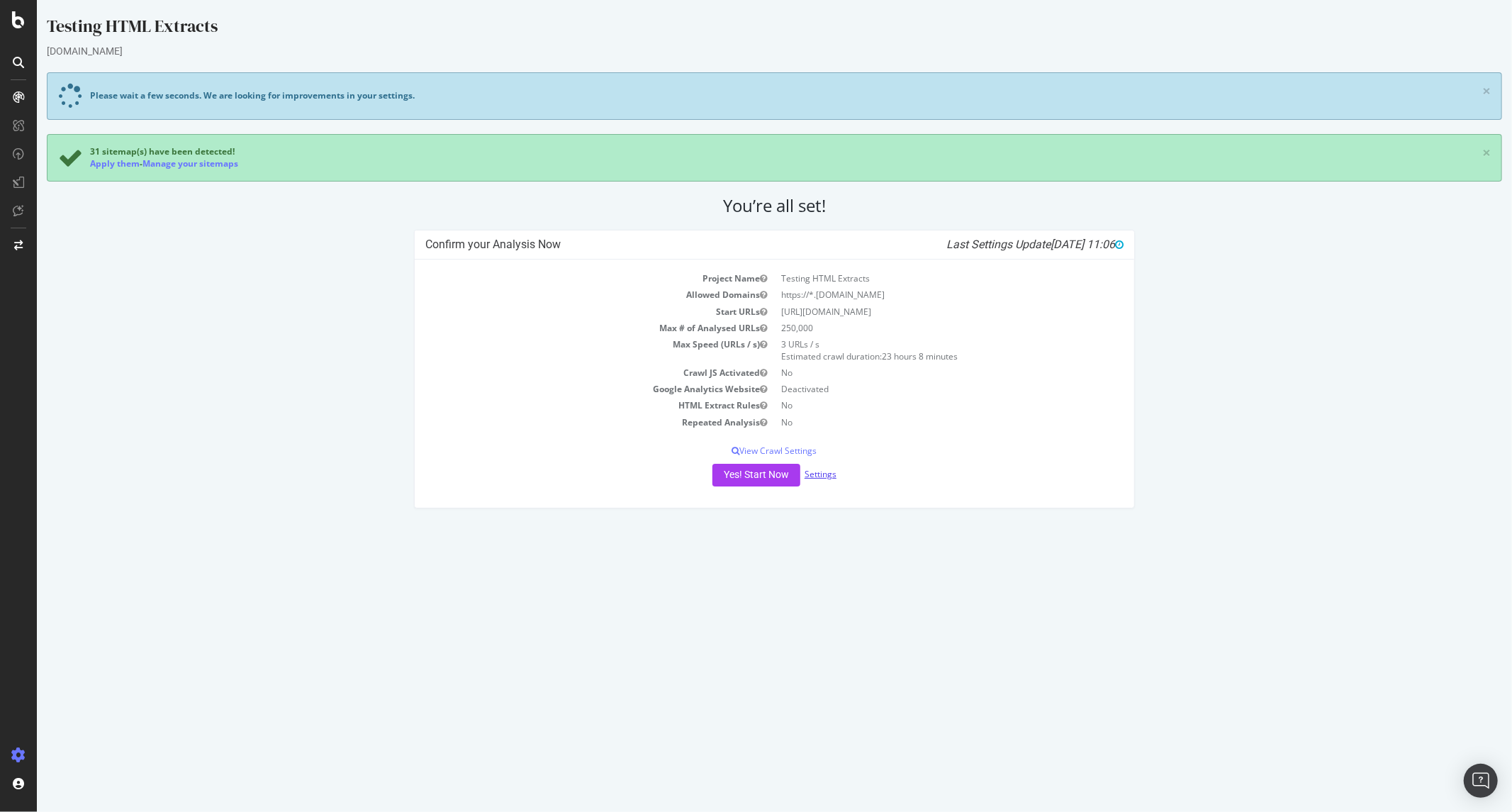
click at [819, 478] on link "Settings" at bounding box center [820, 474] width 32 height 12
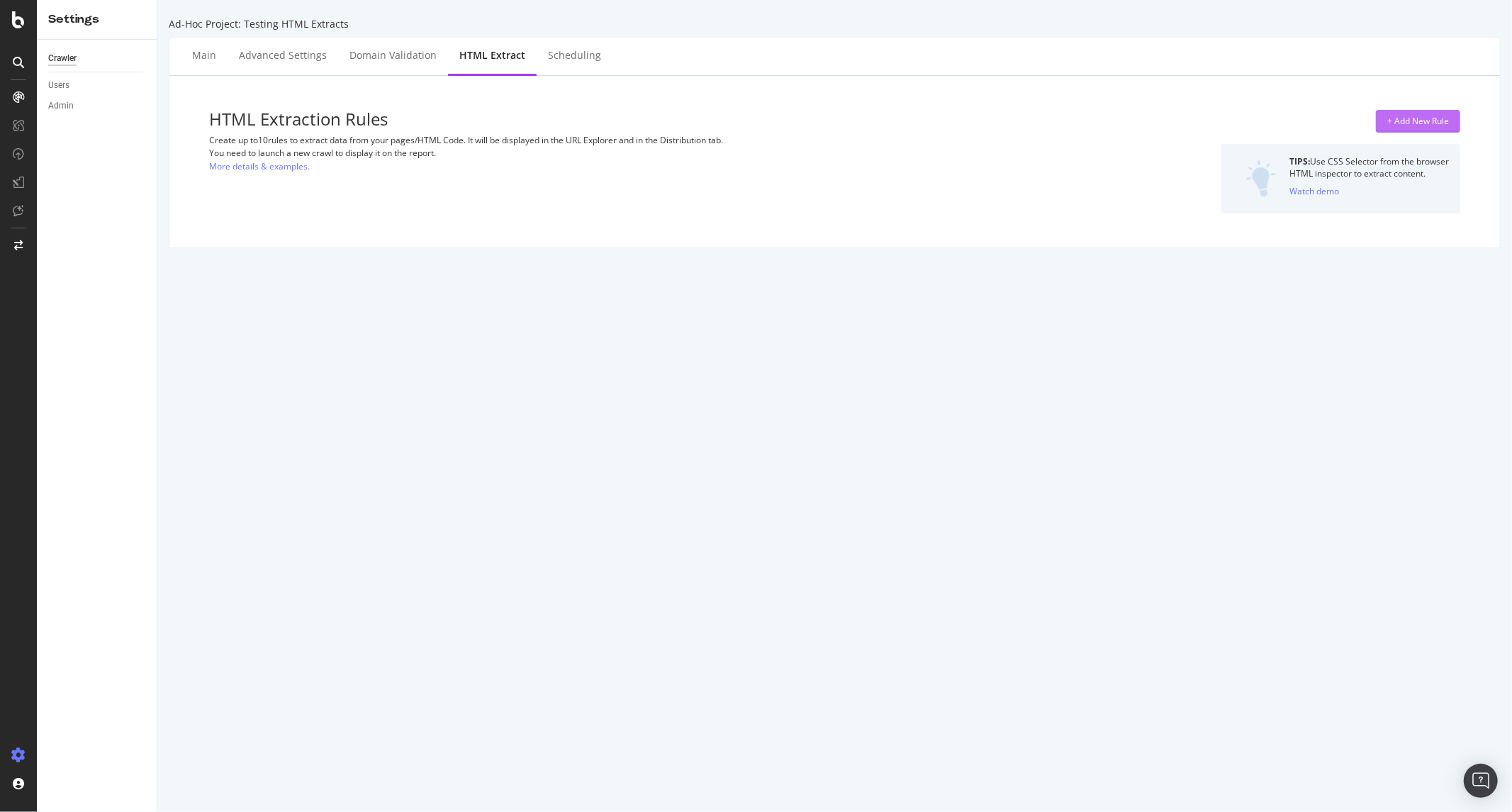
click at [1403, 121] on div "+ Add New Rule" at bounding box center [1418, 121] width 61 height 12
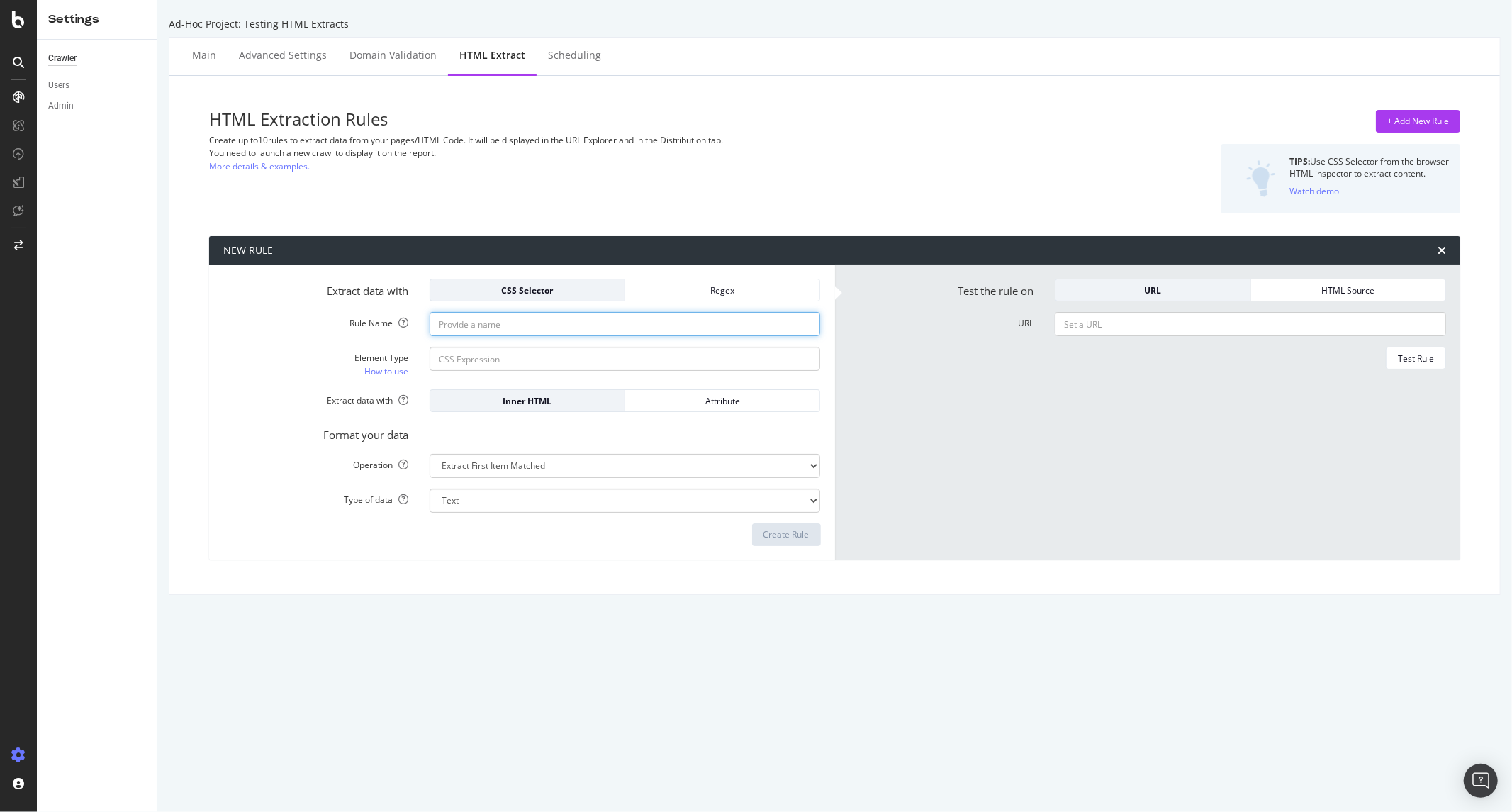
click at [470, 320] on input "Rule Name" at bounding box center [626, 324] width 391 height 25
paste input "PublishDate - JFM"
click at [484, 325] on input "PublishDate - JFM" at bounding box center [626, 324] width 391 height 25
type input "PublishDate CSS - JFM"
click at [492, 362] on input "Element Type How to use" at bounding box center [626, 359] width 391 height 25
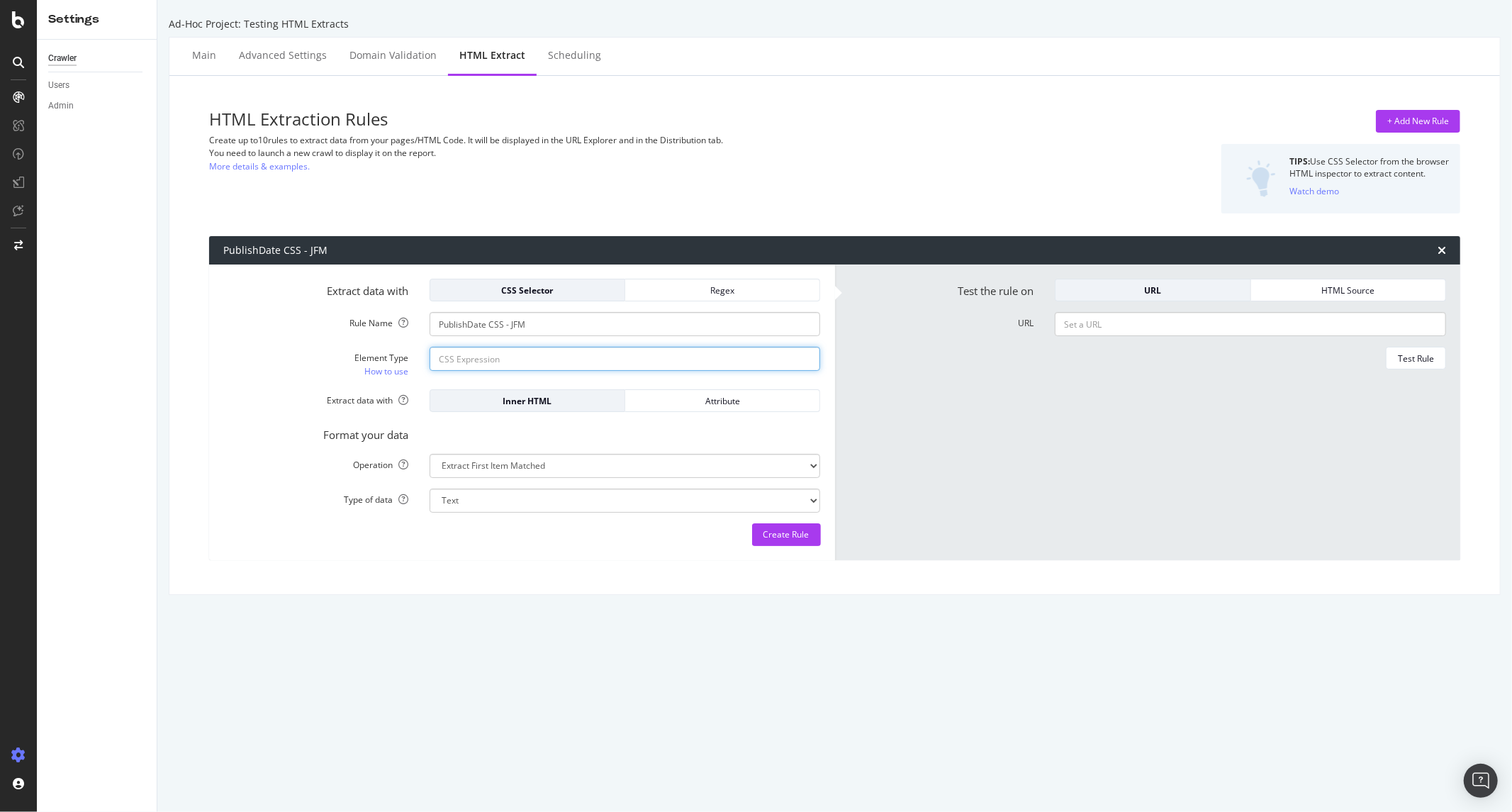
paste input "meta[name="PublishDate"]"
type input "meta[name="PublishDate"]"
drag, startPoint x: 796, startPoint y: 542, endPoint x: 741, endPoint y: 385, distance: 166.4
click at [741, 385] on form "Extract data with CSS Selector Regex Rule Name PublishDate CSS - JFM Element Ty…" at bounding box center [522, 412] width 597 height 268
click at [718, 403] on div "Attribute" at bounding box center [723, 401] width 172 height 12
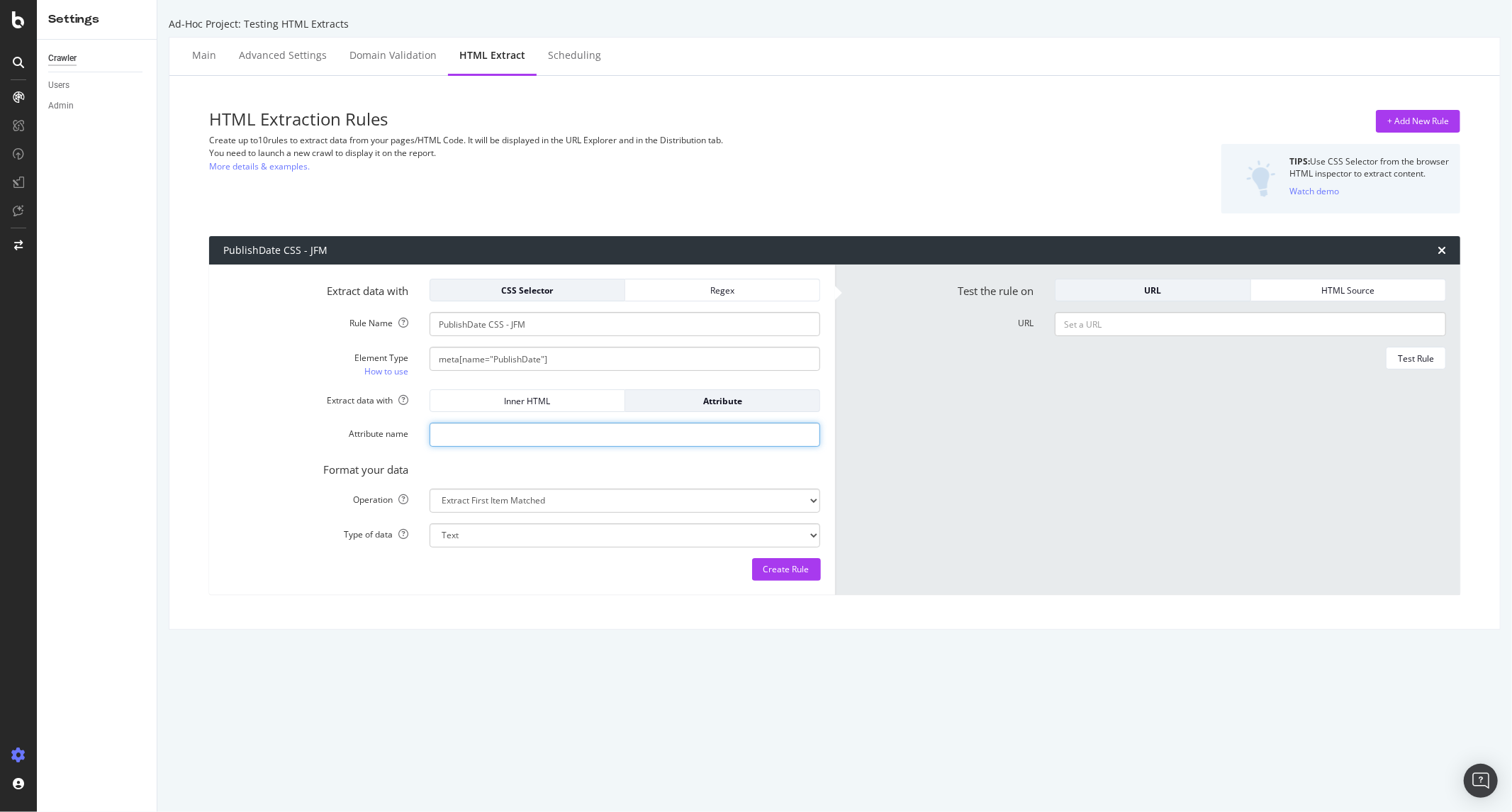
click at [443, 427] on input "Attribute name" at bounding box center [626, 435] width 391 height 25
type input "content"
click at [764, 559] on div "Create Rule" at bounding box center [786, 569] width 46 height 22
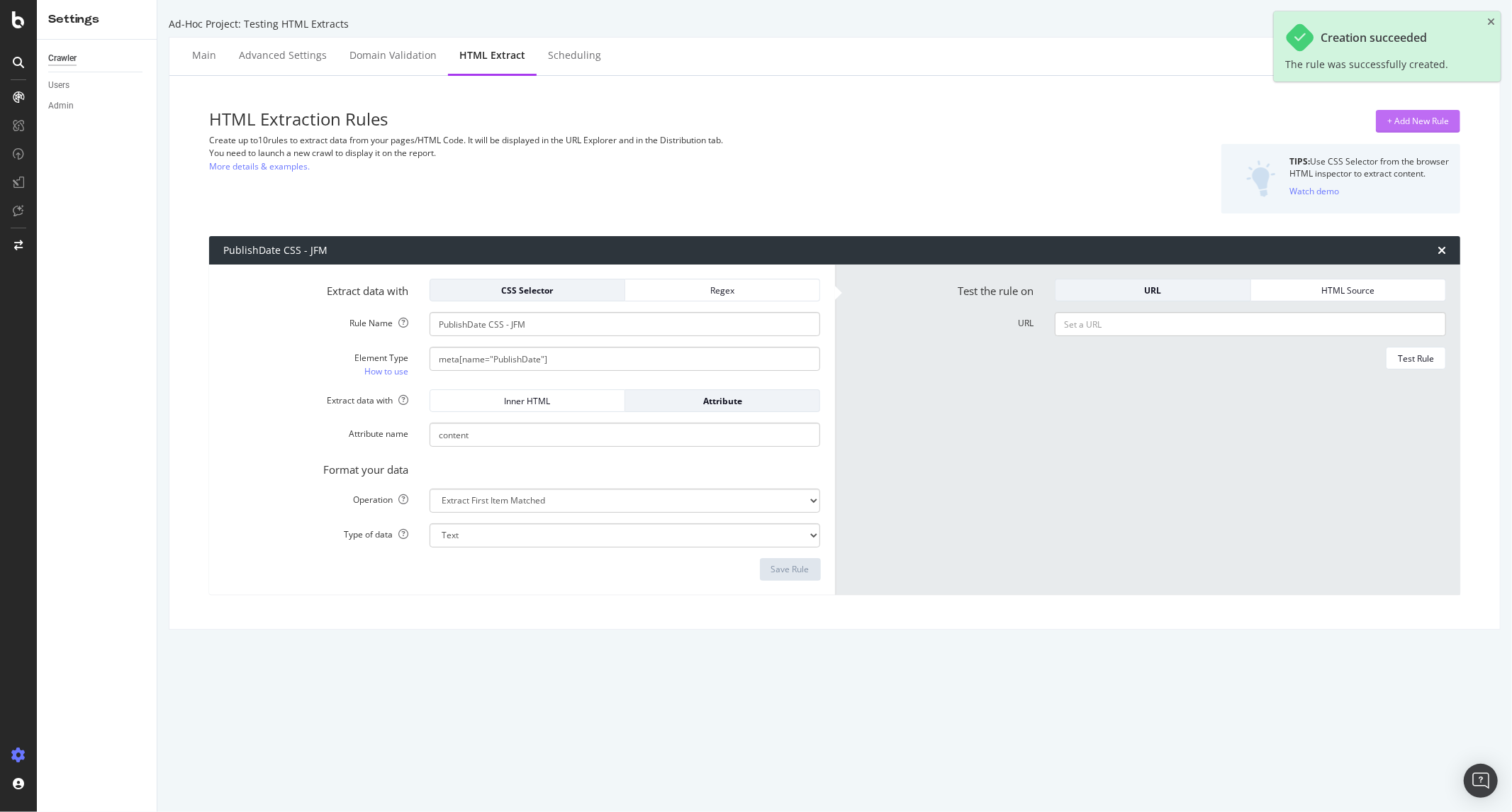
click at [1398, 127] on div "+ Add New Rule" at bounding box center [1418, 121] width 61 height 12
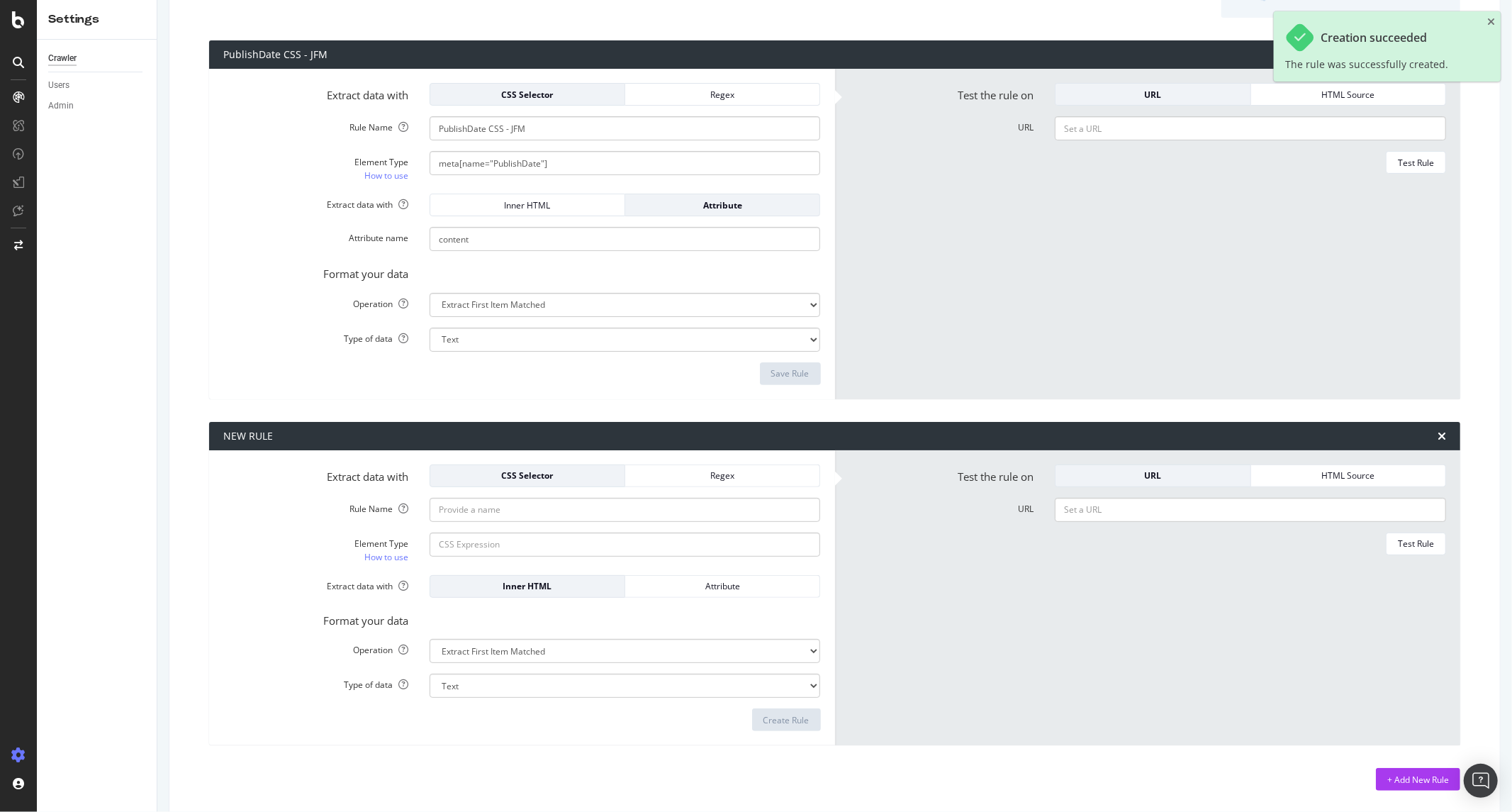
scroll to position [197, 0]
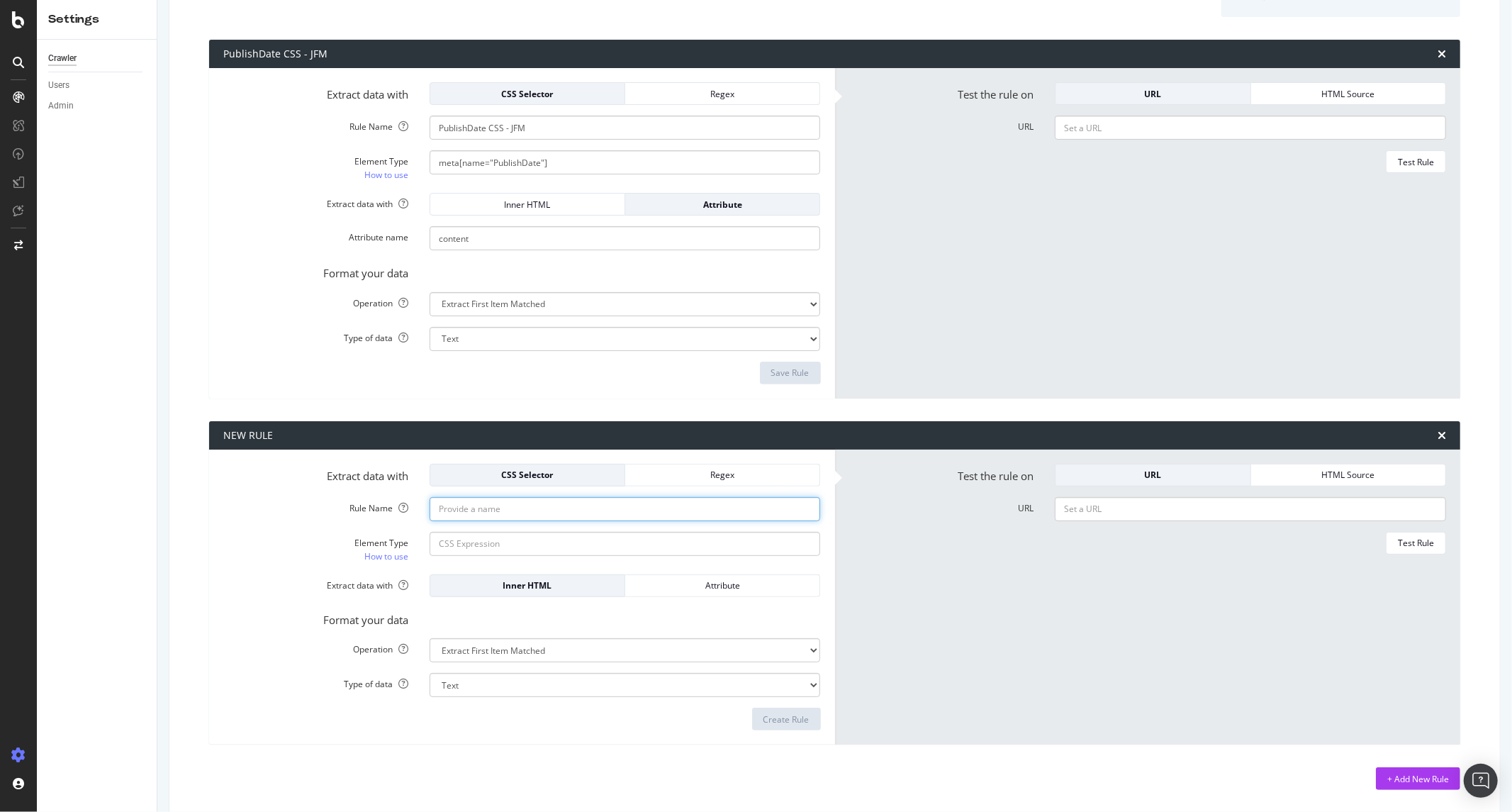
click at [504, 510] on input "Rule Name" at bounding box center [626, 510] width 391 height 25
type input "PublishDate Regex - JFM"
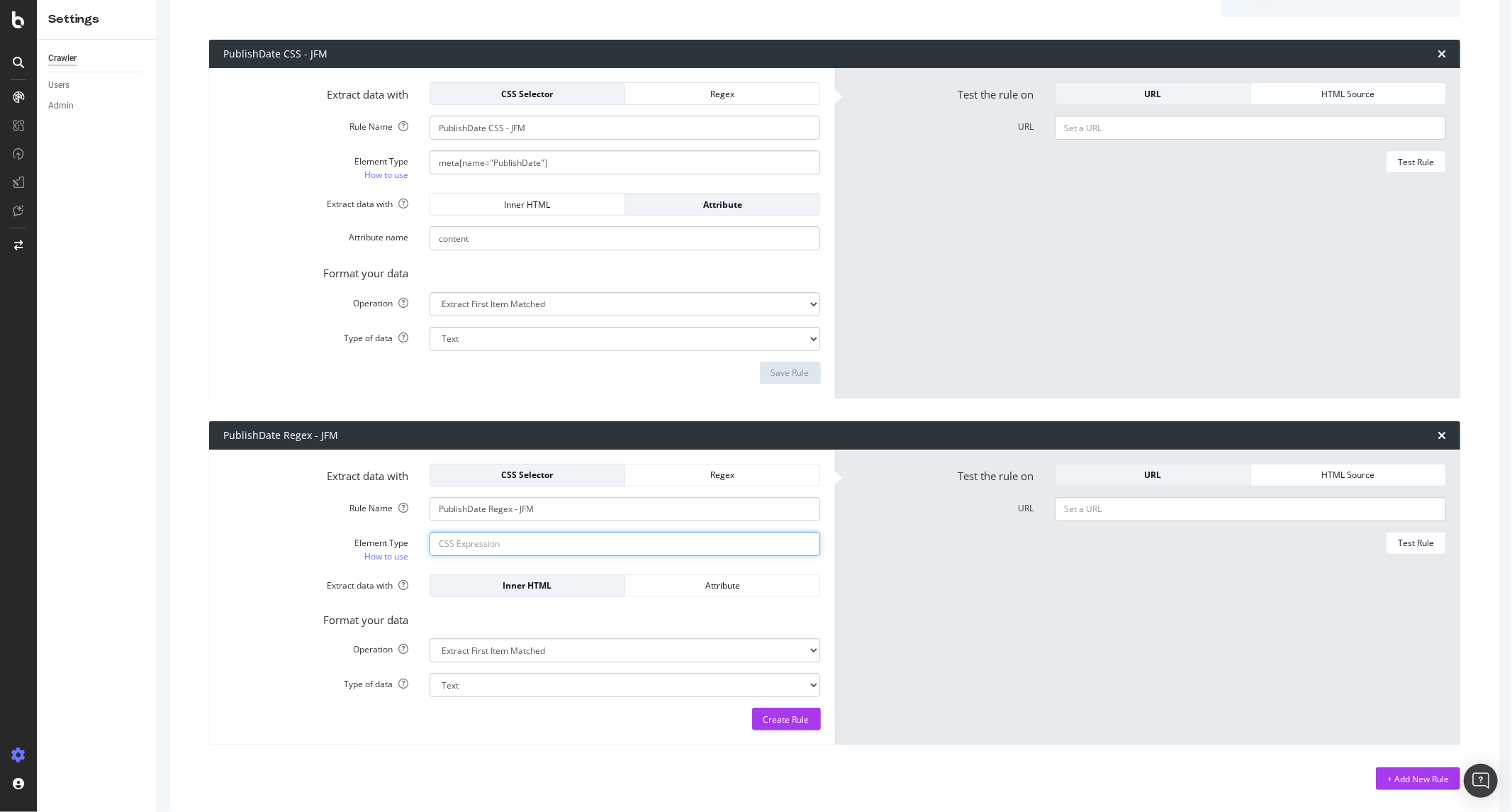
click at [490, 549] on input "Element Type How to use" at bounding box center [626, 544] width 391 height 25
paste input "<meta[^>]*name=["']PublishDate["'][^>]*content=["'](\d{4}-\d{2}-\d{2})"
type input "<meta[^>]*name=["']PublishDate["'][^>]*content=["'](\d{4}-\d{2}-\d{2})"
click at [523, 613] on div "Format your data" at bounding box center [522, 617] width 619 height 20
click at [525, 654] on select "Extract First Item Matched Extract First 3 Items Matched Count Number of Occure…" at bounding box center [626, 650] width 391 height 25
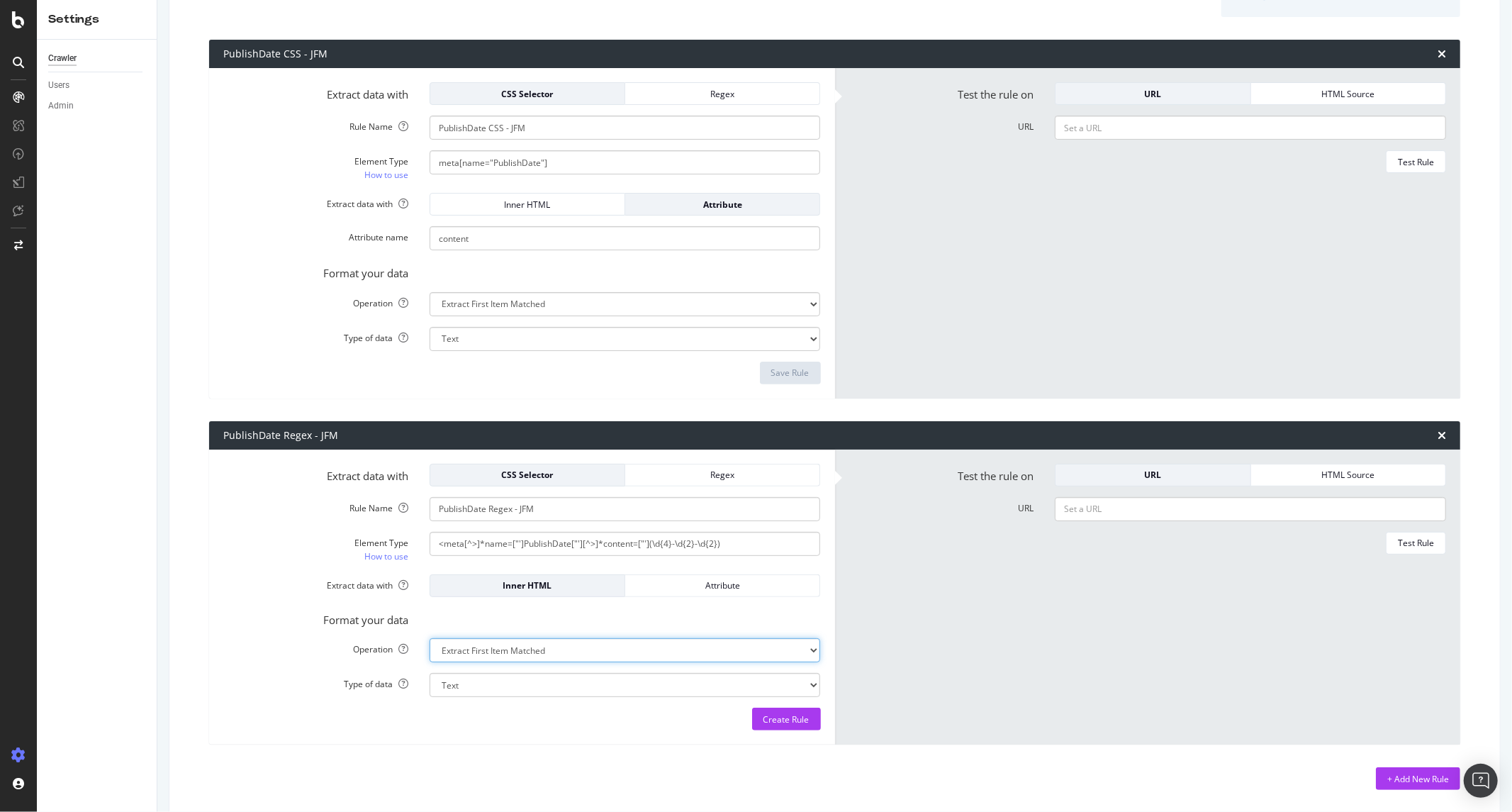
click at [430, 638] on select "Extract First Item Matched Extract First 3 Items Matched Count Number of Occure…" at bounding box center [626, 650] width 391 height 25
click at [713, 473] on div "Regex" at bounding box center [723, 475] width 172 height 12
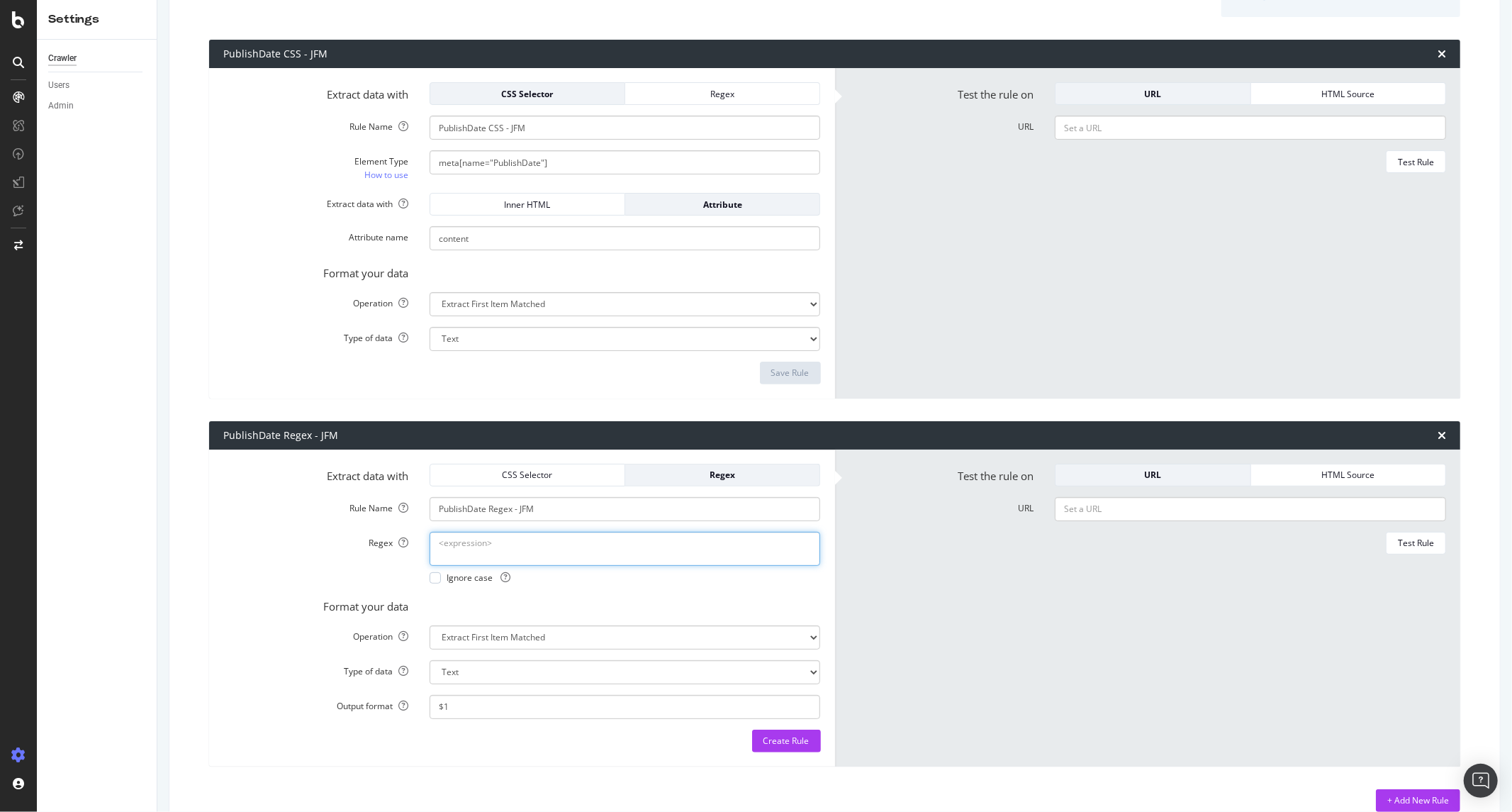
click at [533, 535] on textarea "Regex" at bounding box center [626, 549] width 391 height 34
paste textarea "<meta[^>]*name=["']PublishDate["'][^>]*content=["'](\d{4}-\d{2}-\d{2})"
type textarea "<meta[^>]*name=["']PublishDate["'][^>]*content=["'](\d{4}-\d{2}-\d{2})"
click at [627, 595] on div "Format your data" at bounding box center [522, 604] width 619 height 20
click at [502, 461] on div "Extract data with CSS Selector Regex Rule Name PublishDate Regex - JFM Regex <m…" at bounding box center [522, 608] width 626 height 317
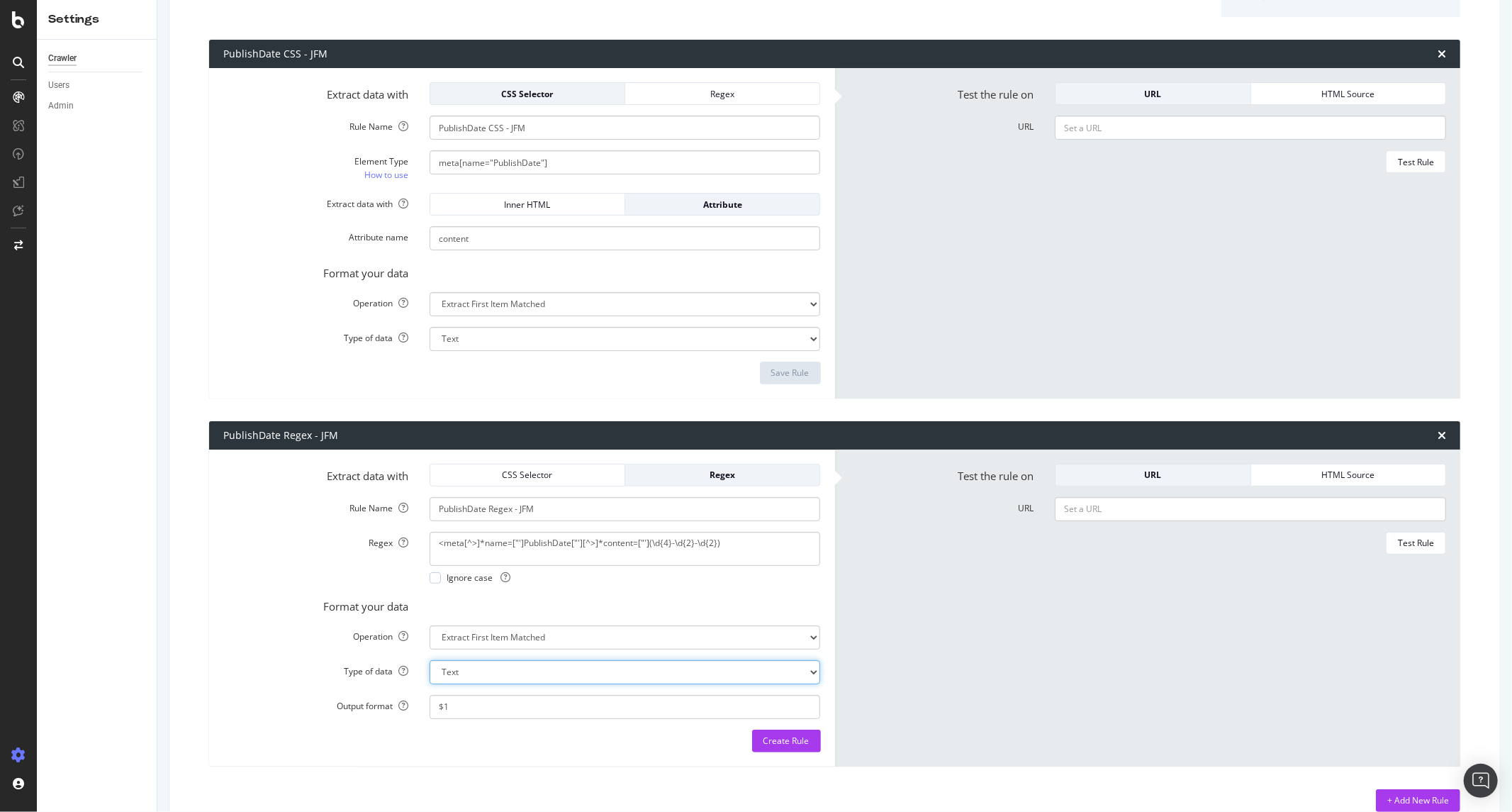
click at [506, 675] on select "Text Integer number Floating point number Date" at bounding box center [626, 672] width 391 height 25
click at [506, 682] on select "Text Integer number Floating point number Date" at bounding box center [626, 672] width 391 height 25
click at [541, 596] on div "Format your data" at bounding box center [522, 604] width 619 height 20
click at [504, 672] on select "Text Integer number Floating point number Date" at bounding box center [626, 672] width 391 height 25
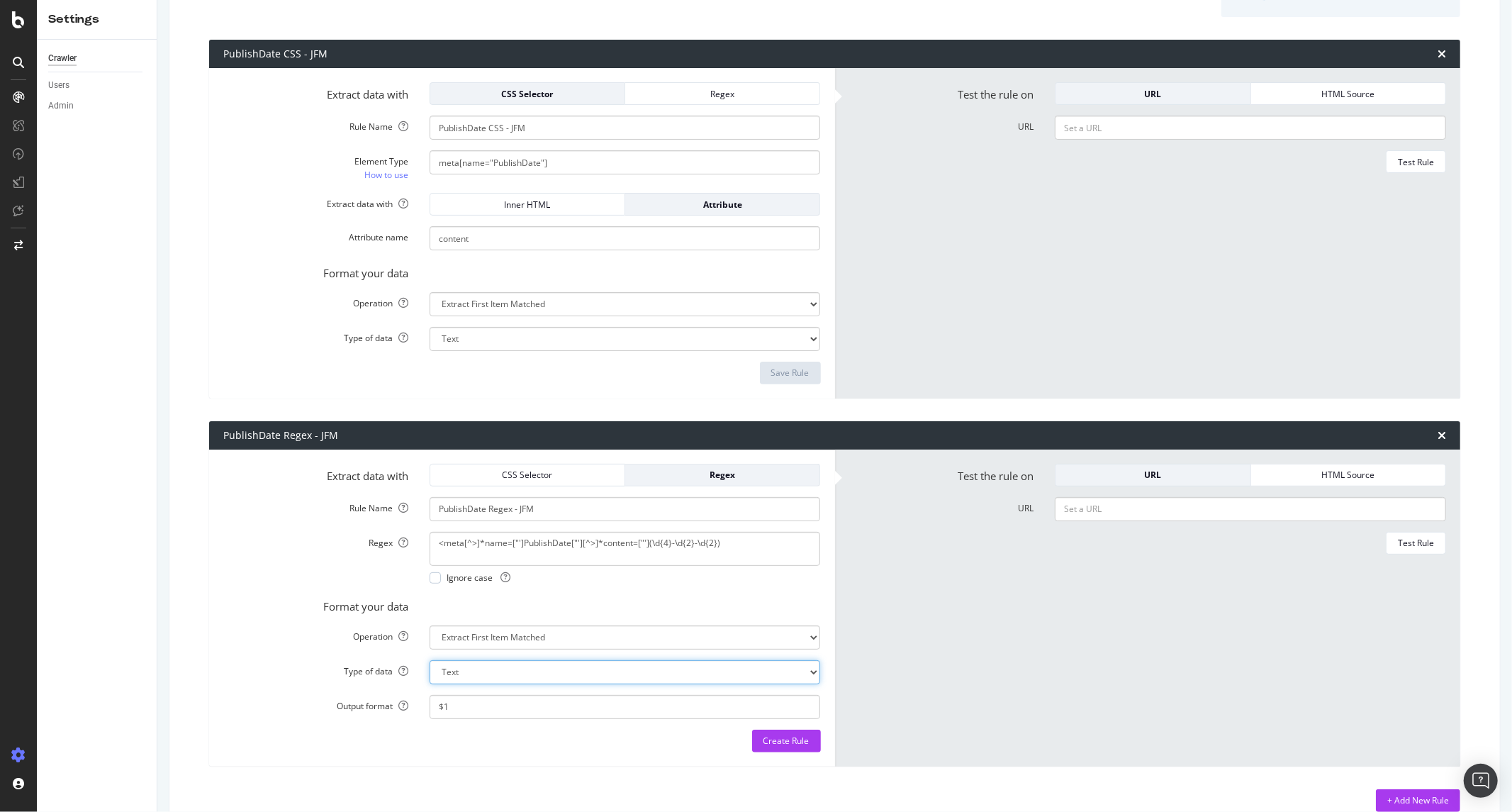
select select "d"
click at [430, 660] on select "Text Integer number Floating point number Date" at bounding box center [626, 672] width 391 height 25
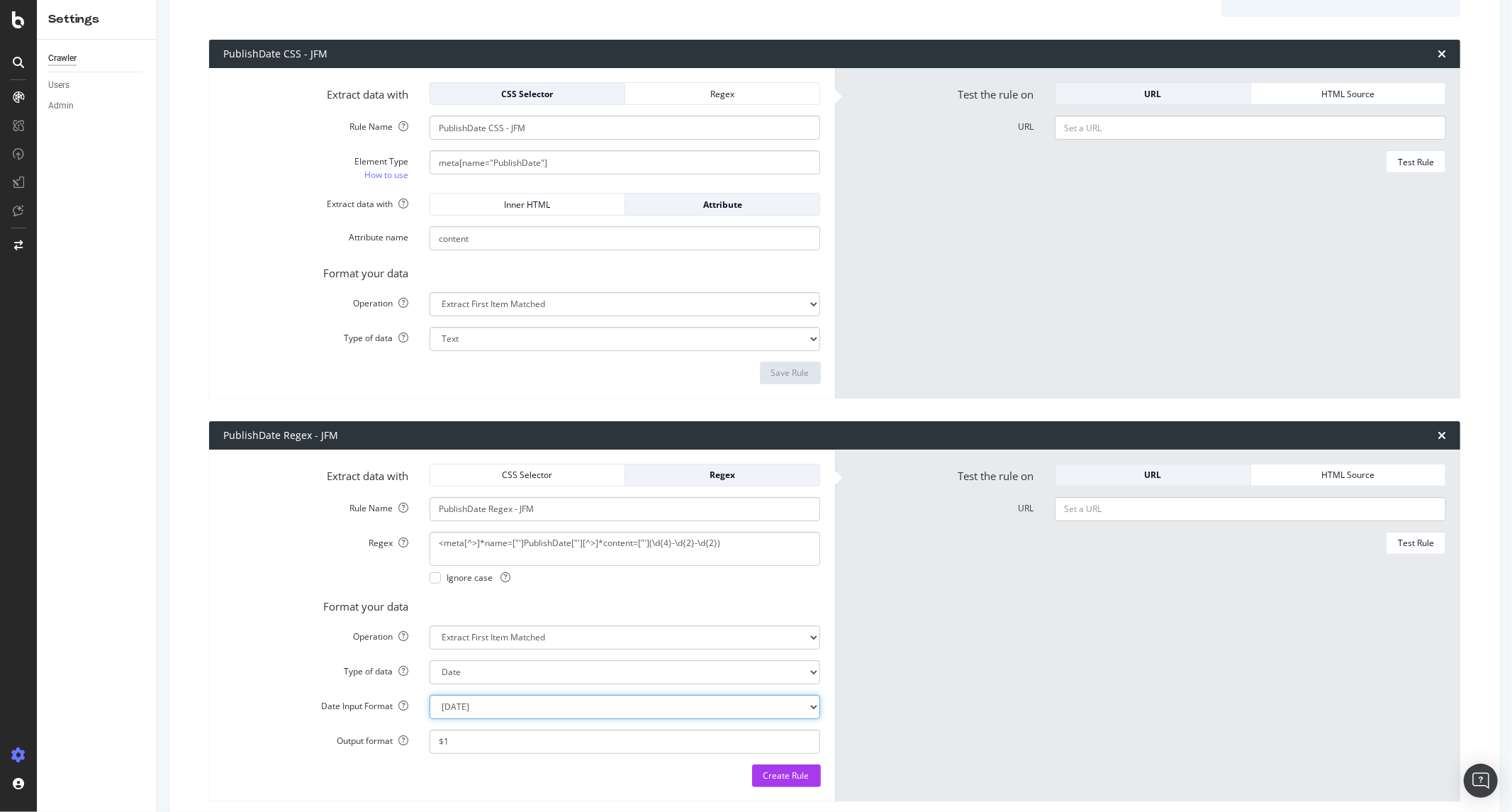
click at [584, 709] on select "Mon Jan 22 15:04:05 MST 2018 Mon Jan 22 15:04:05 -0700 2018 2018-01-22T15:04:05…" at bounding box center [626, 707] width 391 height 25
click at [327, 640] on label "Operation" at bounding box center [316, 634] width 206 height 17
click at [430, 317] on select "Extract First Item Matched Extract First 3 Items Matched Count Number of Occure…" at bounding box center [626, 304] width 391 height 25
click at [704, 479] on div "Regex" at bounding box center [723, 475] width 172 height 12
drag, startPoint x: 548, startPoint y: 563, endPoint x: 553, endPoint y: 550, distance: 13.9
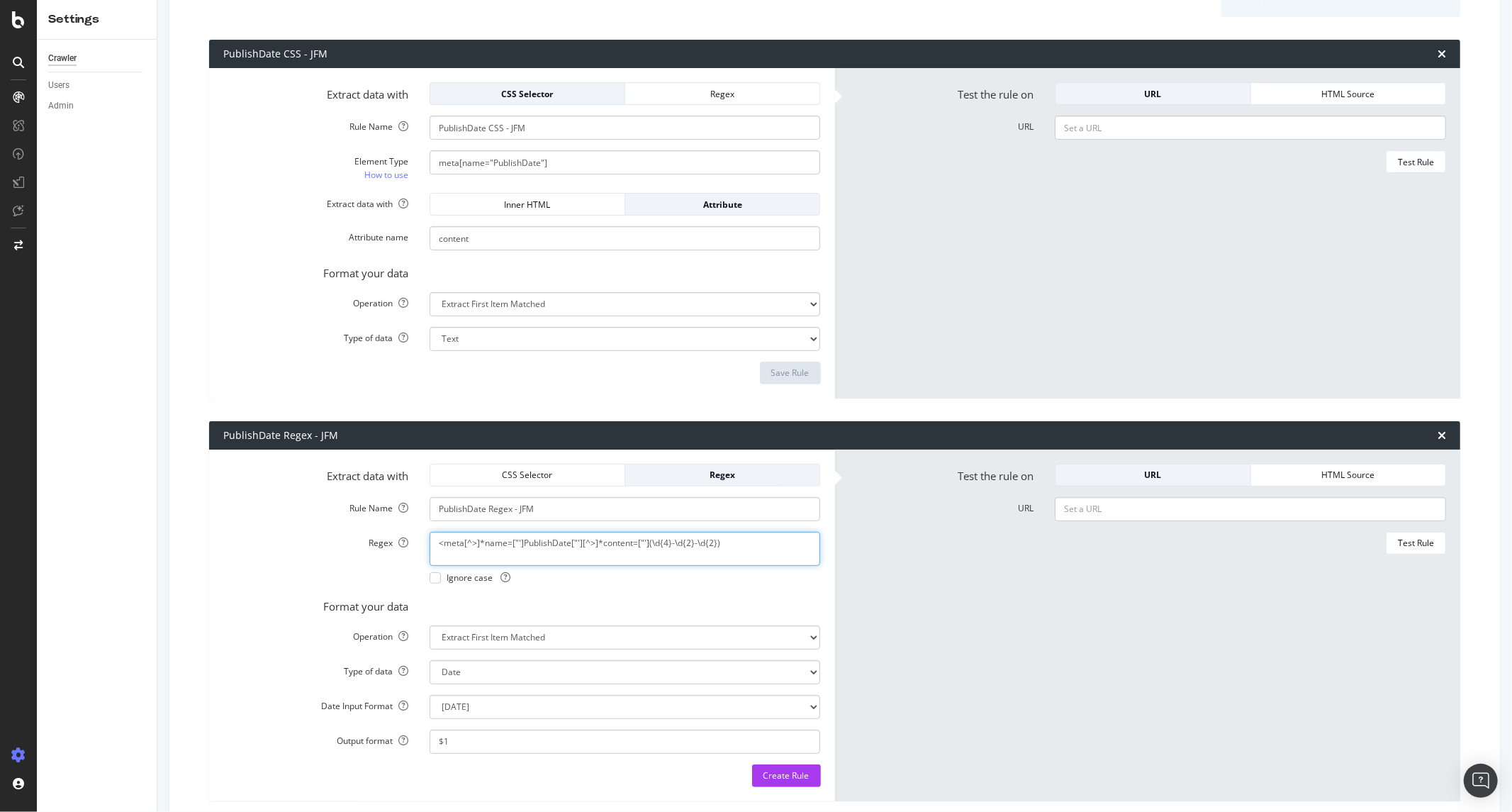
click at [548, 562] on textarea "<meta[^>]*name=["']PublishDate["'][^>]*content=["'](\d{4}-\d{2}-\d{2})" at bounding box center [626, 549] width 391 height 34
paste textarea "[^"']+)"
type textarea "<meta[^>]*name=["']PublishDate["'][^>]*content=["']([^"']+)"
drag, startPoint x: 570, startPoint y: 165, endPoint x: 413, endPoint y: 152, distance: 157.5
click at [413, 152] on div "Element Type How to use meta[name="PublishDate"]" at bounding box center [522, 166] width 619 height 32
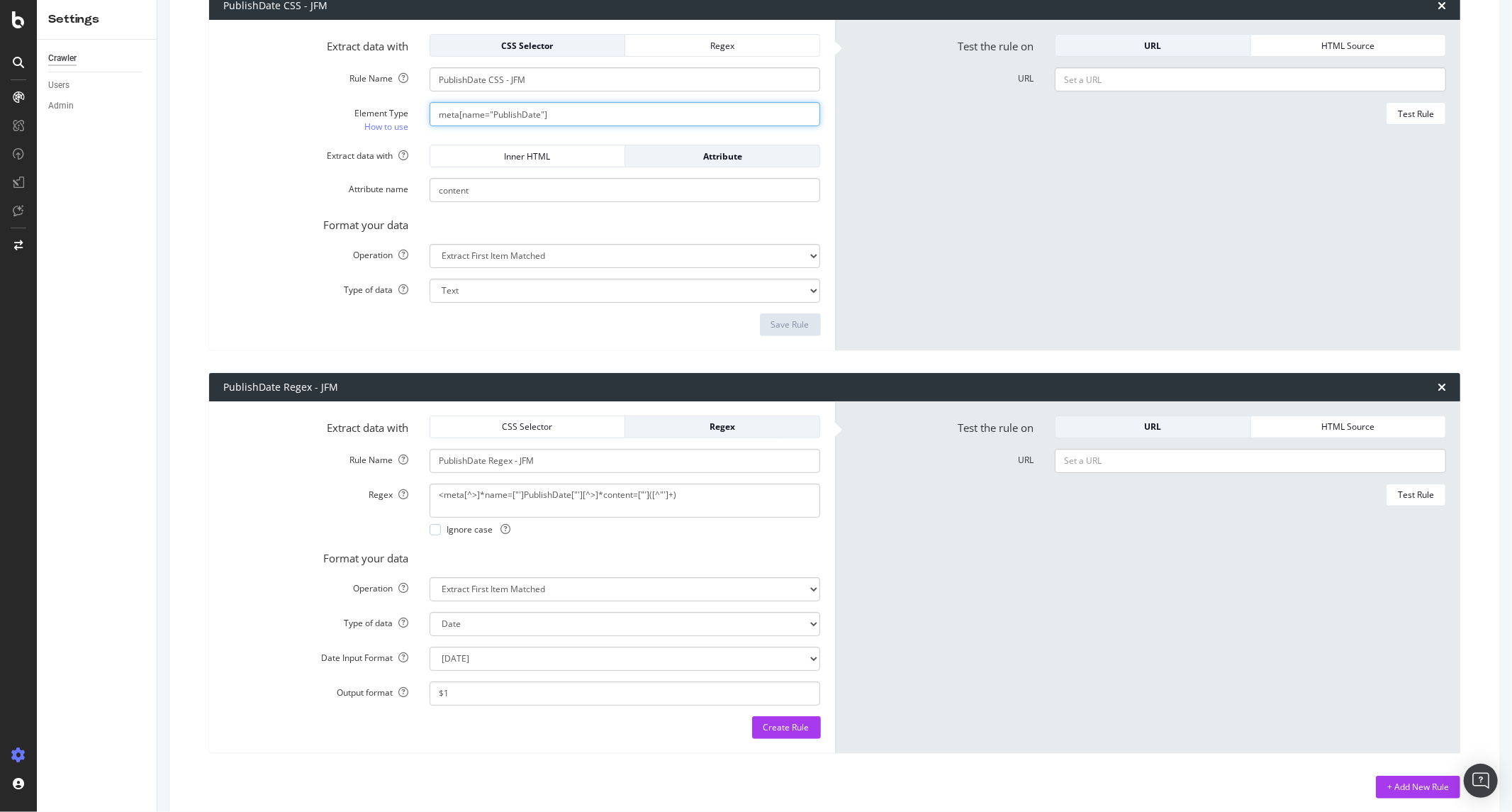
scroll to position [282, 0]
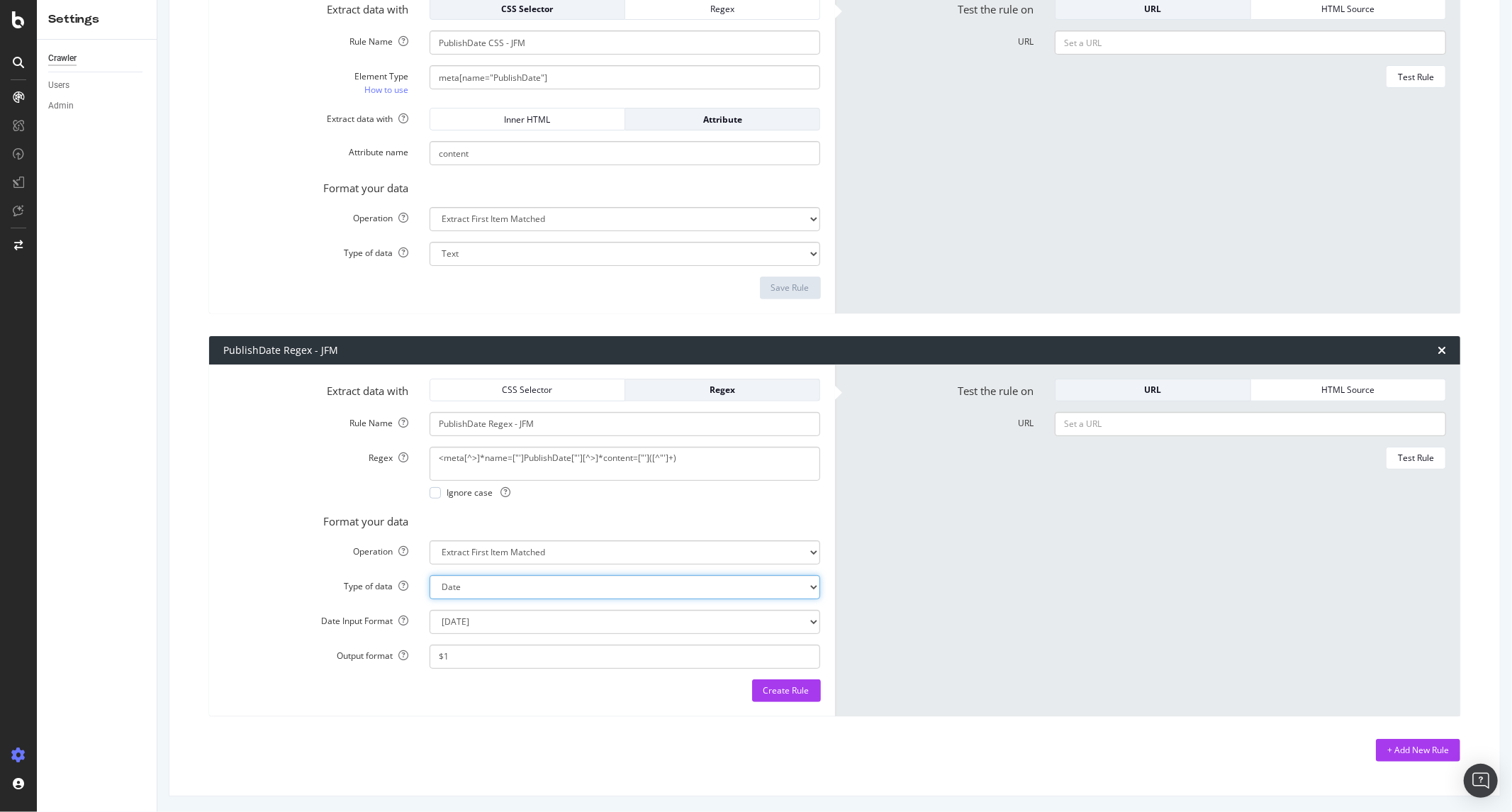
click at [477, 587] on select "Text Integer number Floating point number Date" at bounding box center [626, 587] width 391 height 25
select select "s"
click at [430, 599] on select "Text Integer number Floating point number Date" at bounding box center [626, 587] width 391 height 25
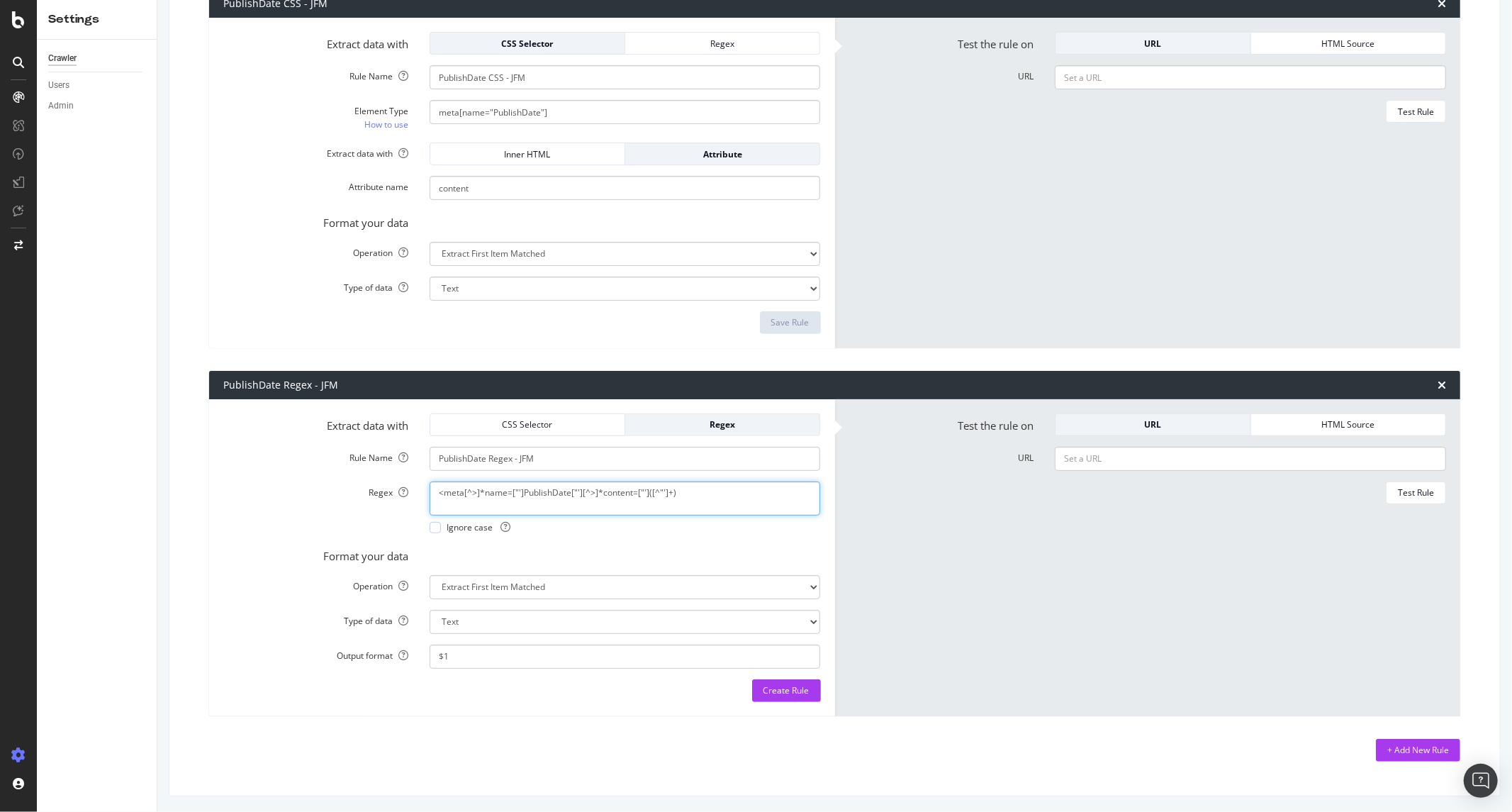
click at [707, 504] on textarea "<meta[^>]*name=["']PublishDate["'][^>]*content=["']([^"']+)" at bounding box center [626, 498] width 391 height 34
paste textarea "\d{4}-\d{2}-\d{2}"
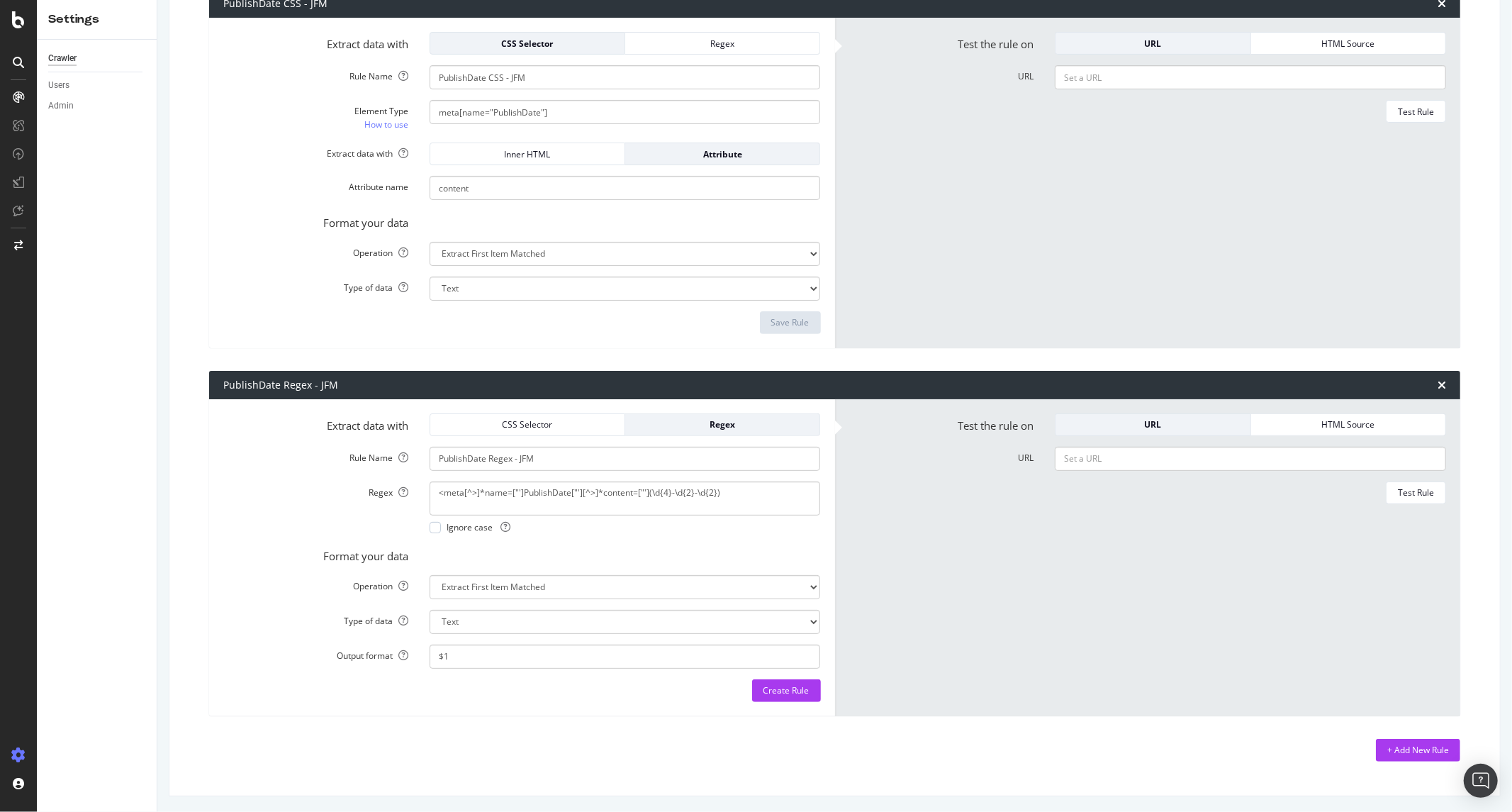
click at [707, 532] on div "Ignore case" at bounding box center [626, 527] width 391 height 12
click at [783, 690] on div "Create Rule" at bounding box center [786, 690] width 46 height 12
type textarea "<meta[^>]*name=["']PublishDate["'][^>]*content=["'](\d{4}-\d{2}-\d{2})"
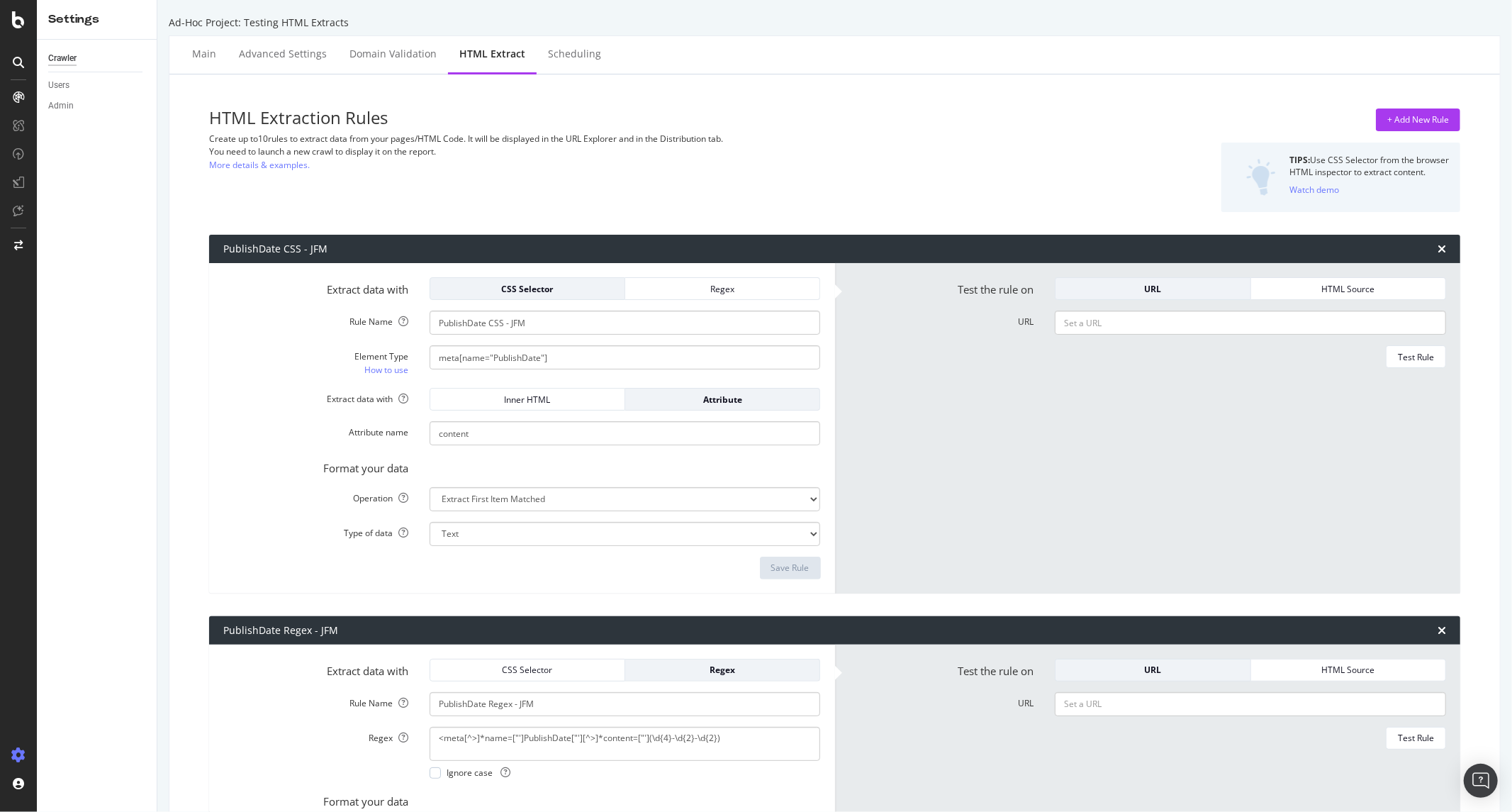
scroll to position [0, 0]
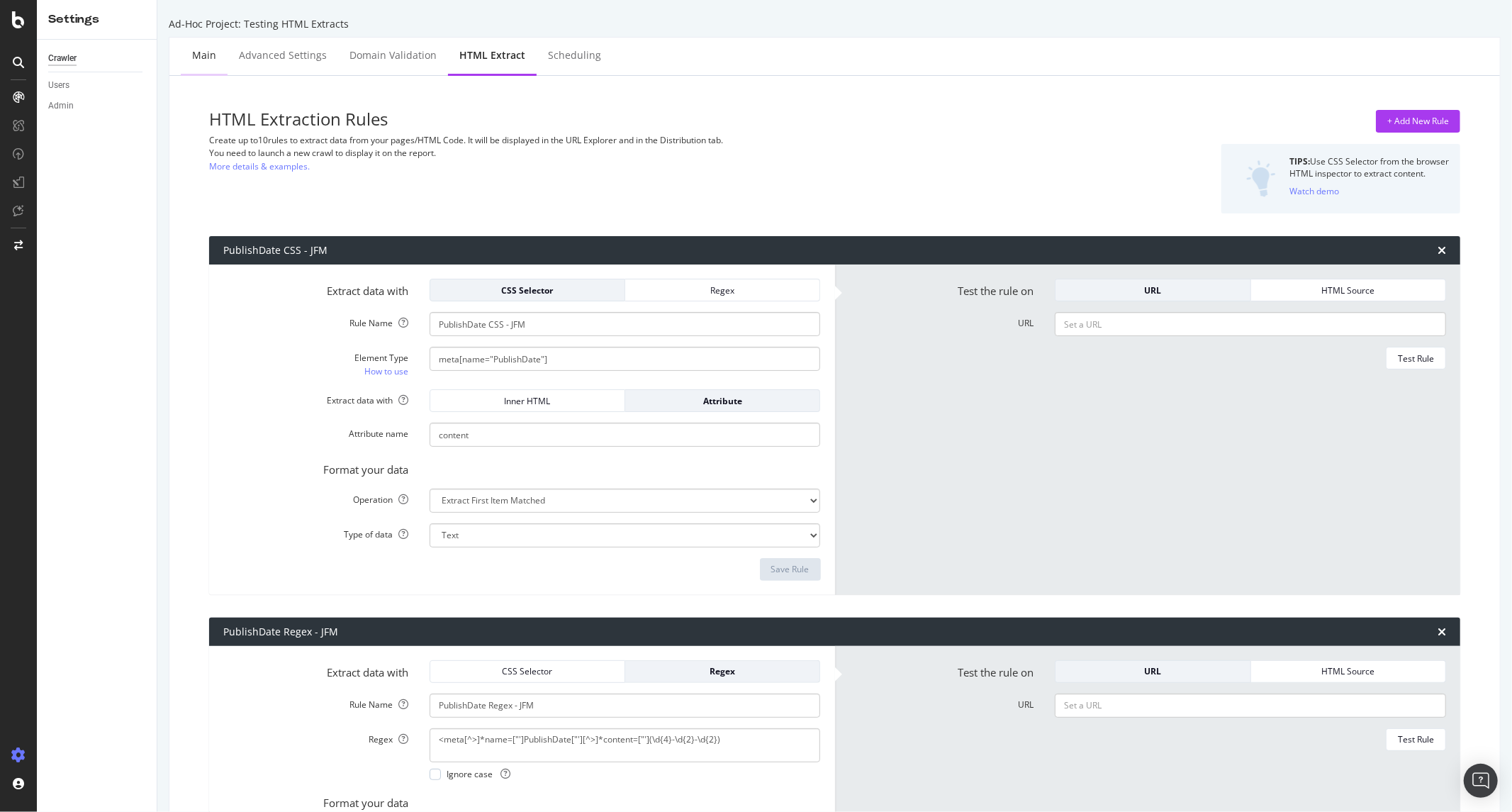
click at [203, 61] on div "Main" at bounding box center [204, 55] width 25 height 14
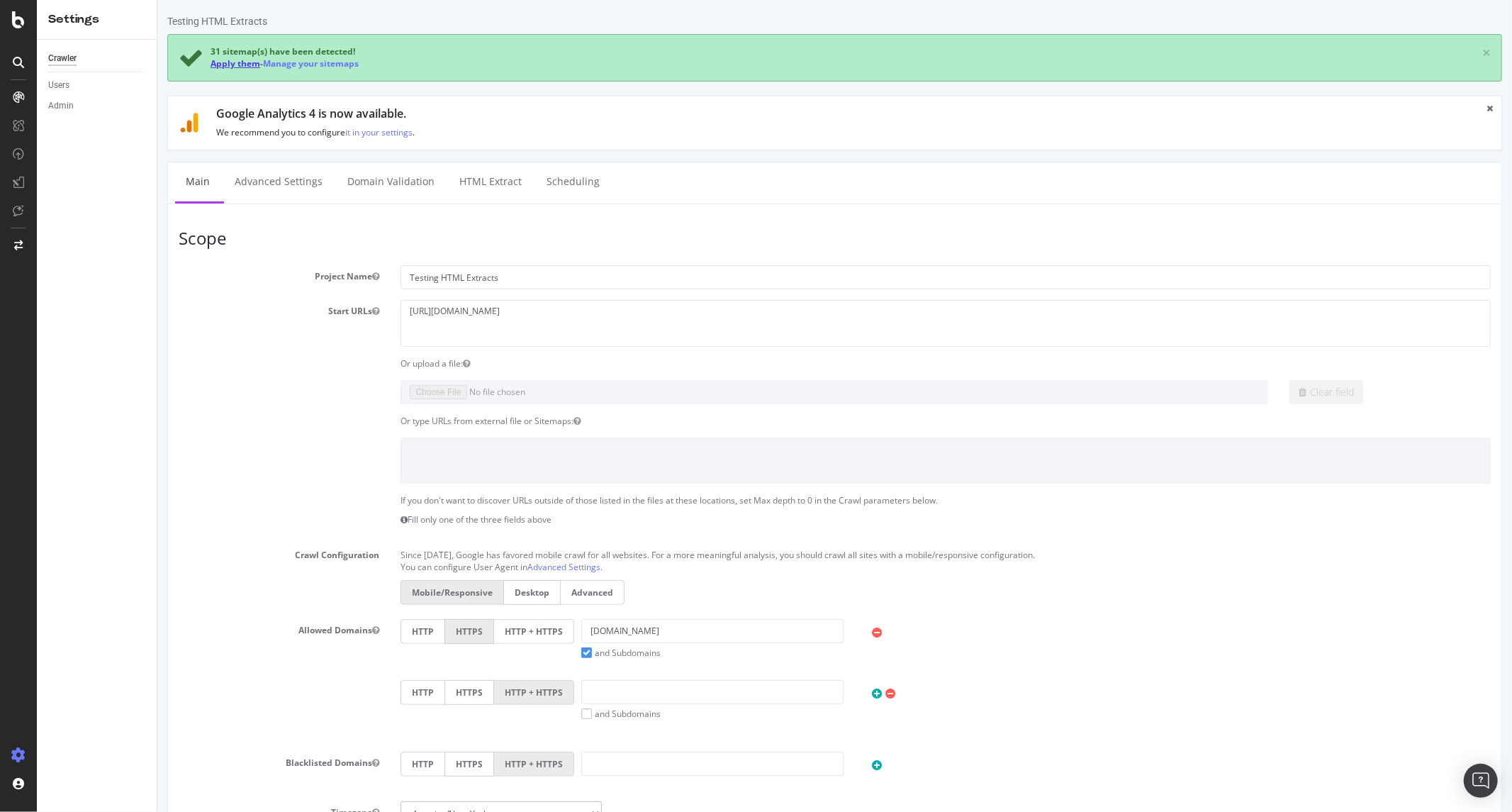
click at [248, 61] on link "Apply them" at bounding box center [234, 63] width 50 height 12
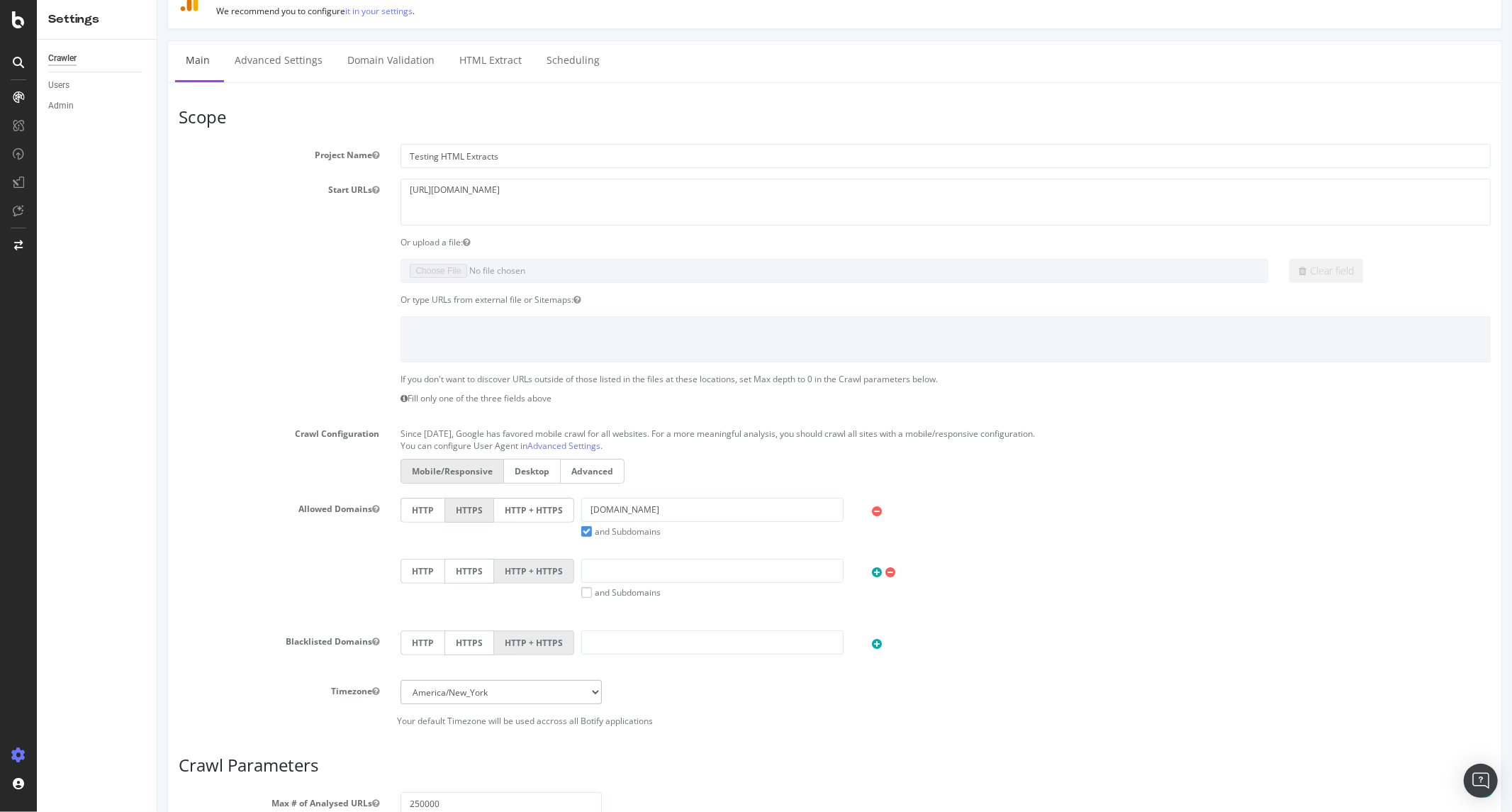
scroll to position [387, 0]
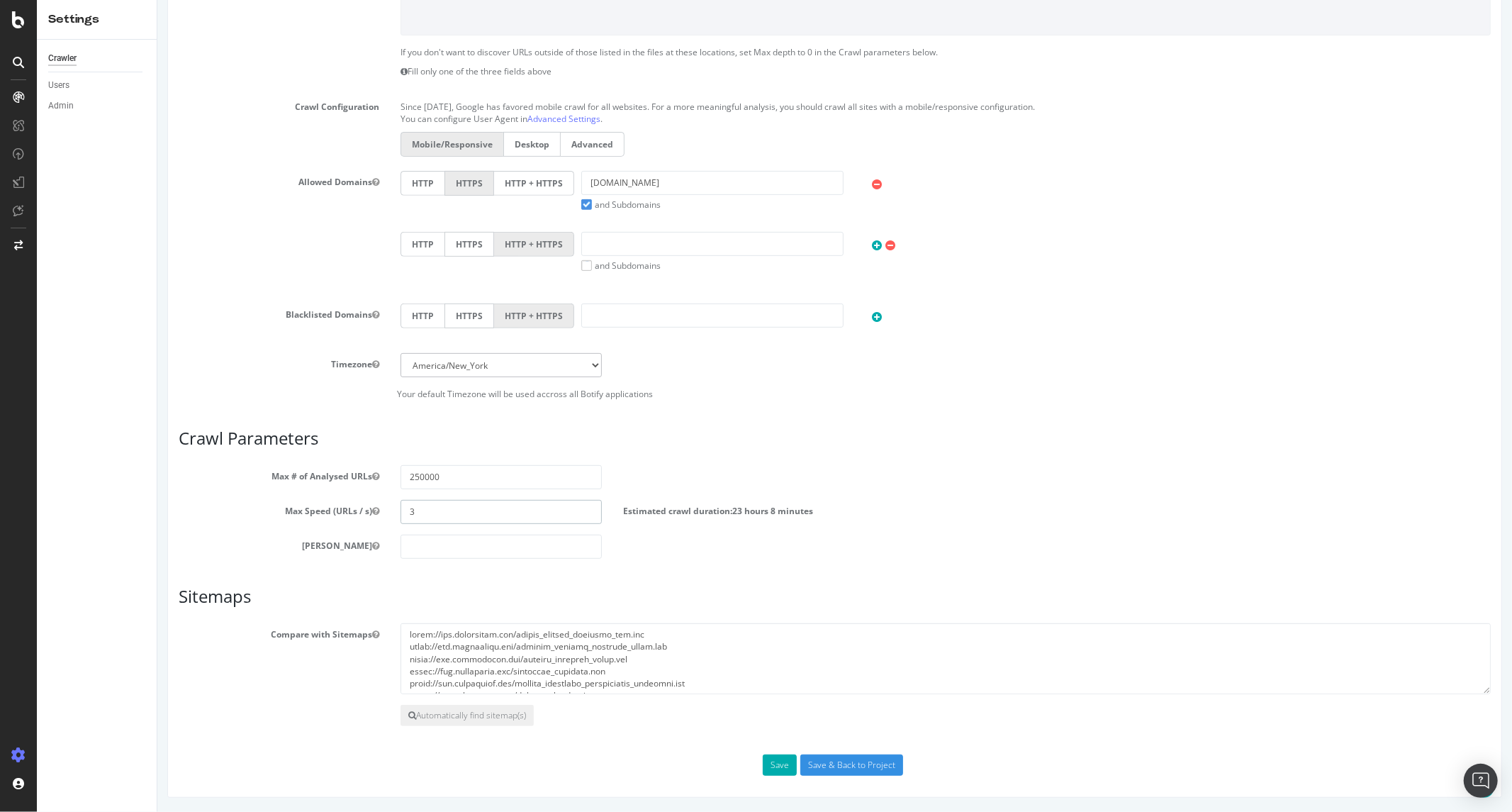
click at [461, 516] on input "3" at bounding box center [500, 512] width 200 height 25
click at [326, 492] on section "Max # of Analysed URLs 250000 Max Speed (URLs / s) 3 Estimated crawl duration: …" at bounding box center [833, 511] width 1313 height 94
click at [811, 769] on input "Save & Back to Project" at bounding box center [850, 765] width 103 height 22
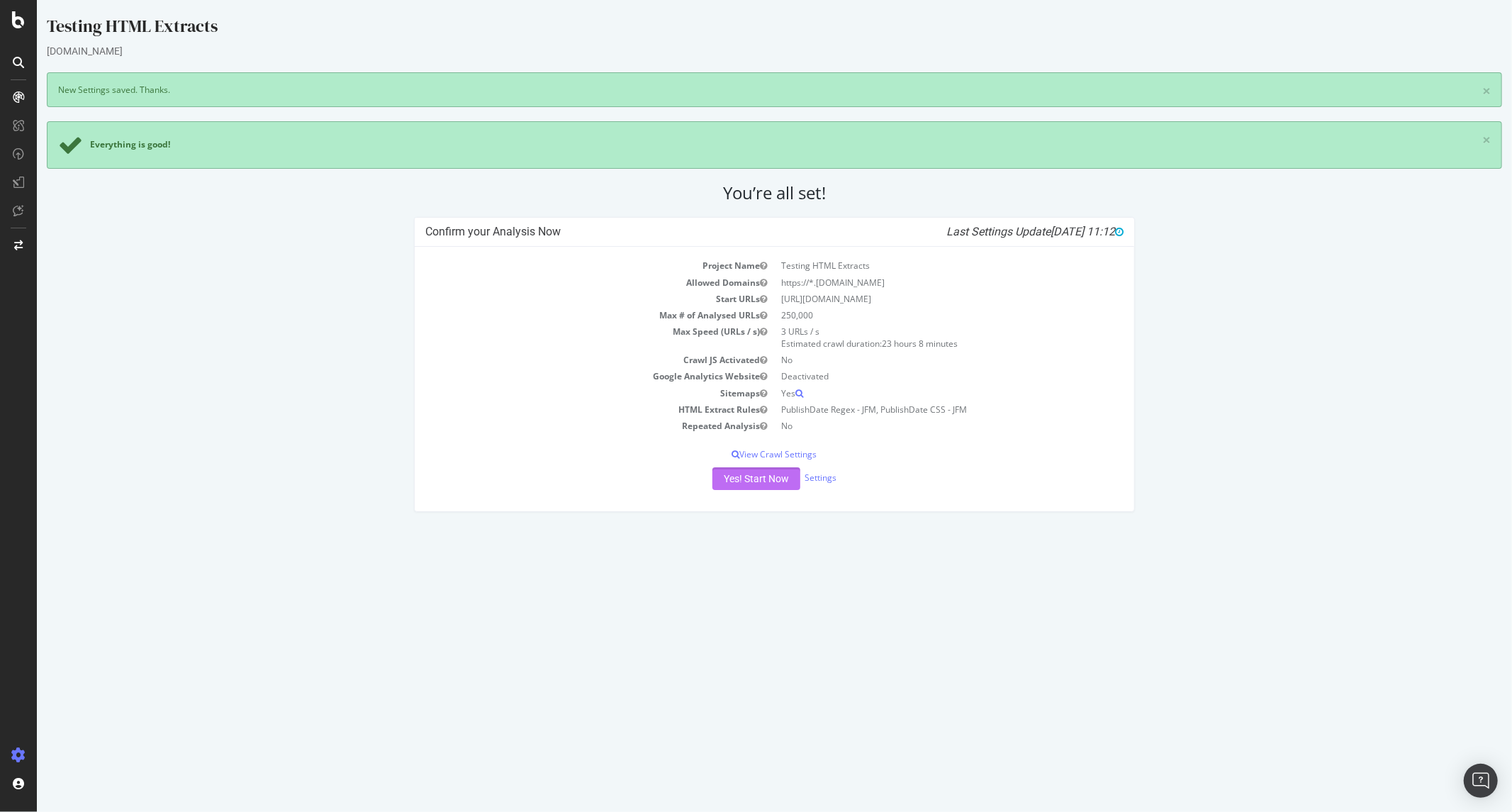
click at [765, 485] on button "Yes! Start Now" at bounding box center [755, 478] width 88 height 23
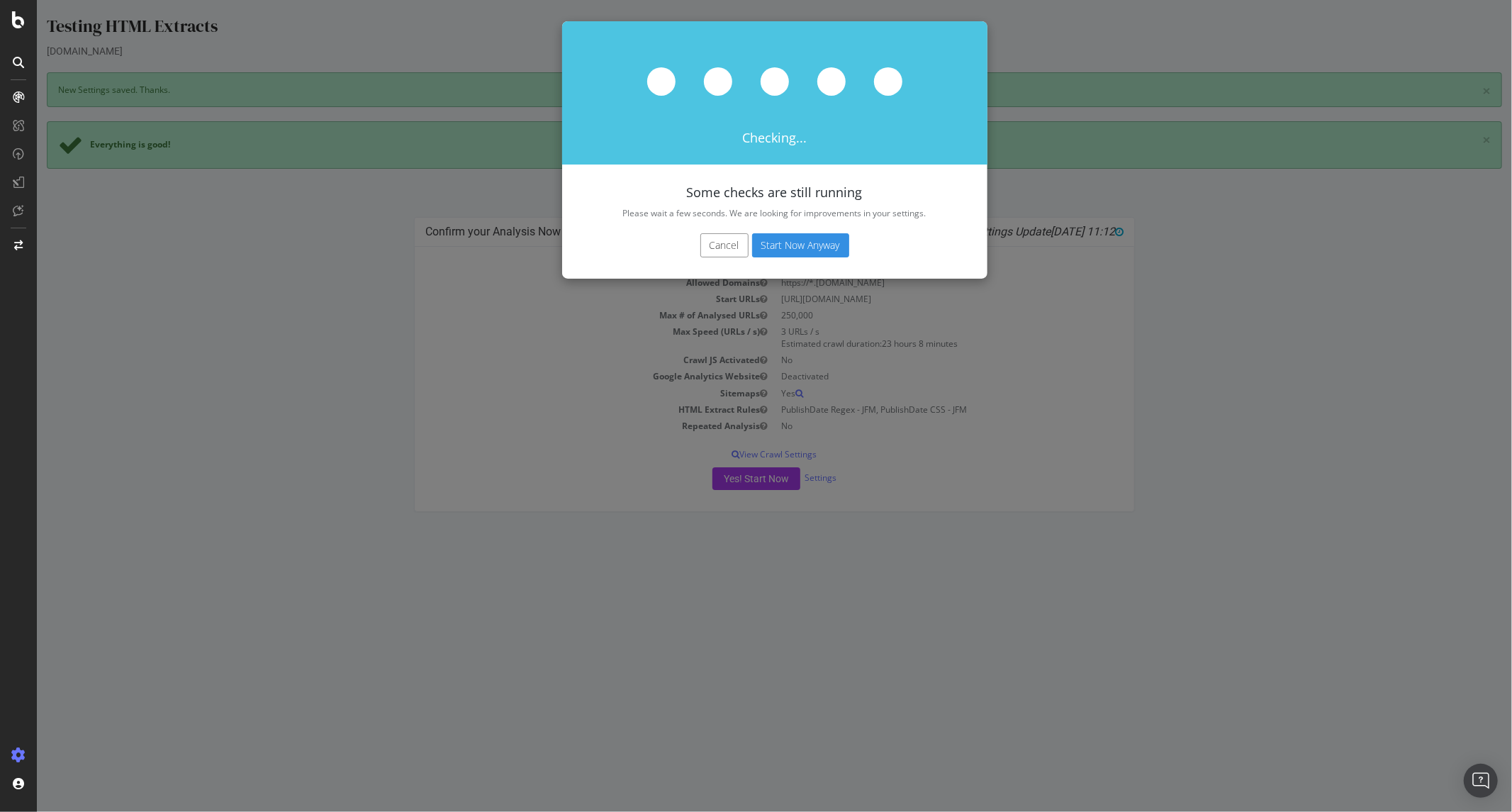
click at [766, 245] on button "Start Now Anyway" at bounding box center [799, 246] width 97 height 25
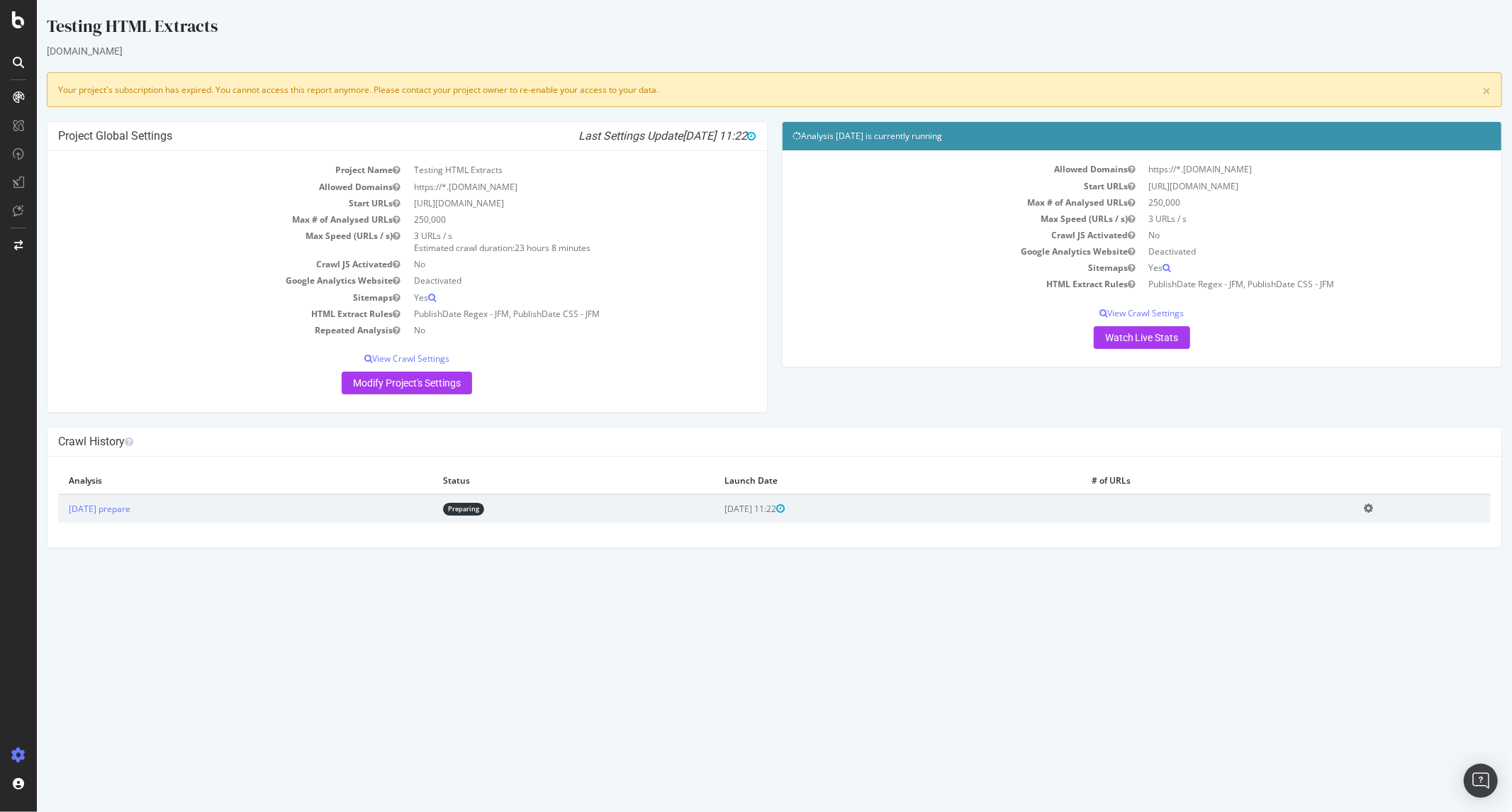
drag, startPoint x: 408, startPoint y: 100, endPoint x: 427, endPoint y: 93, distance: 20.2
click at [416, 95] on div "× Your project's subscription has expired. You cannot access this report anymor…" at bounding box center [774, 90] width 1455 height 35
click at [12, 13] on icon at bounding box center [19, 20] width 13 height 17
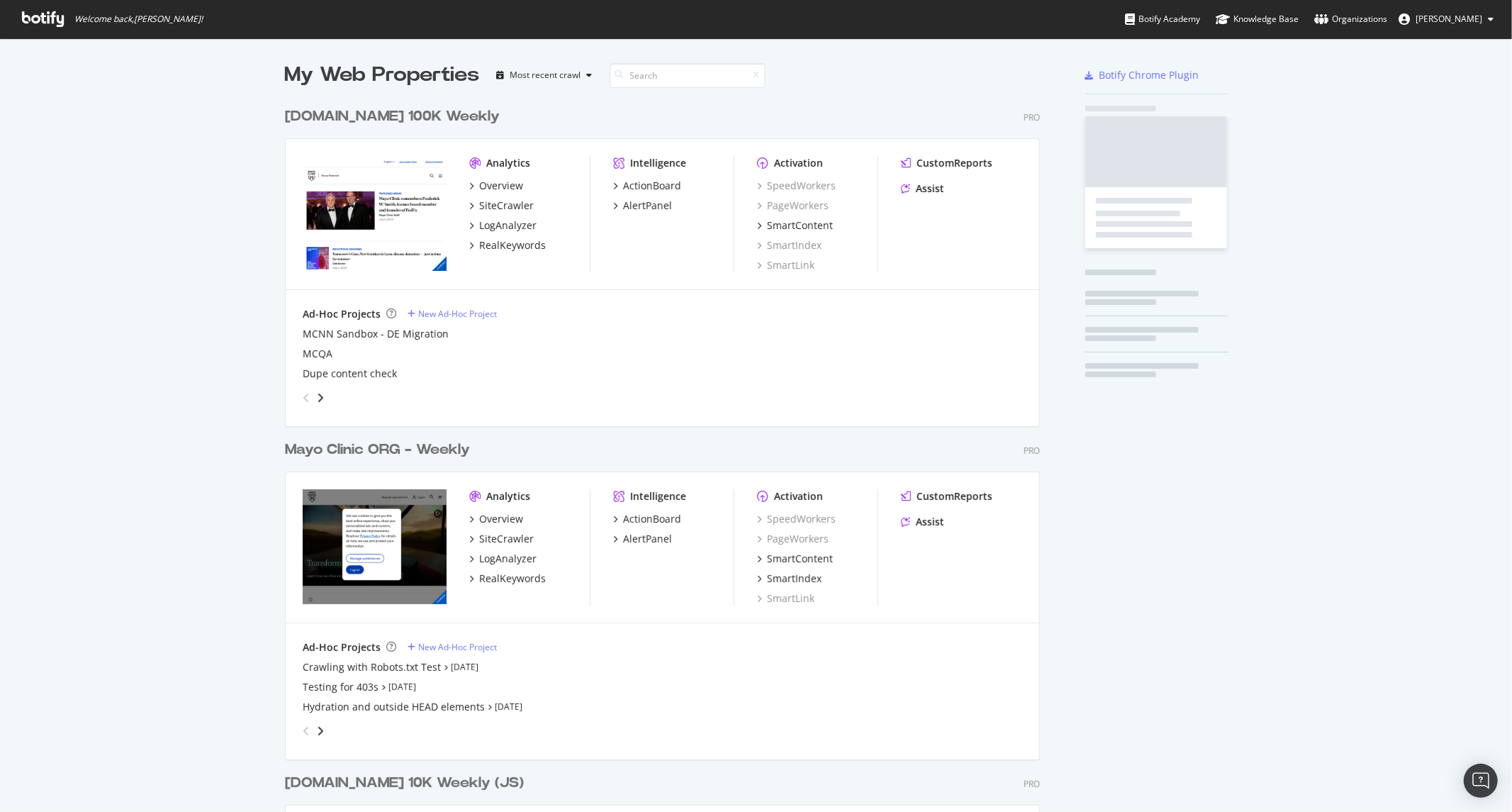
scroll to position [800, 1488]
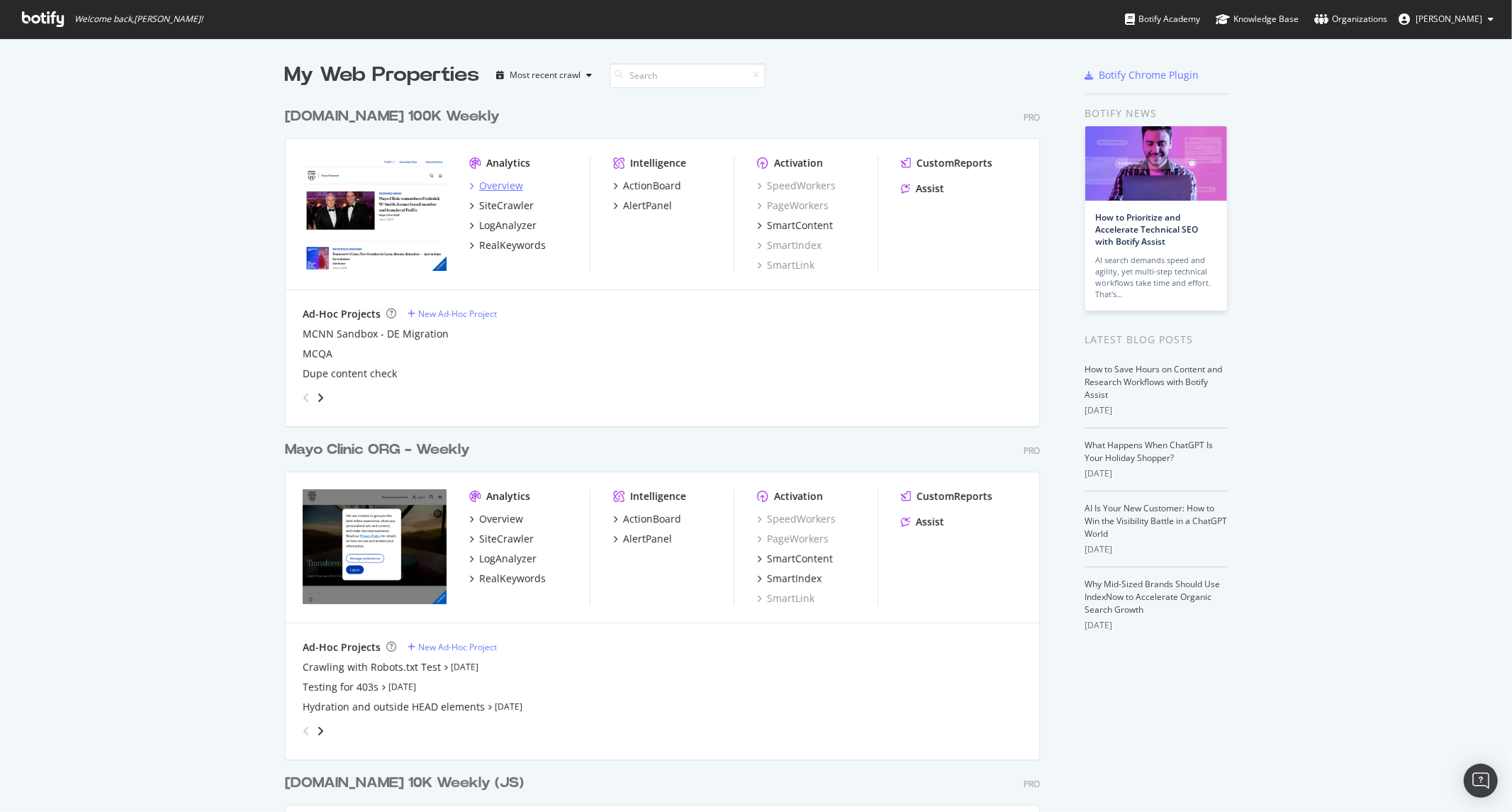
click at [485, 180] on div "Overview" at bounding box center [501, 185] width 44 height 14
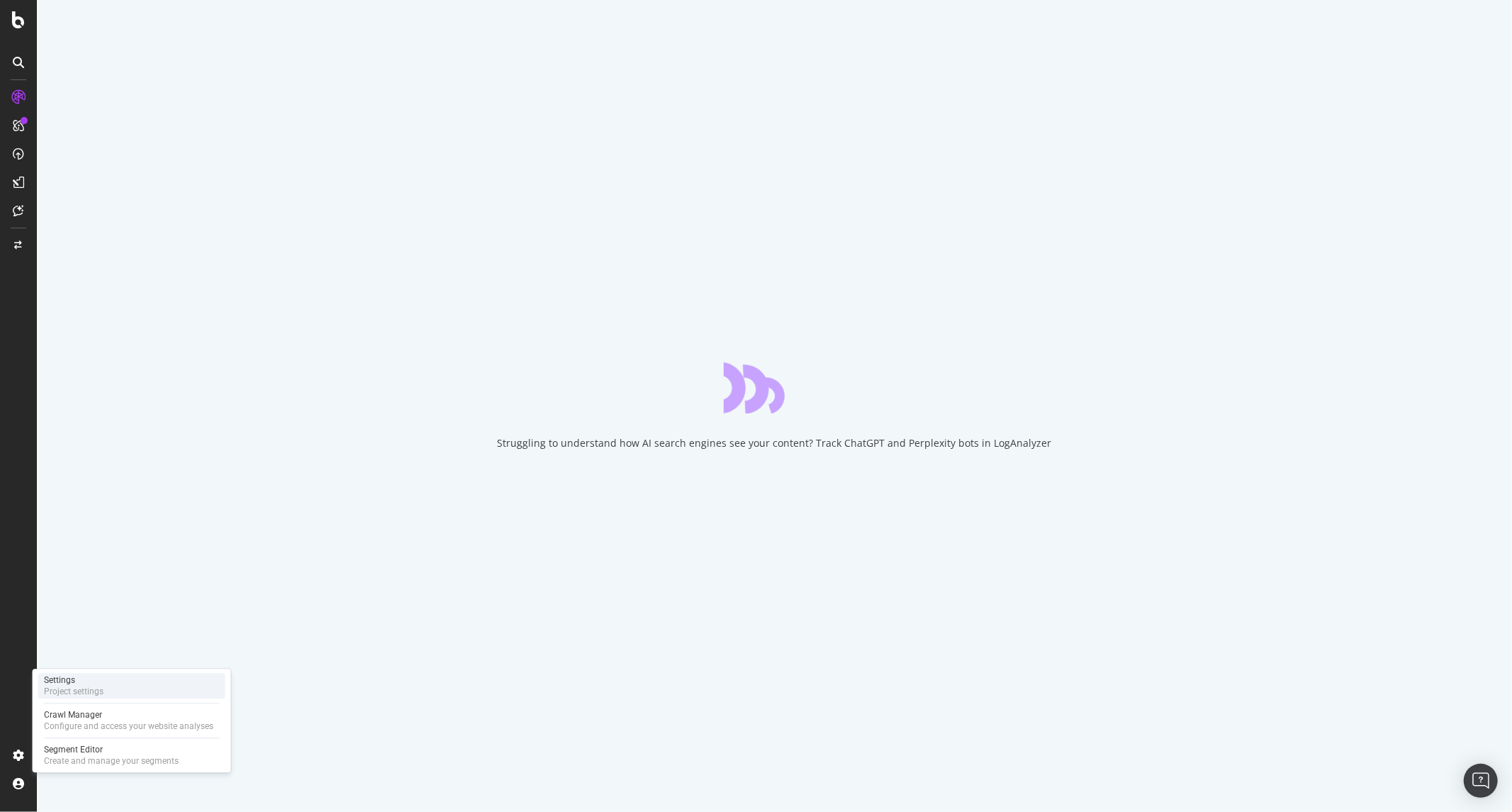
click at [62, 682] on div "Settings" at bounding box center [74, 680] width 60 height 11
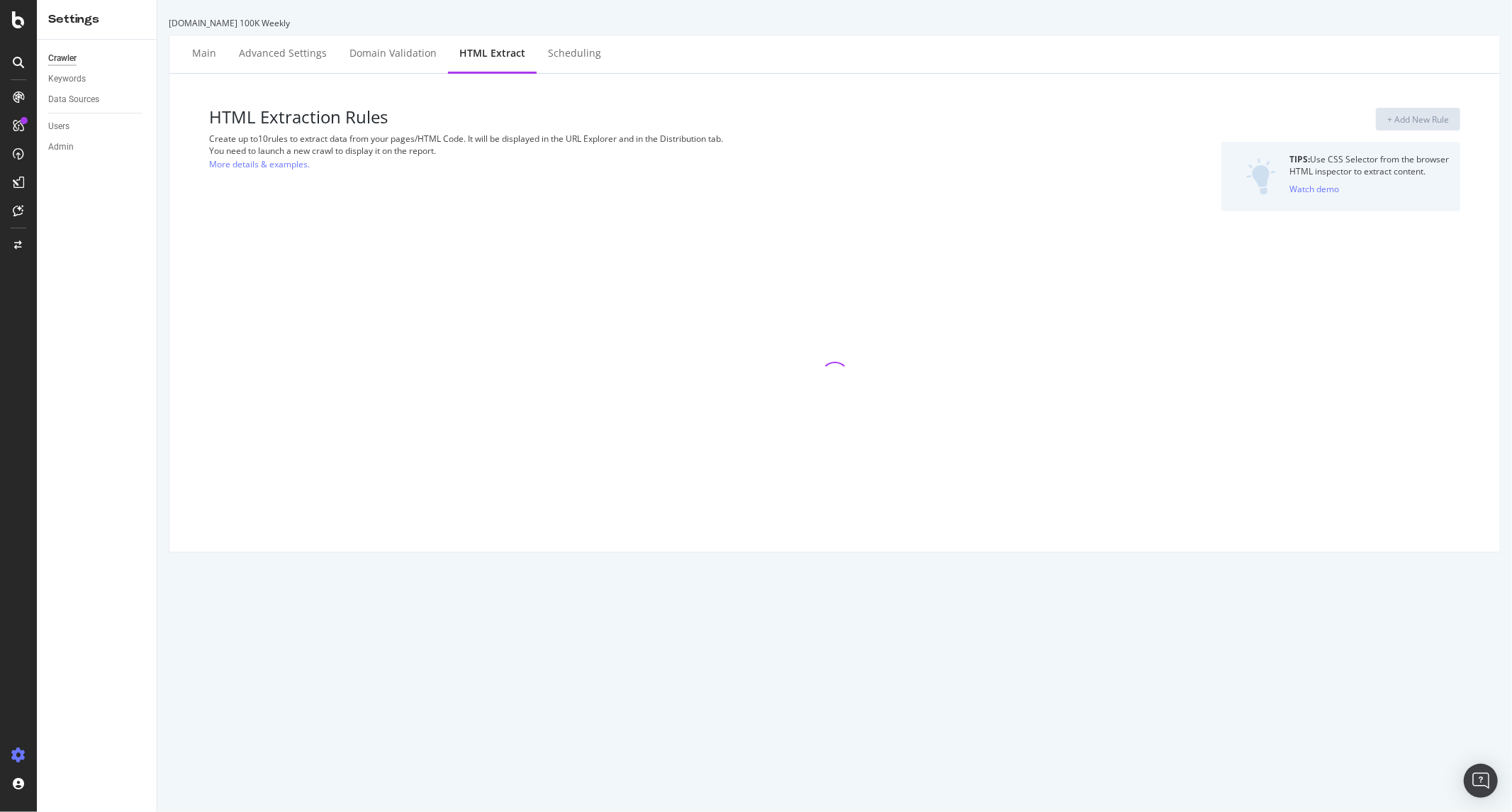
select select "exist"
select select "html.length"
select select "d"
select select "std_1"
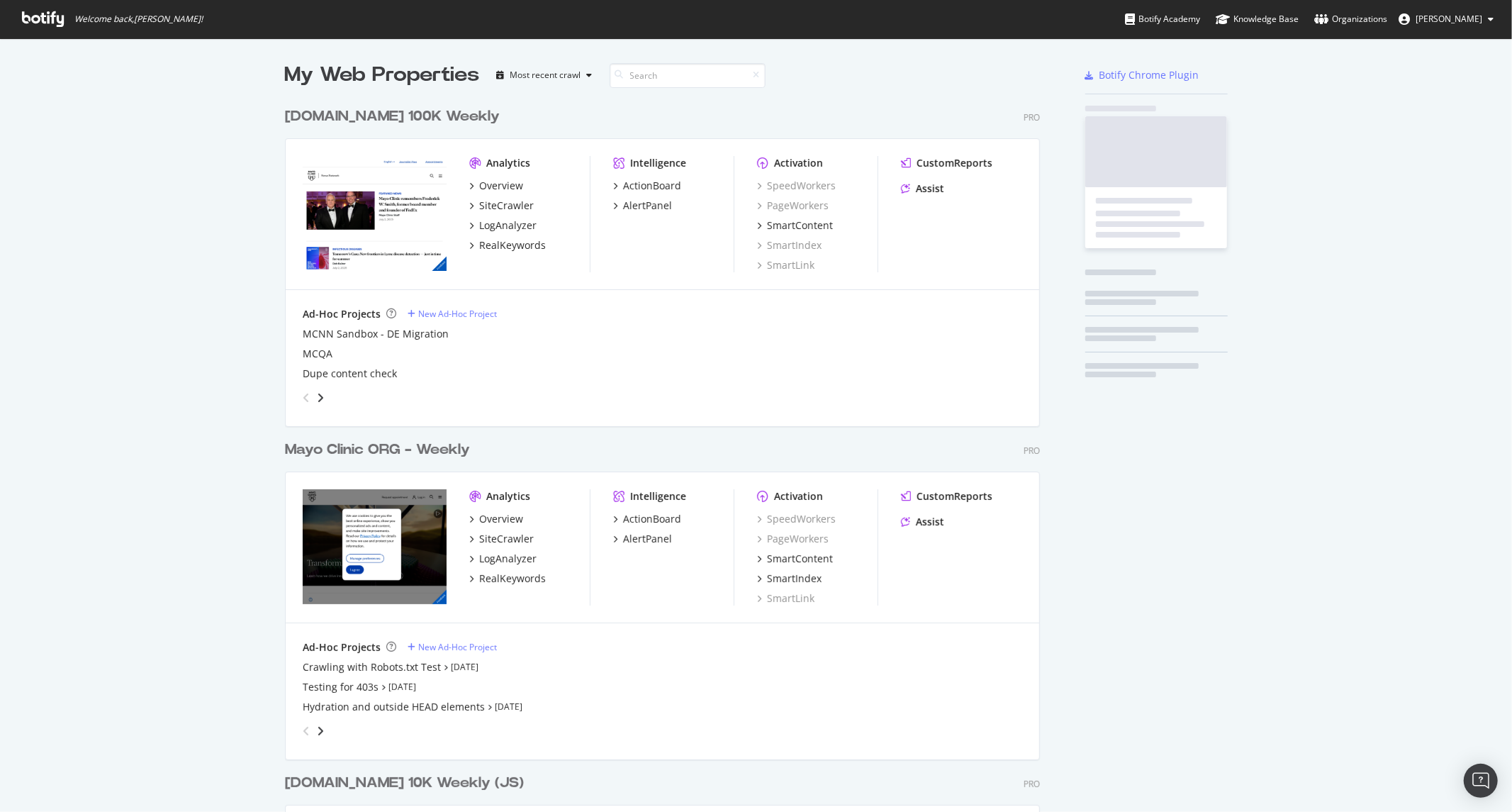
scroll to position [2014, 754]
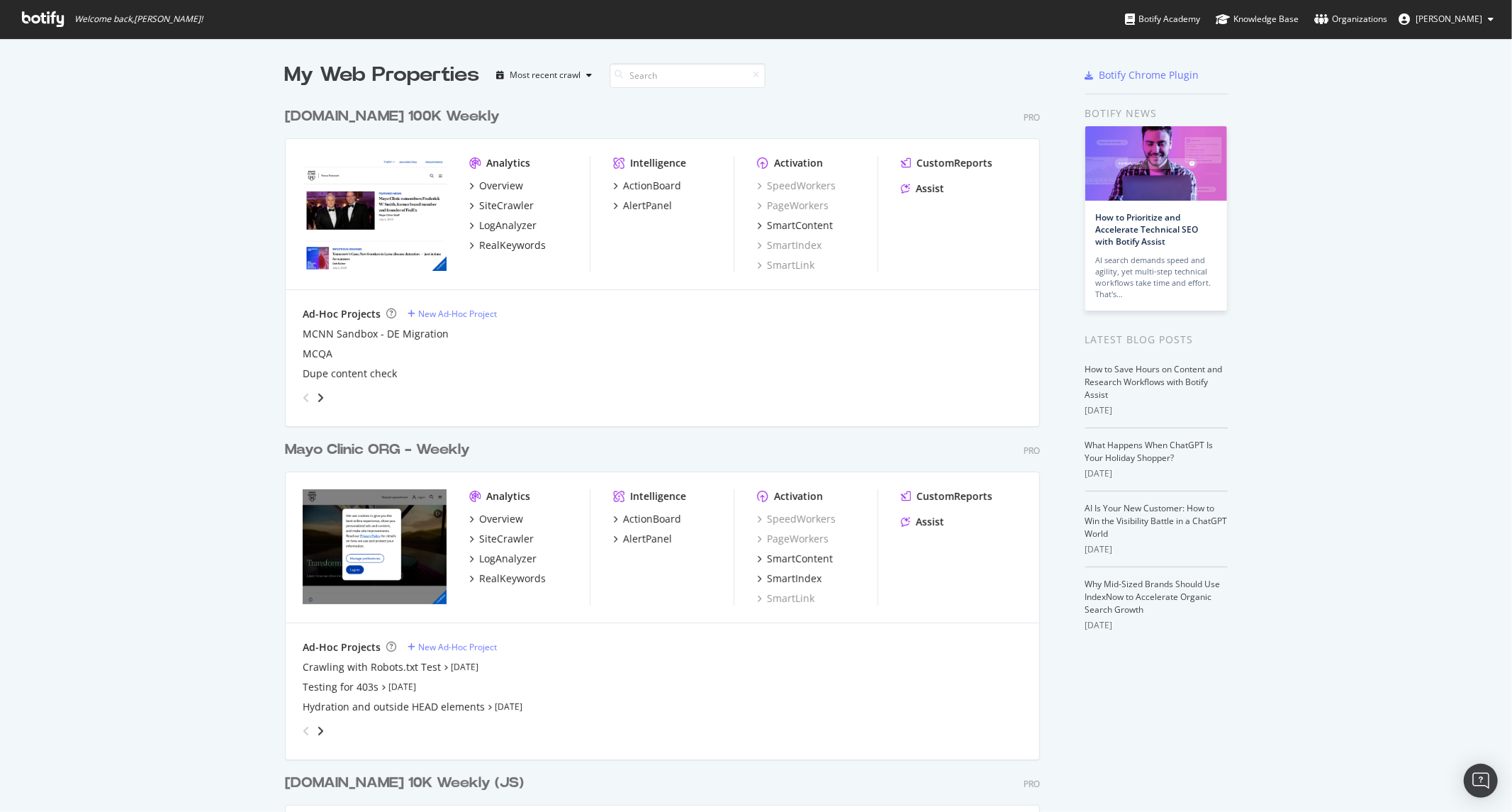
click at [387, 514] on img "grid" at bounding box center [374, 547] width 144 height 115
click at [491, 580] on div "RealKeywords" at bounding box center [512, 579] width 67 height 14
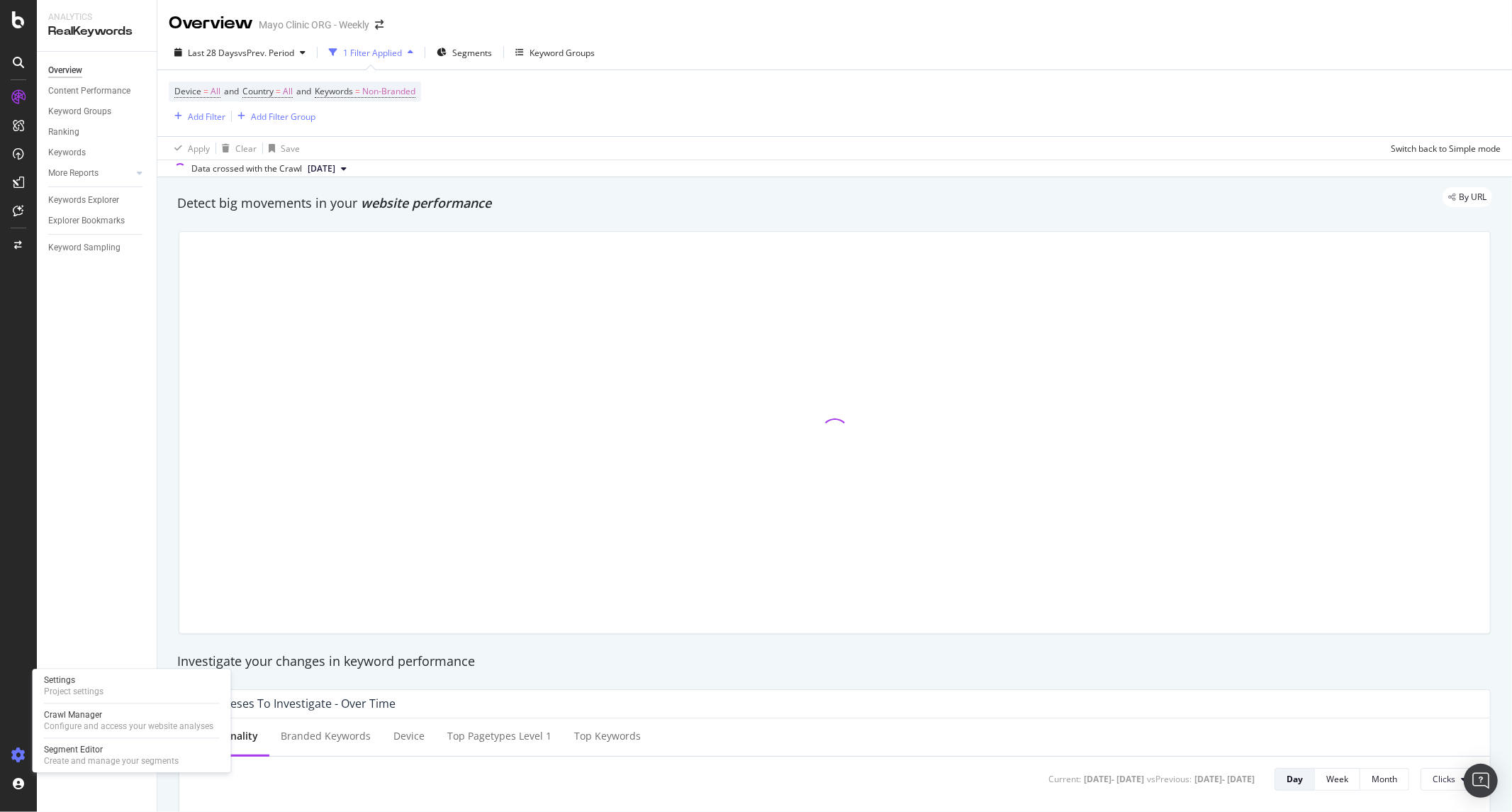
click at [109, 691] on div "Settings Project settings" at bounding box center [132, 685] width 187 height 26
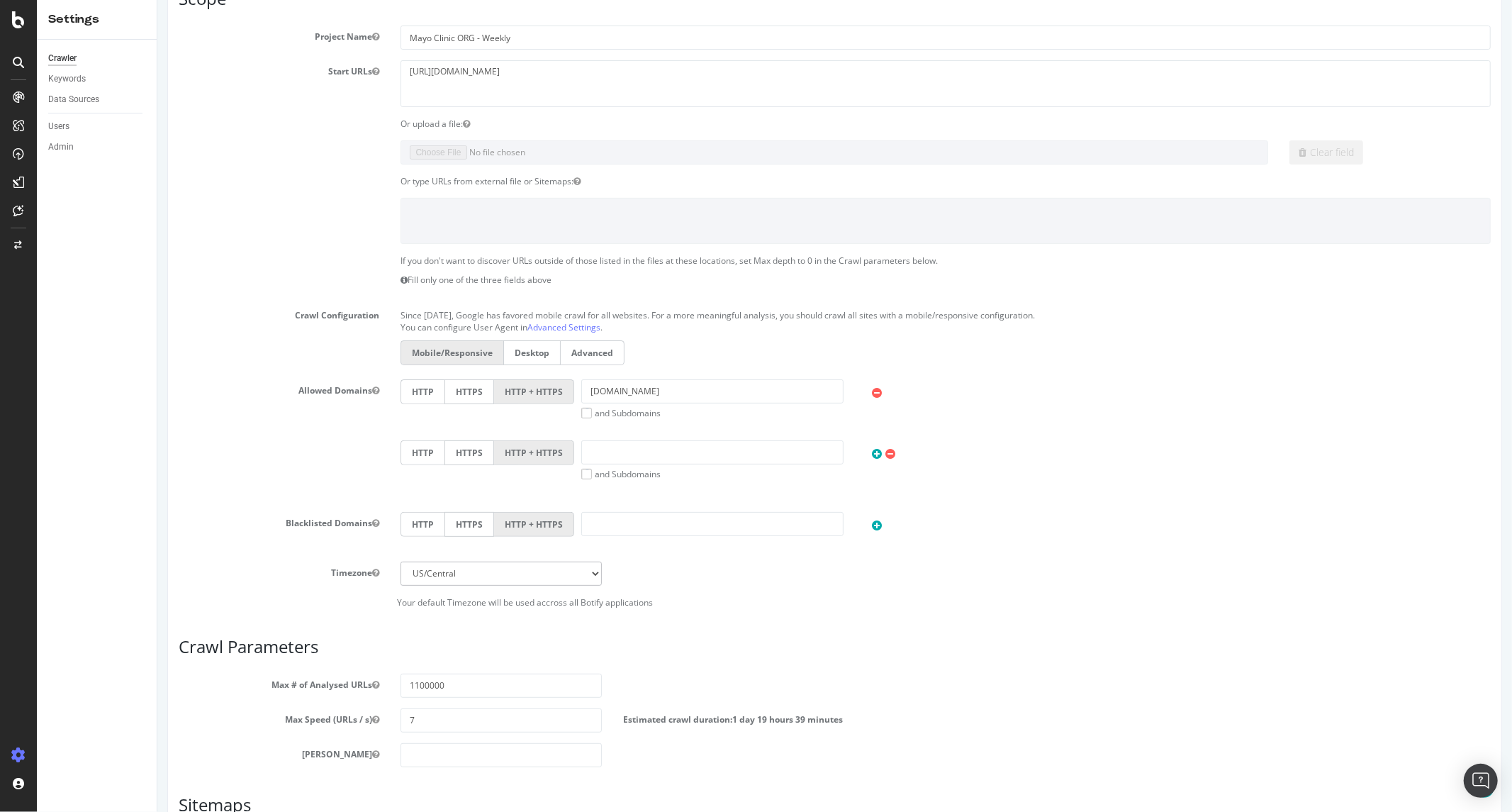
scroll to position [236, 0]
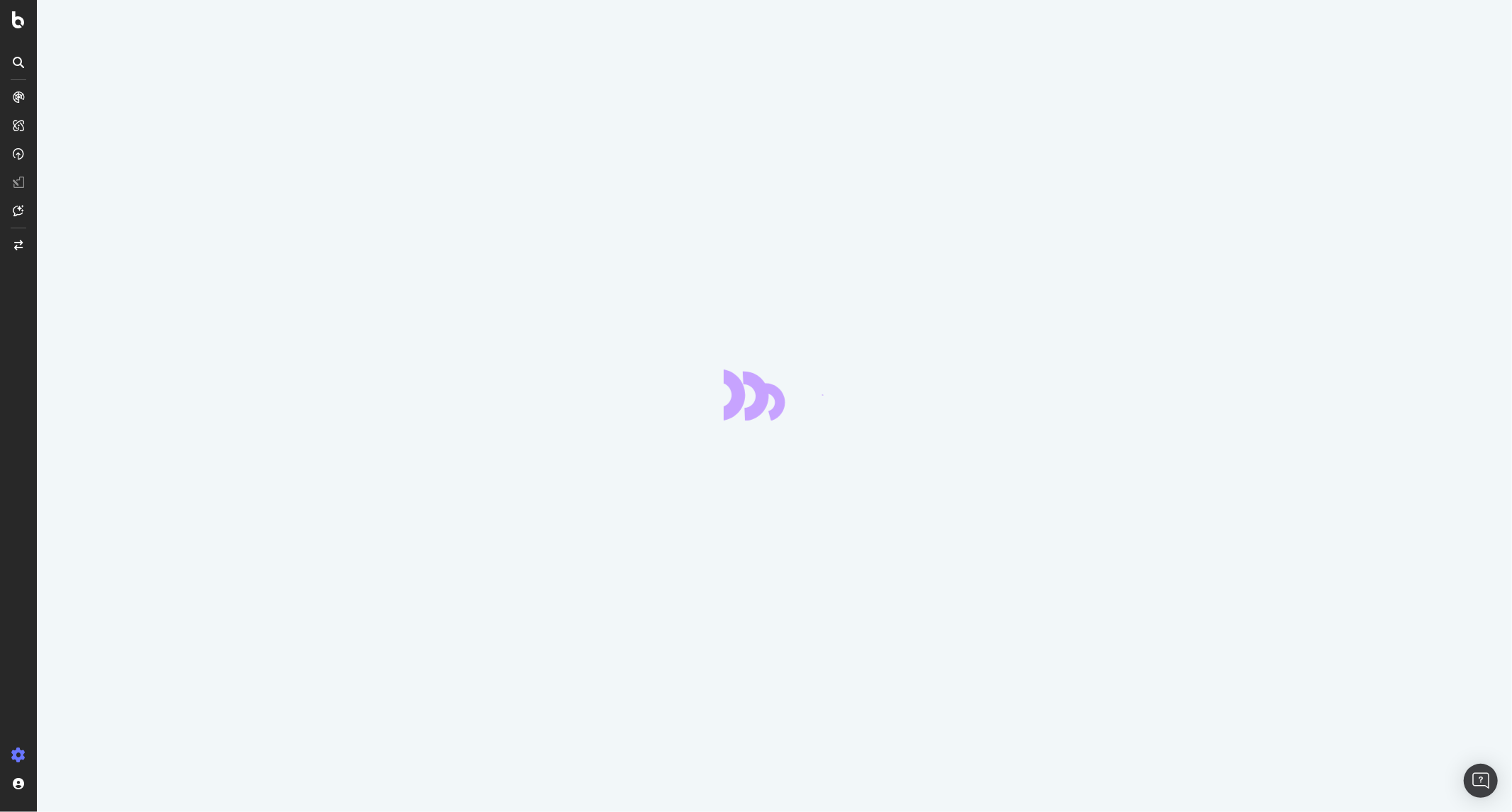
select select "exist"
select select "list"
select select "exist"
select select "count"
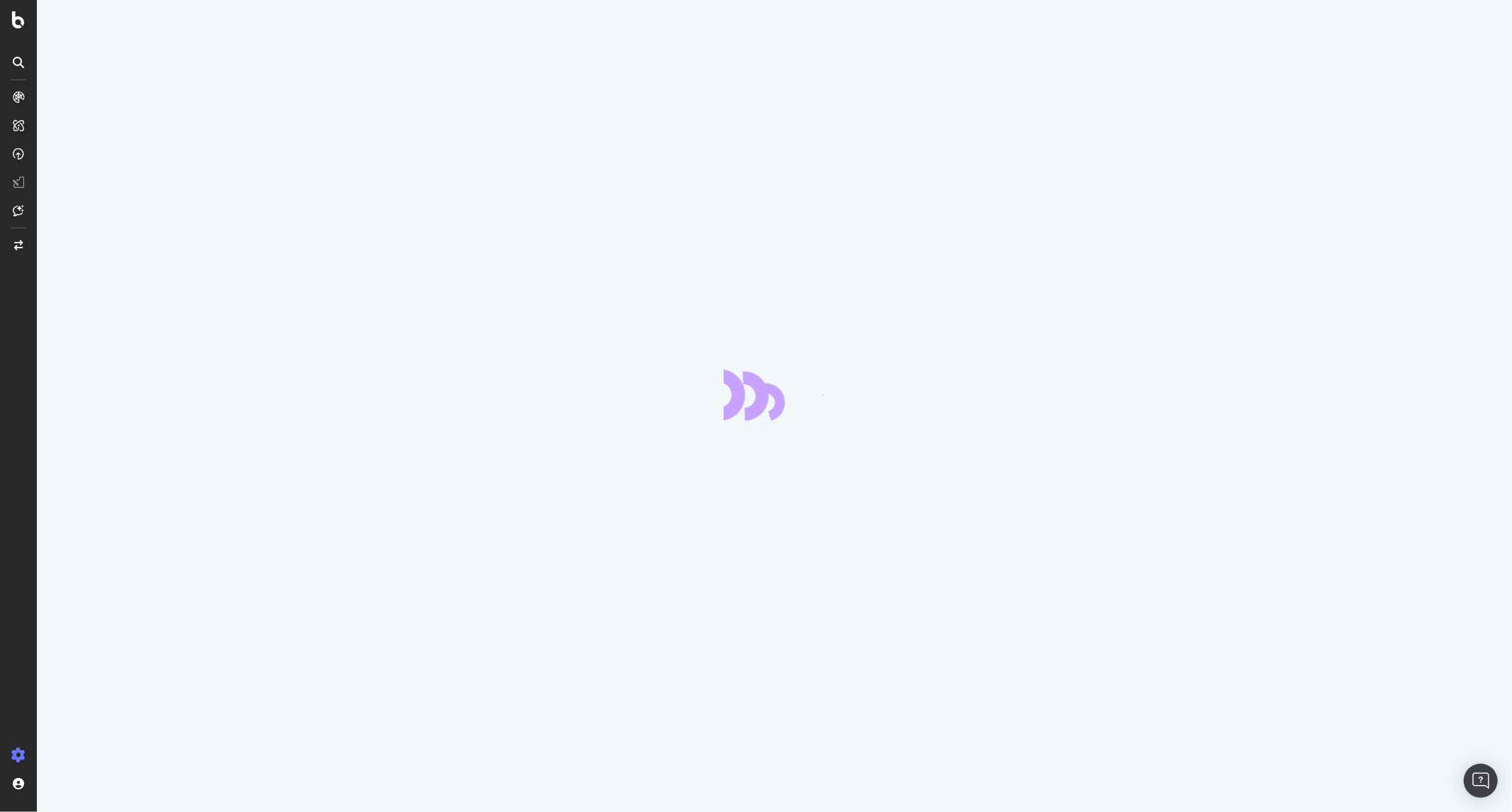
select select "list"
